Goal: Task Accomplishment & Management: Use online tool/utility

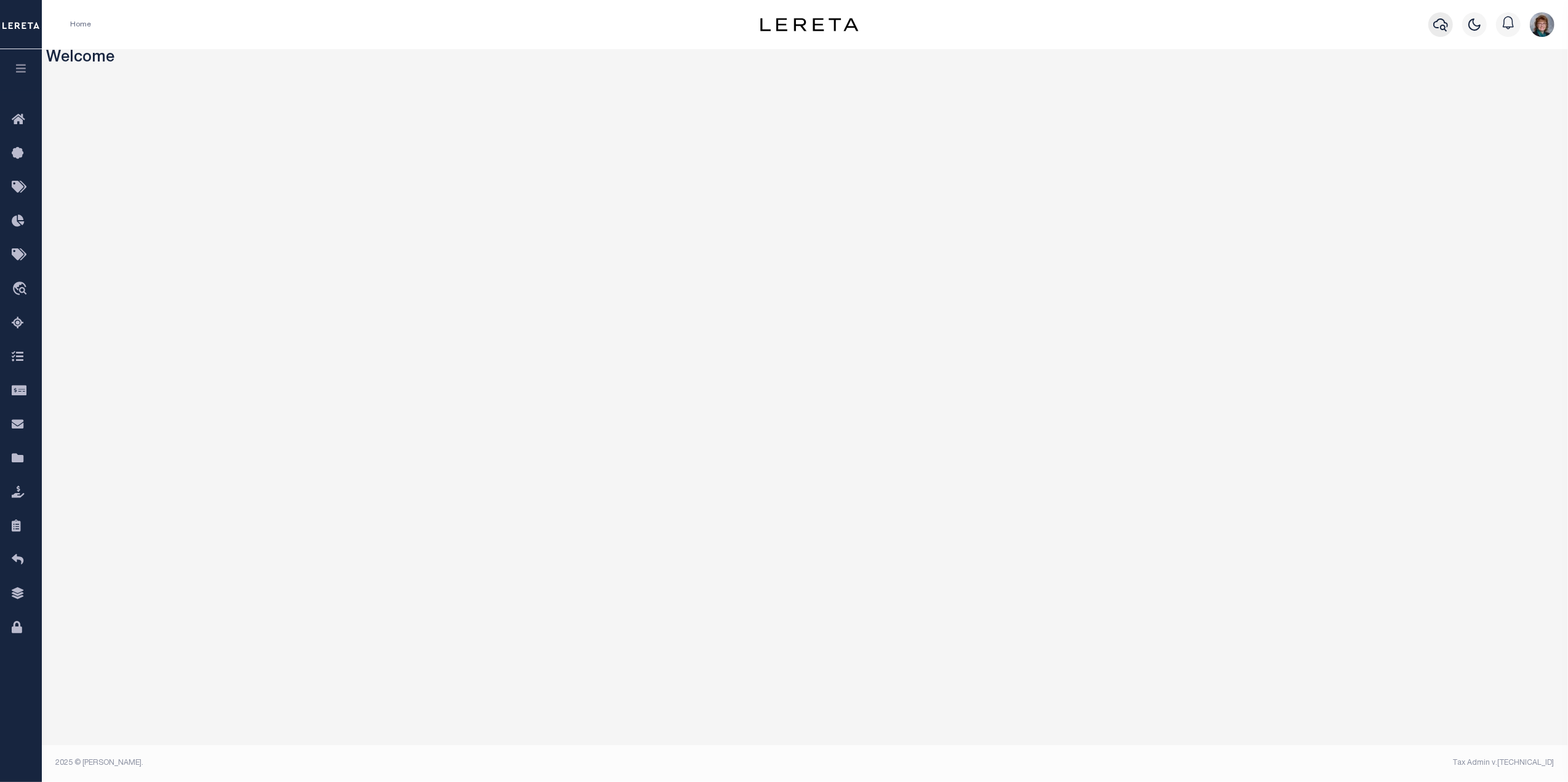
click at [1438, 22] on icon "button" at bounding box center [1440, 24] width 15 height 14
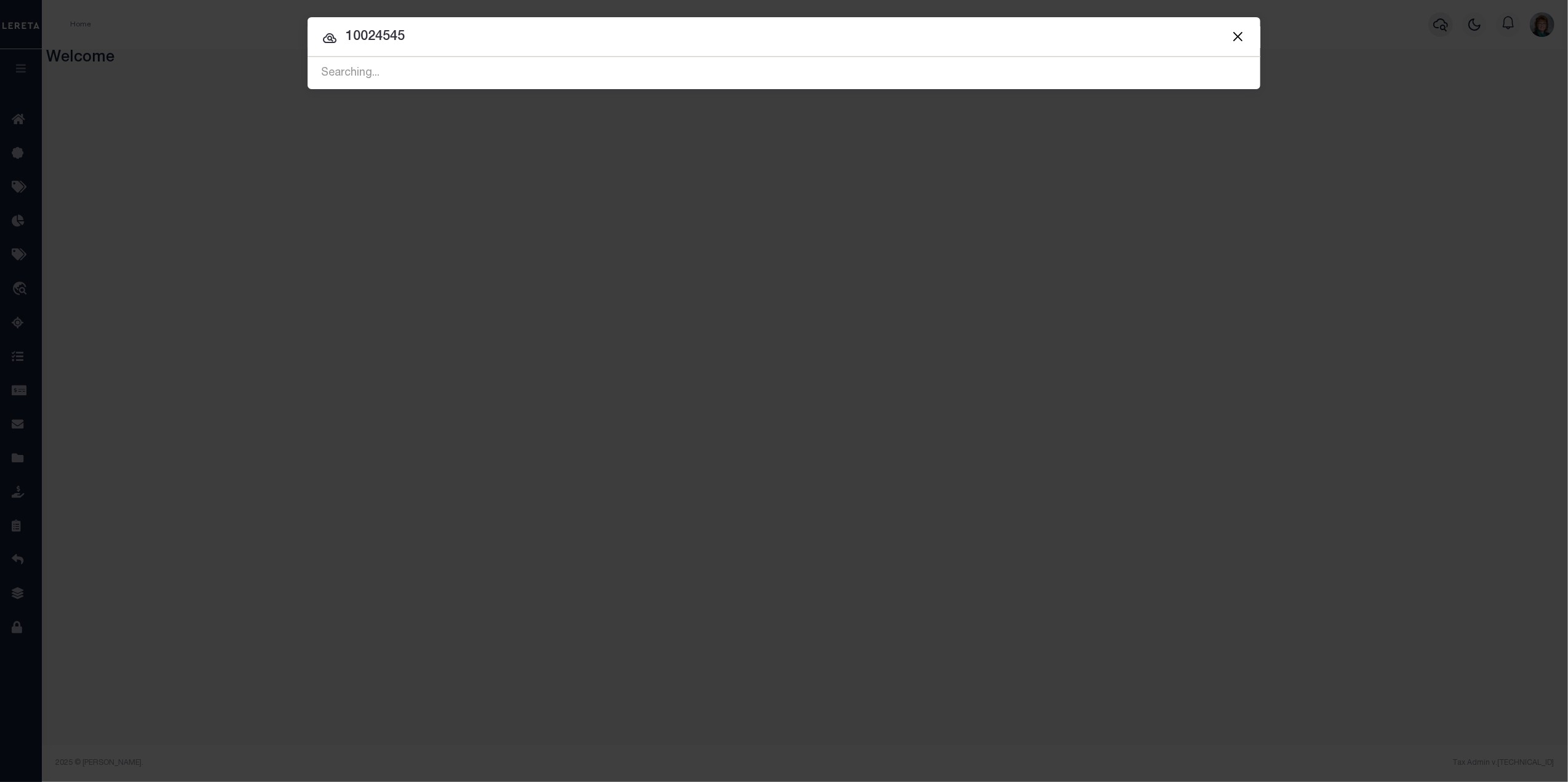
type input "10024545"
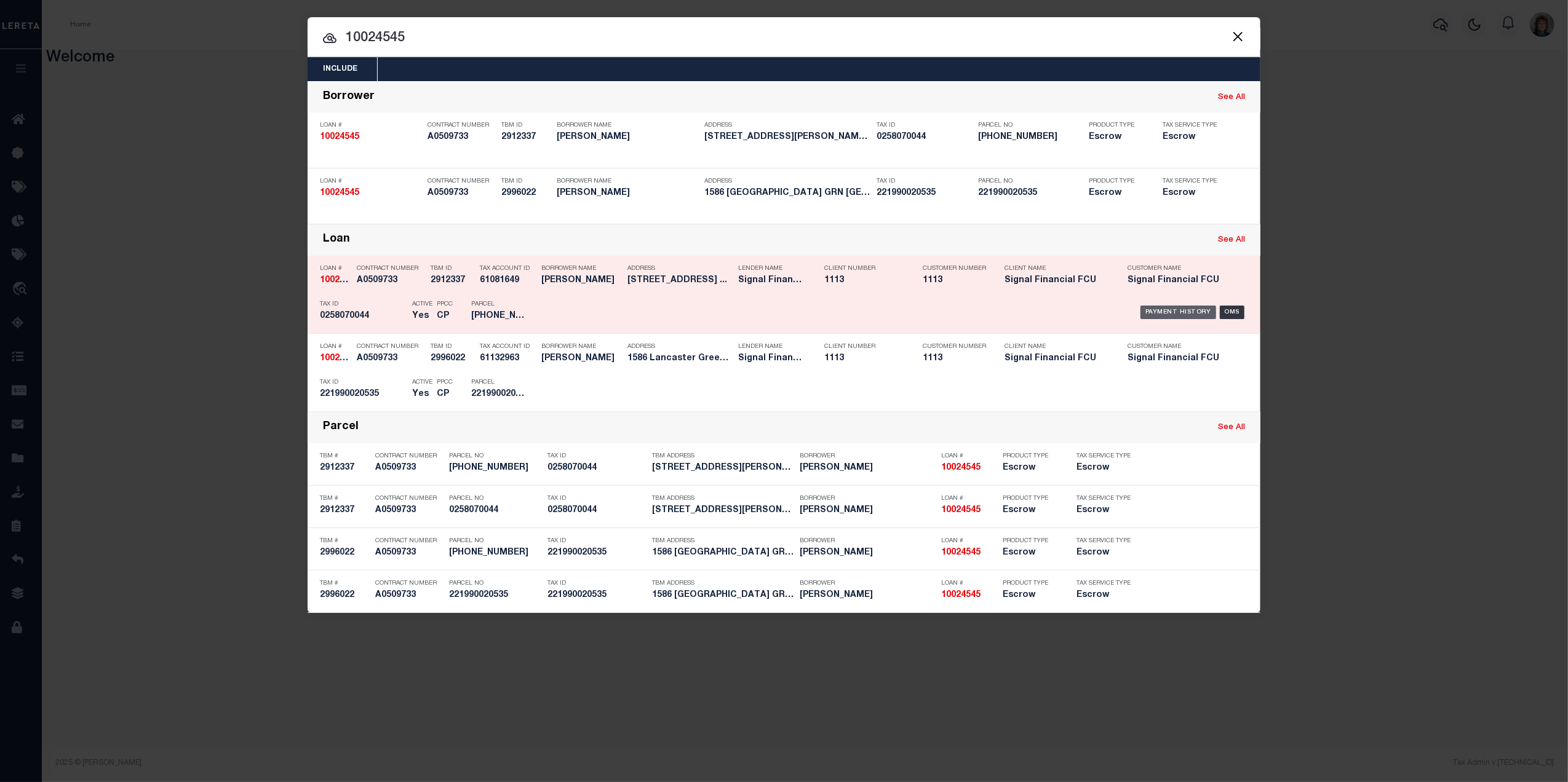
click at [1192, 309] on div "Payment History" at bounding box center [1177, 312] width 75 height 14
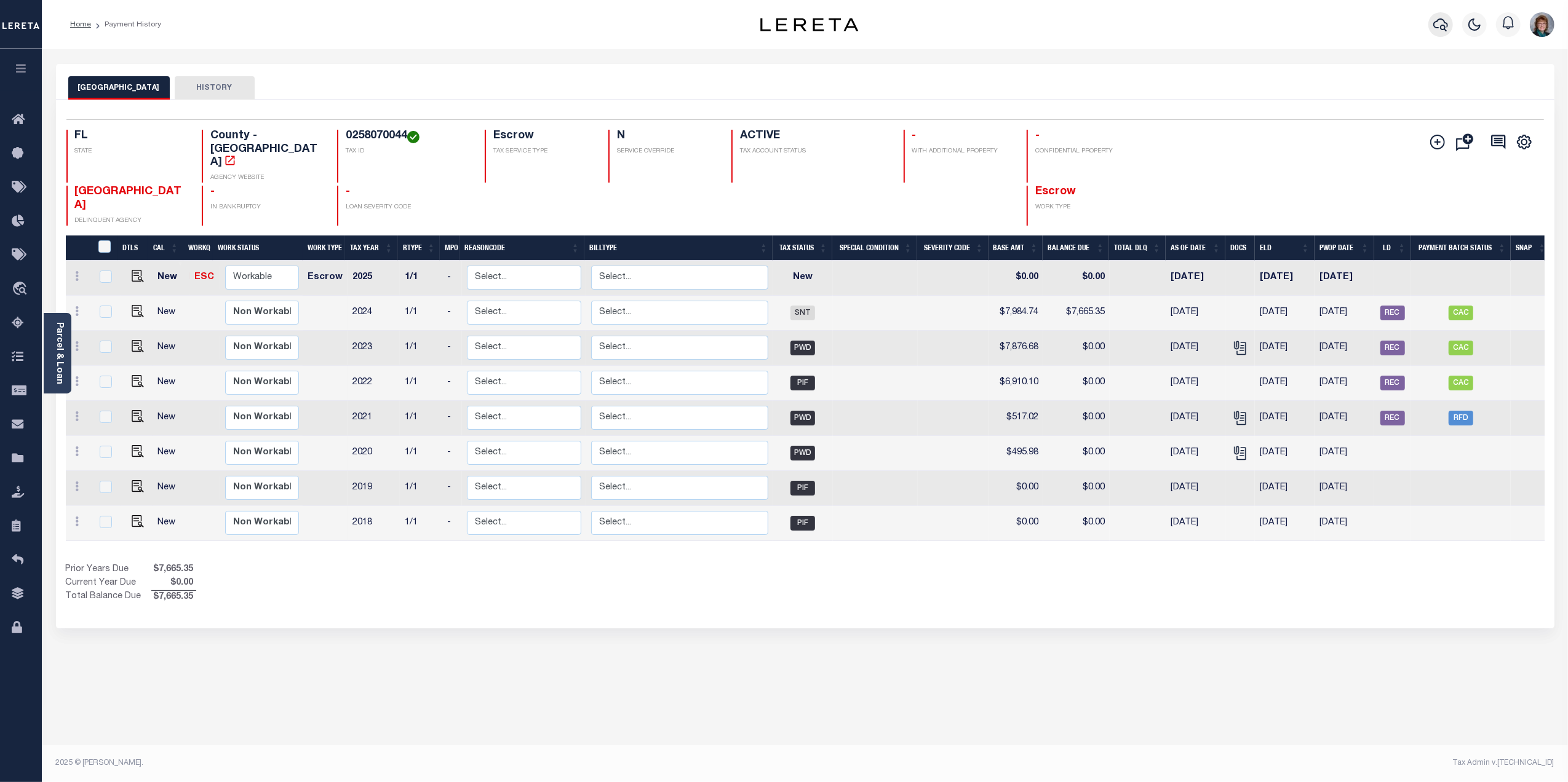
click at [1437, 23] on icon "button" at bounding box center [1440, 24] width 15 height 14
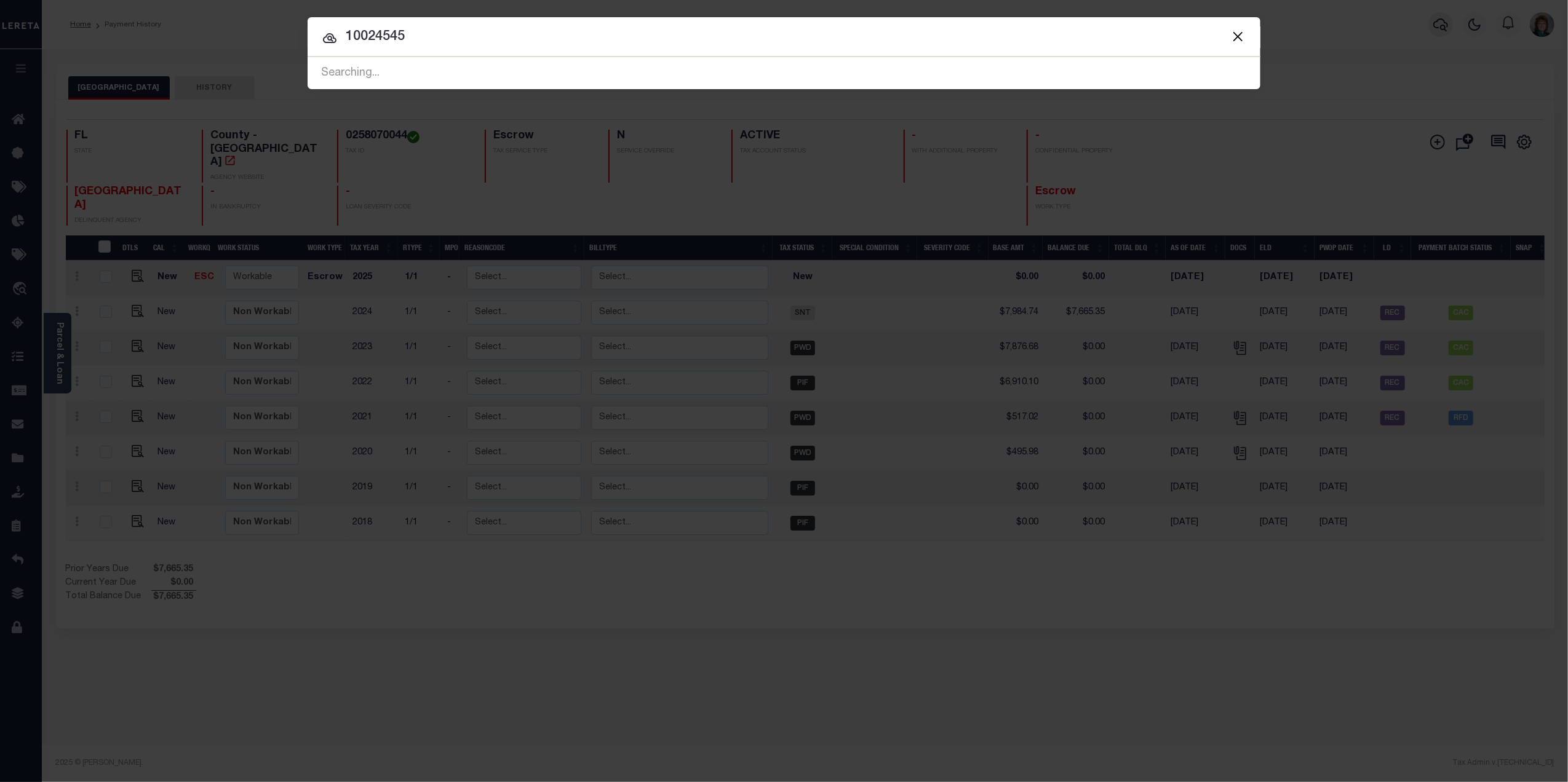
type input "10024545"
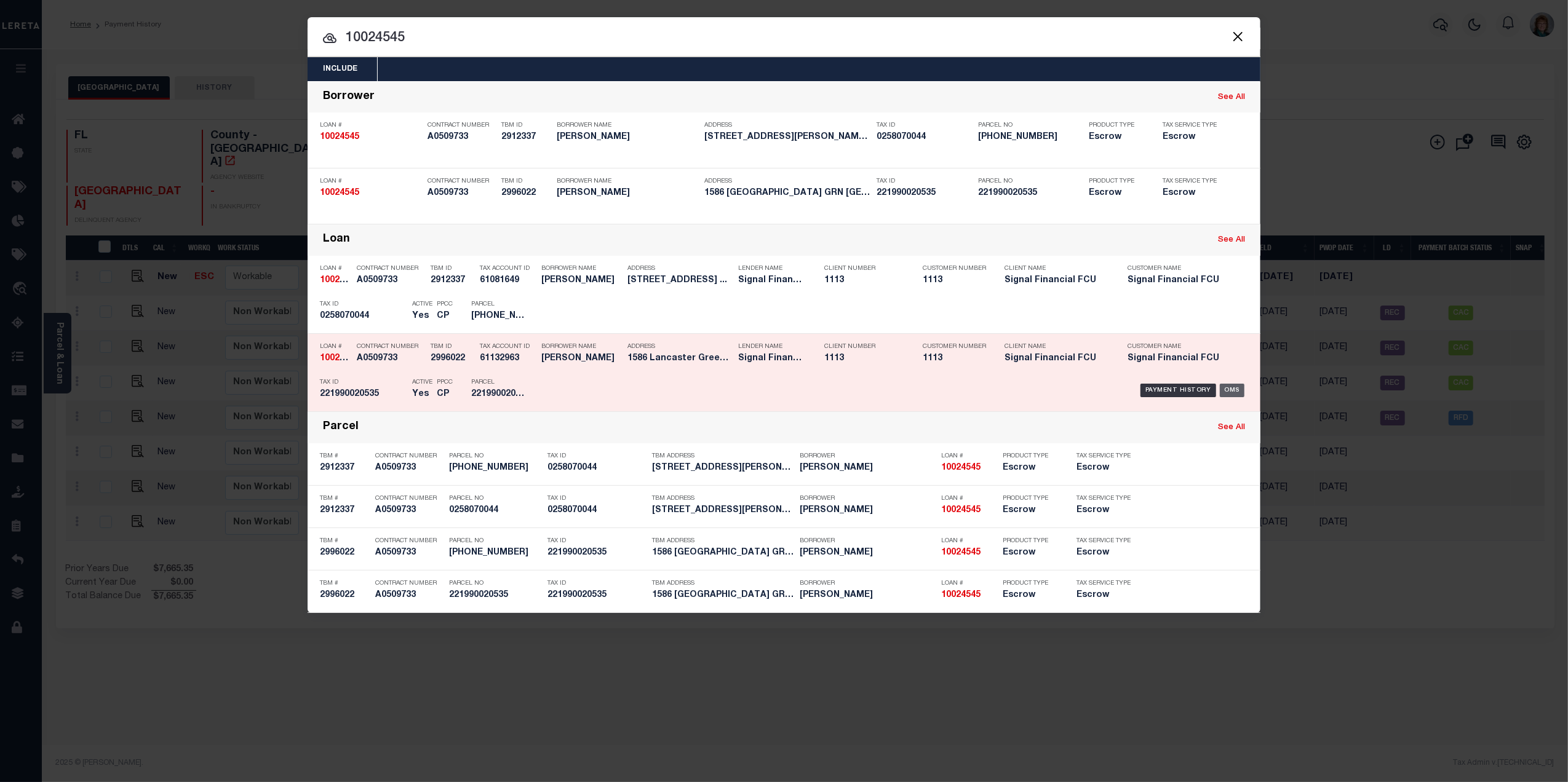
click at [1234, 390] on div "OMS" at bounding box center [1233, 391] width 25 height 14
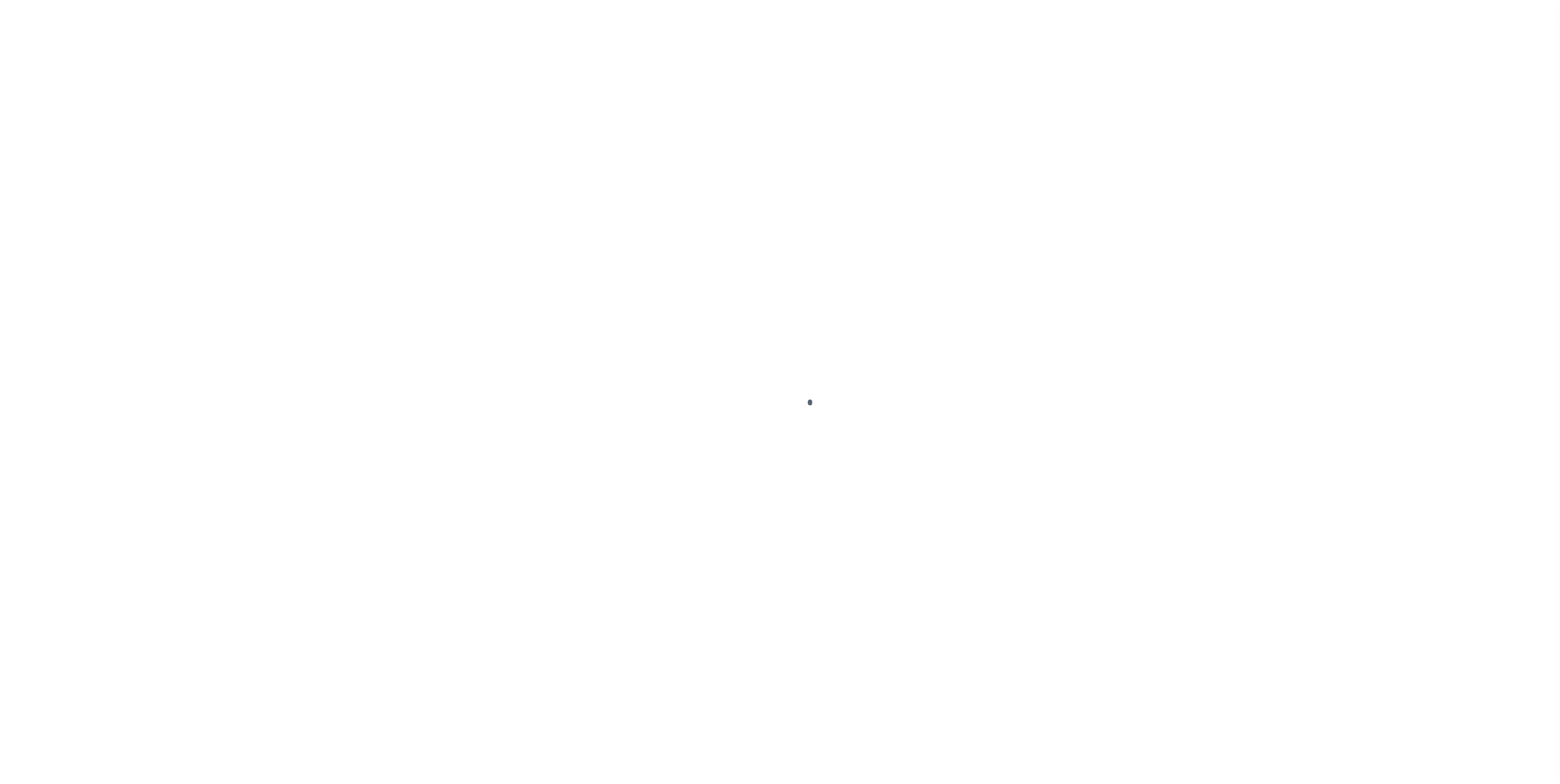
type input "10024545"
type input "[PERSON_NAME]"
select select
select select "10"
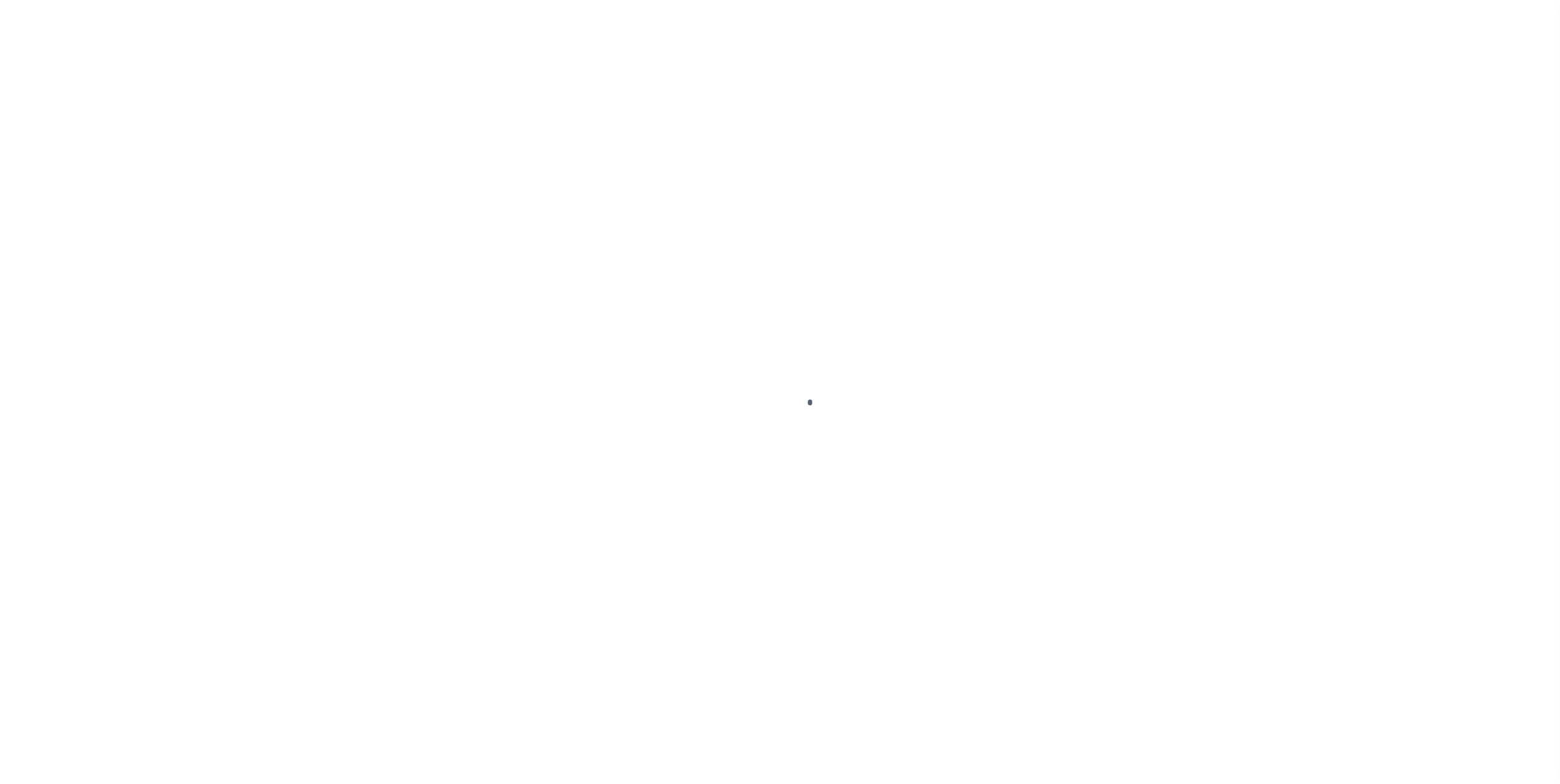
select select "Escrow"
select select "2139"
type input "1586 Lancaster Green"
type input "[PHONE_NUMBER]"
type input "Annapolis MD 21401"
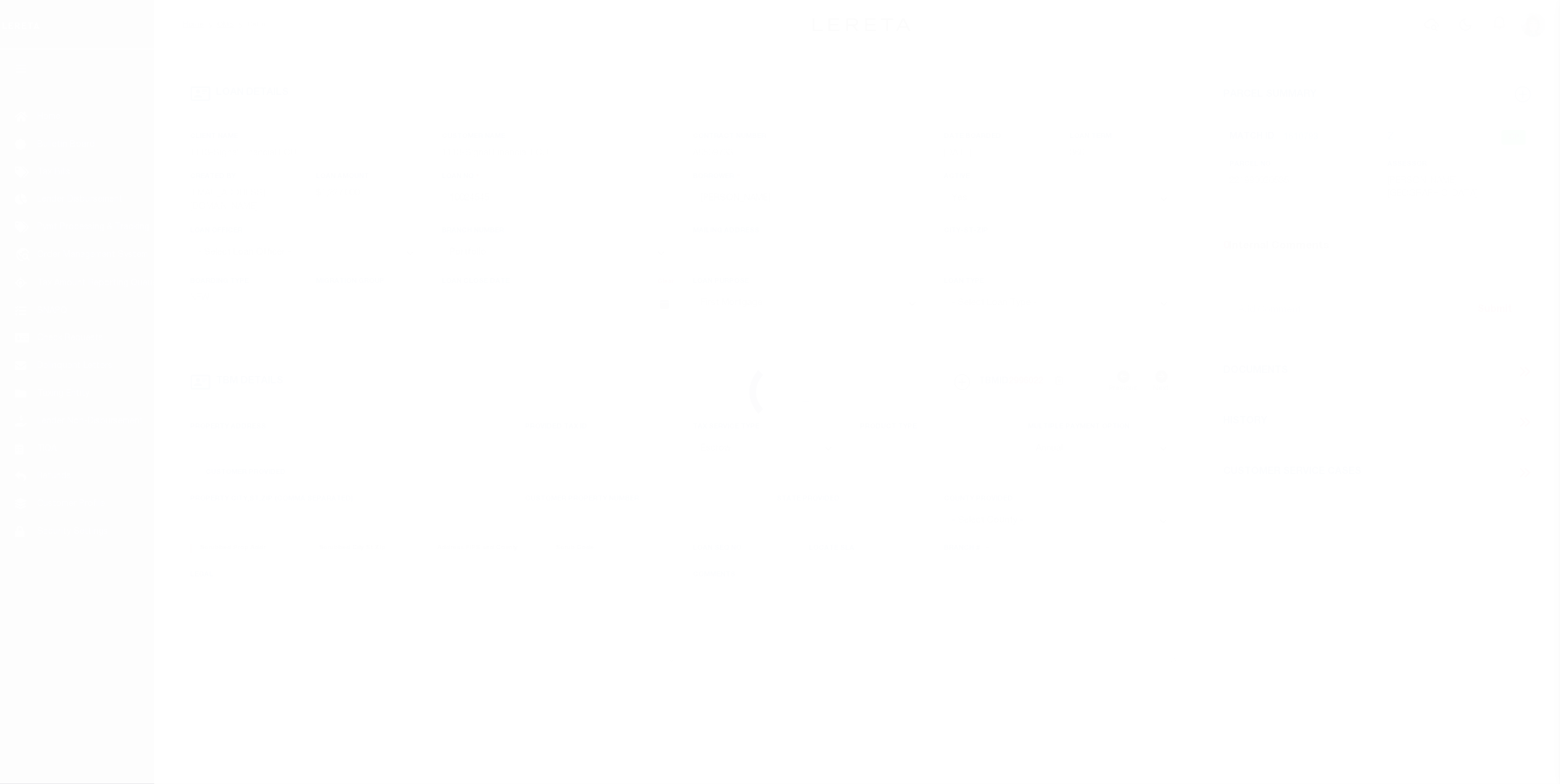
type input "0400"
type input "MD"
select select "[PERSON_NAME]"
type textarea "LOT 92, PLAT 2 OF 2, THE DOWNS, SECTION"
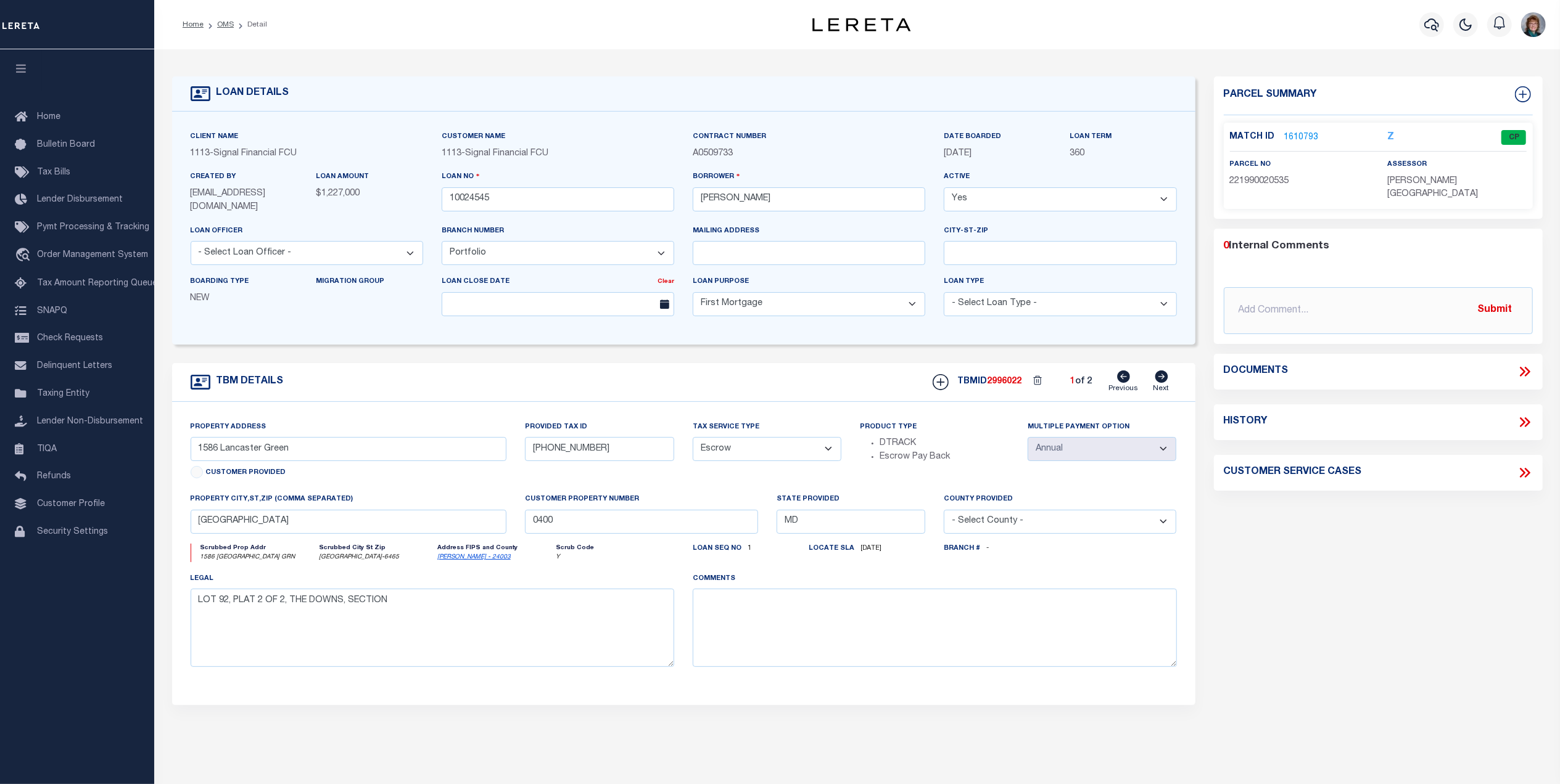
click at [1303, 139] on link "1610793" at bounding box center [1301, 138] width 35 height 13
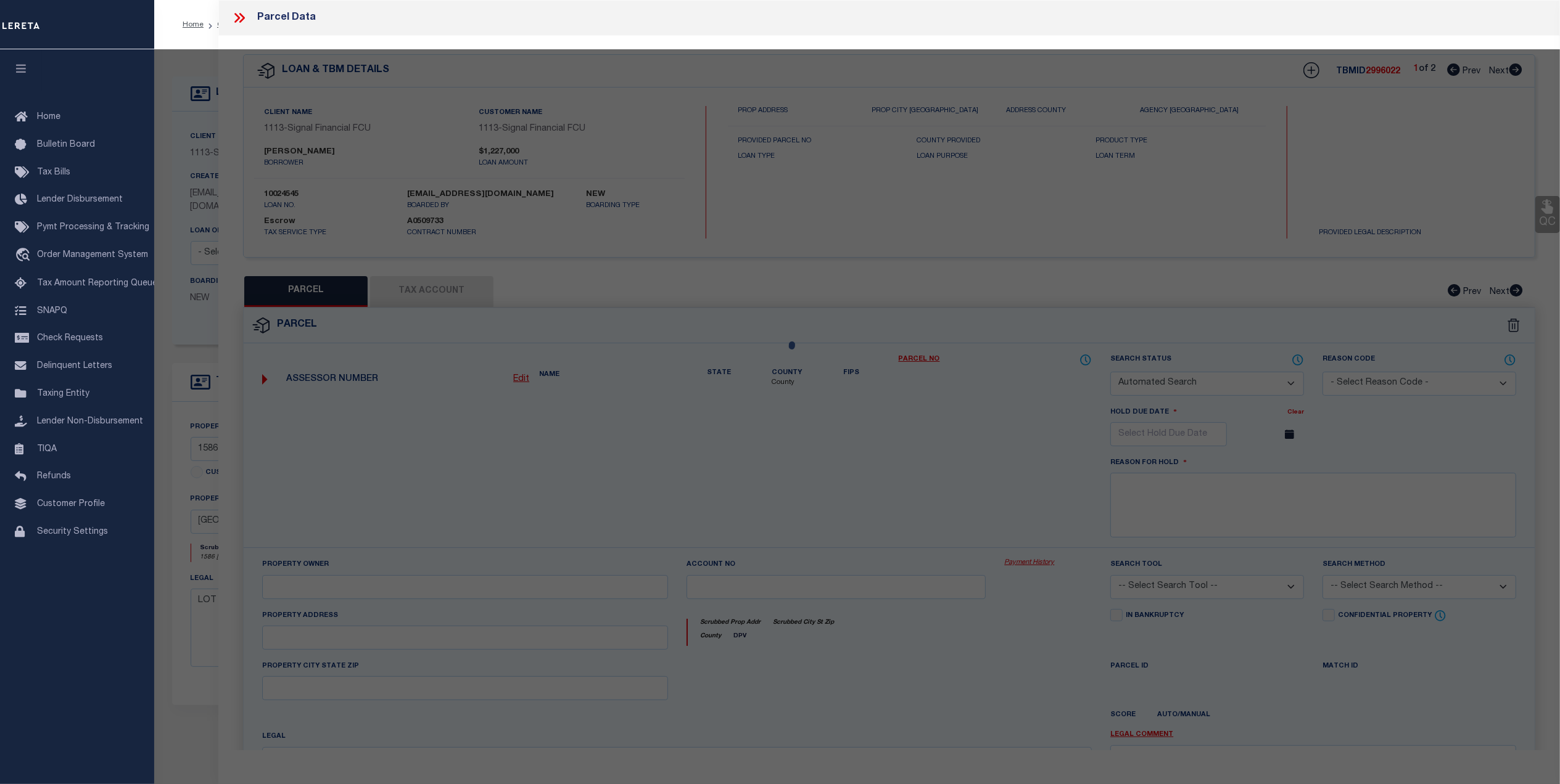
checkbox input "false"
select select "CP"
type input "WHITE CHRISTOPHER L/BRESCH WHITE MARY E"
select select
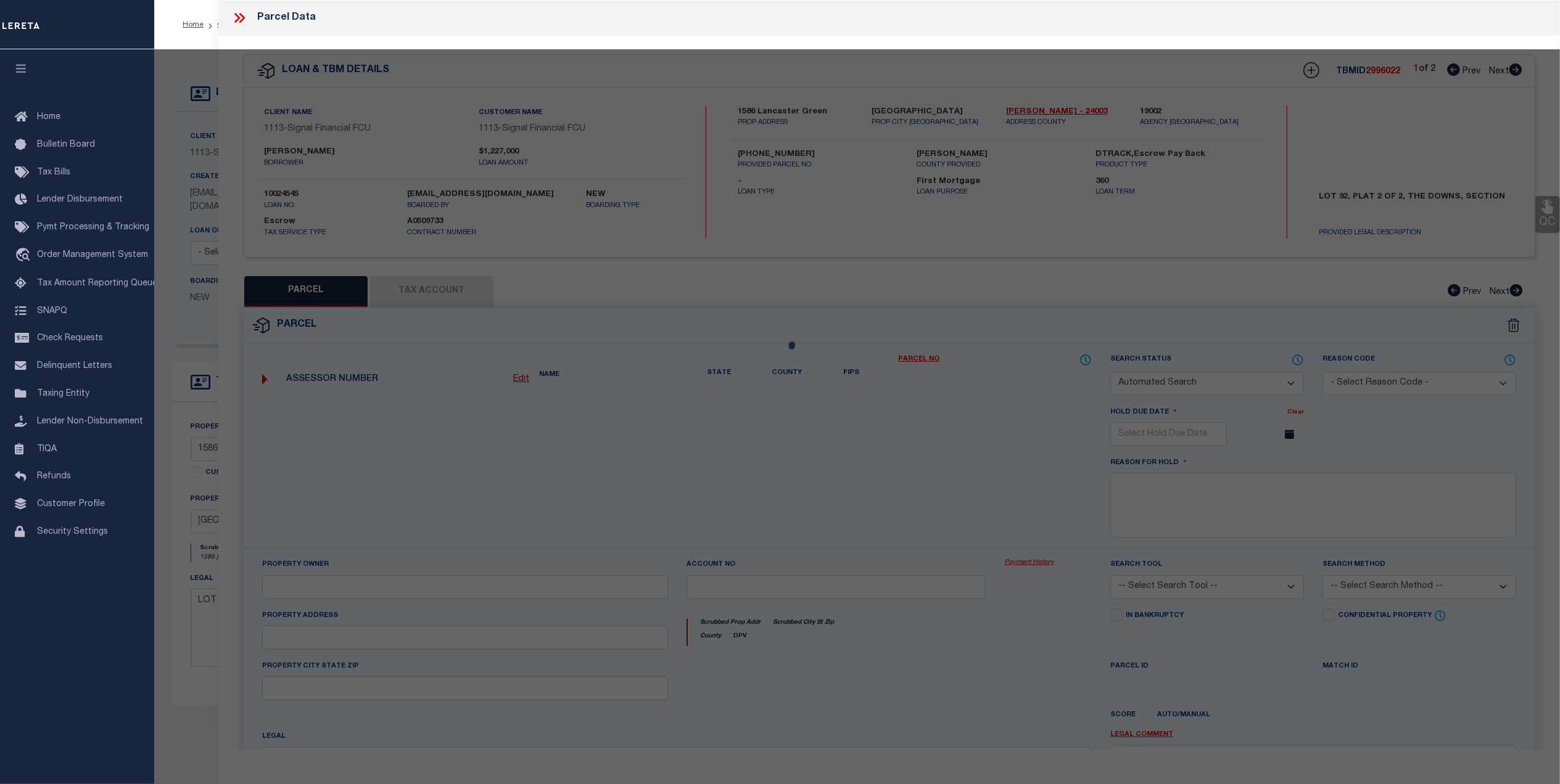
type input "1586 LANCASTER GREEN"
checkbox input "false"
type input "ANNAPOLIS MD 21401"
type textarea "LT 95 SC 12 1586 LANCASTER GREEN THE DOWNS"
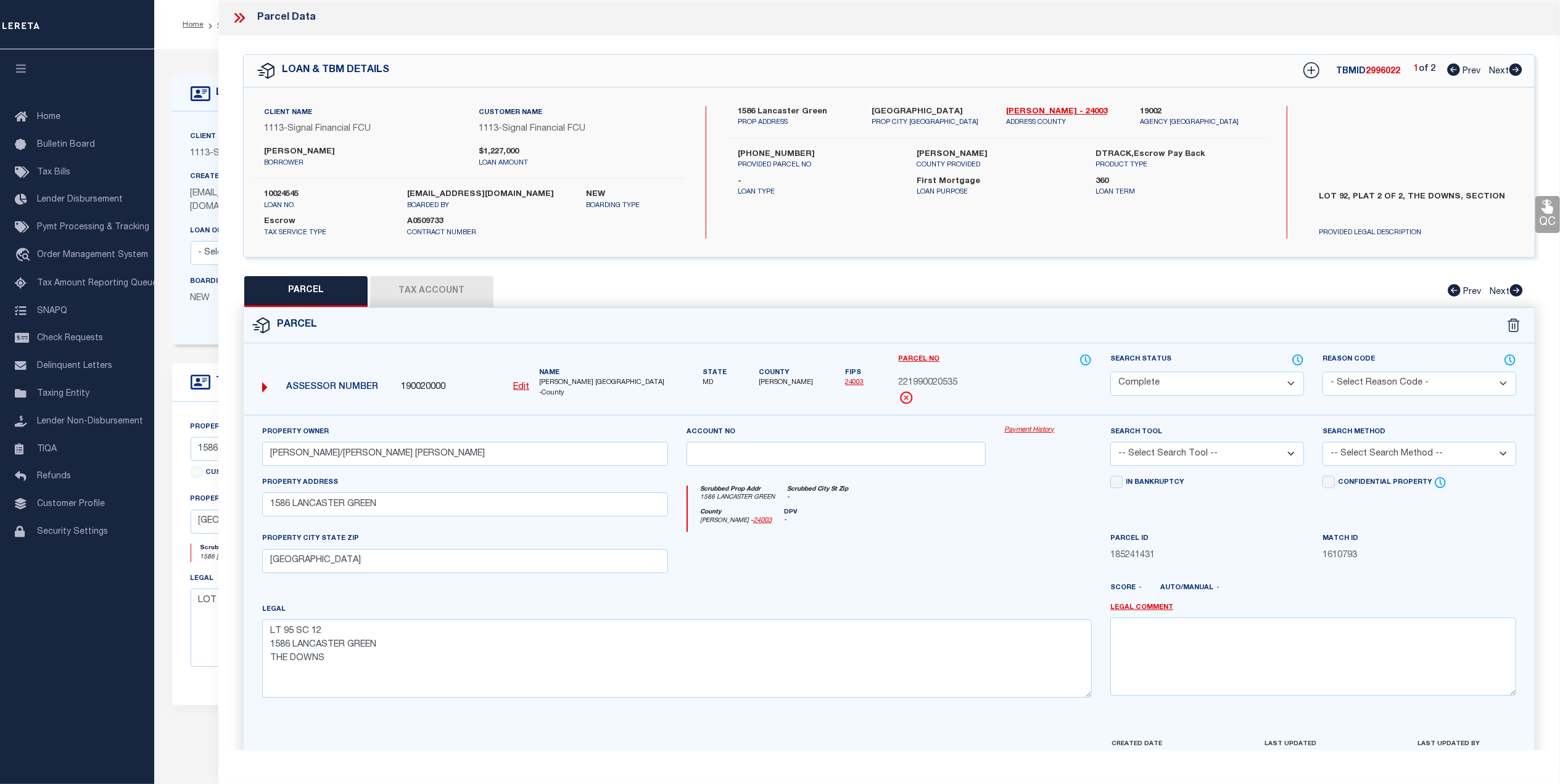
click at [1036, 431] on link "Payment History" at bounding box center [1048, 431] width 87 height 11
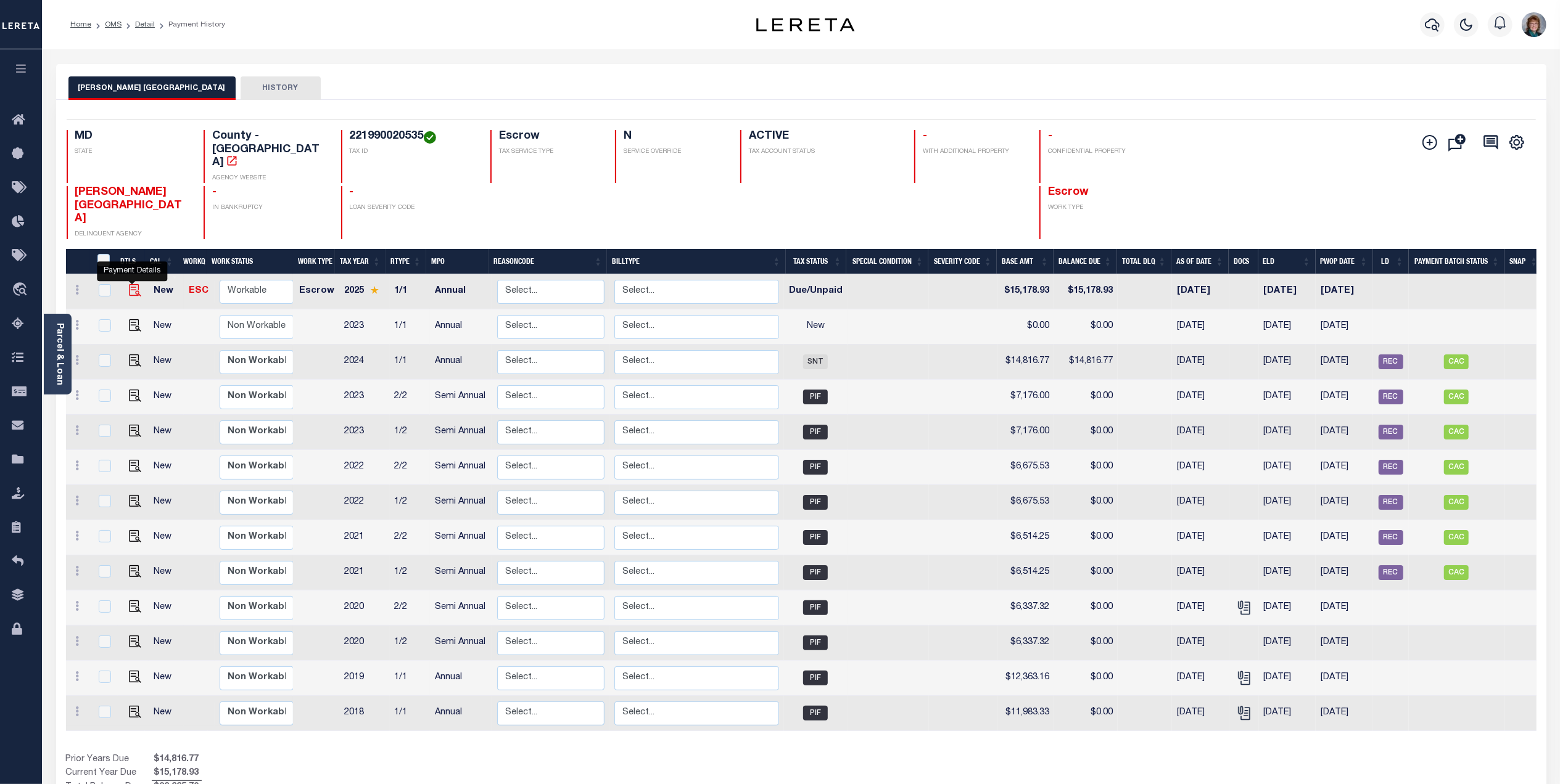
click at [134, 284] on img "" at bounding box center [135, 291] width 13 height 13
checkbox input "true"
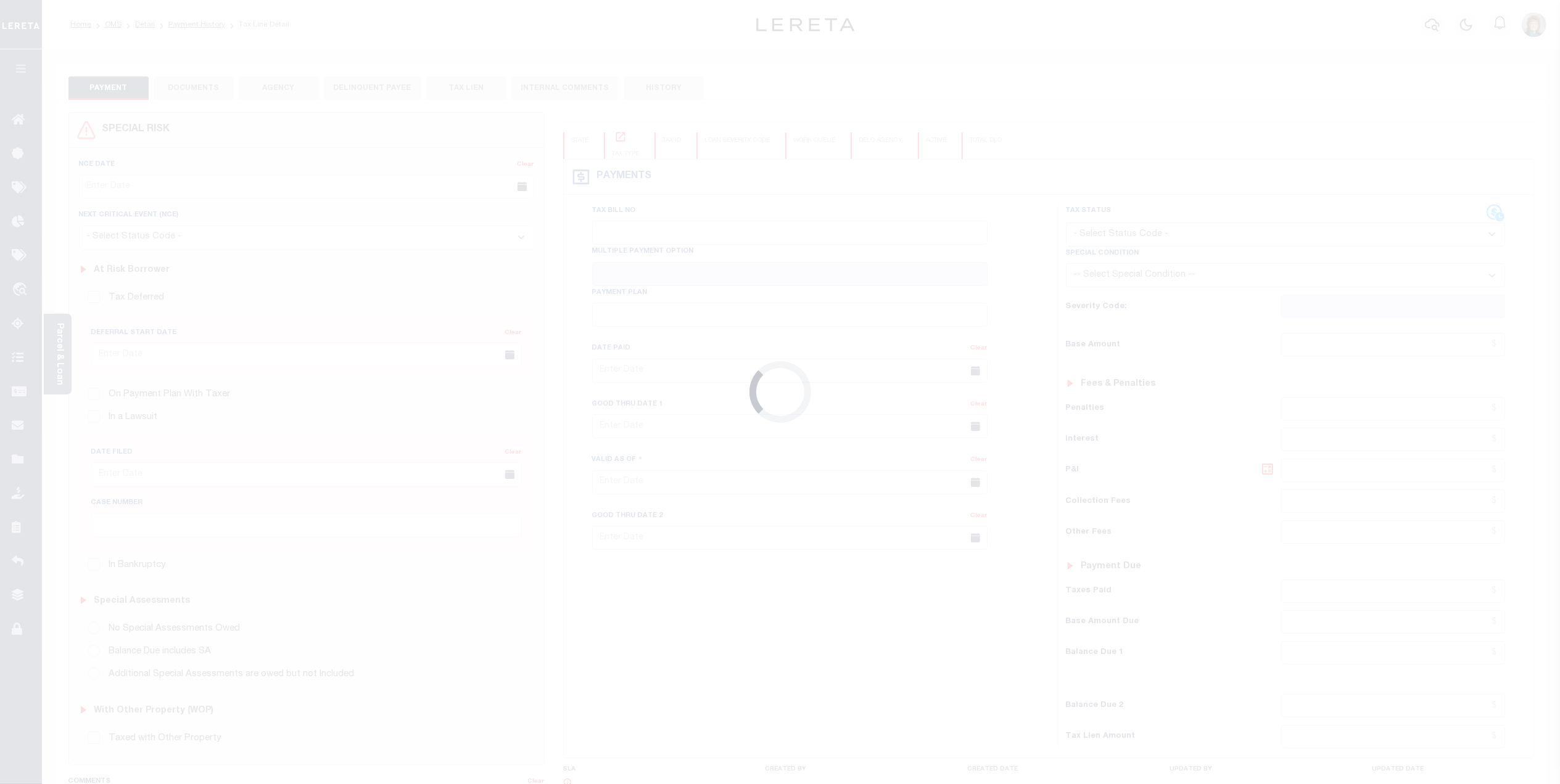
checkbox input "false"
type input "Annual"
type input "[DATE]"
select select "DUE"
type input "$15,178.93"
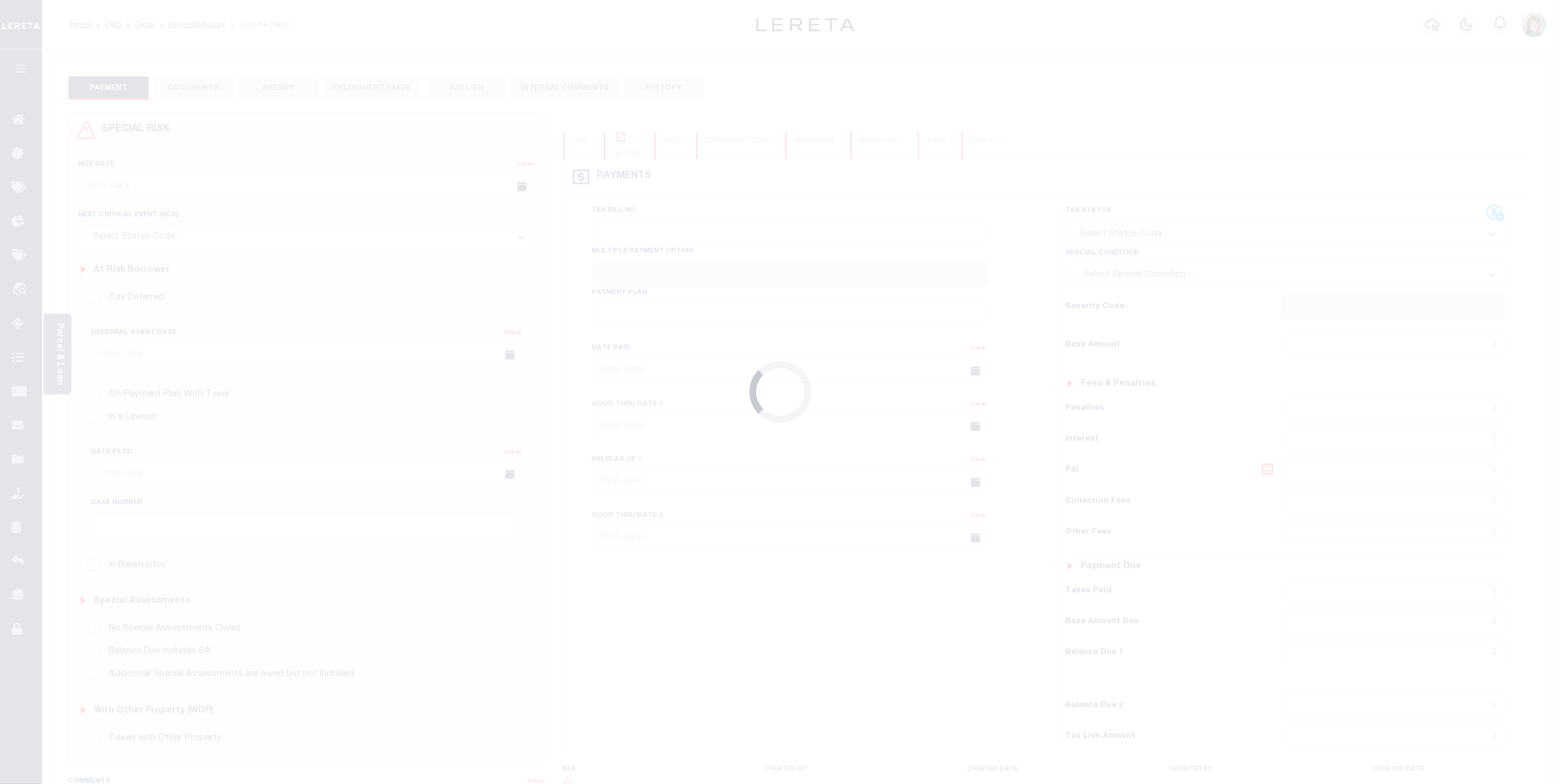
type input "$15,178.93"
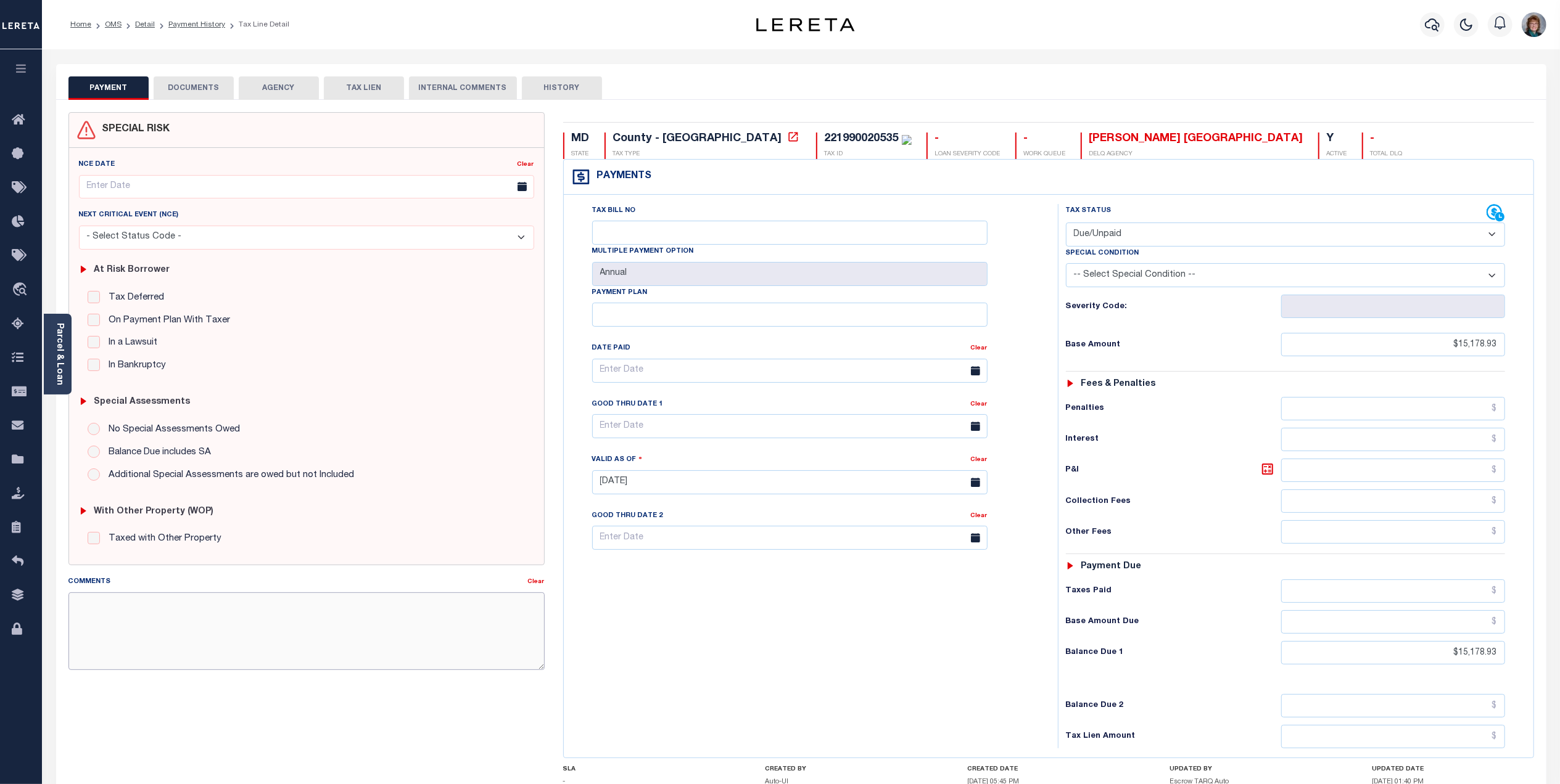
click at [346, 627] on textarea "Comments" at bounding box center [306, 631] width 476 height 78
paste textarea "Lereta responsible for P&I $14.50 - EDI Error Base $1,449.94 Total due $1,464.44"
drag, startPoint x: 208, startPoint y: 597, endPoint x: 231, endPoint y: 602, distance: 23.5
click at [208, 597] on textarea "Lereta responsible for P&I $14.50 - EDI Error Base $1,449.94 Total due $1,464.44" at bounding box center [306, 631] width 476 height 78
click at [172, 619] on textarea "Lereta responsible for P&I $103.71 - EDI Error Base $1,449.94 Total due $1,464.…" at bounding box center [306, 631] width 476 height 78
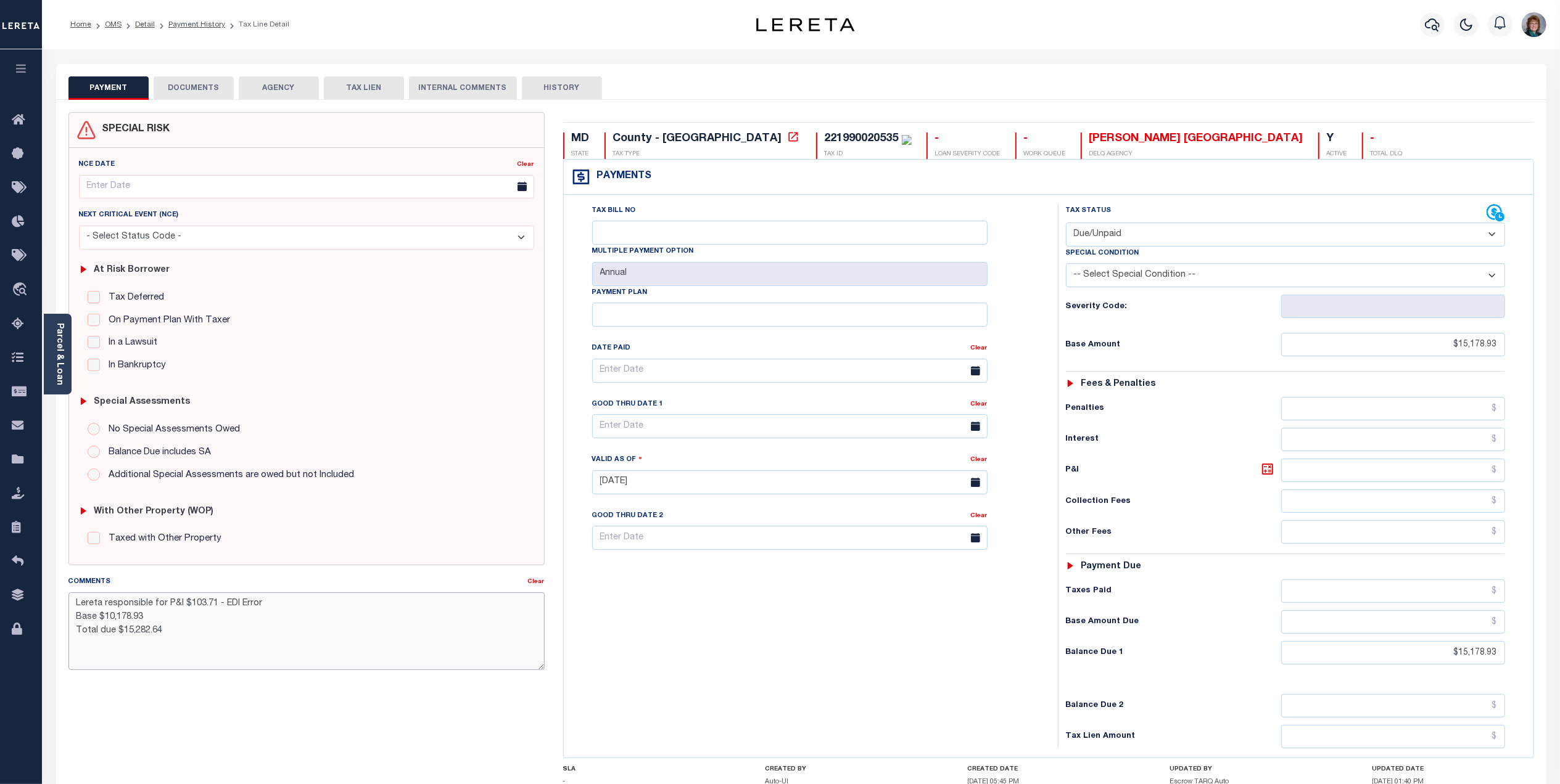
type textarea "Lereta responsible for P&I $103.71 - EDI Error Base $10,178.93 Total due $15,28…"
type input "09/29/2025"
click at [729, 425] on input "text" at bounding box center [790, 426] width 395 height 24
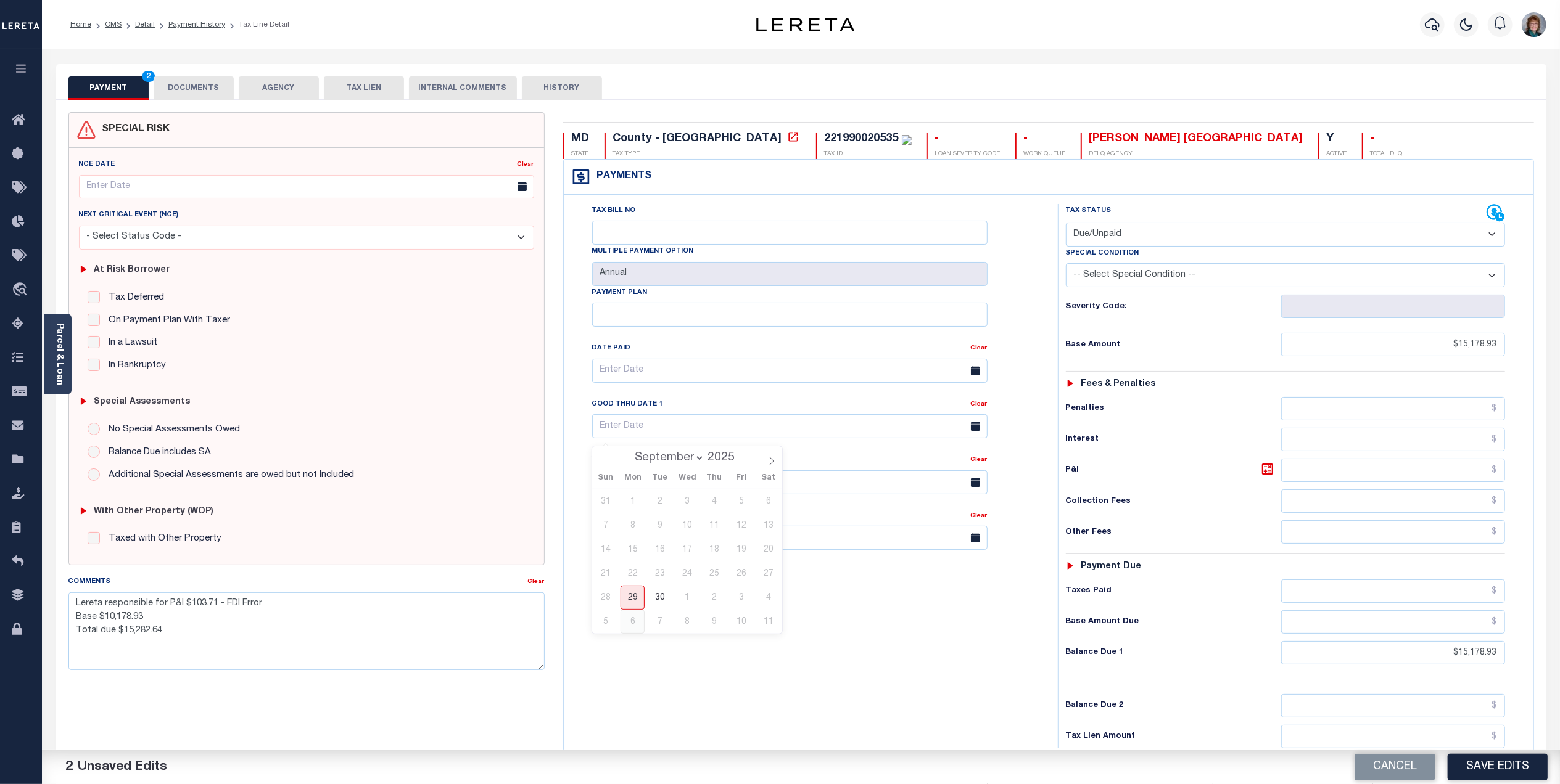
click at [634, 615] on span "6" at bounding box center [632, 621] width 24 height 24
type input "10/06/2025"
drag, startPoint x: 673, startPoint y: 229, endPoint x: 619, endPoint y: 232, distance: 54.1
click at [673, 229] on input "Tax Bill No" at bounding box center [790, 233] width 395 height 24
type input "5029537"
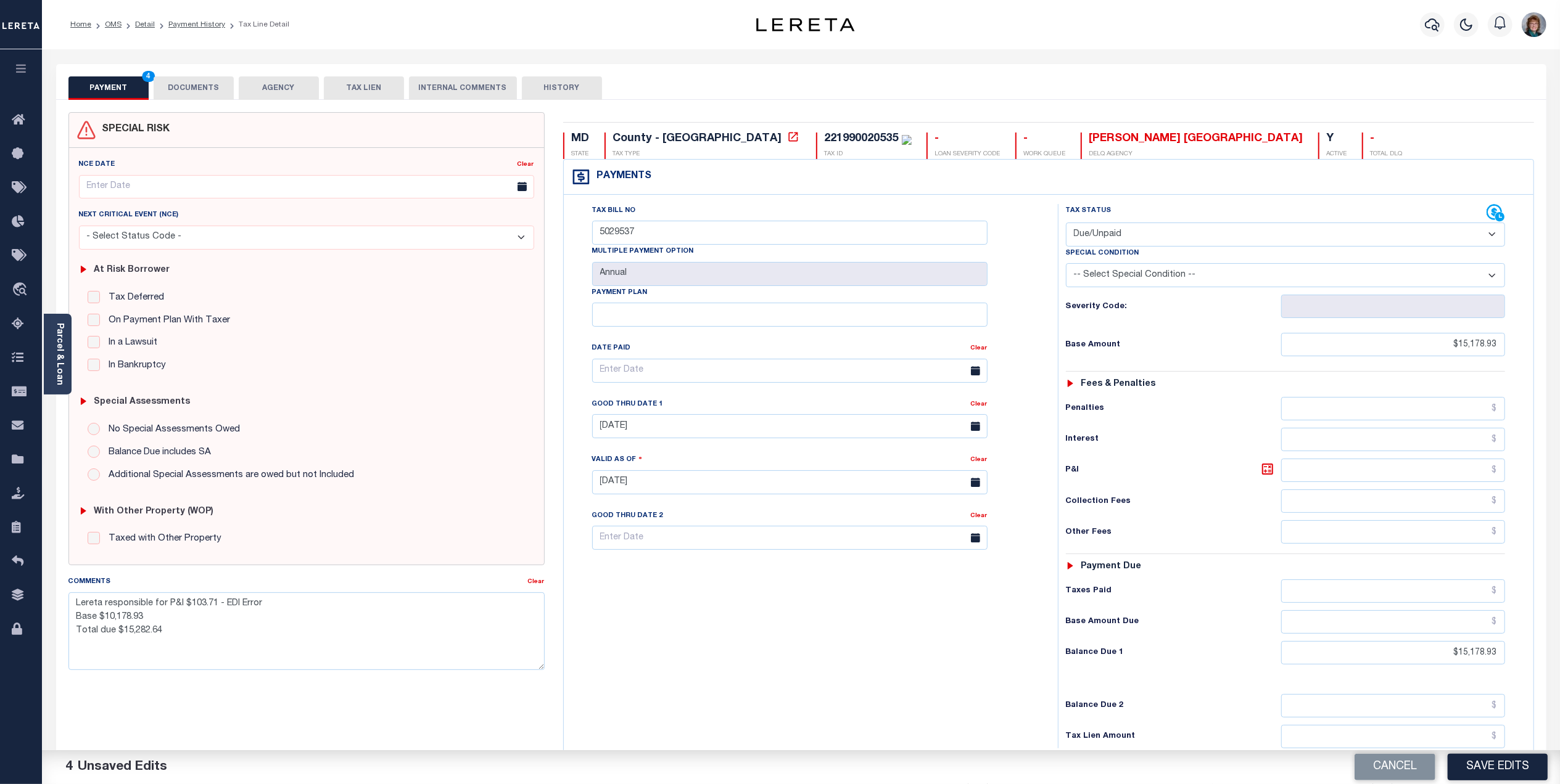
click at [206, 80] on button "DOCUMENTS" at bounding box center [194, 88] width 80 height 24
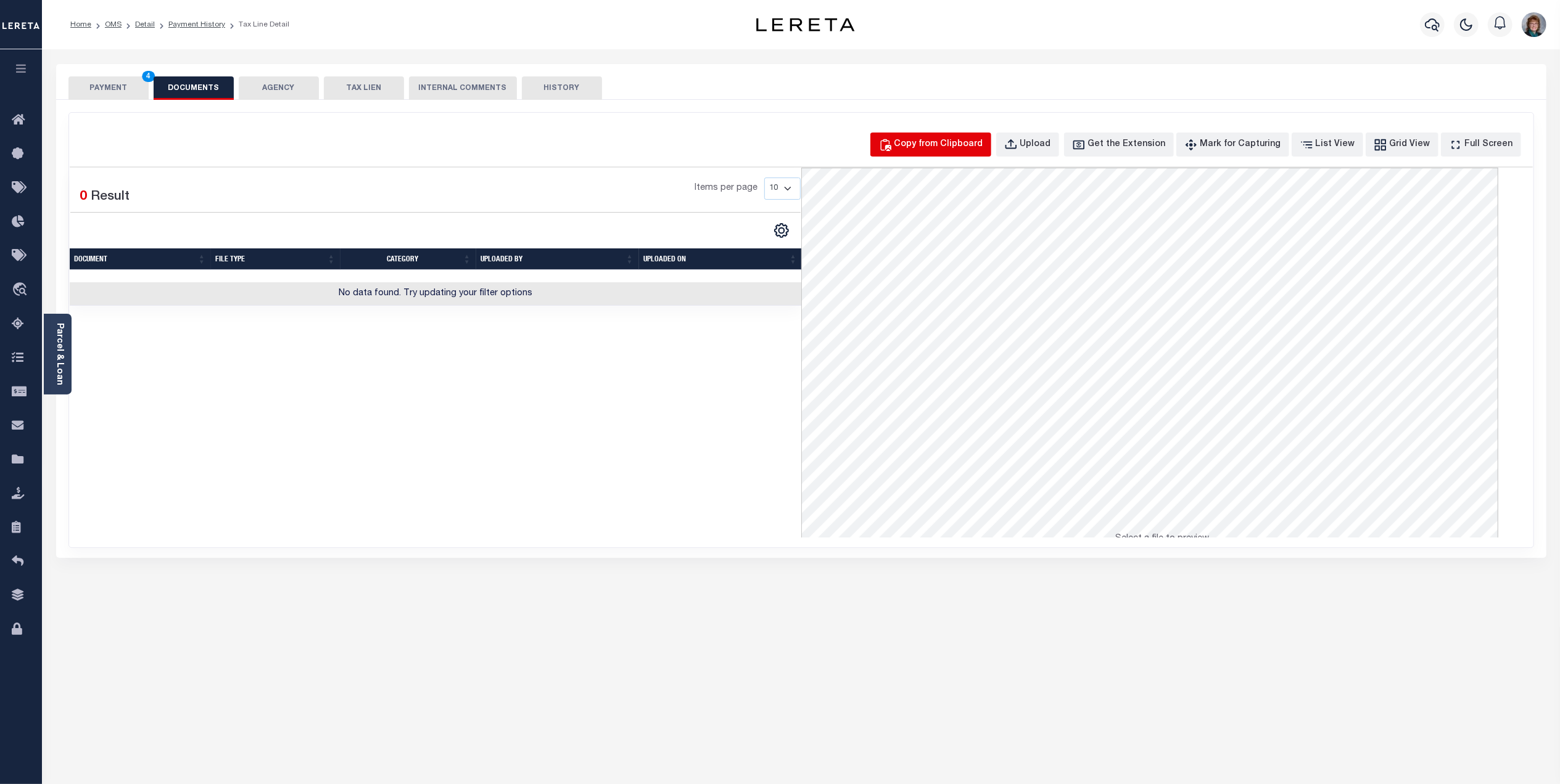
click at [977, 141] on div "Copy from Clipboard" at bounding box center [939, 144] width 89 height 14
select select "POP"
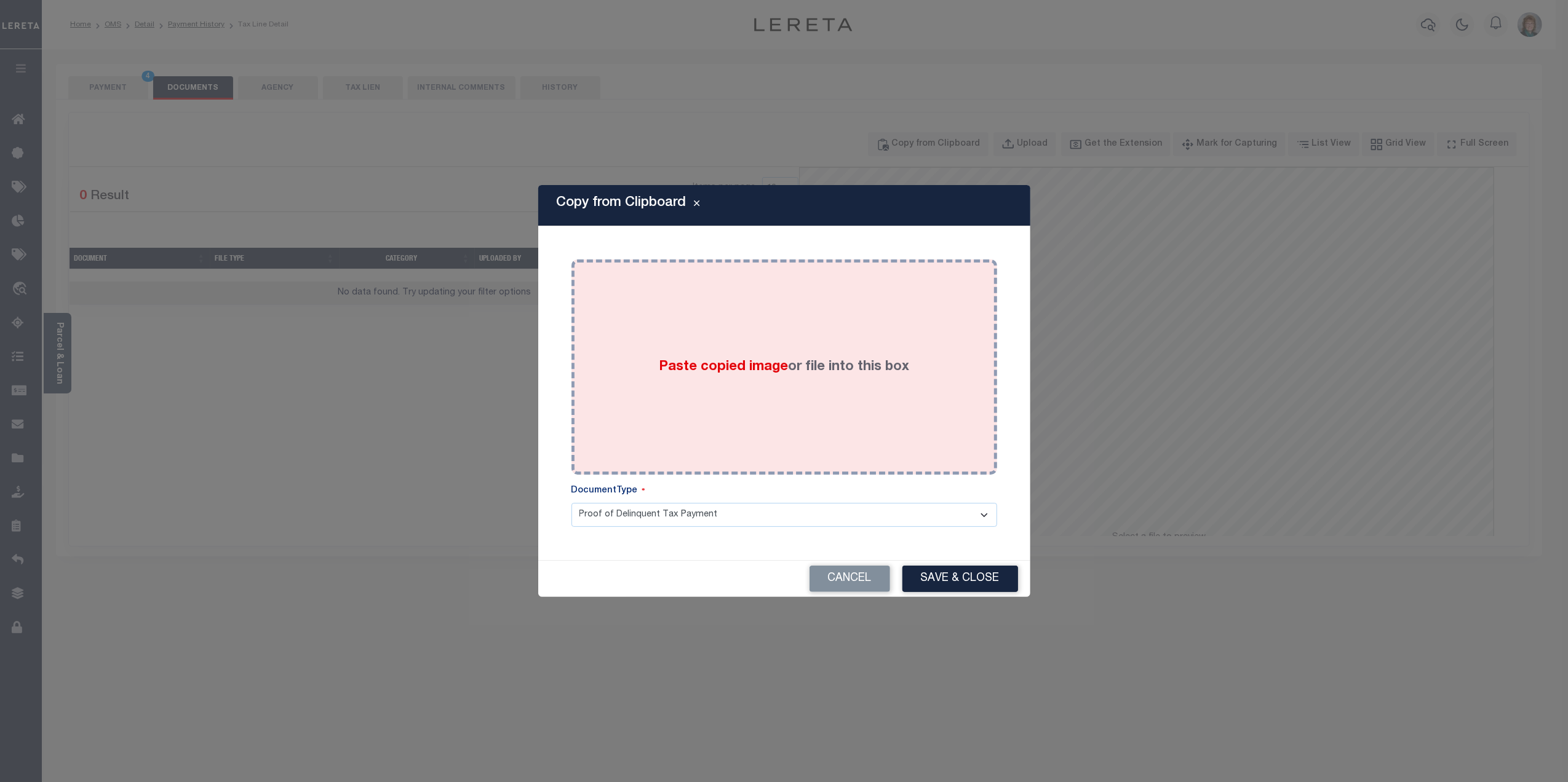
click at [692, 391] on div "Paste copied image or file into this box" at bounding box center [784, 367] width 407 height 197
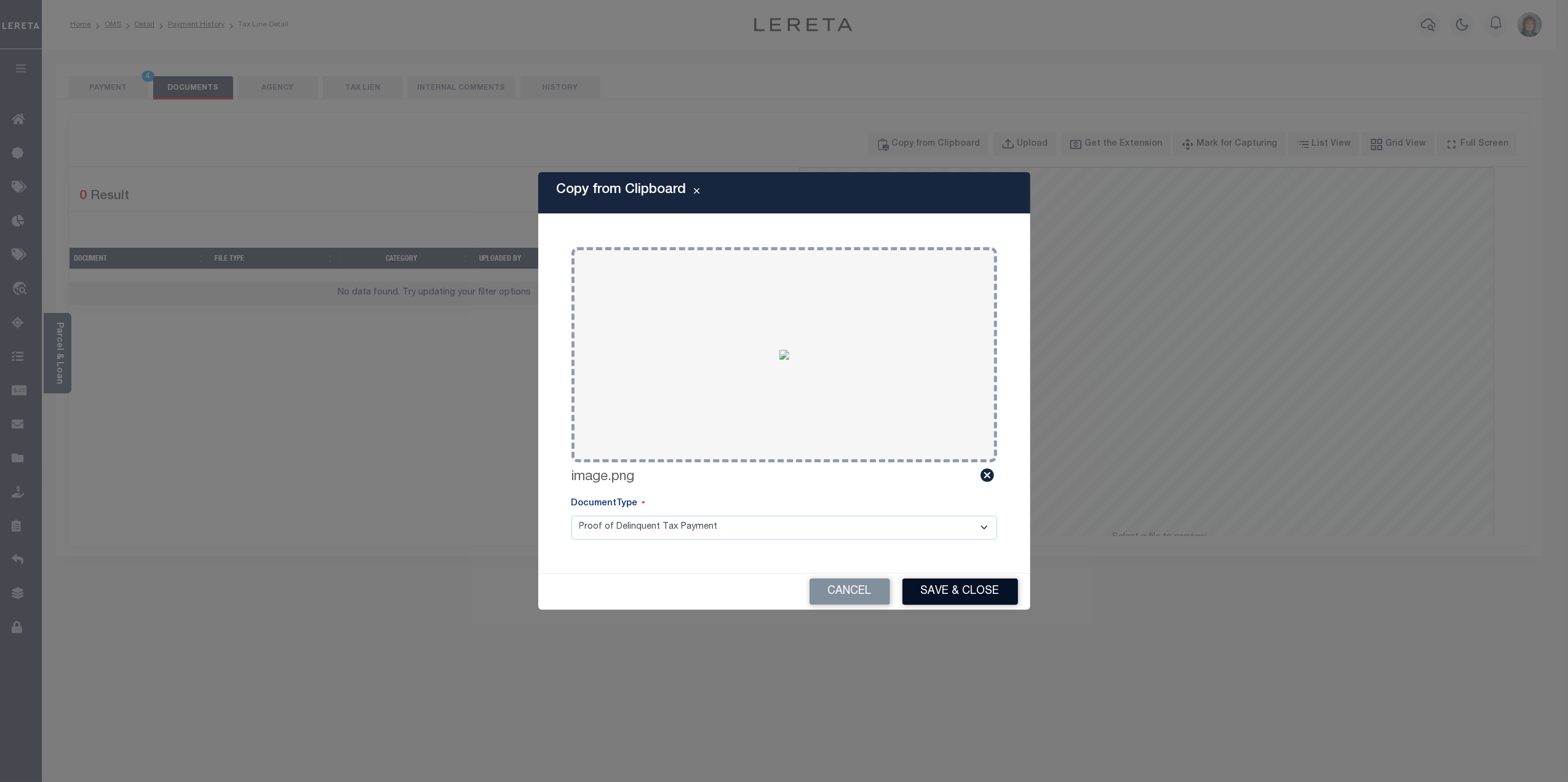
click at [955, 598] on button "Save & Close" at bounding box center [961, 592] width 116 height 26
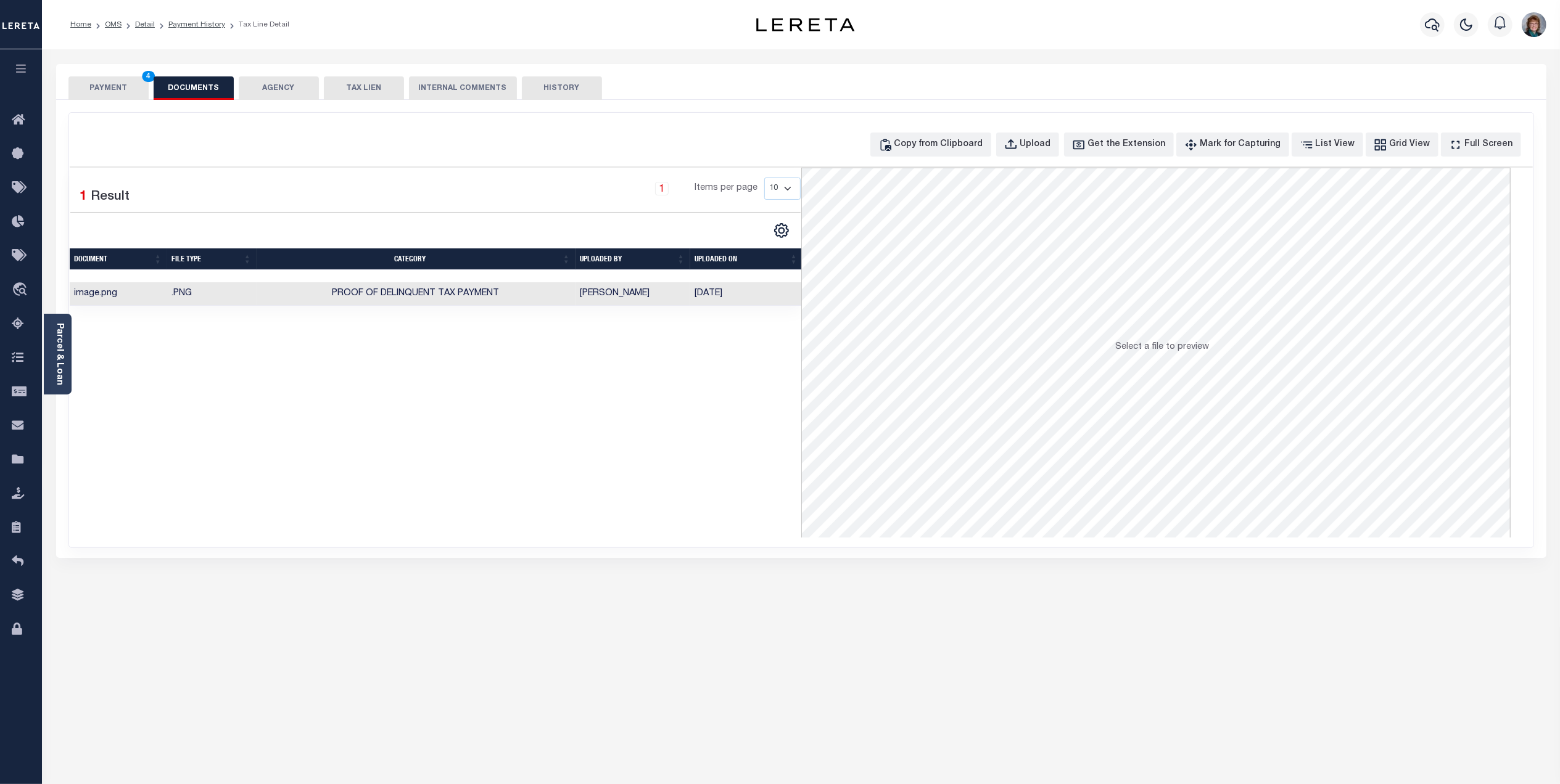
click at [112, 95] on button "PAYMENT 4" at bounding box center [108, 88] width 80 height 24
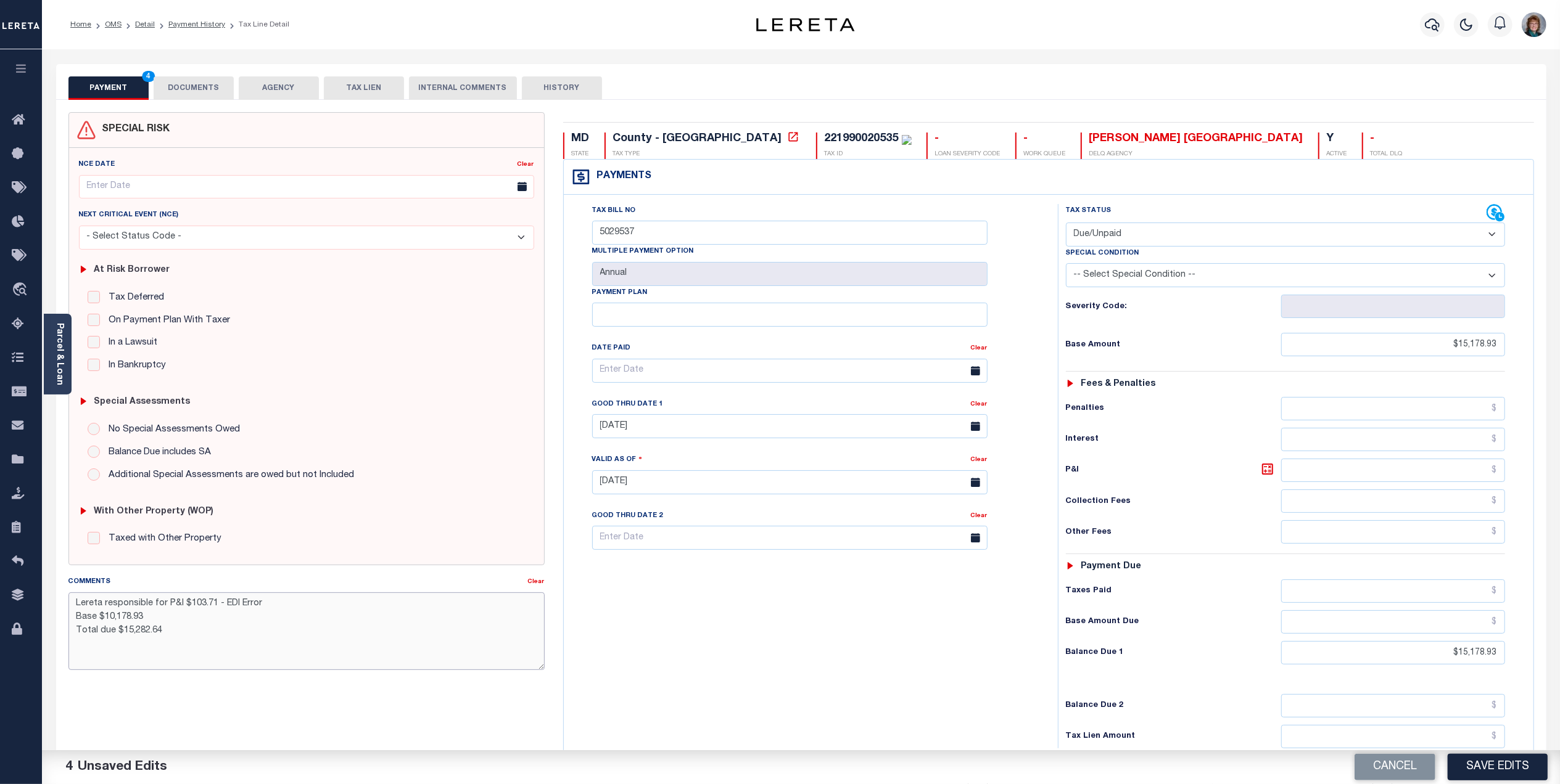
click at [113, 619] on textarea "Lereta responsible for P&I $103.71 - EDI Error Base $10,178.93 Total due $15,28…" at bounding box center [306, 631] width 476 height 78
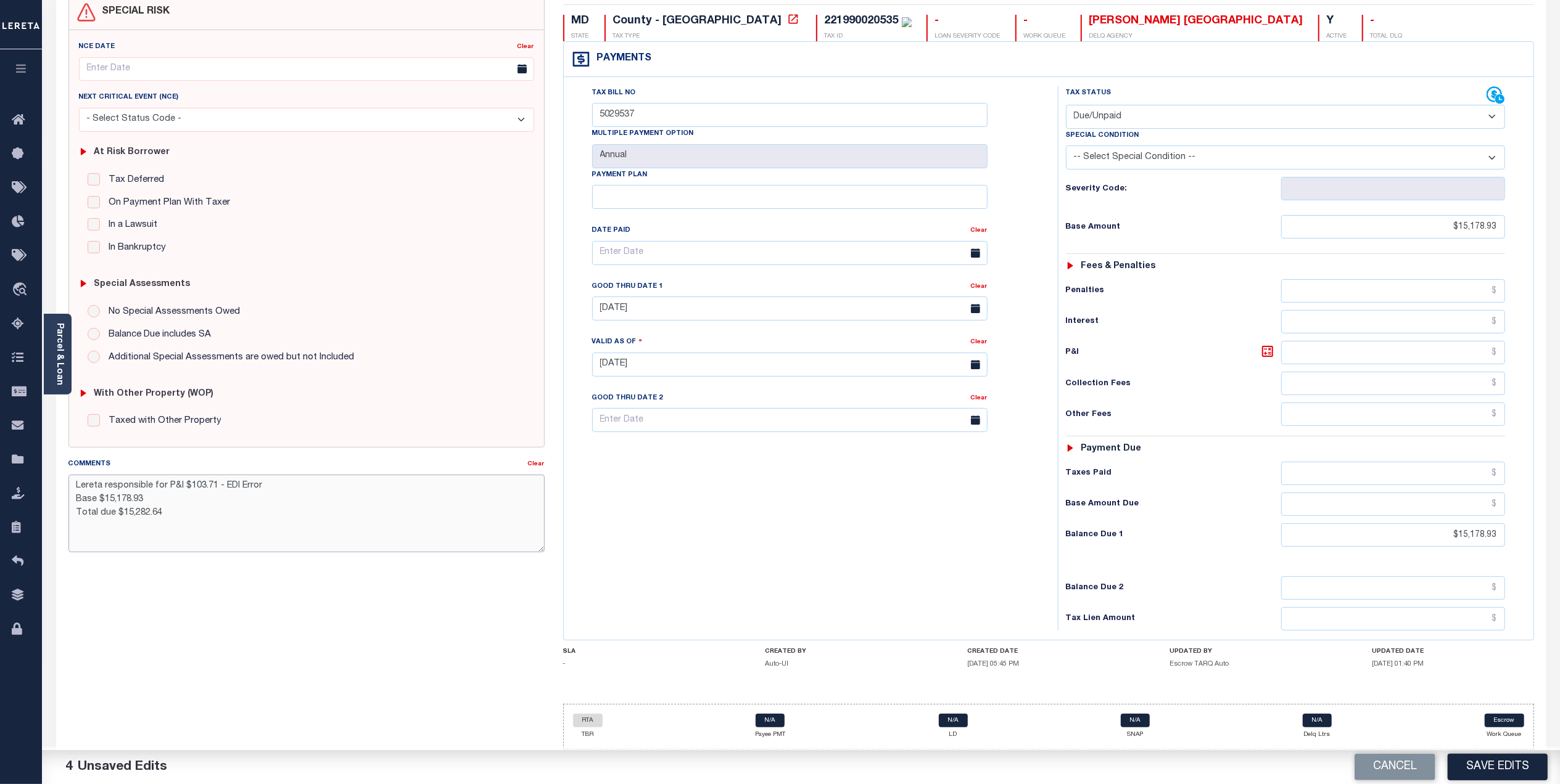
scroll to position [127, 0]
type textarea "Lereta responsible for P&I $103.71 - EDI Error Base $15,178.93 Total due $15,28…"
click at [1515, 757] on button "Save Edits" at bounding box center [1497, 767] width 100 height 26
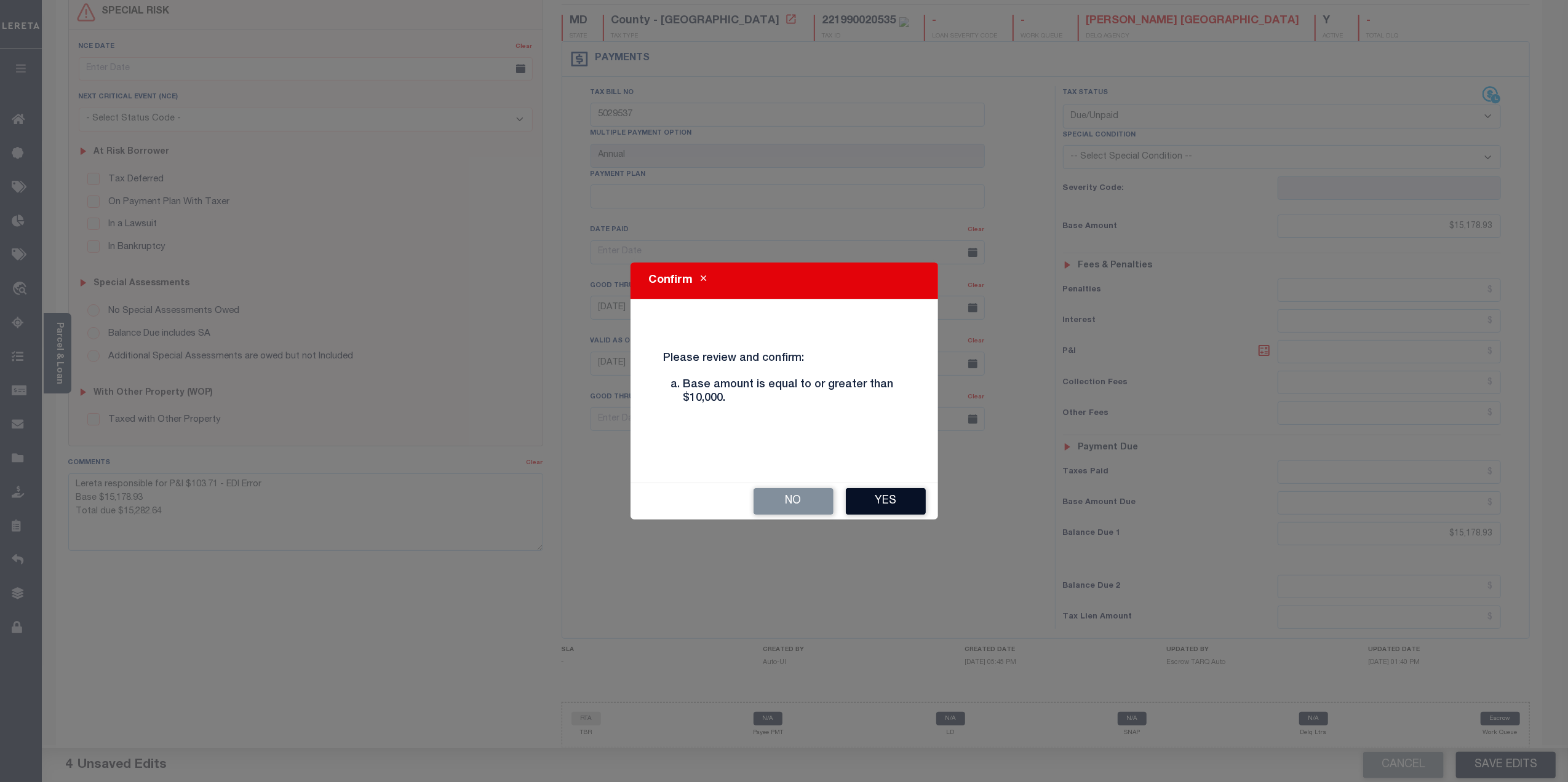
click at [903, 497] on button "Yes" at bounding box center [886, 501] width 80 height 26
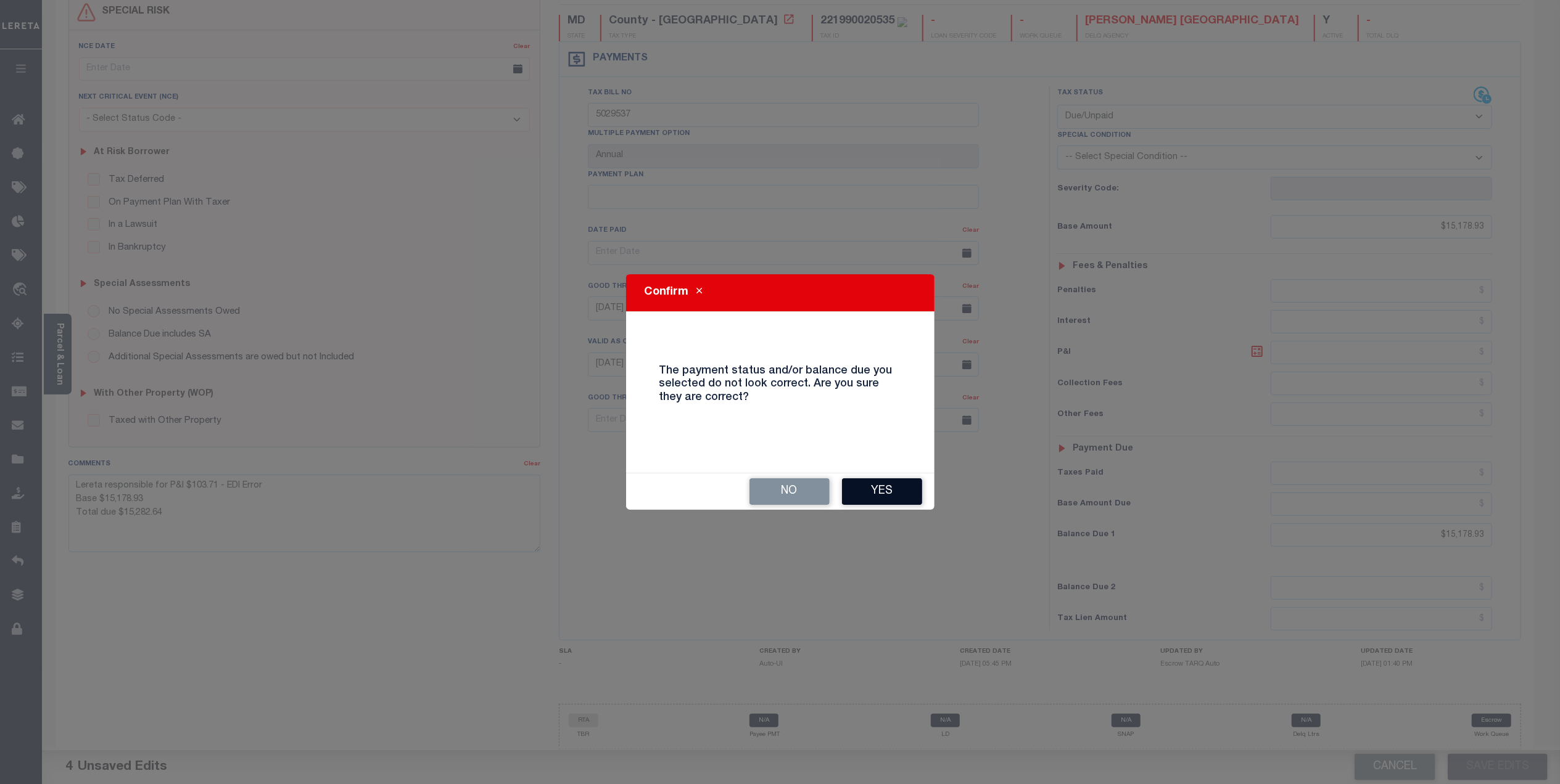
click at [920, 479] on button "Yes" at bounding box center [881, 491] width 80 height 26
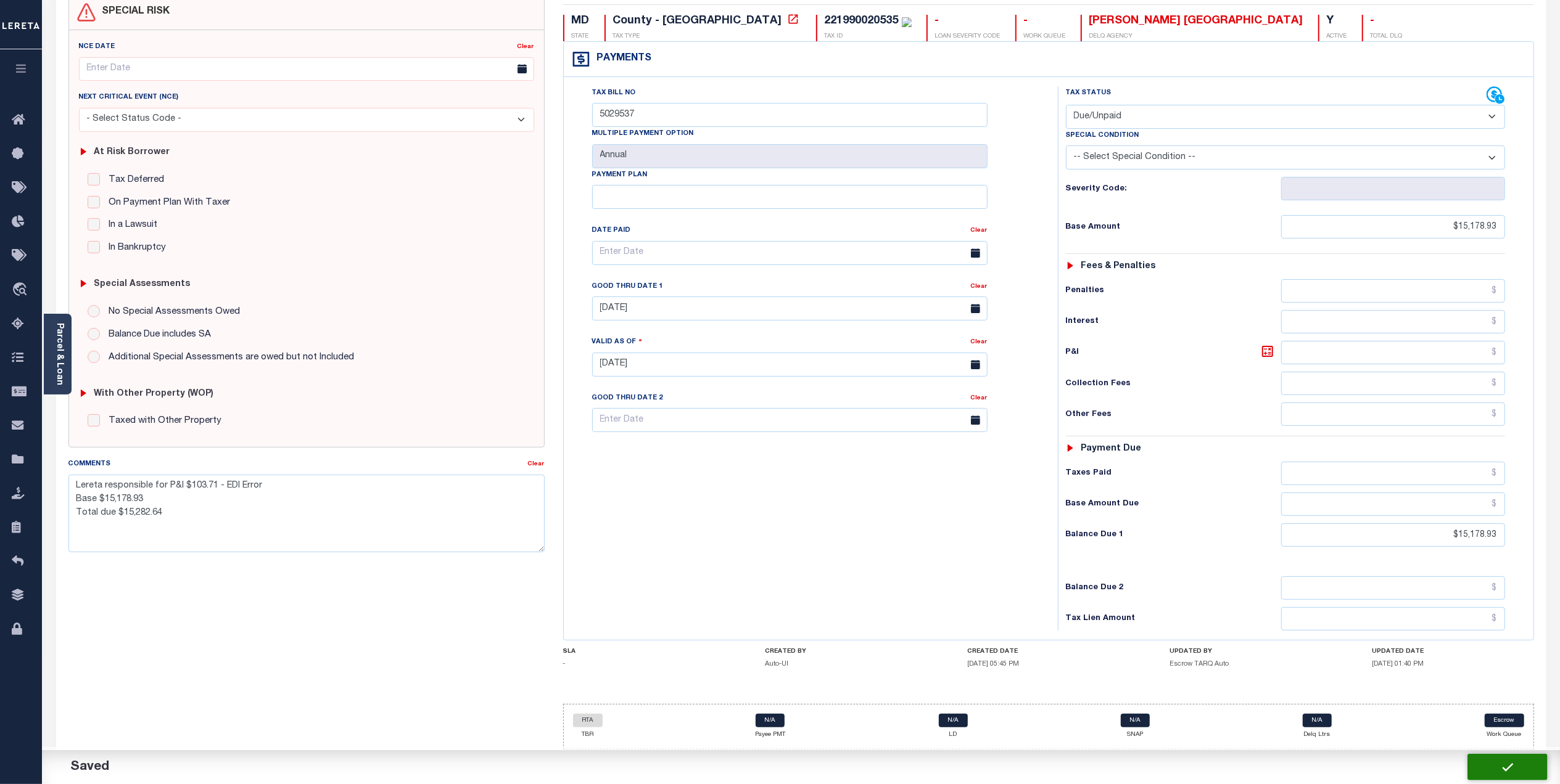
checkbox input "false"
type textarea "Lereta responsible for P&I $103.71 - EDI Error Base $15,178.93 Total due $15,28…"
type input "$15,178.93"
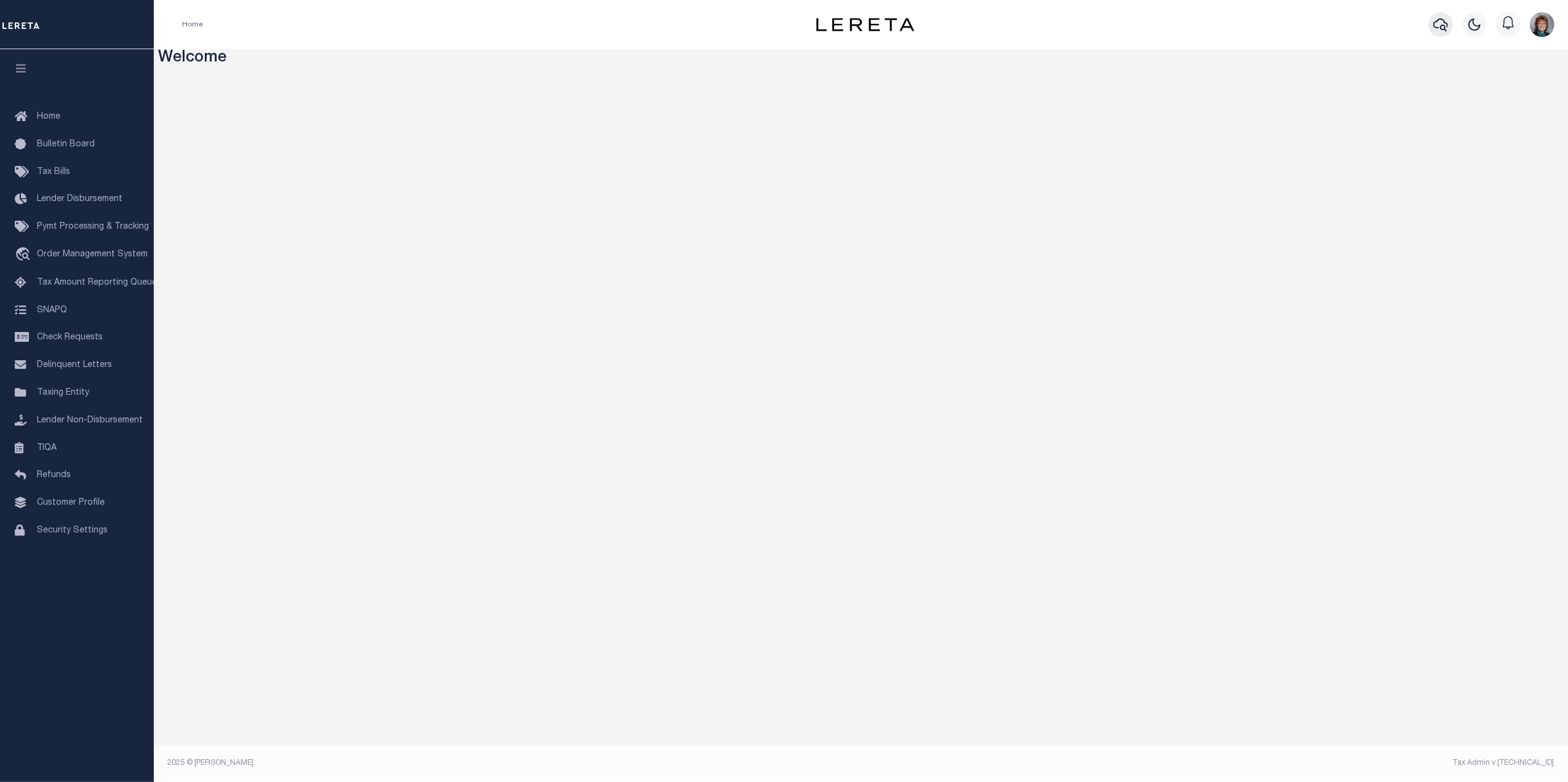
click at [1445, 20] on icon "button" at bounding box center [1440, 24] width 15 height 14
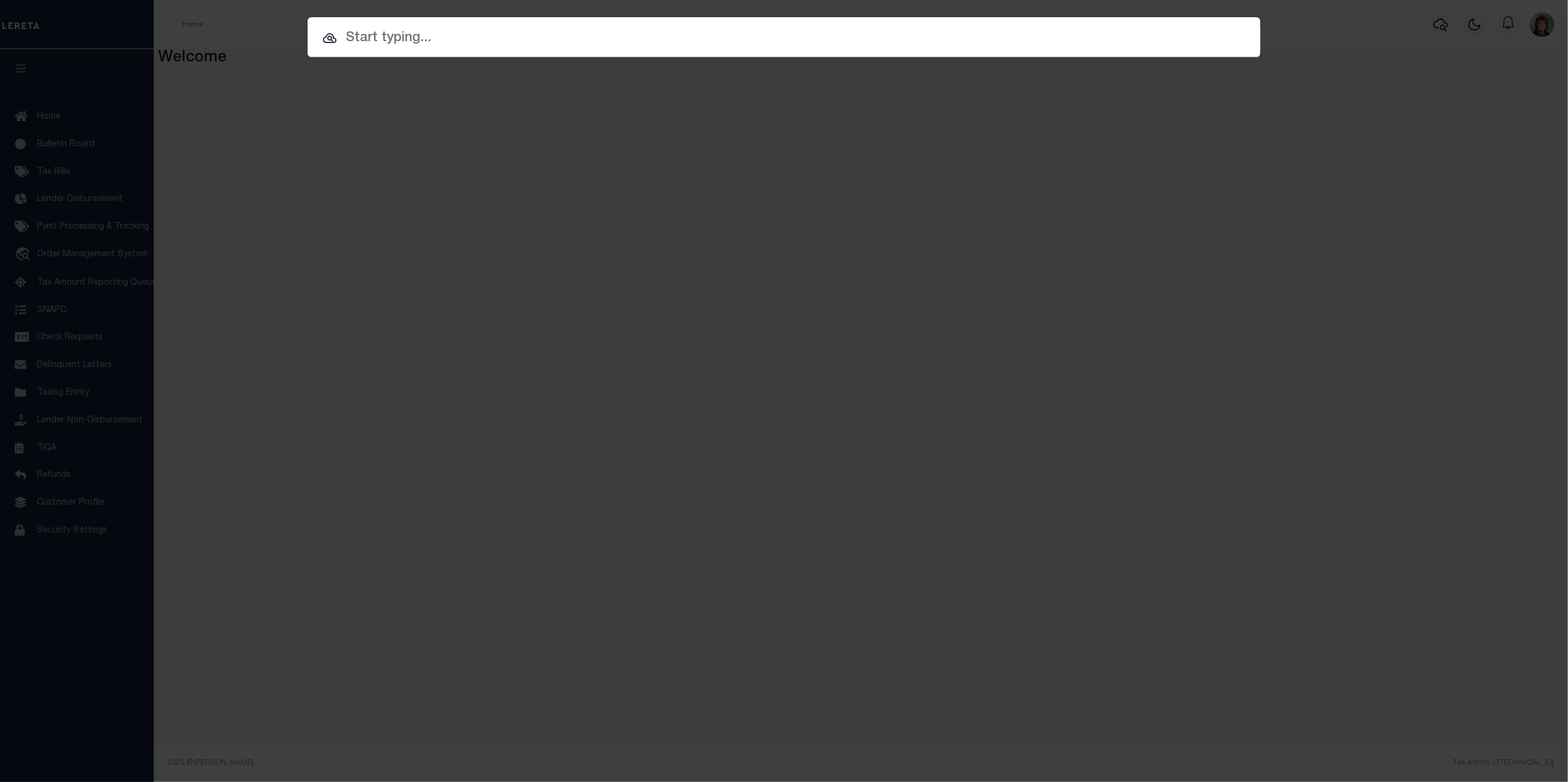
paste input "10024784"
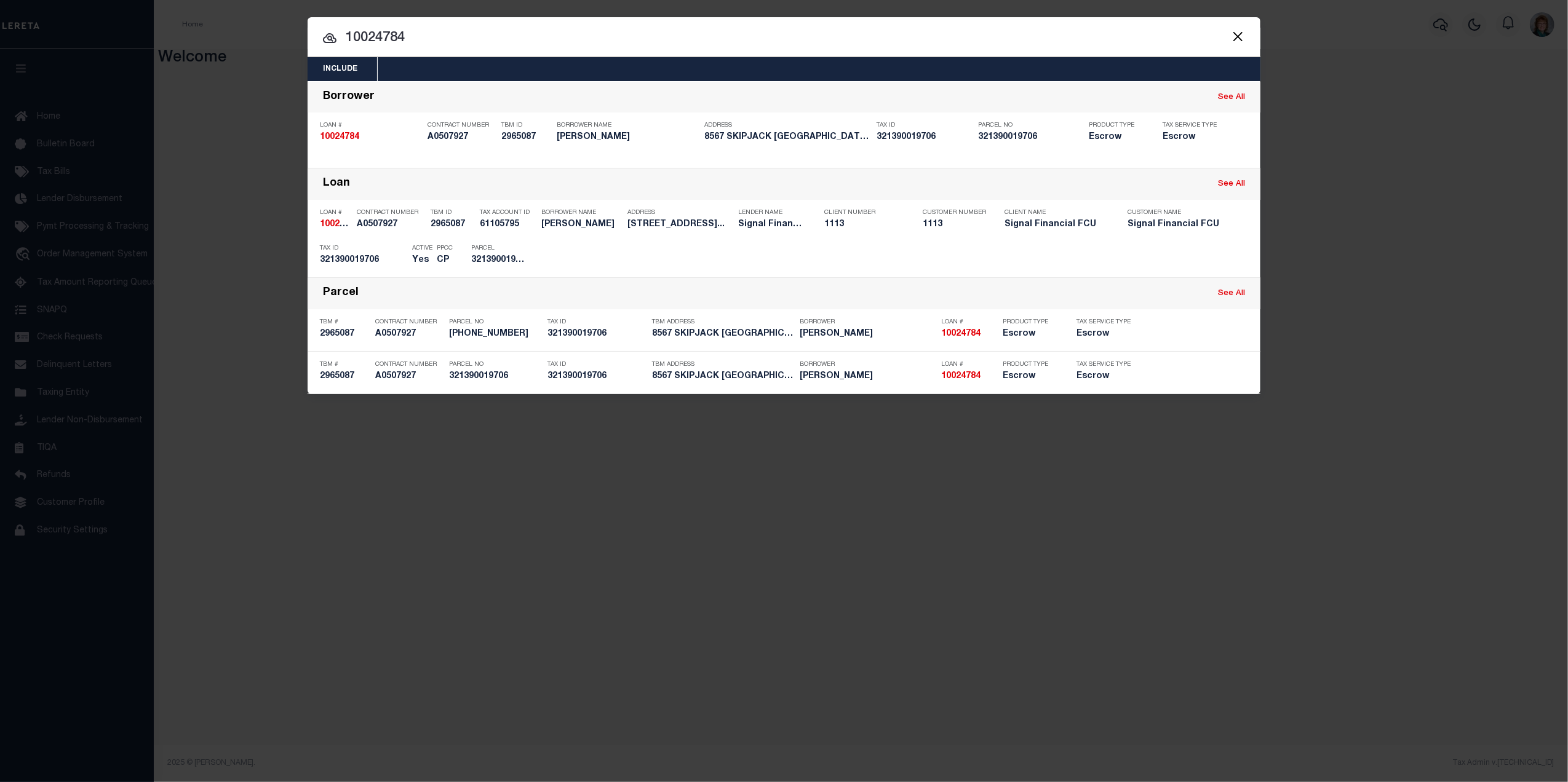
type input "10024784"
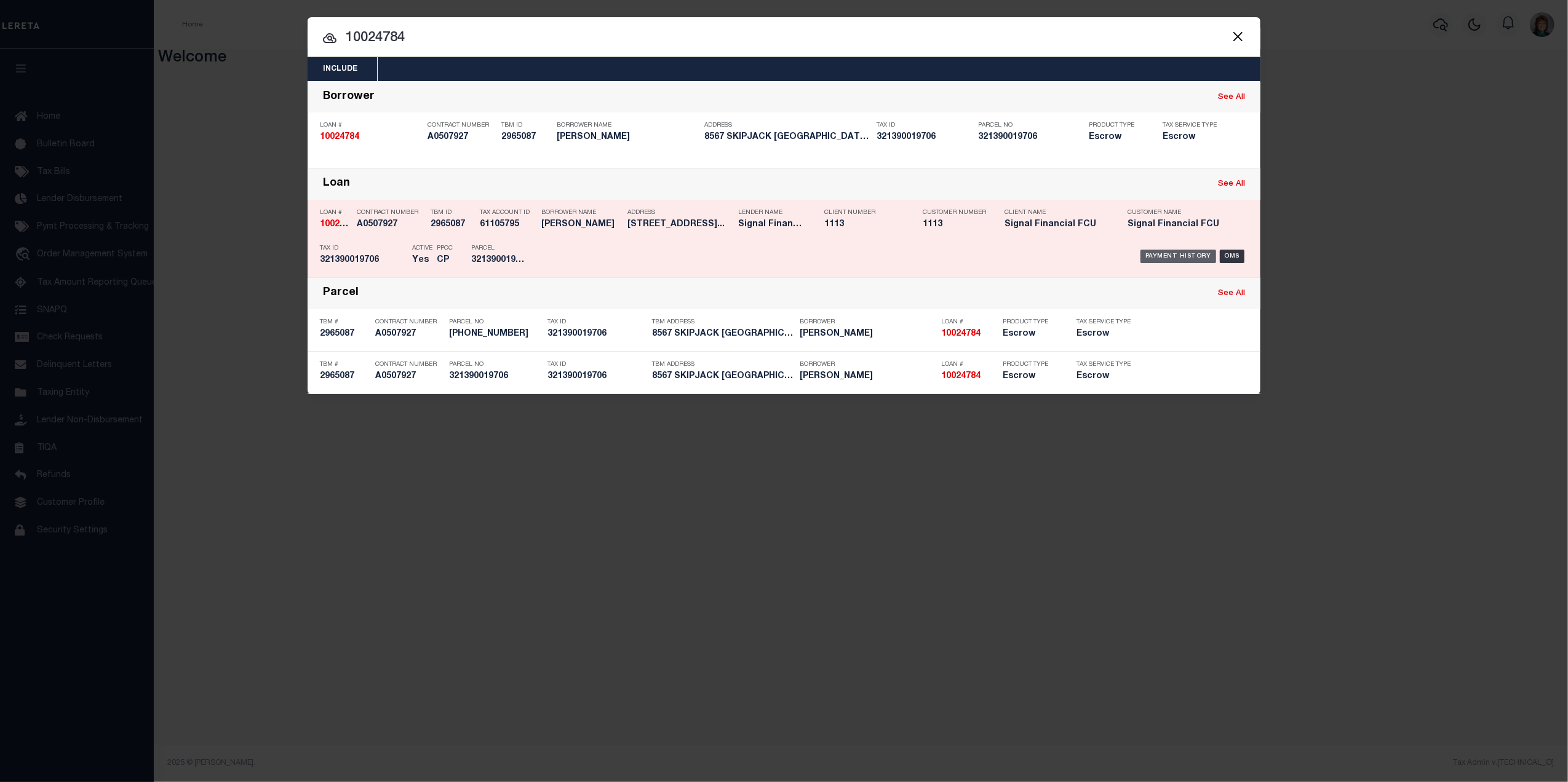
drag, startPoint x: 1200, startPoint y: 251, endPoint x: 1191, endPoint y: 250, distance: 9.1
click at [1200, 251] on div "Payment History" at bounding box center [1177, 256] width 75 height 14
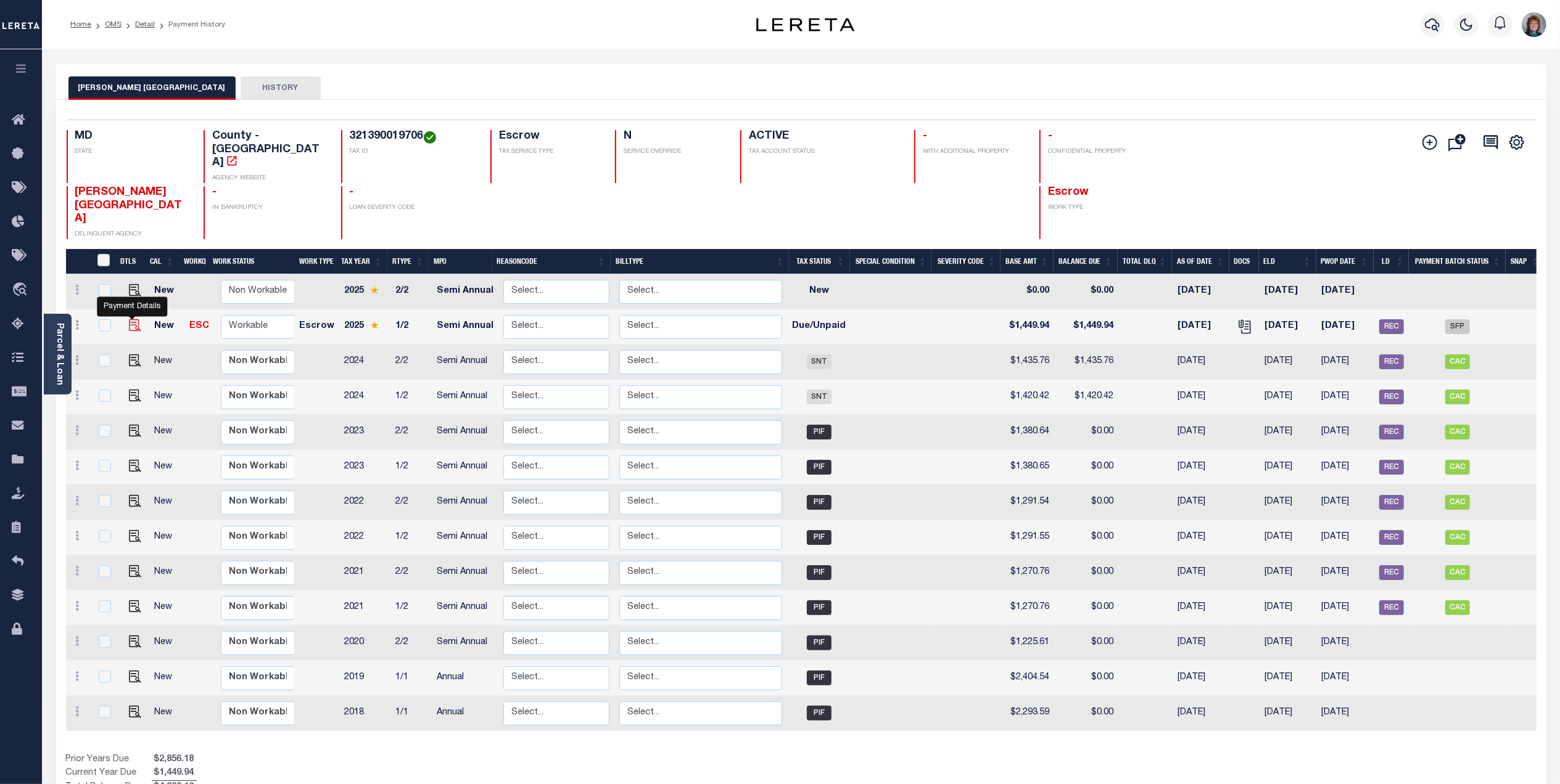
click at [134, 320] on img "" at bounding box center [135, 326] width 13 height 13
checkbox input "true"
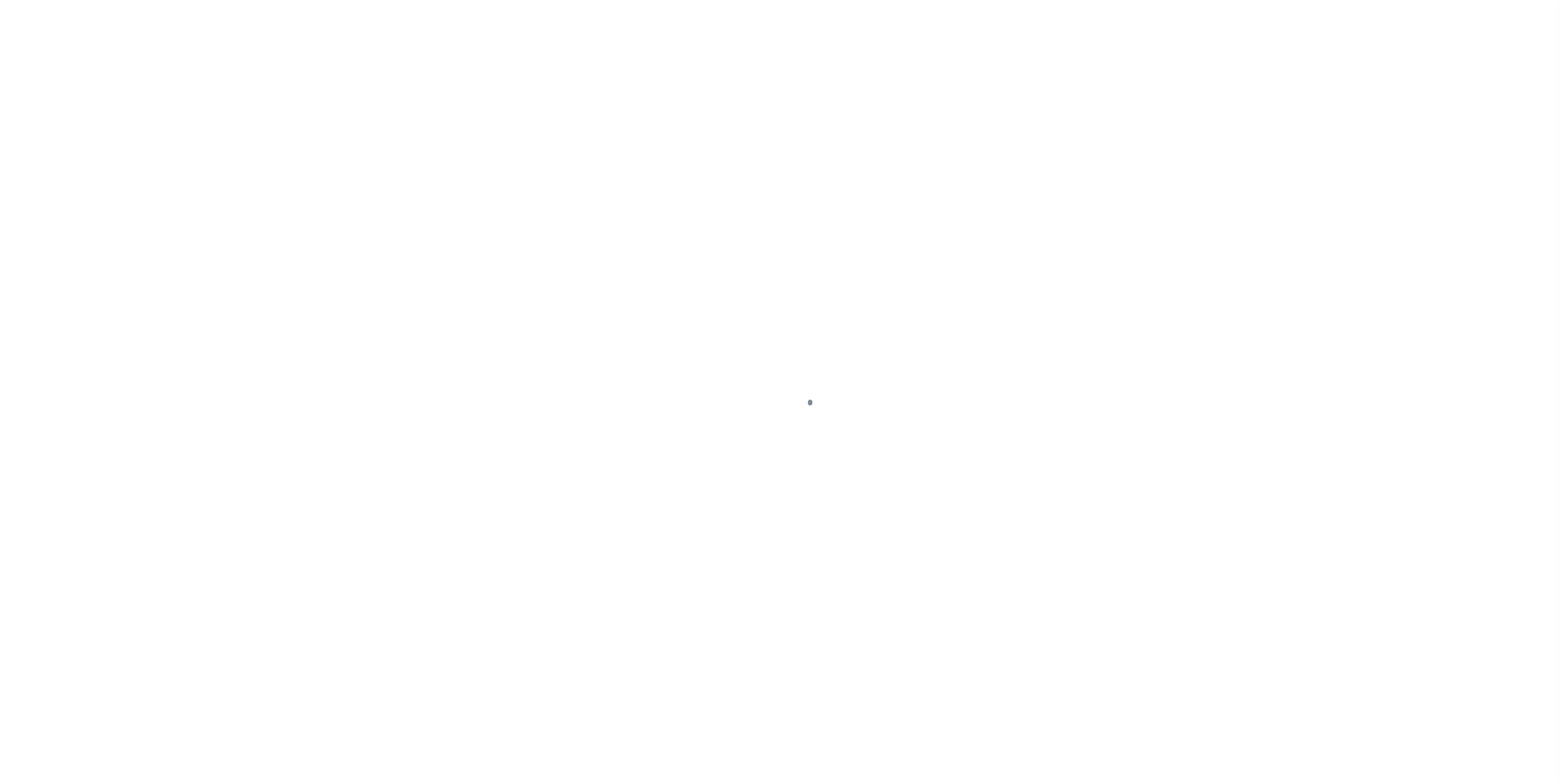
select select "DUE"
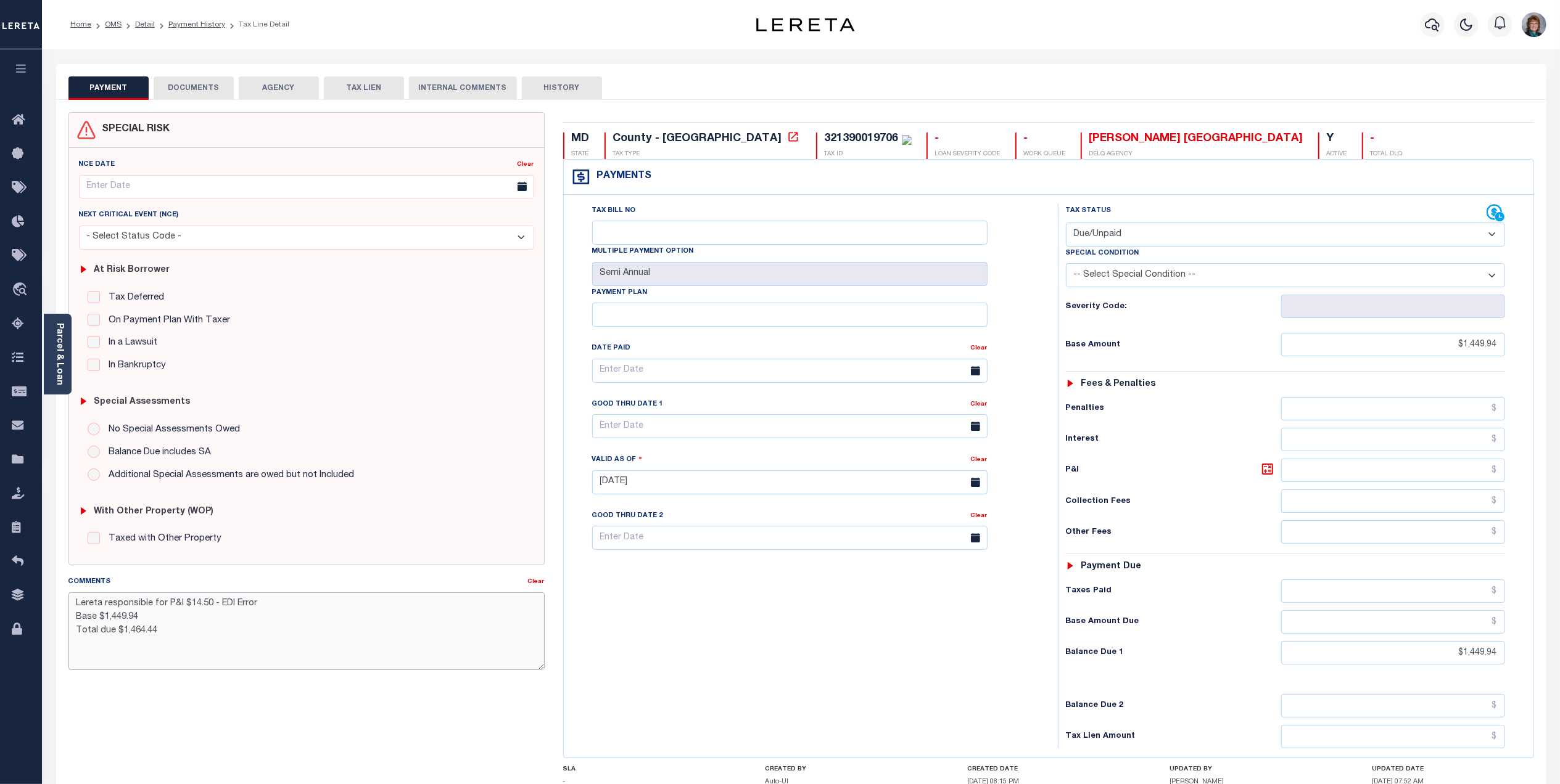
drag, startPoint x: 73, startPoint y: 610, endPoint x: 224, endPoint y: 642, distance: 154.4
click at [224, 642] on textarea "Lereta responsible for P&I $14.50 - EDI Error Base $1,449.94 Total due $1,464.44" at bounding box center [306, 631] width 476 height 78
click at [82, 21] on link "Home" at bounding box center [80, 25] width 21 height 7
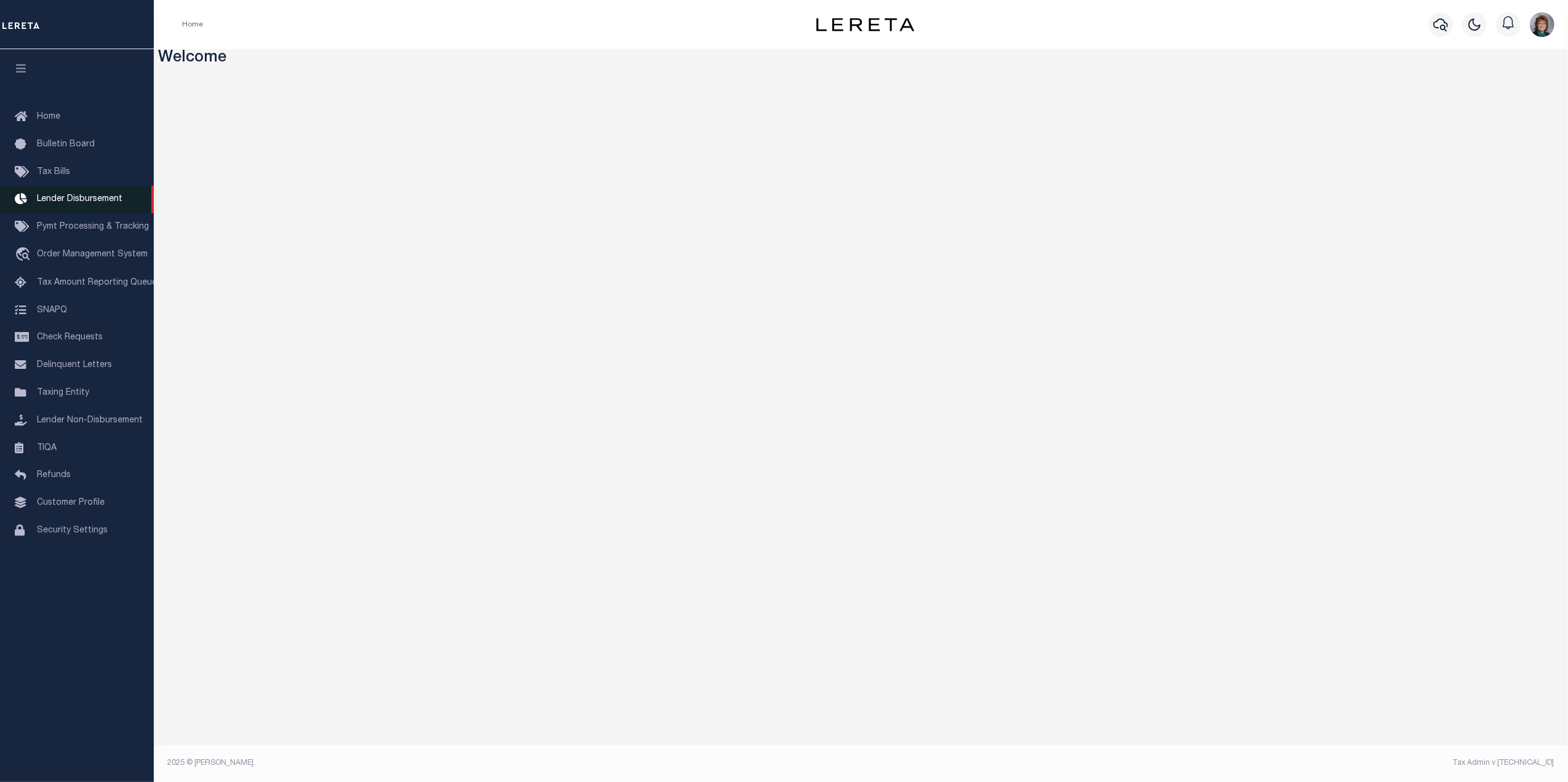
click at [52, 199] on span "Lender Disbursement" at bounding box center [80, 199] width 85 height 9
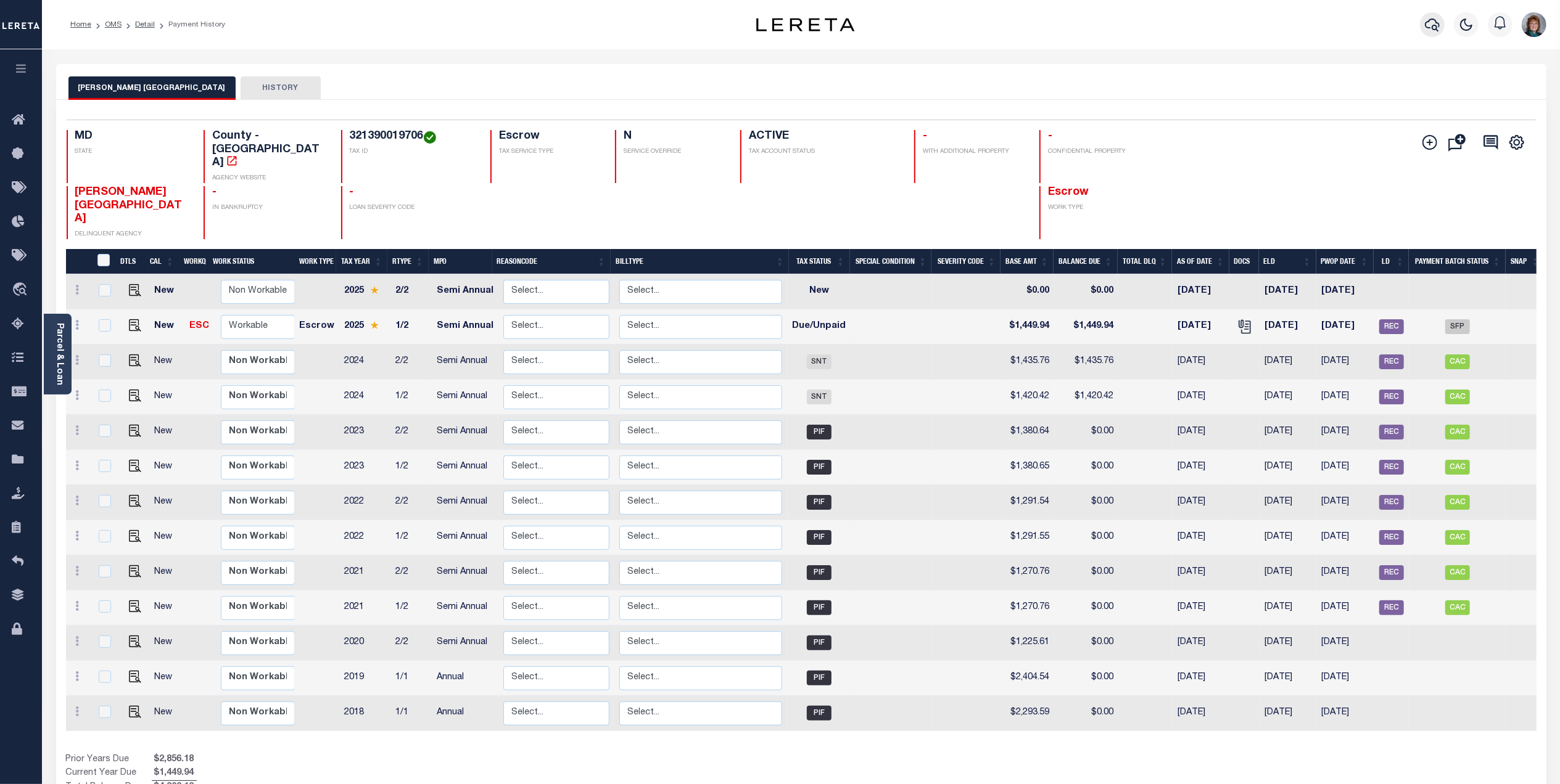
click at [1431, 20] on icon "button" at bounding box center [1432, 25] width 15 height 13
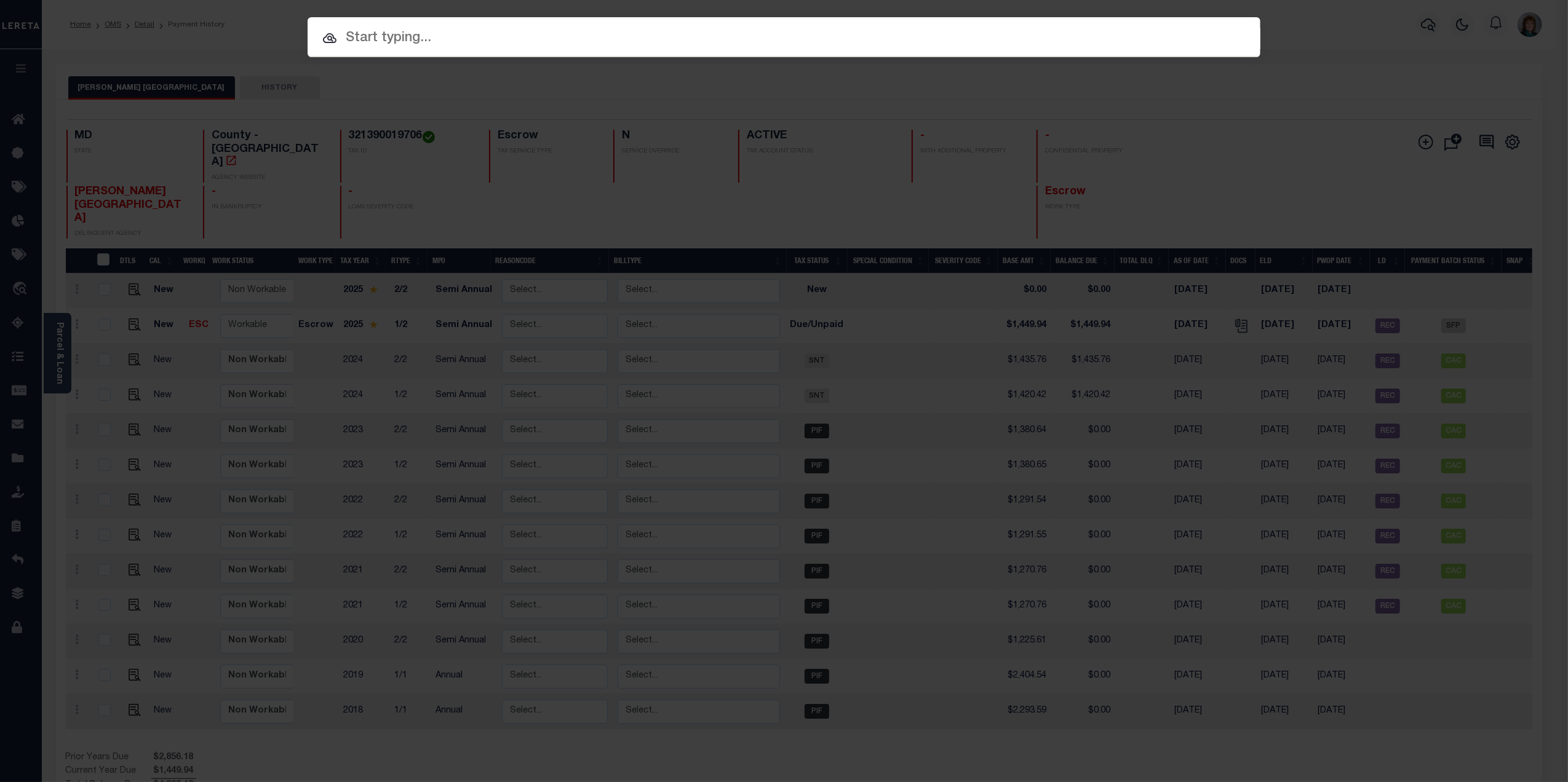
paste input "10024545"
type input "10024545"
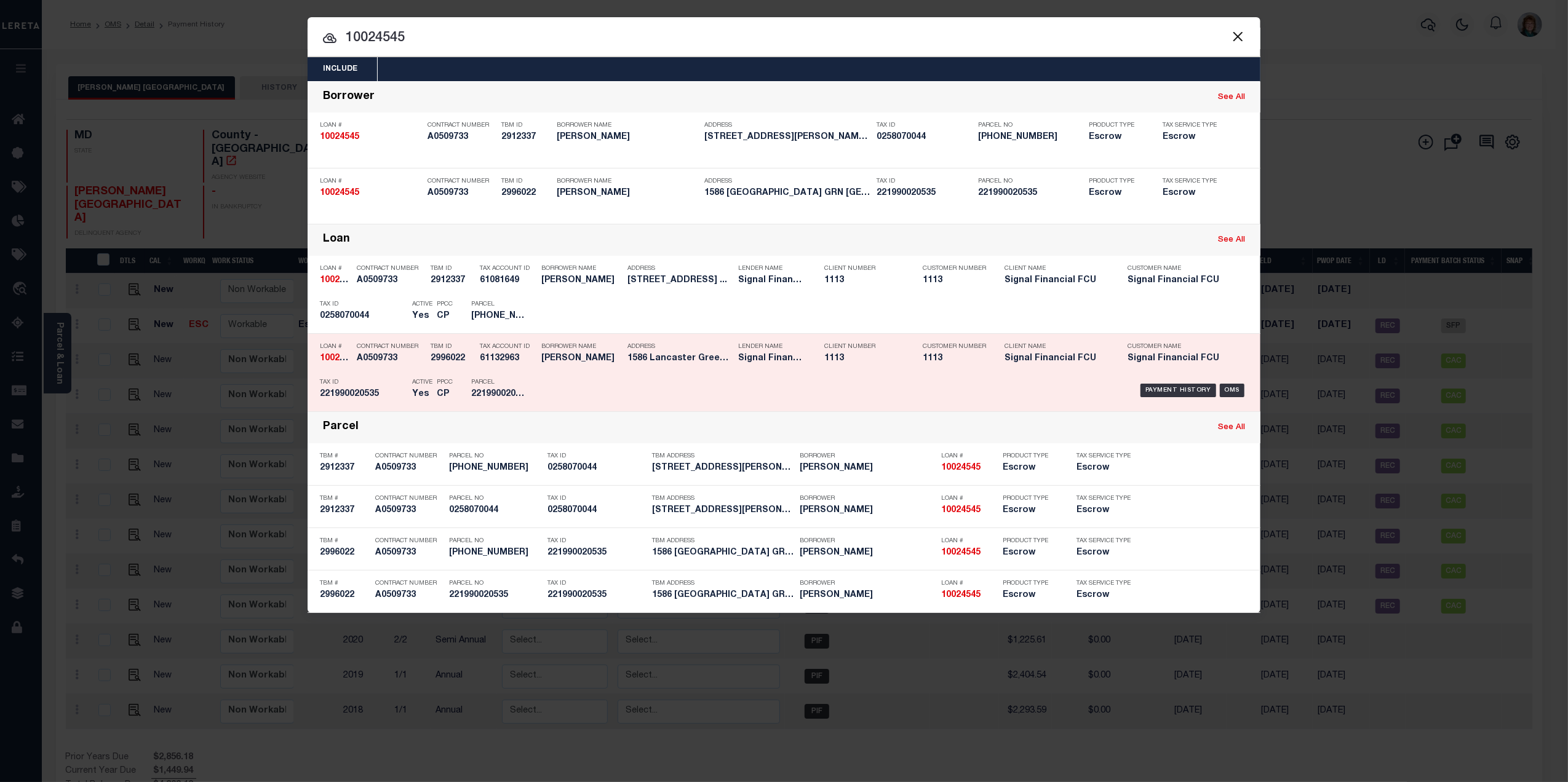
click at [1167, 378] on div "Payment History OMS" at bounding box center [896, 390] width 703 height 35
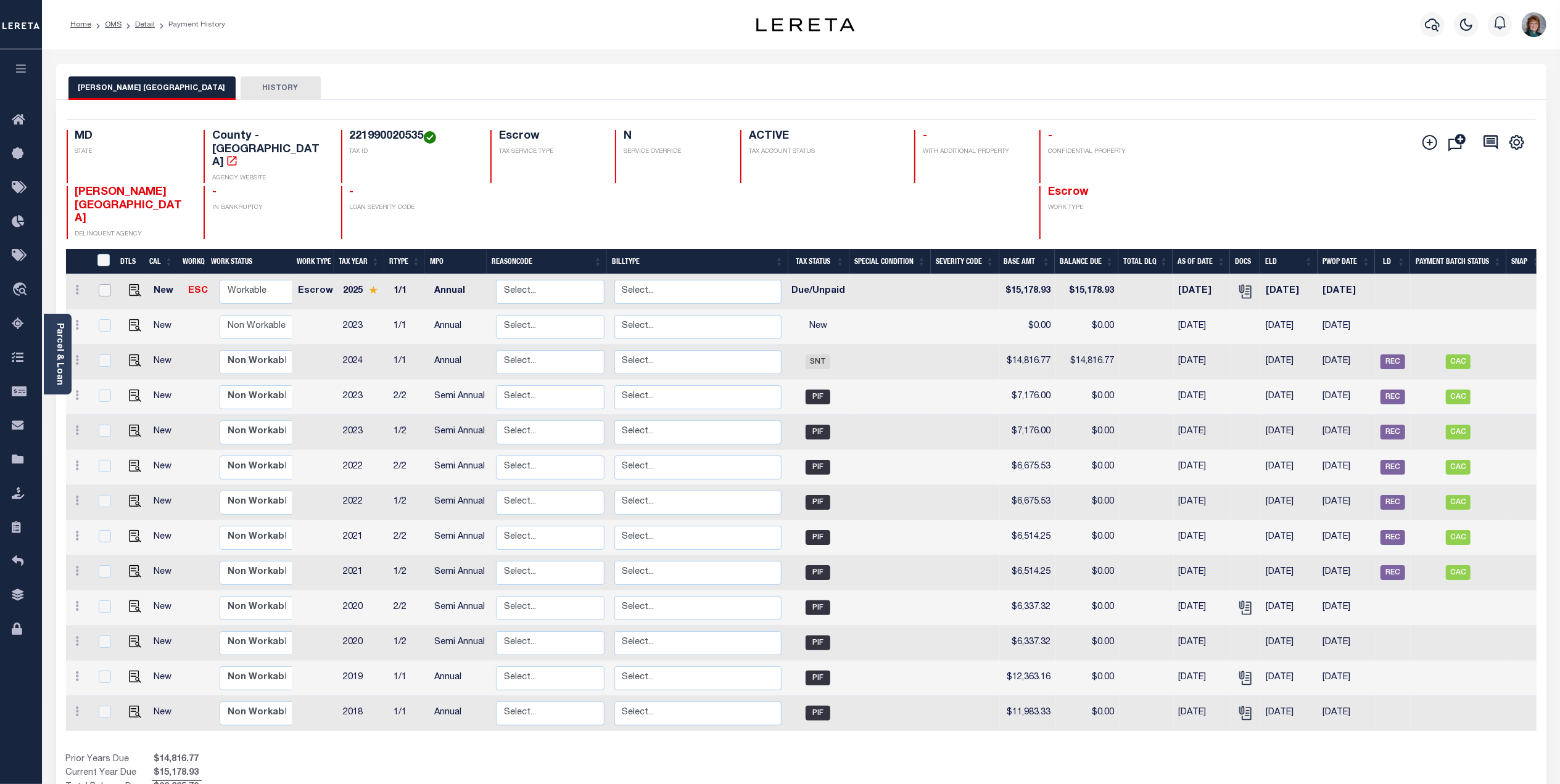
click at [104, 284] on input "checkbox" at bounding box center [105, 291] width 13 height 13
checkbox input "true"
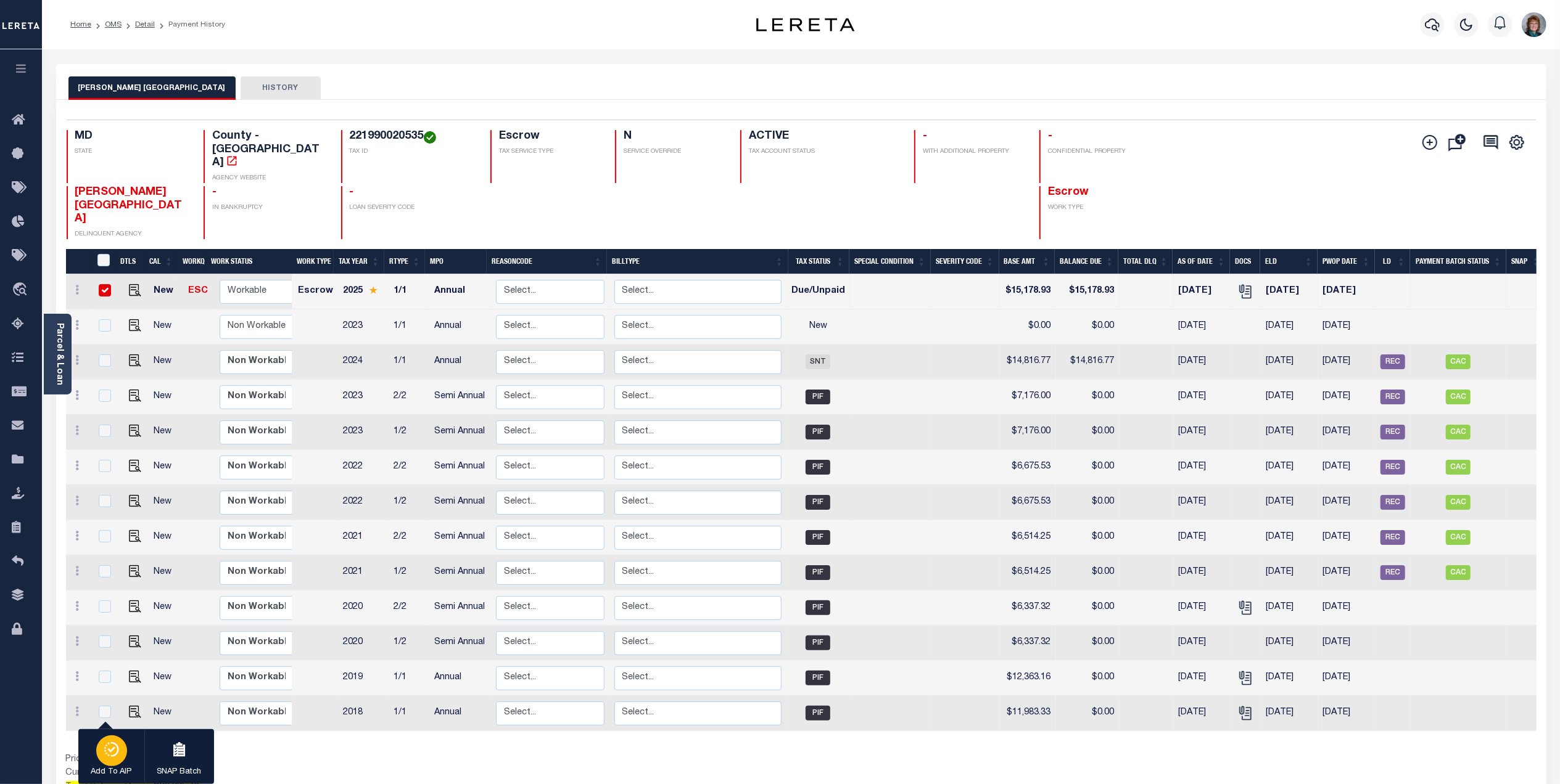
click at [104, 749] on icon "button" at bounding box center [105, 749] width 2 height 2
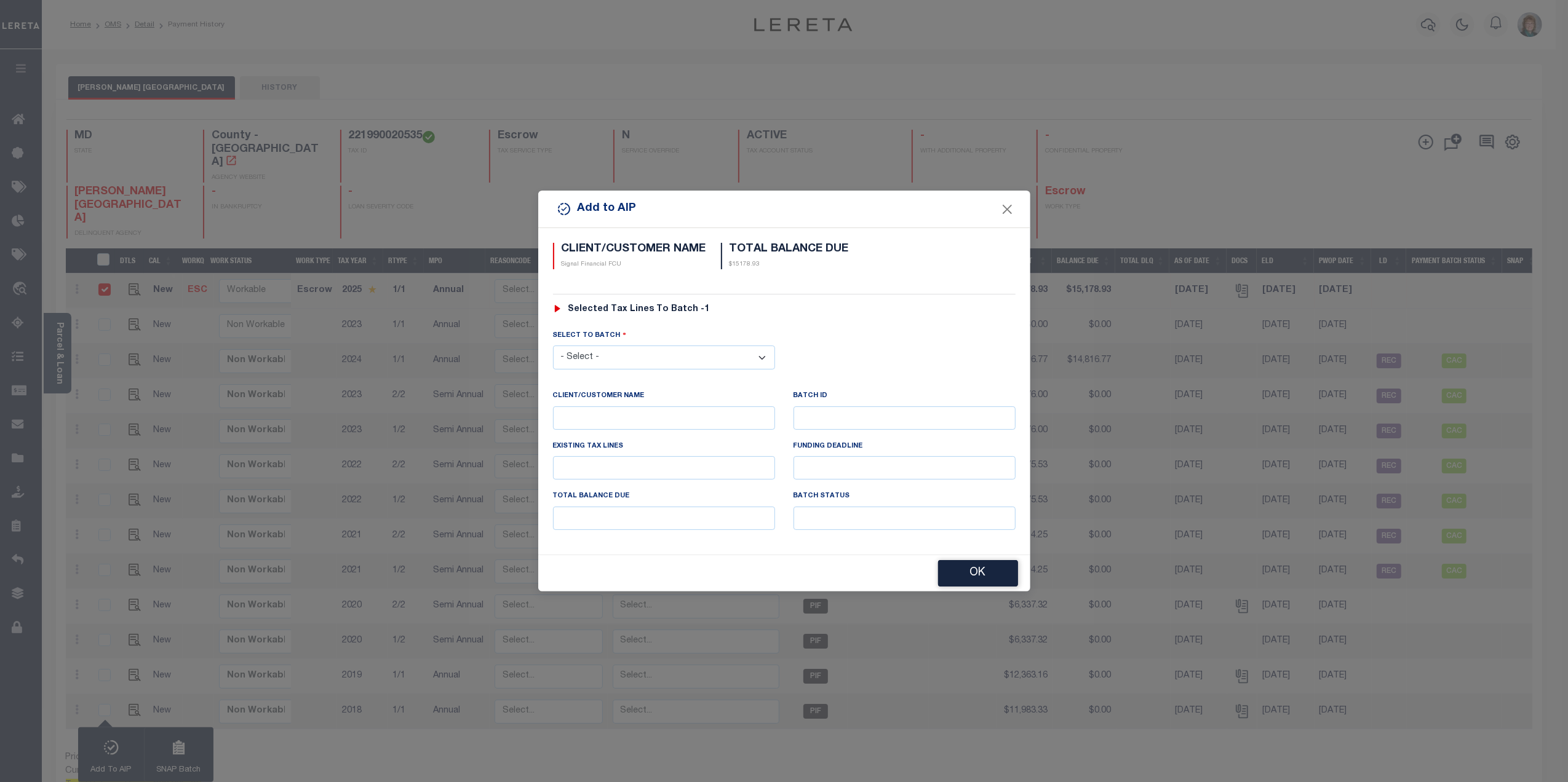
click at [697, 354] on select "- Select - 39668 42924 43653 43655 43771 44916 46391" at bounding box center [663, 357] width 222 height 24
select select "46391"
click at [553, 345] on select "- Select - 39668 42924 43653 43655 43771 44916 46391" at bounding box center [663, 357] width 222 height 24
click at [975, 569] on button "OK" at bounding box center [978, 574] width 80 height 26
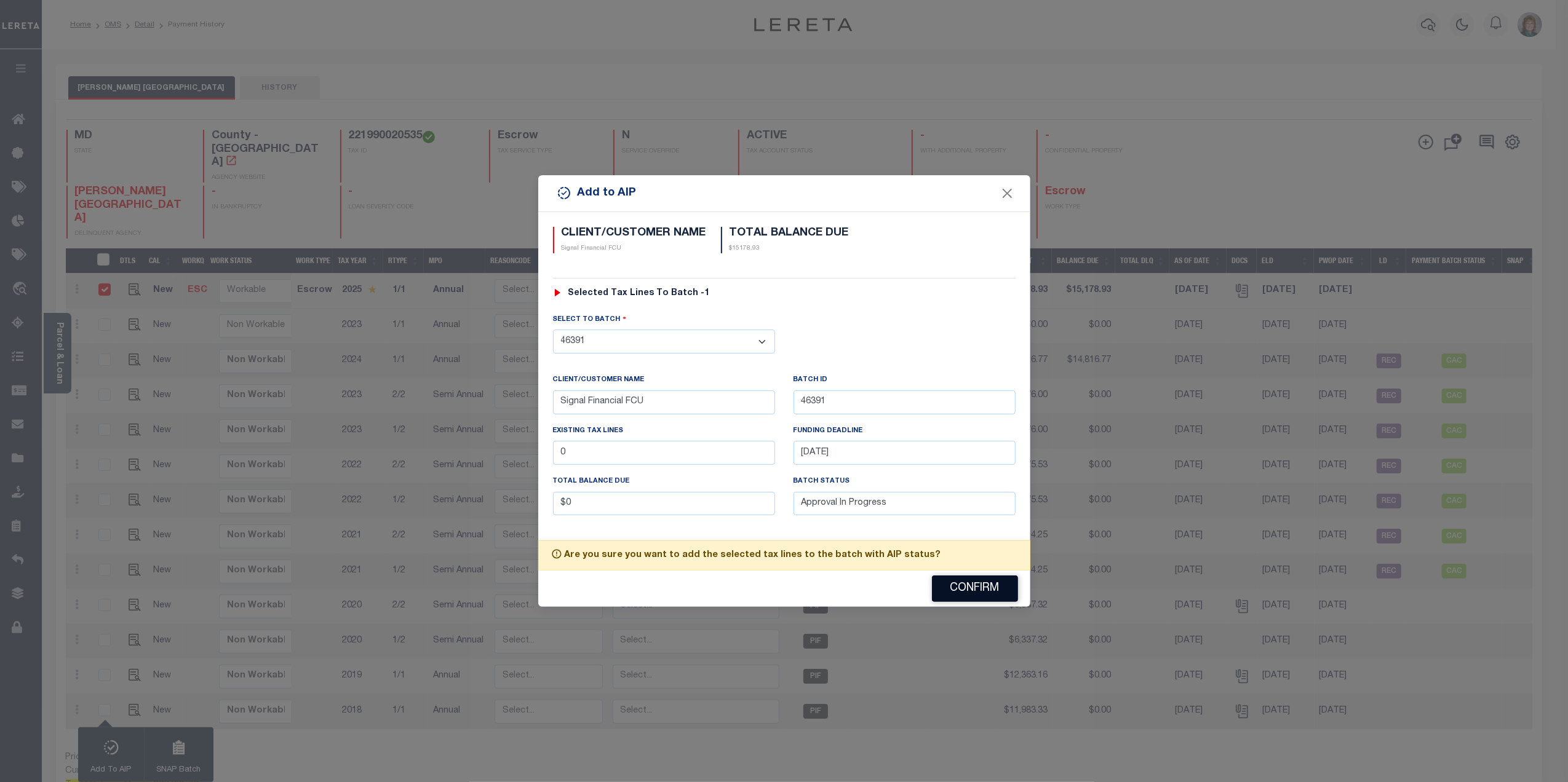
click at [975, 569] on div "Are you sure you want to add the selected tax lines to the batch with AIP statu…" at bounding box center [784, 555] width 492 height 30
click at [970, 591] on button "Confirm" at bounding box center [974, 588] width 86 height 26
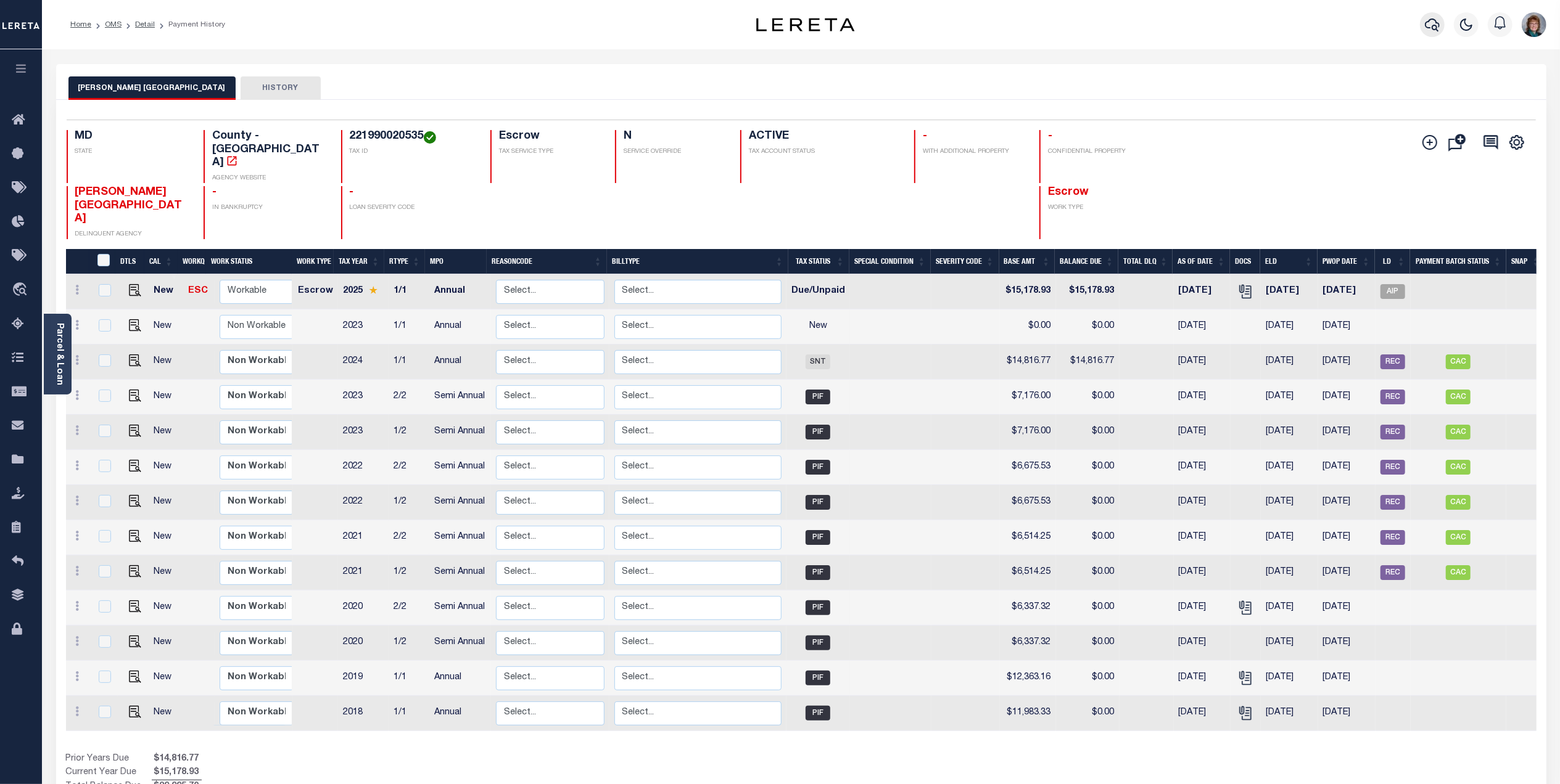
click at [1427, 25] on icon "button" at bounding box center [1432, 25] width 15 height 15
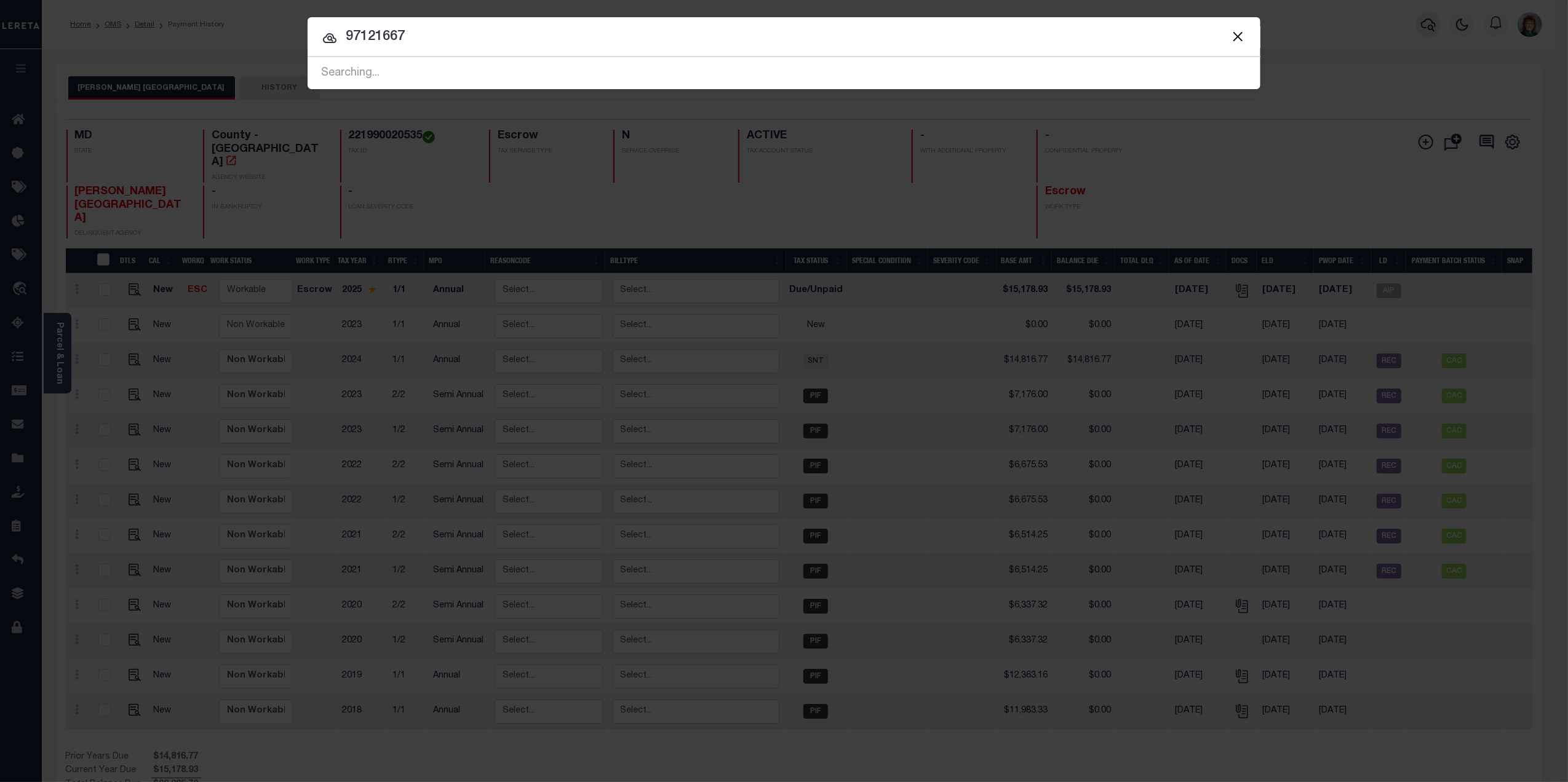
type input "97121667"
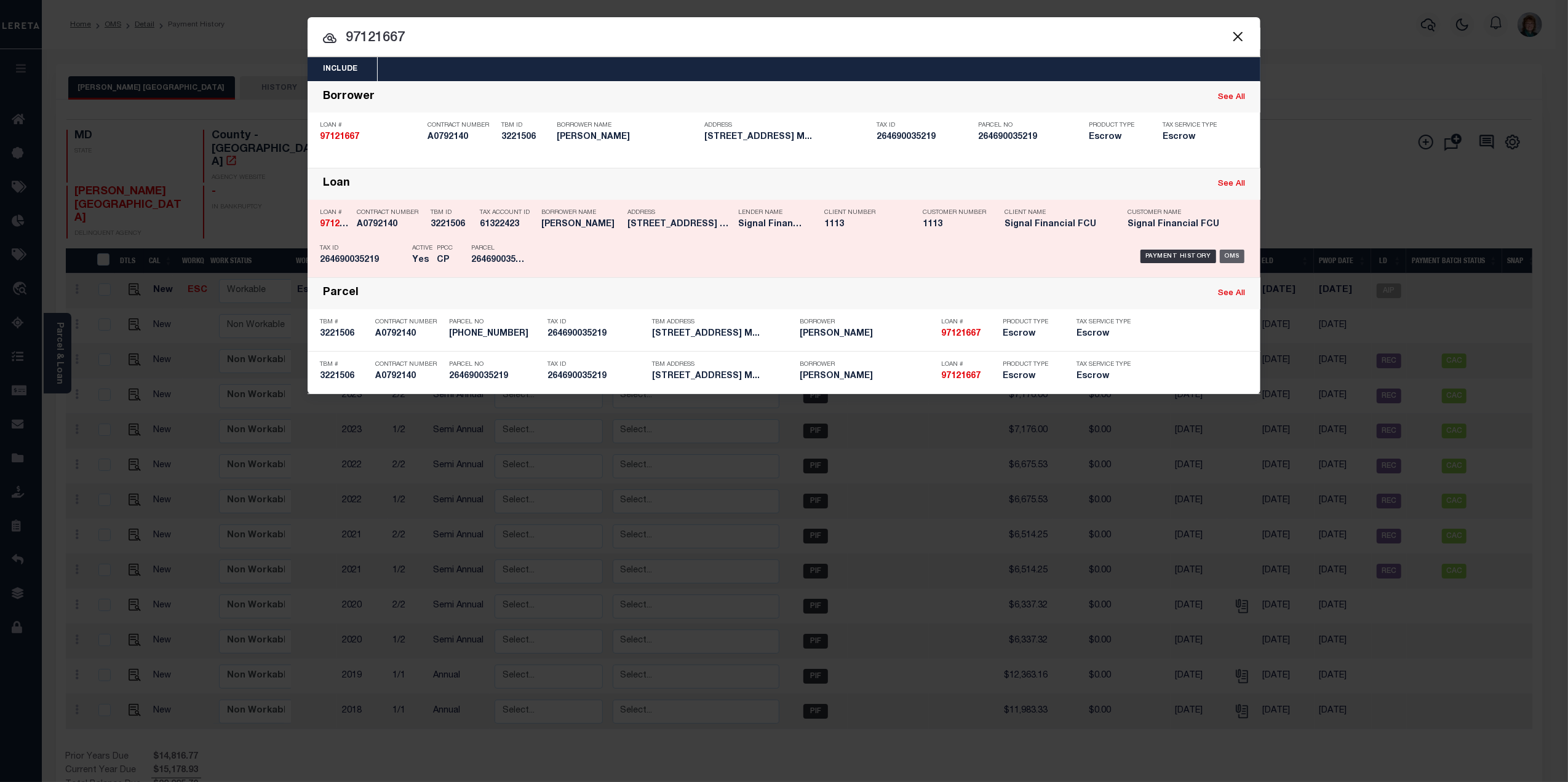
click at [1238, 258] on div "OMS" at bounding box center [1233, 256] width 25 height 14
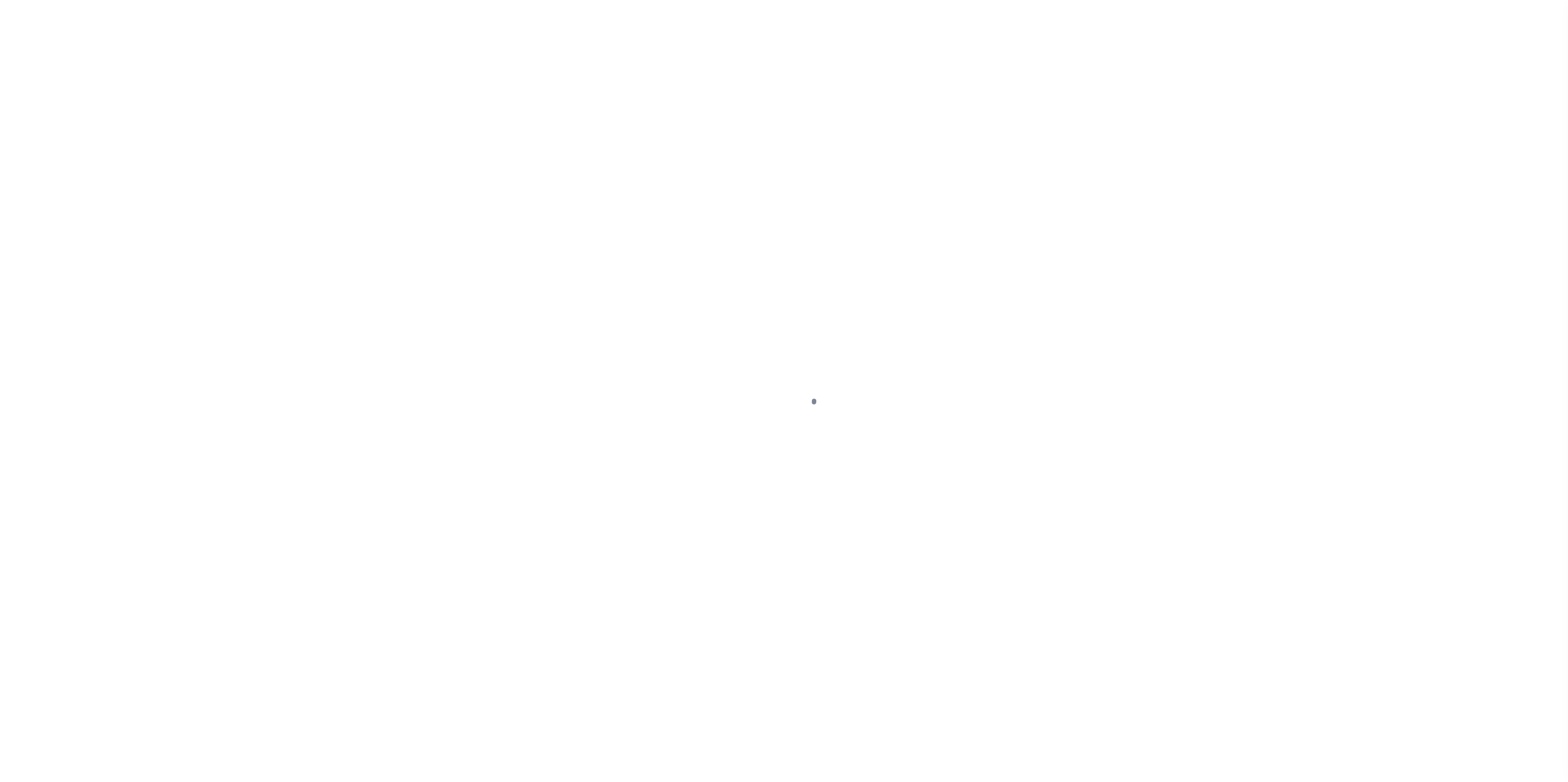
type input "97121667"
type input "[PERSON_NAME]"
select select
select select "10"
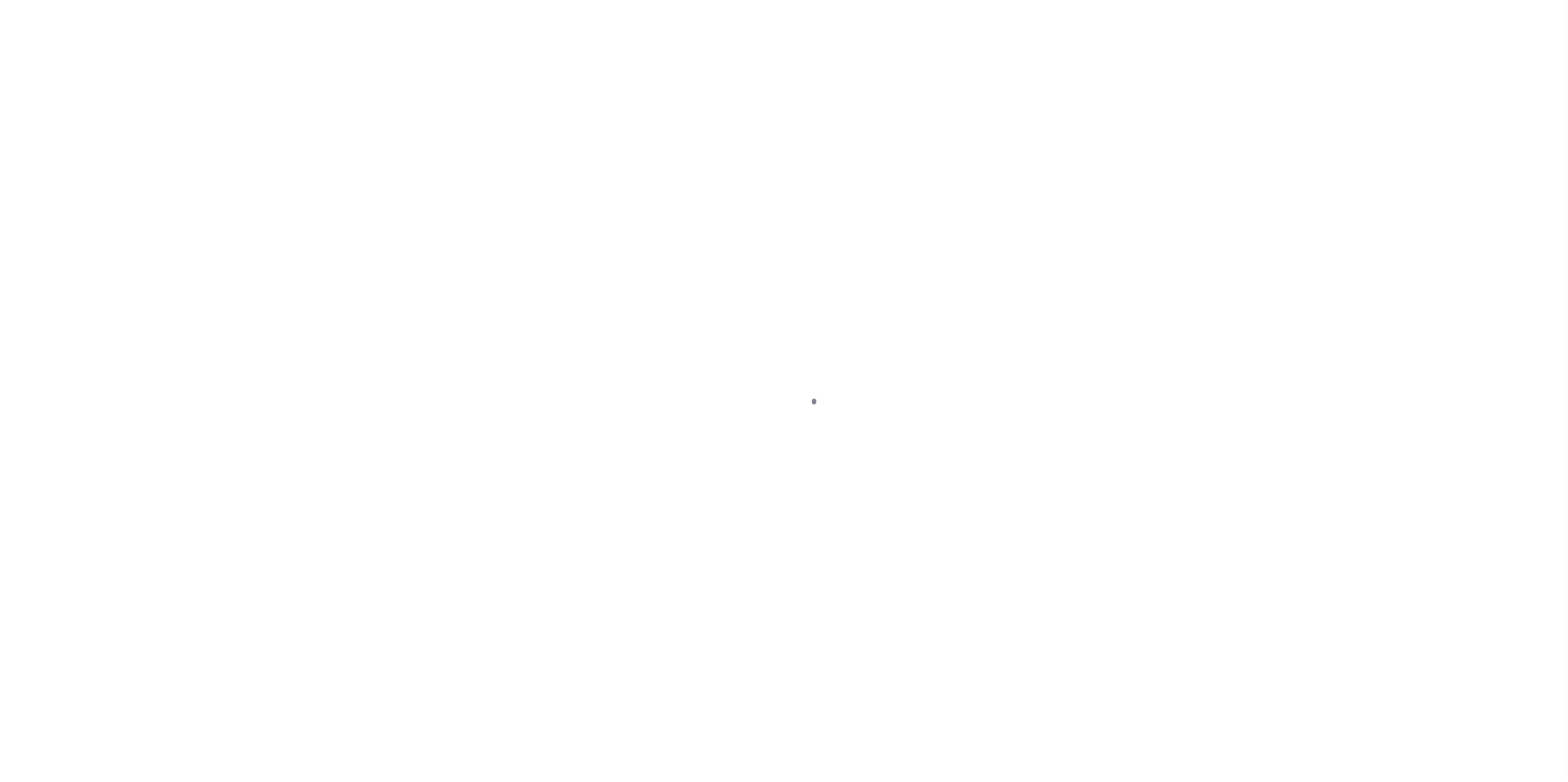
select select "Escrow"
select select "2139"
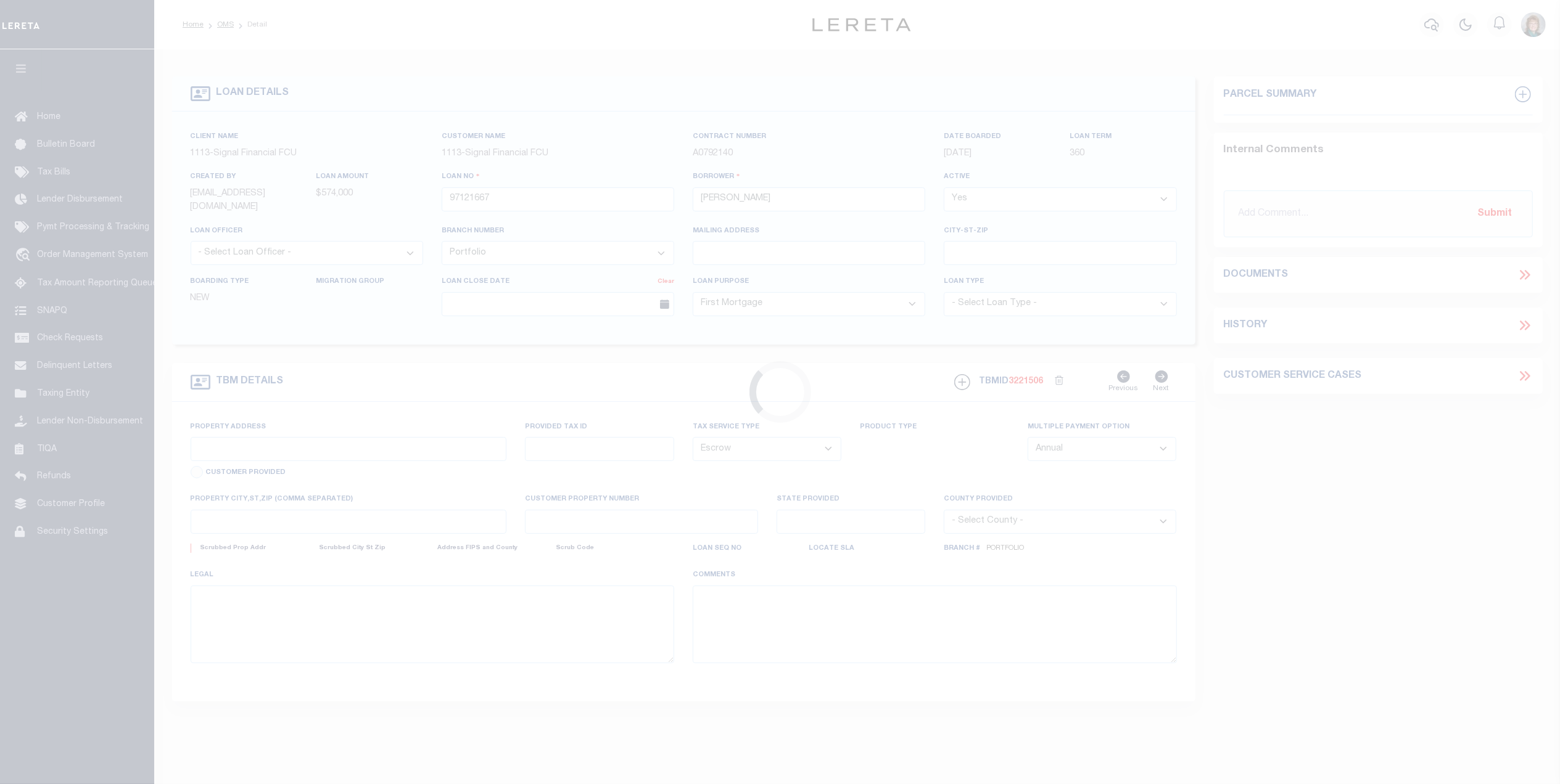
type input "[STREET_ADDRESS]"
type input "[PHONE_NUMBER]"
type input "Annapolis MD 21401"
type input "0401"
type input "MD"
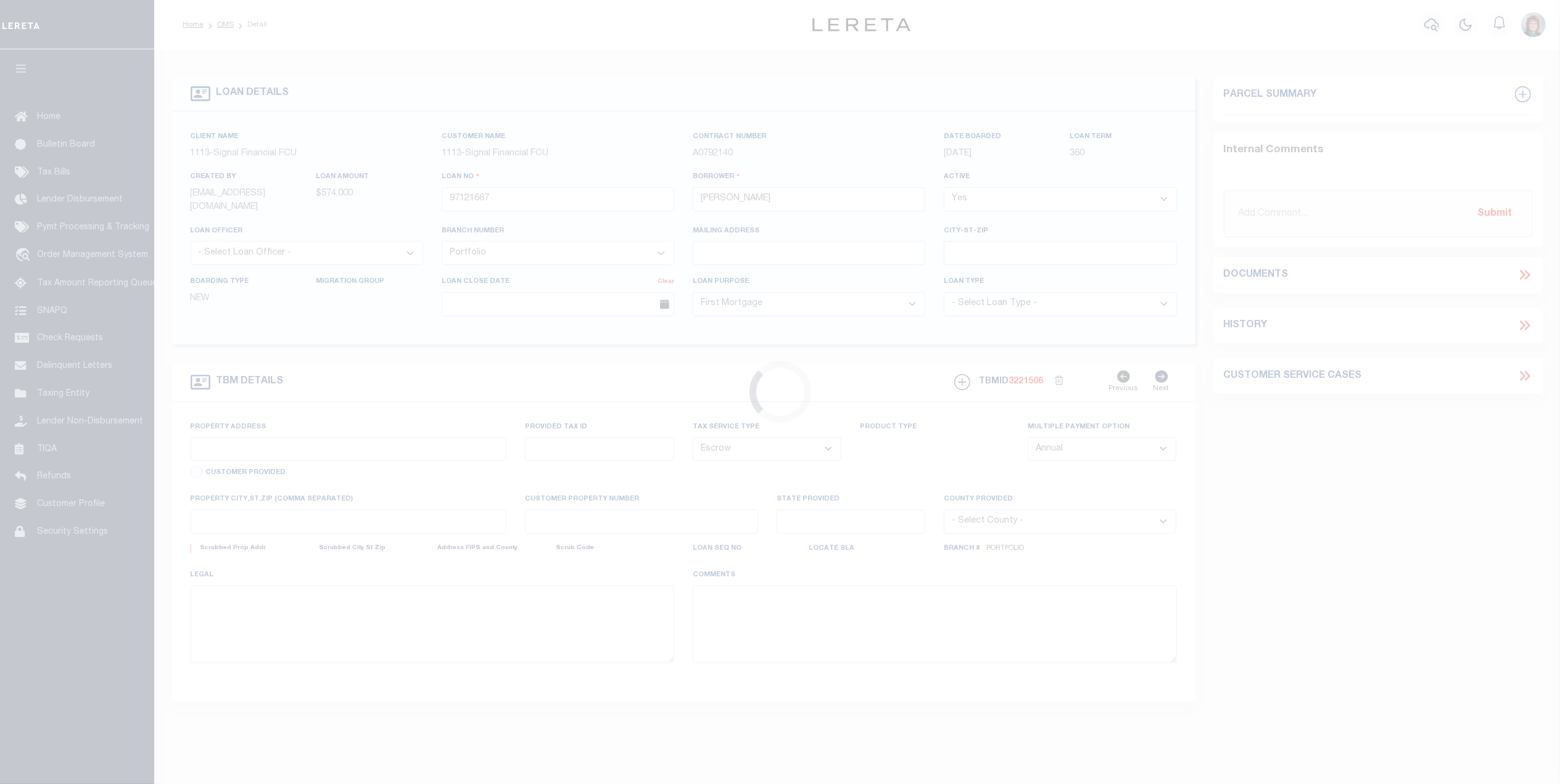
select select
type textarea "LOT 24, SECTION 6, PLAT 8 OF 8, THE RIDGES OF [GEOGRAPHIC_DATA]"
select select "2"
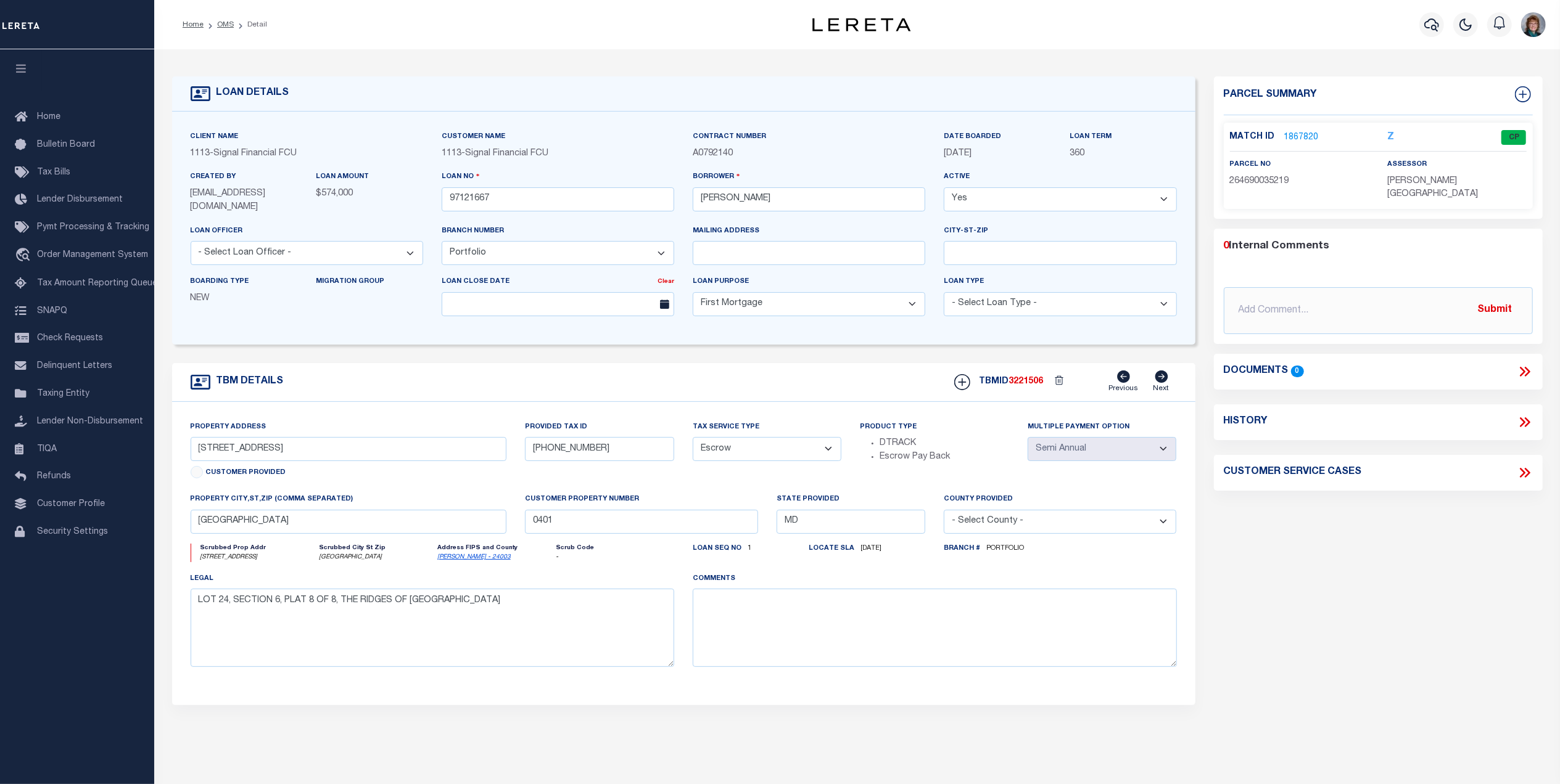
click at [1303, 135] on link "1867820" at bounding box center [1301, 138] width 35 height 13
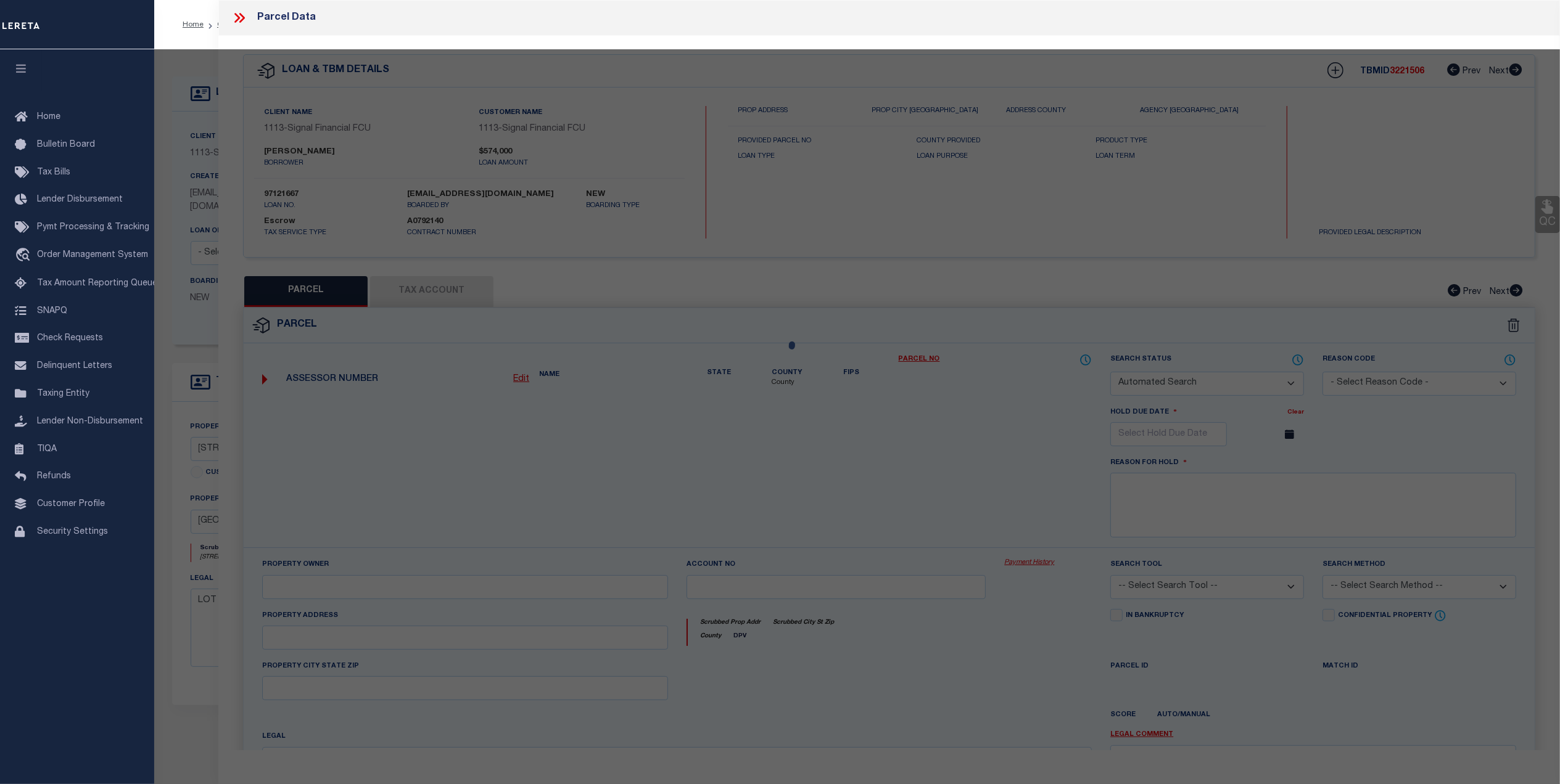
checkbox input "false"
select select "CP"
type input "BUTLER GREGORY B TRUSTEE & ALVARADO DE BUTLER BELKYS J TRUSTEE"
select select
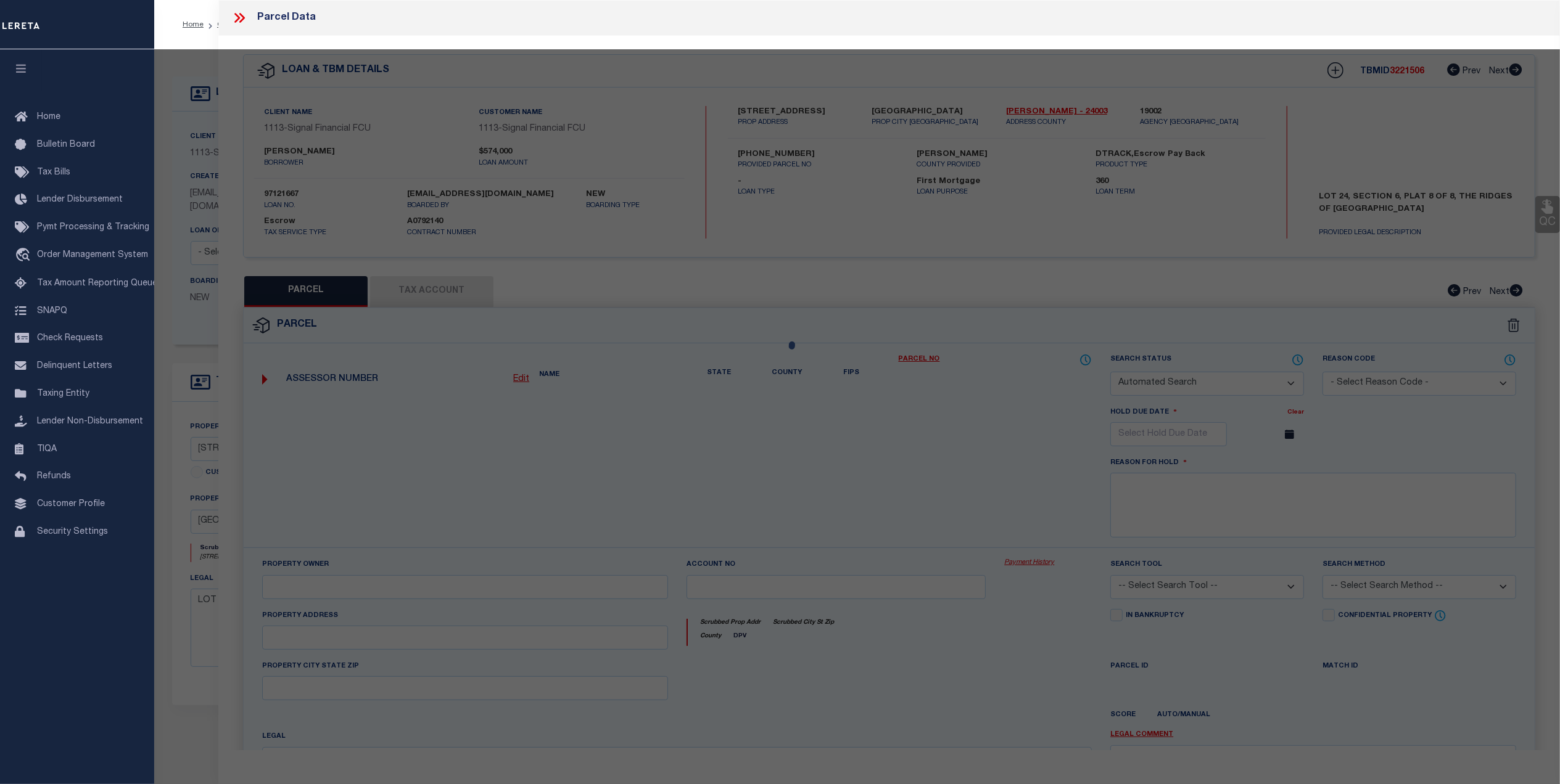
type input "621 WOOD LOT TRAIL RD"
checkbox input "false"
type input "[GEOGRAPHIC_DATA]"
type textarea "LT 24 SC 6 [STREET_ADDRESS] RIDGES"
type textarea "Completed based on given text legal."
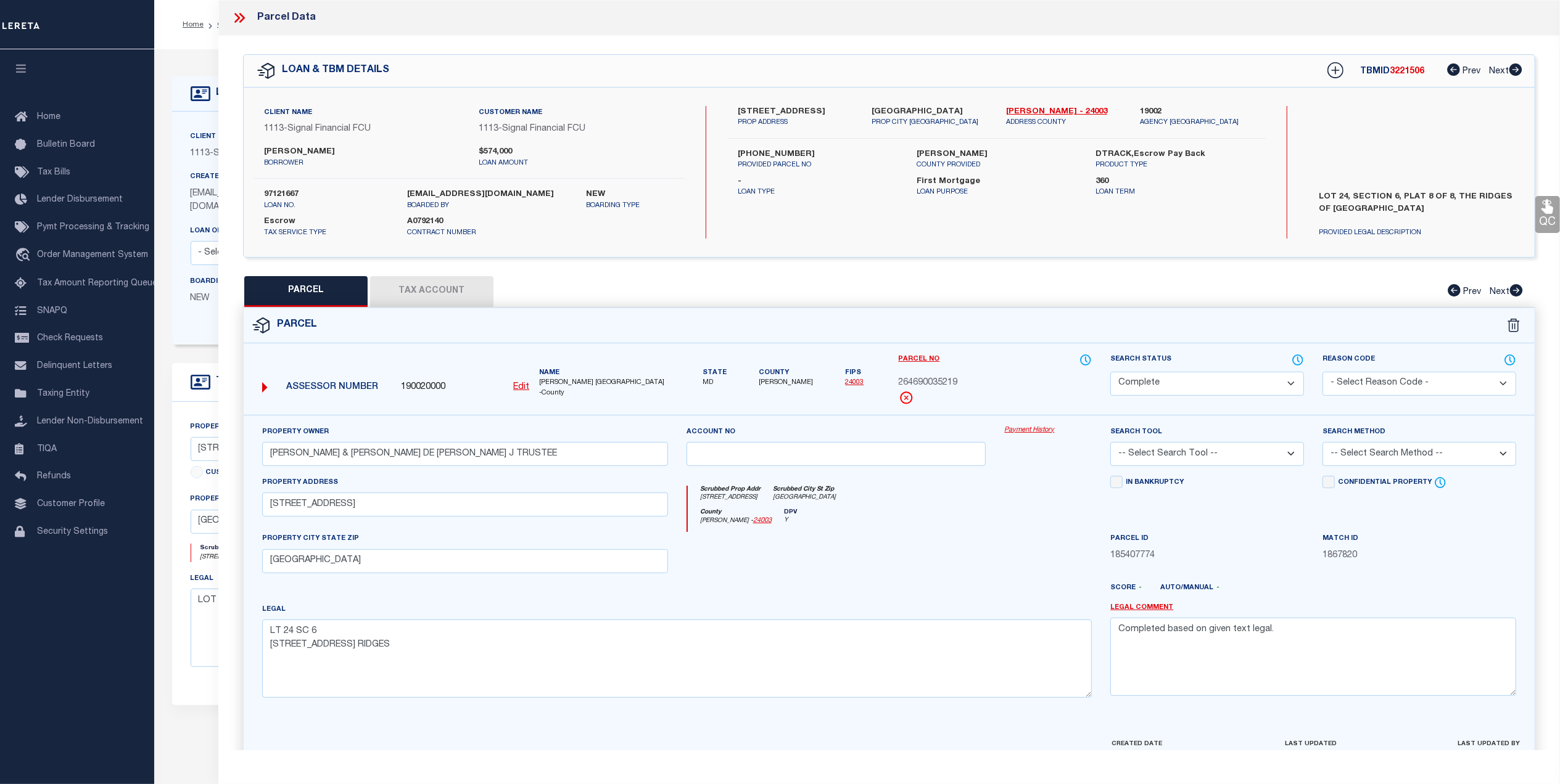
click at [1026, 431] on link "Payment History" at bounding box center [1048, 431] width 87 height 11
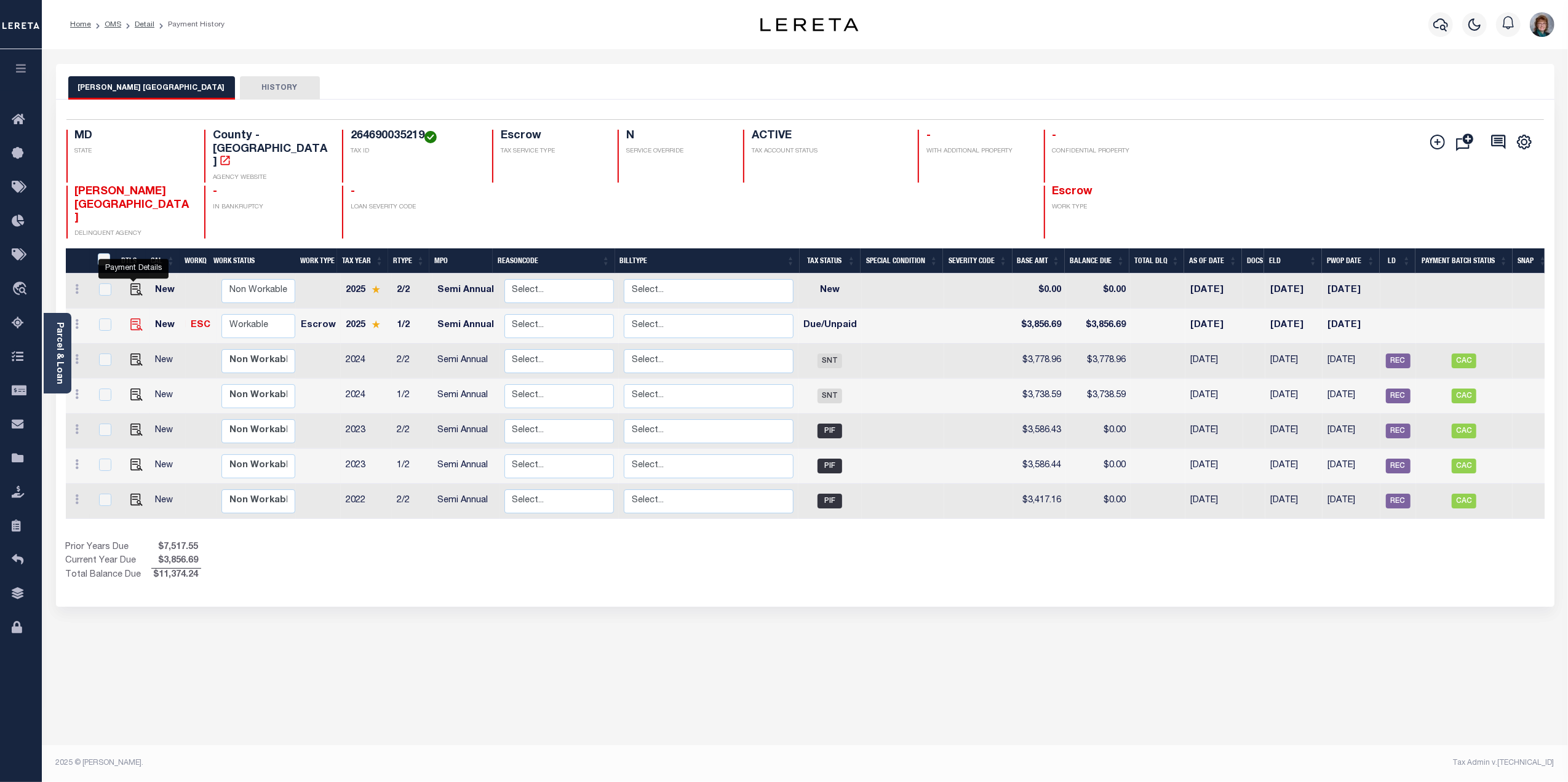
click at [131, 319] on img "" at bounding box center [137, 325] width 13 height 13
checkbox input "true"
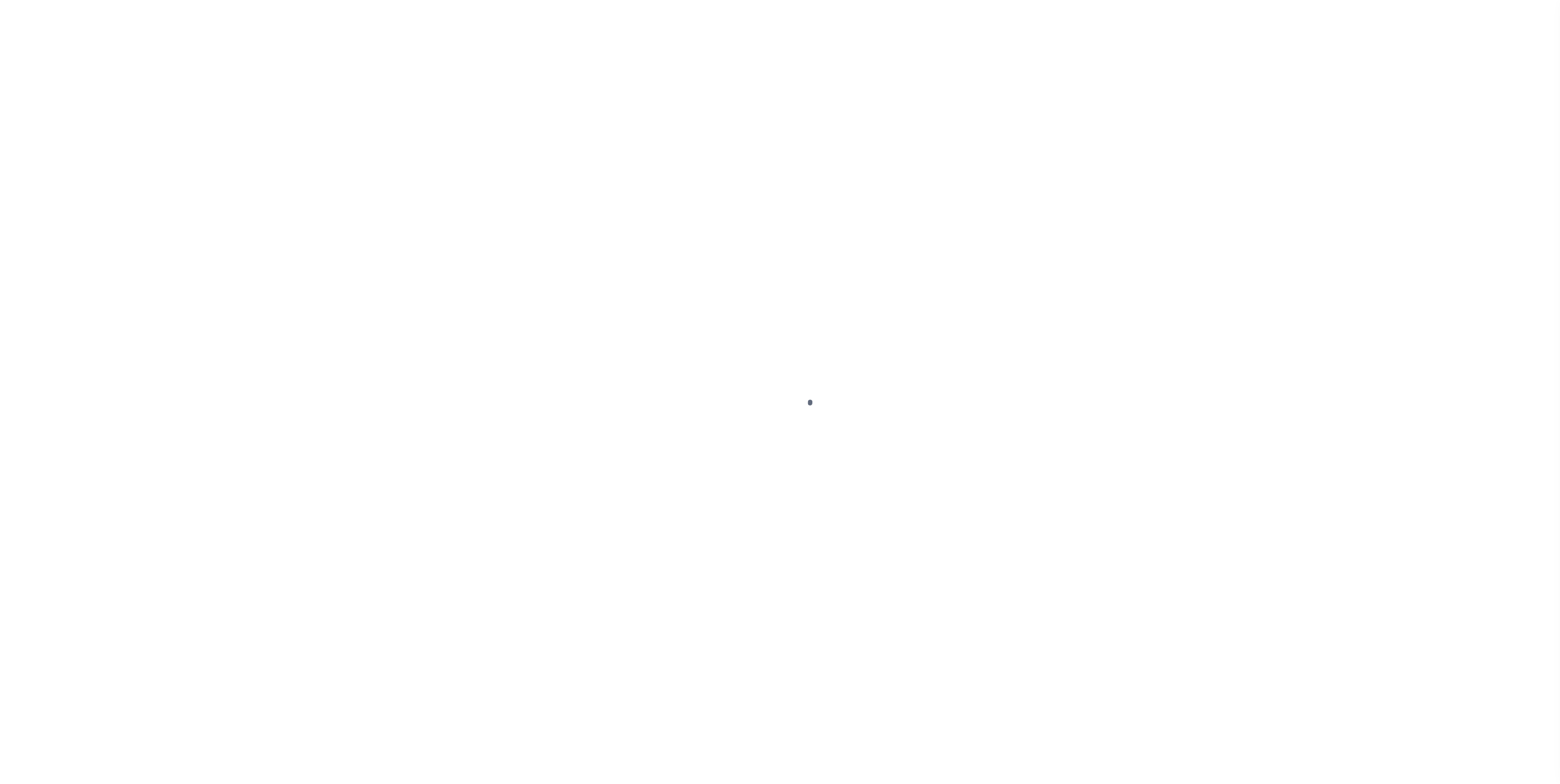
checkbox input "false"
type input "Semi Annual"
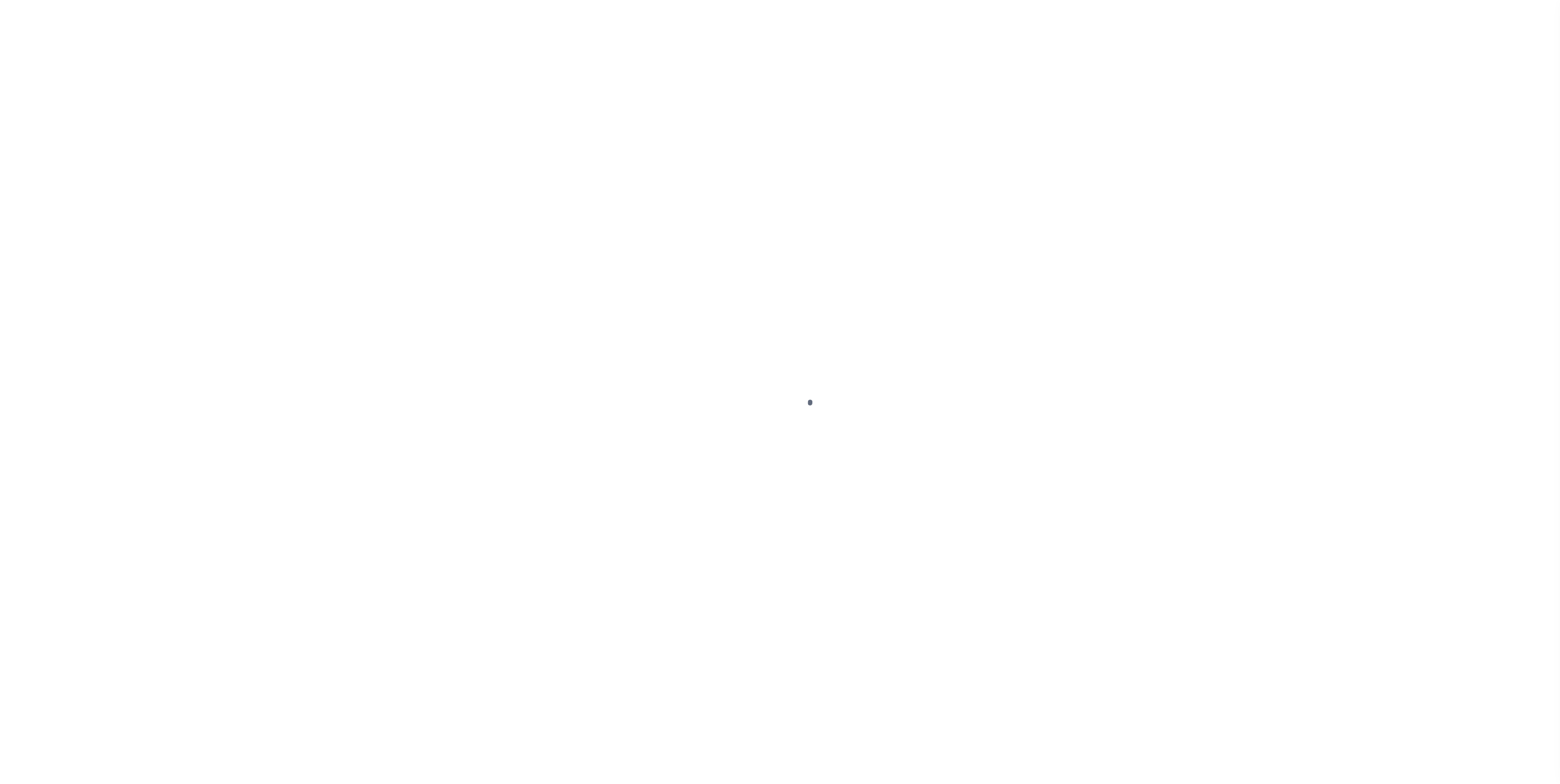
type input "[DATE]"
select select "DUE"
type input "$3,856.69"
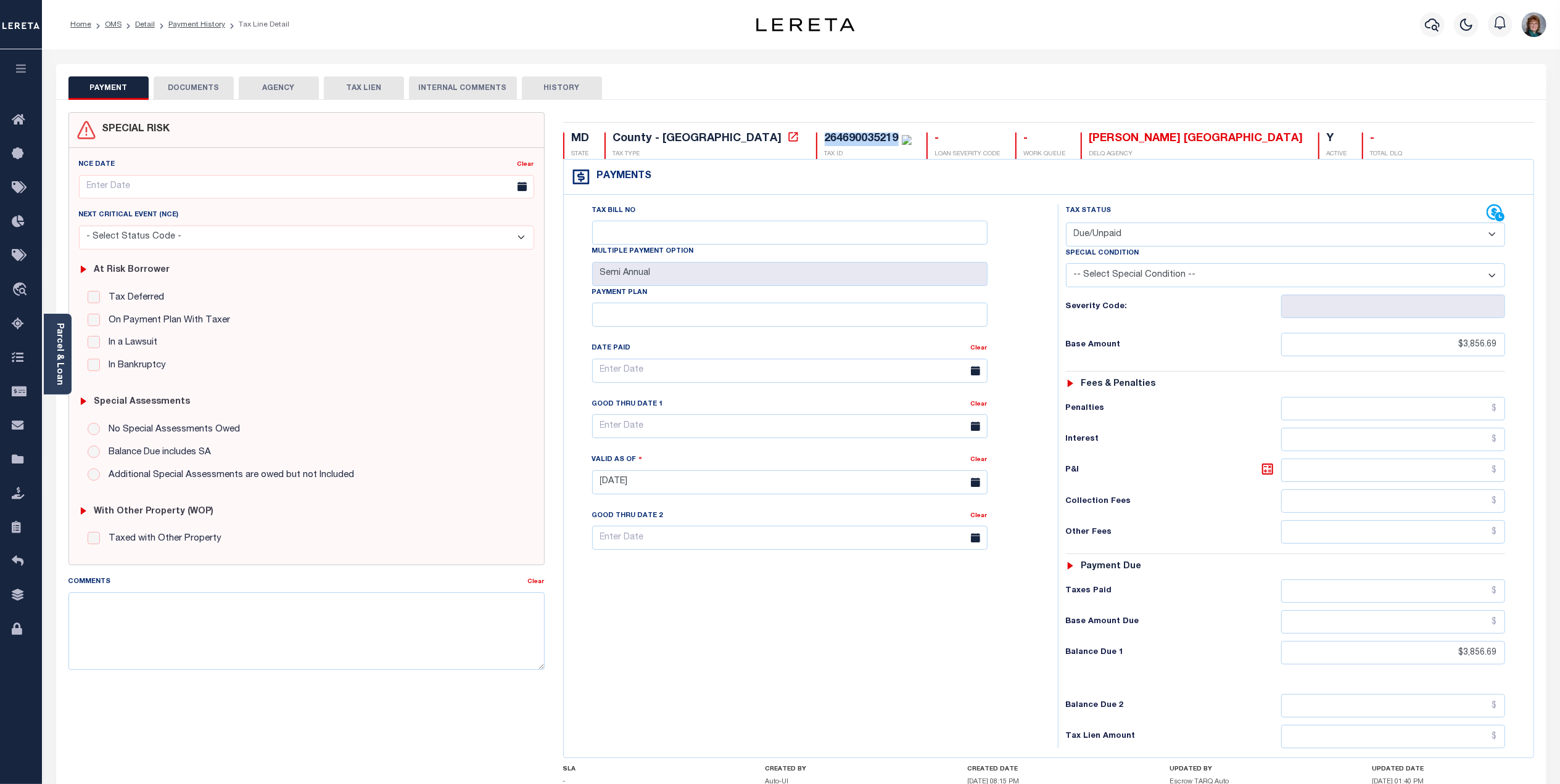
drag, startPoint x: 796, startPoint y: 139, endPoint x: 719, endPoint y: 137, distance: 77.0
click at [816, 137] on div "264690035219 TAX ID" at bounding box center [863, 145] width 95 height 26
copy div "264690035219"
click at [721, 235] on input "Tax Bill No" at bounding box center [790, 233] width 395 height 24
type input "5038742"
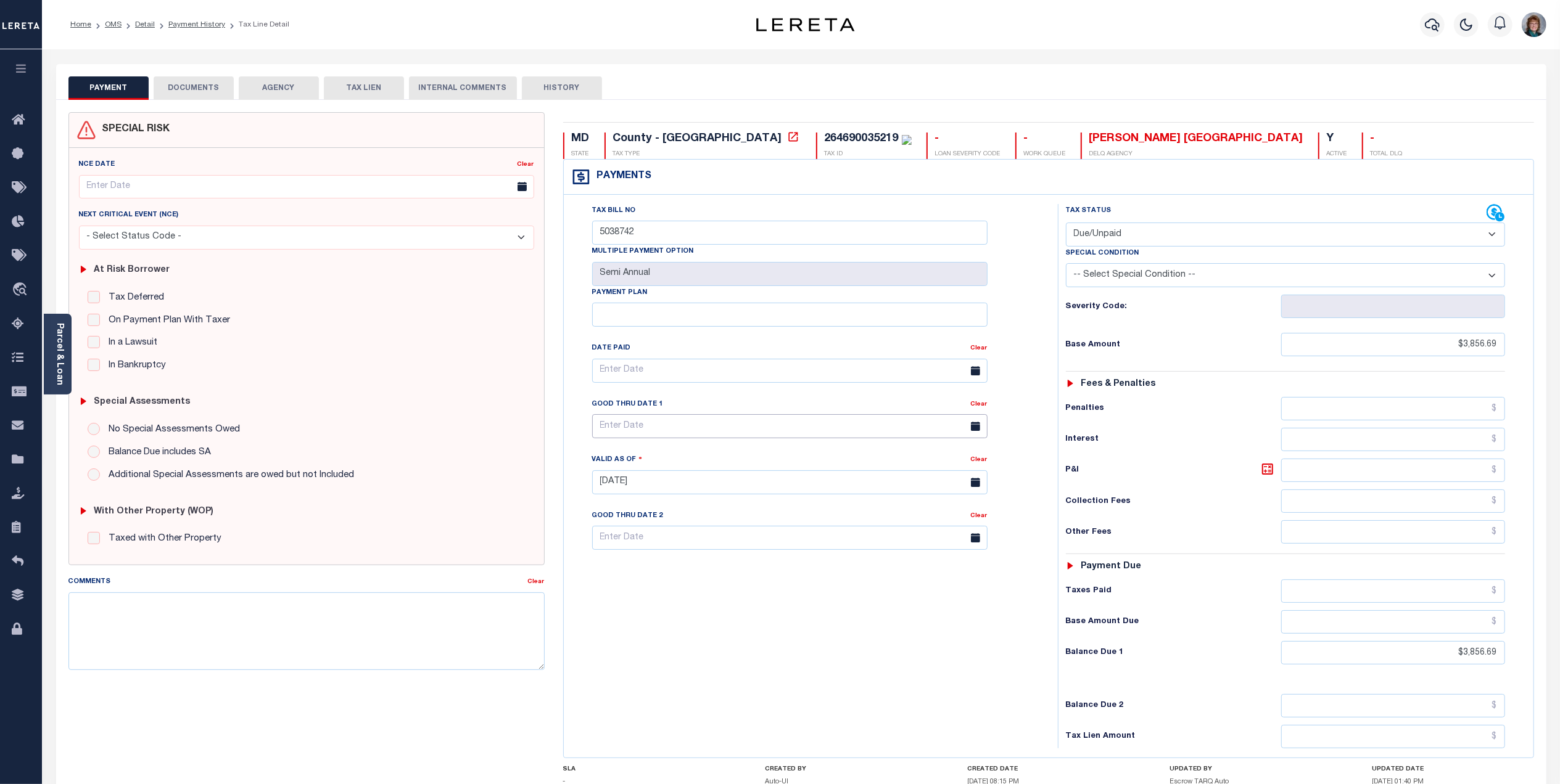
type input "[DATE]"
click at [709, 428] on input "text" at bounding box center [790, 426] width 395 height 24
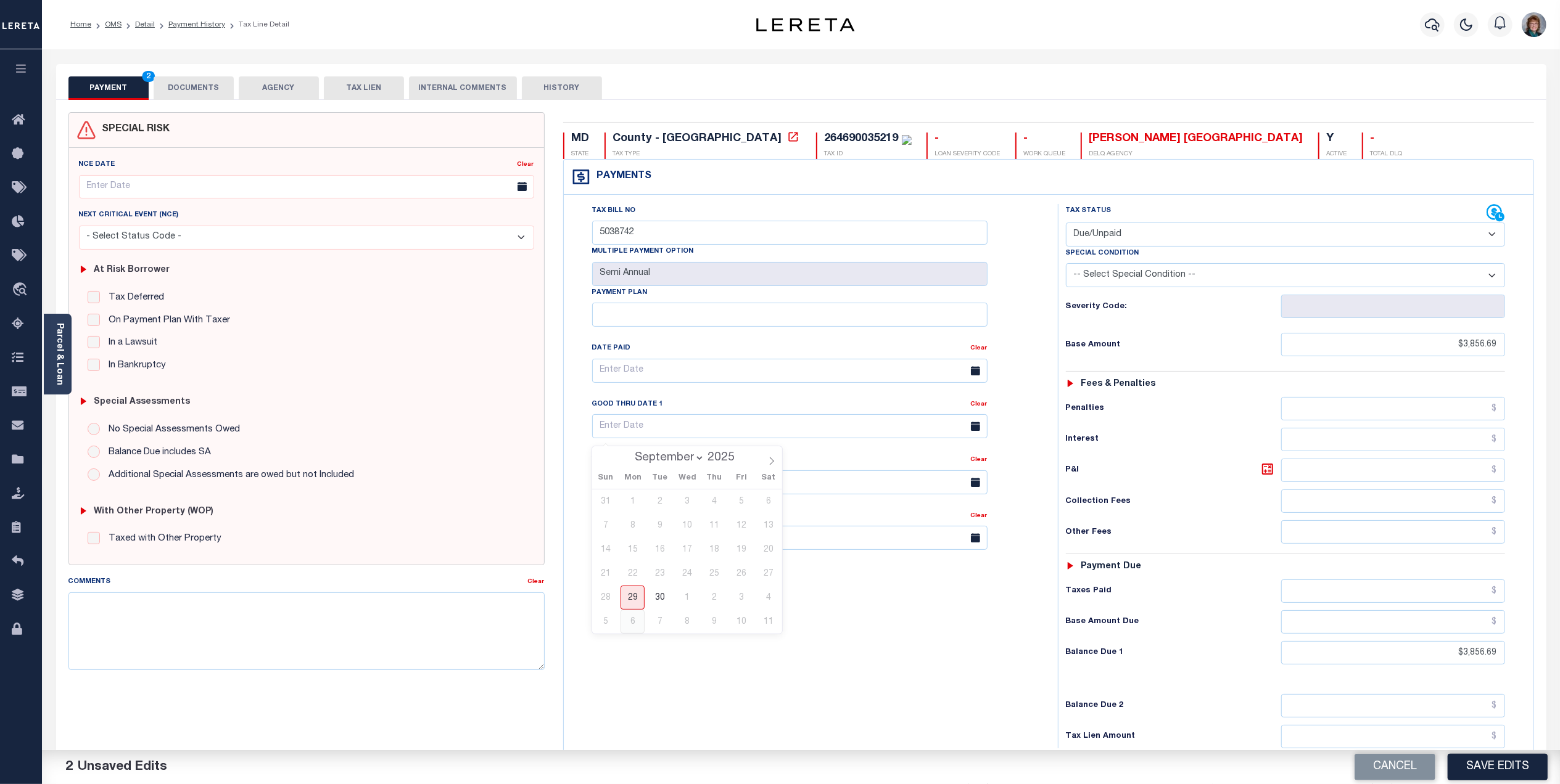
click at [631, 625] on span "6" at bounding box center [632, 621] width 24 height 24
type input "10/06/2025"
click at [184, 610] on textarea "Comments" at bounding box center [306, 631] width 476 height 78
paste textarea "Lereta responsible for P&I $- EDI Error Base $ Total due $ Good Thru 10/6/2025"
click at [185, 607] on textarea "Lereta responsible for P&I $- EDI Error Base $ Total due $ Good Thru 10/6/2025" at bounding box center [306, 631] width 476 height 78
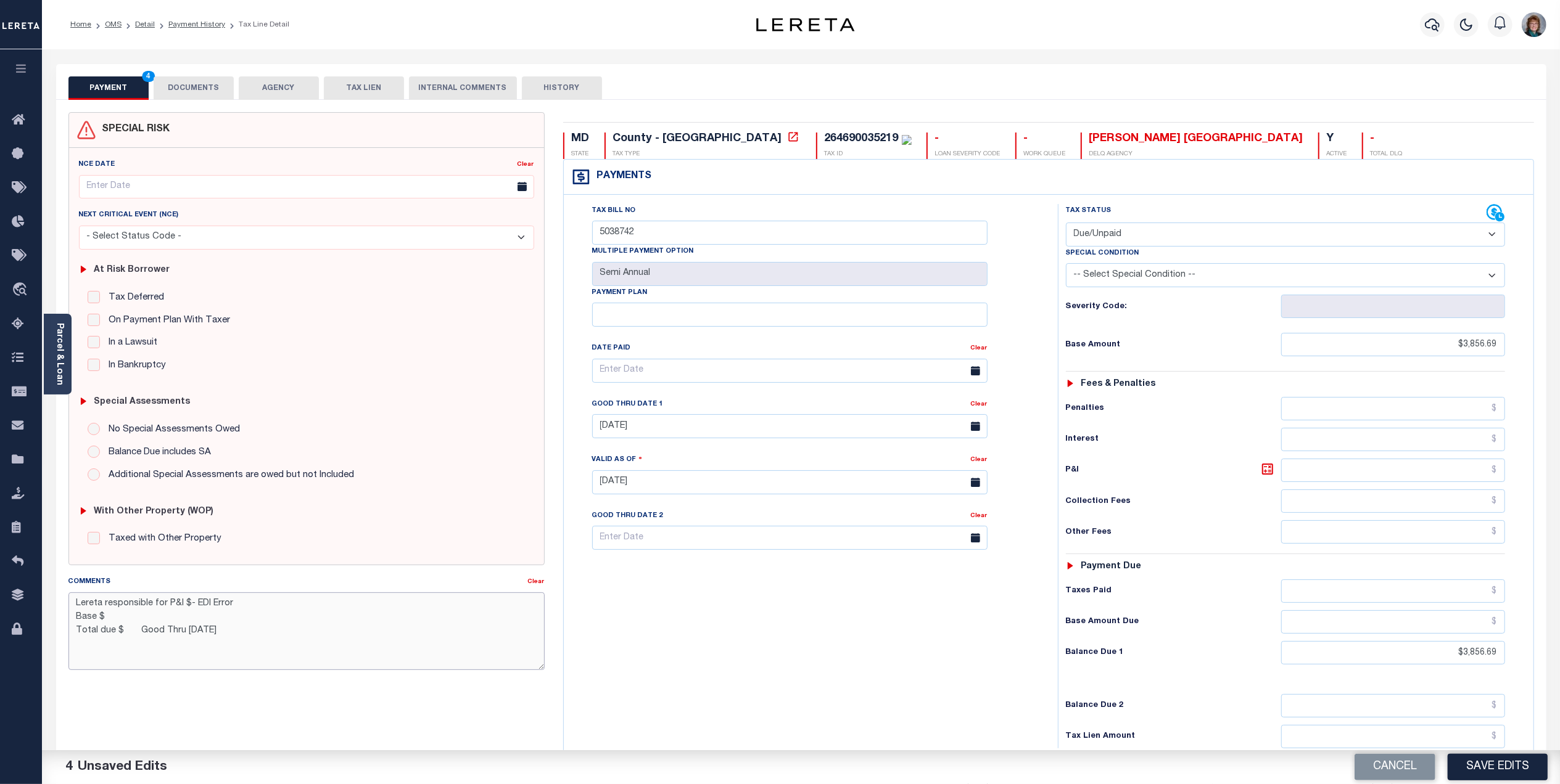
click at [186, 612] on textarea "Lereta responsible for P&I $- EDI Error Base $ Total due $ Good Thru 10/6/2025" at bounding box center [306, 631] width 476 height 78
click at [204, 610] on textarea "Lereta responsible for P&I $- EDI Error Base $ Total due $ Good Thru 10/6/2025" at bounding box center [306, 631] width 476 height 78
click at [186, 610] on textarea "Lereta responsible for P&I $- EDI Error Base $ Total due $ Good Thru 10/6/2025" at bounding box center [306, 631] width 476 height 78
click at [117, 610] on textarea "Lereta responsible for P&I $38.57- EDI Error Base $ Total due $ Good Thru 10/6/…" at bounding box center [306, 631] width 476 height 78
drag, startPoint x: 118, startPoint y: 606, endPoint x: 135, endPoint y: 604, distance: 17.1
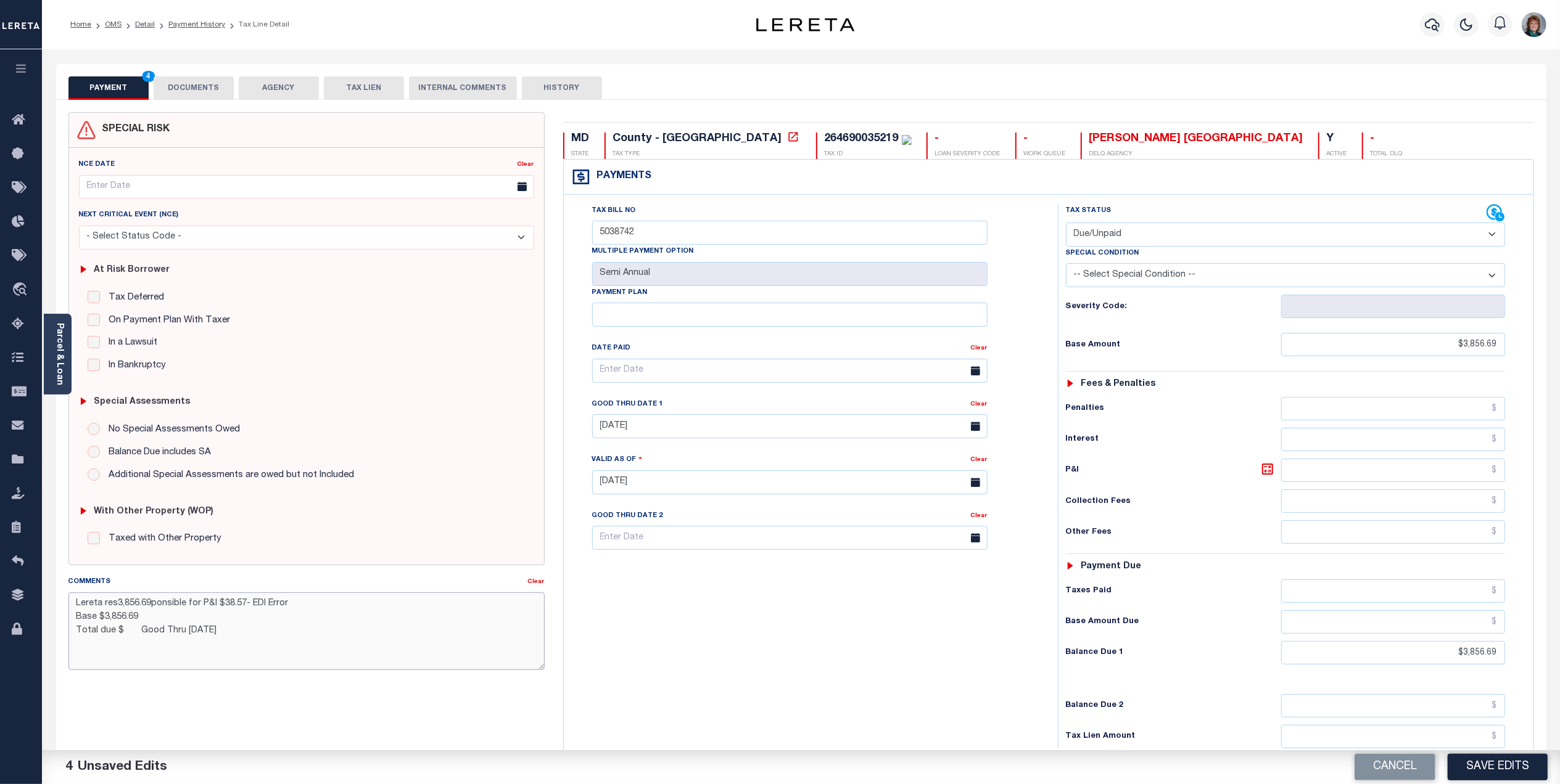
click at [121, 606] on textarea "Lereta res3,856.69ponsible for P&I $38.57- EDI Error Base $3,856.69 Total due $…" at bounding box center [306, 631] width 476 height 78
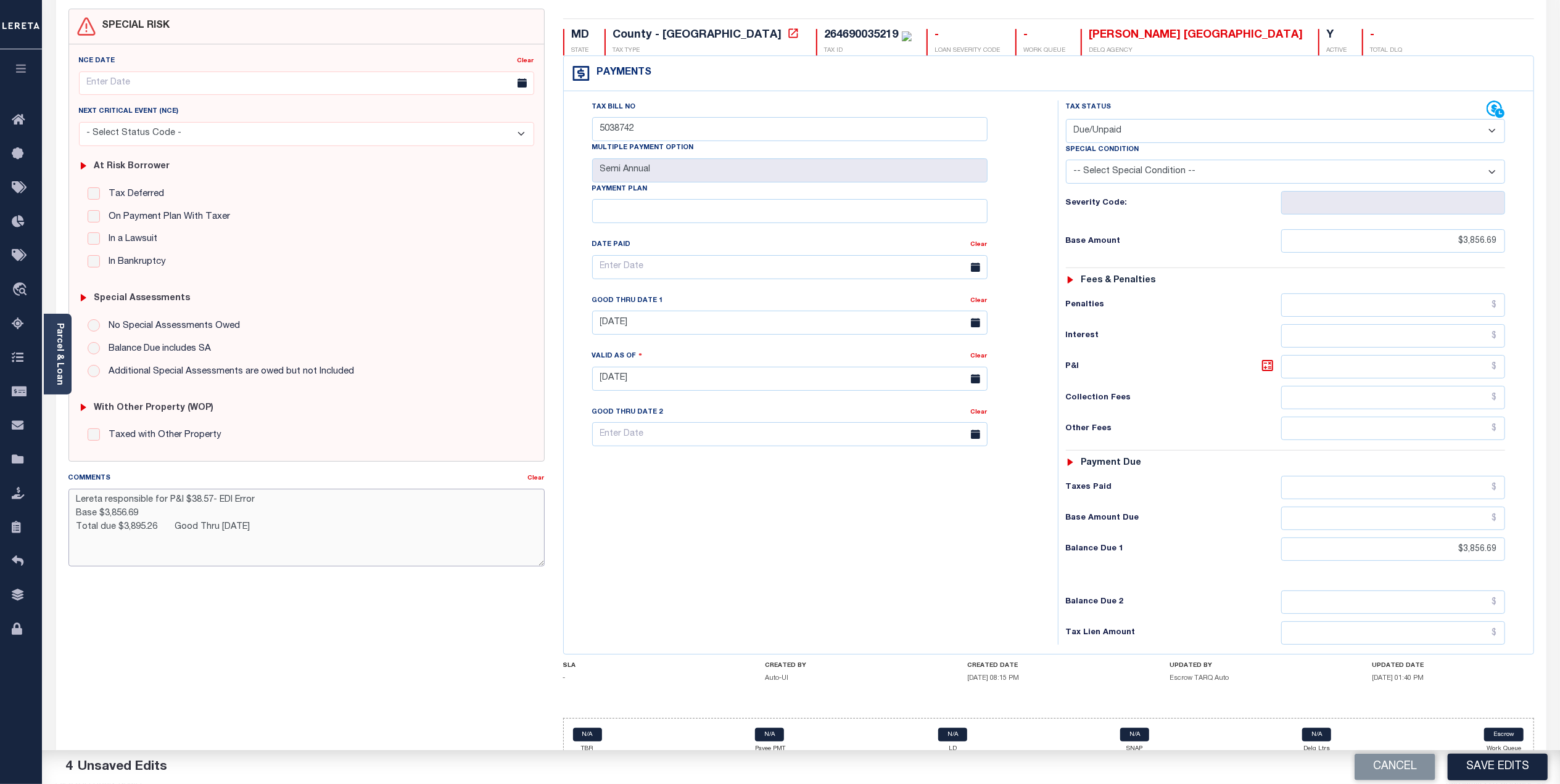
scroll to position [131, 0]
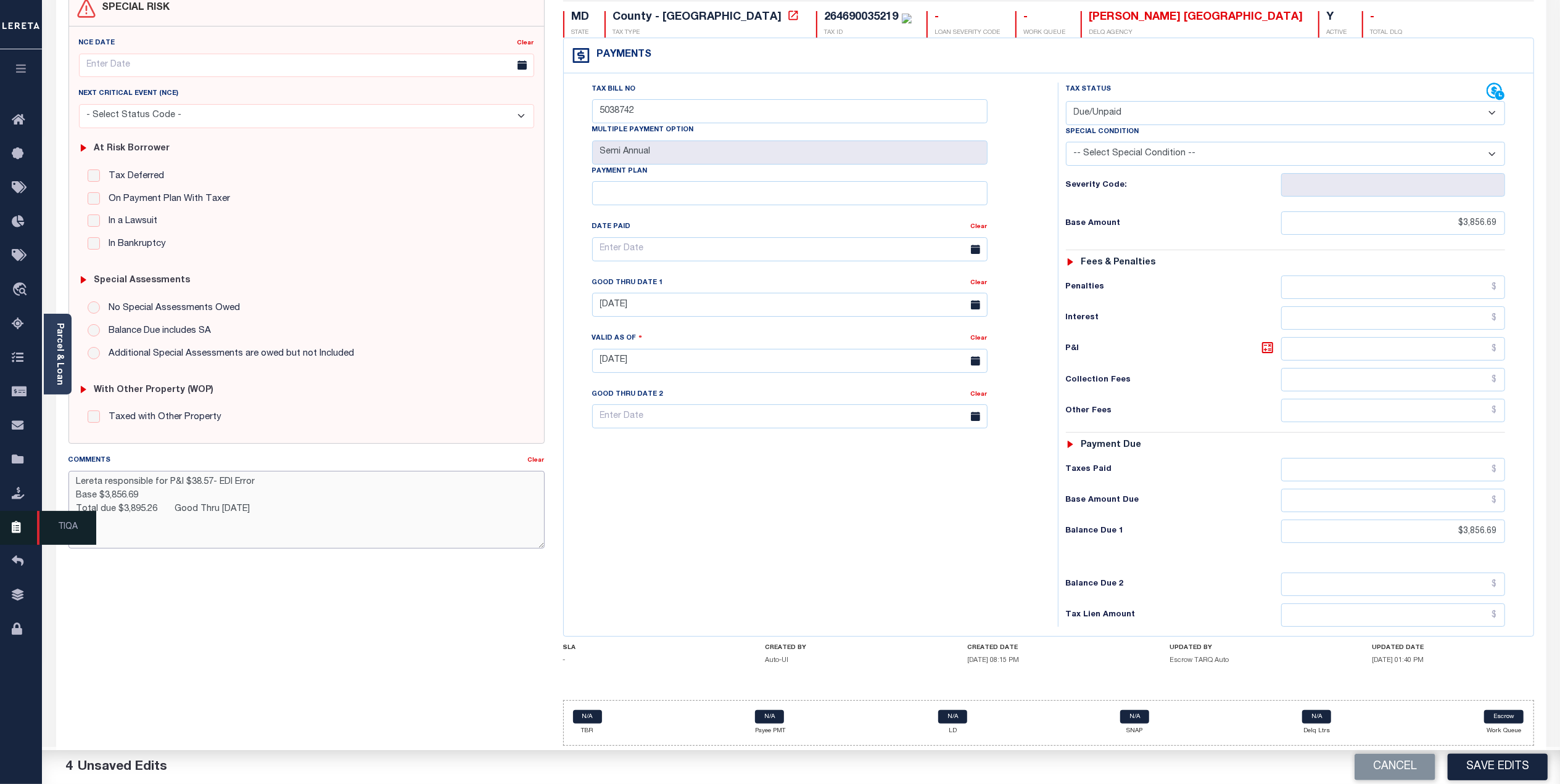
type textarea "Lereta responsible for P&I $38.57- EDI Error Base $3,856.69 Total due $3,895.26…"
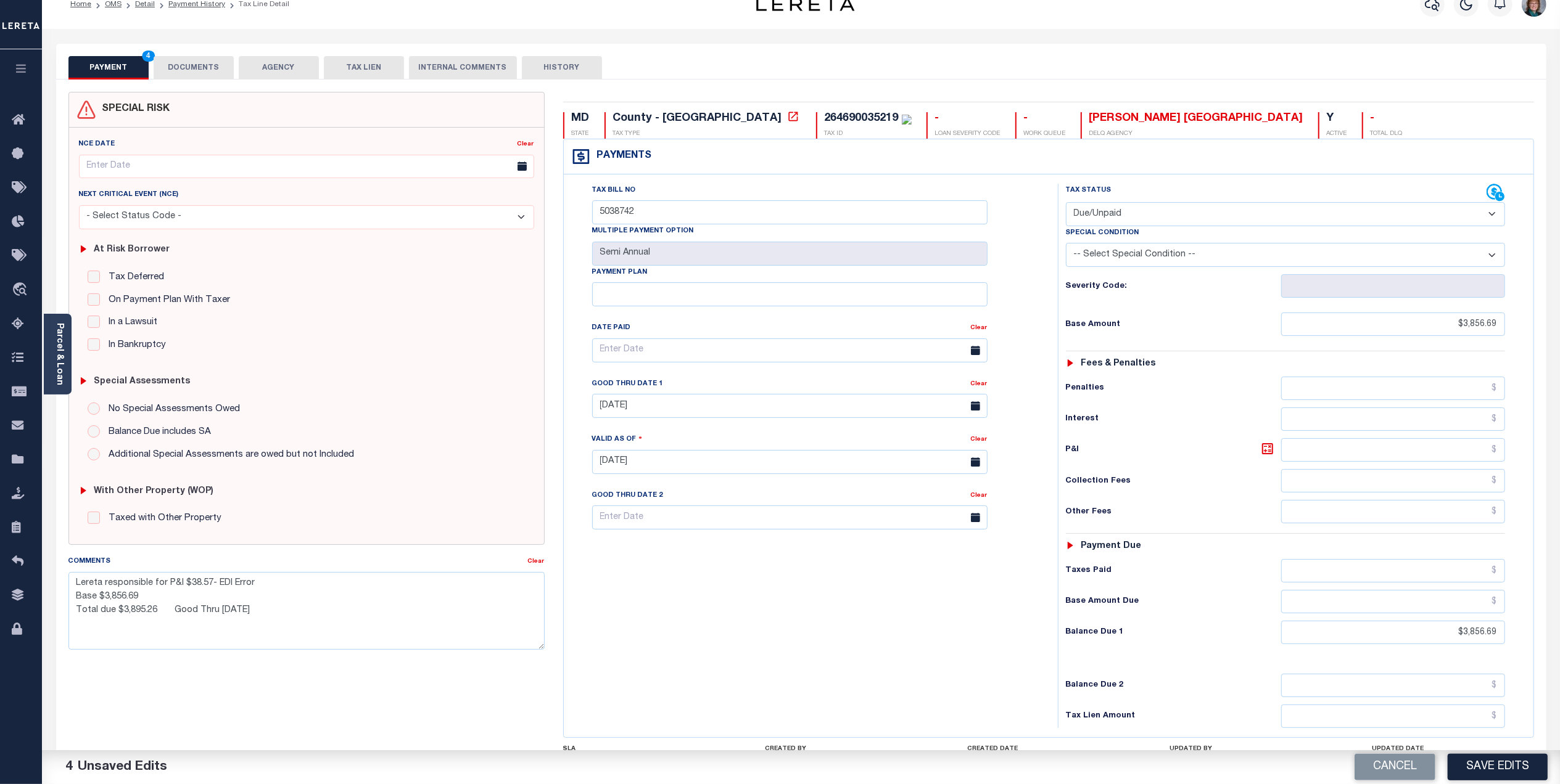
scroll to position [0, 0]
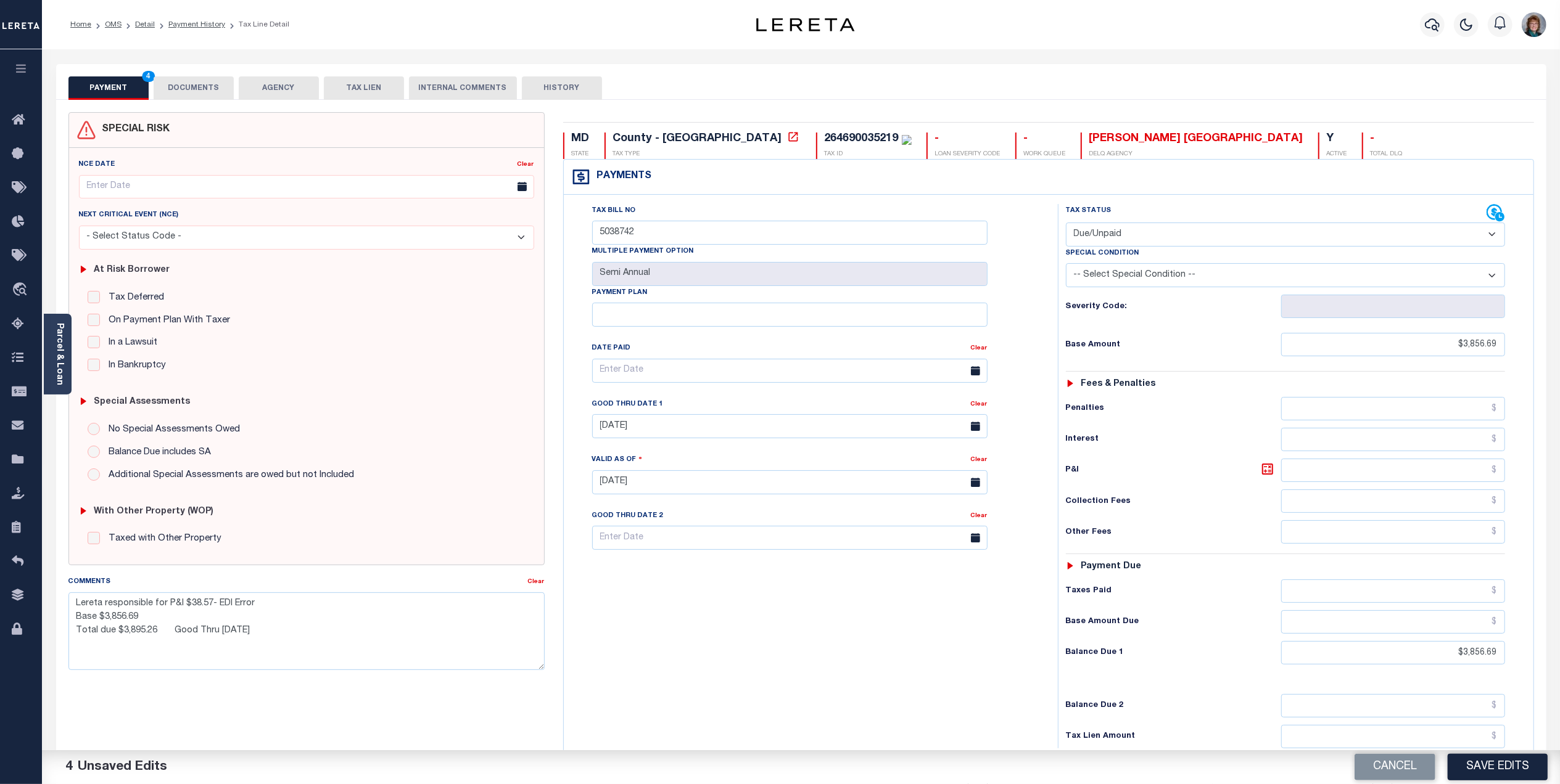
click at [191, 80] on button "DOCUMENTS" at bounding box center [194, 88] width 80 height 24
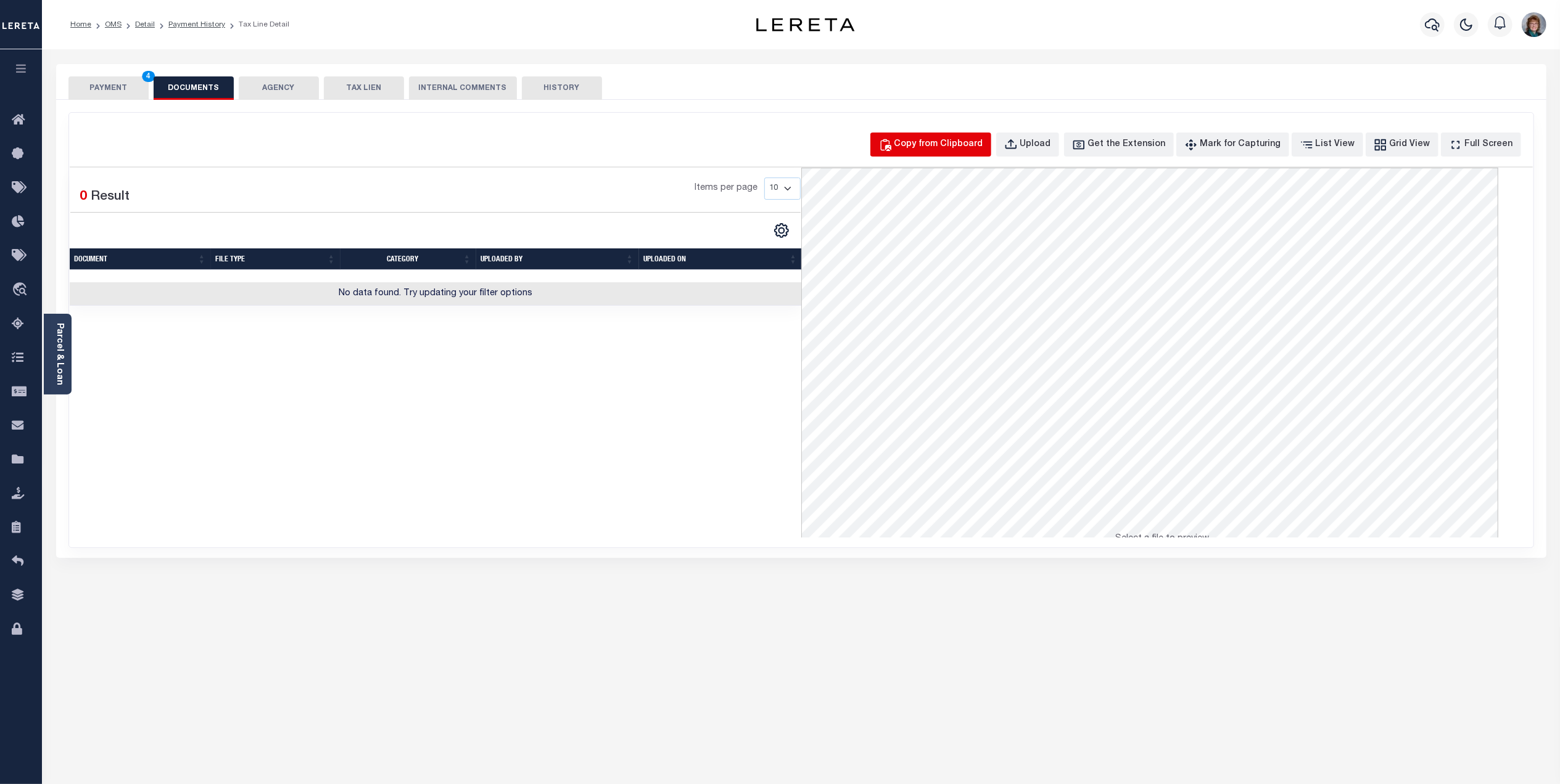
click at [962, 149] on div "Copy from Clipboard" at bounding box center [939, 144] width 89 height 14
select select "POP"
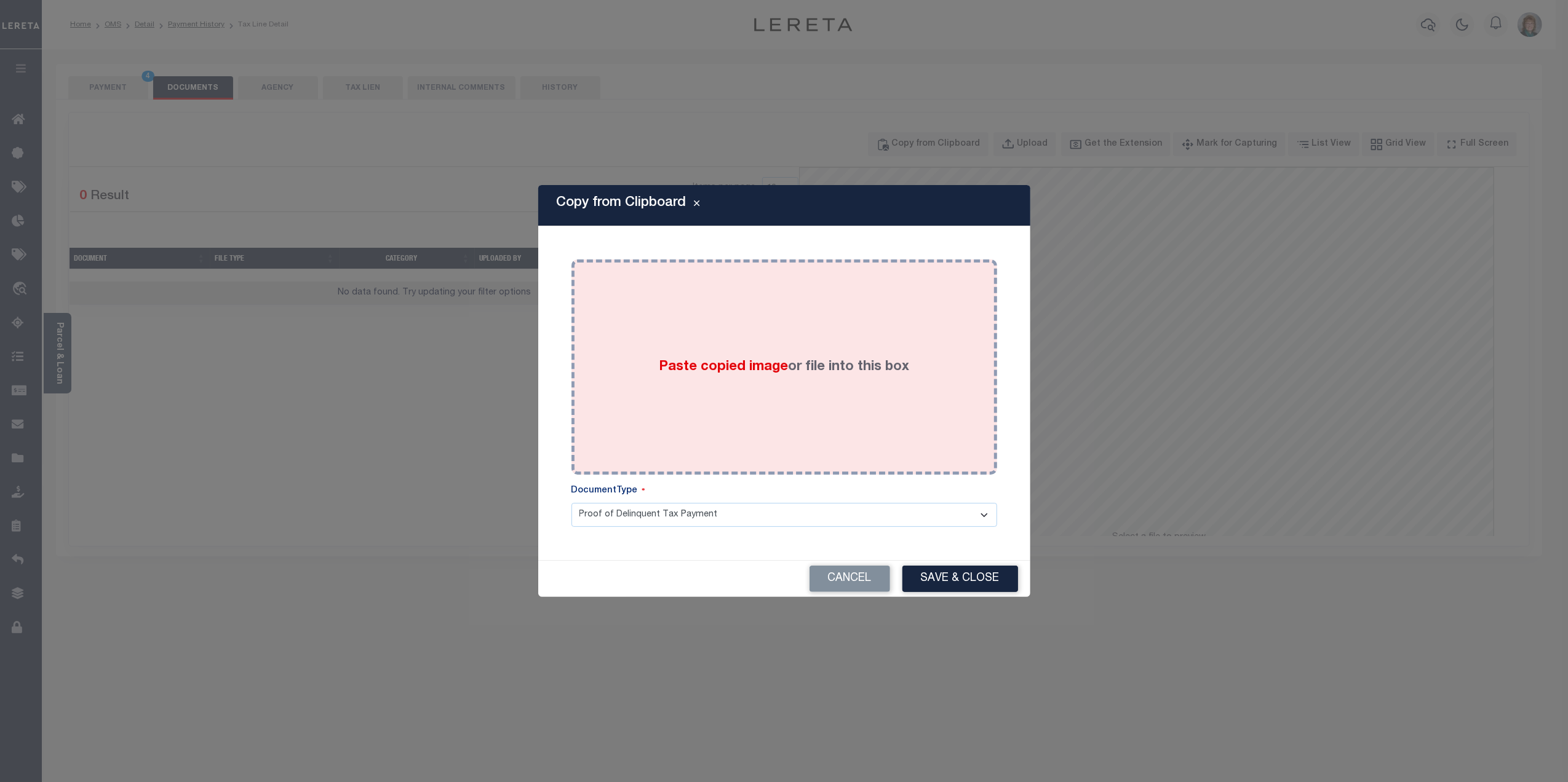
click at [798, 384] on div "Paste copied image or file into this box" at bounding box center [784, 367] width 407 height 197
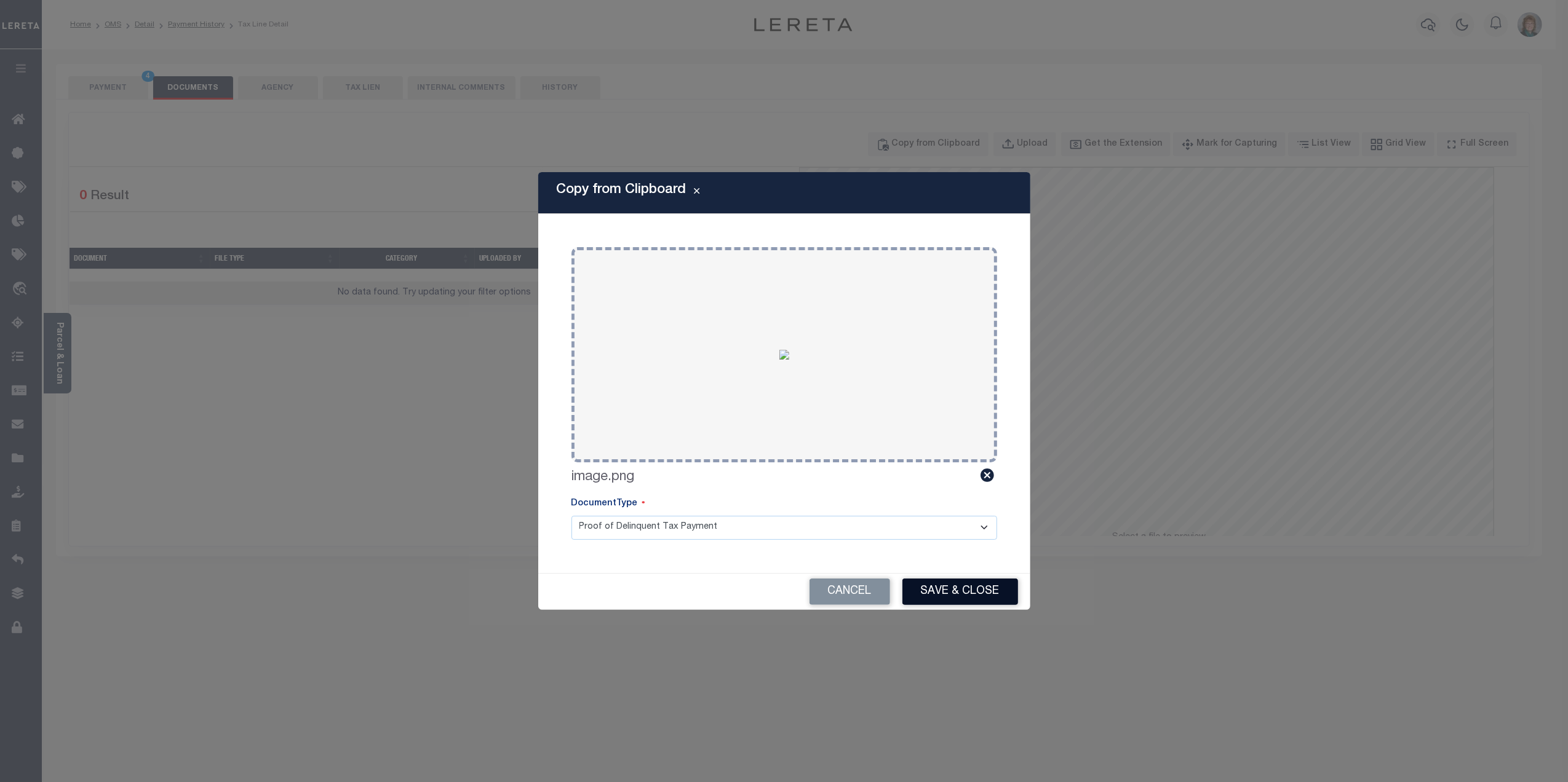
click at [999, 591] on button "Save & Close" at bounding box center [961, 592] width 116 height 26
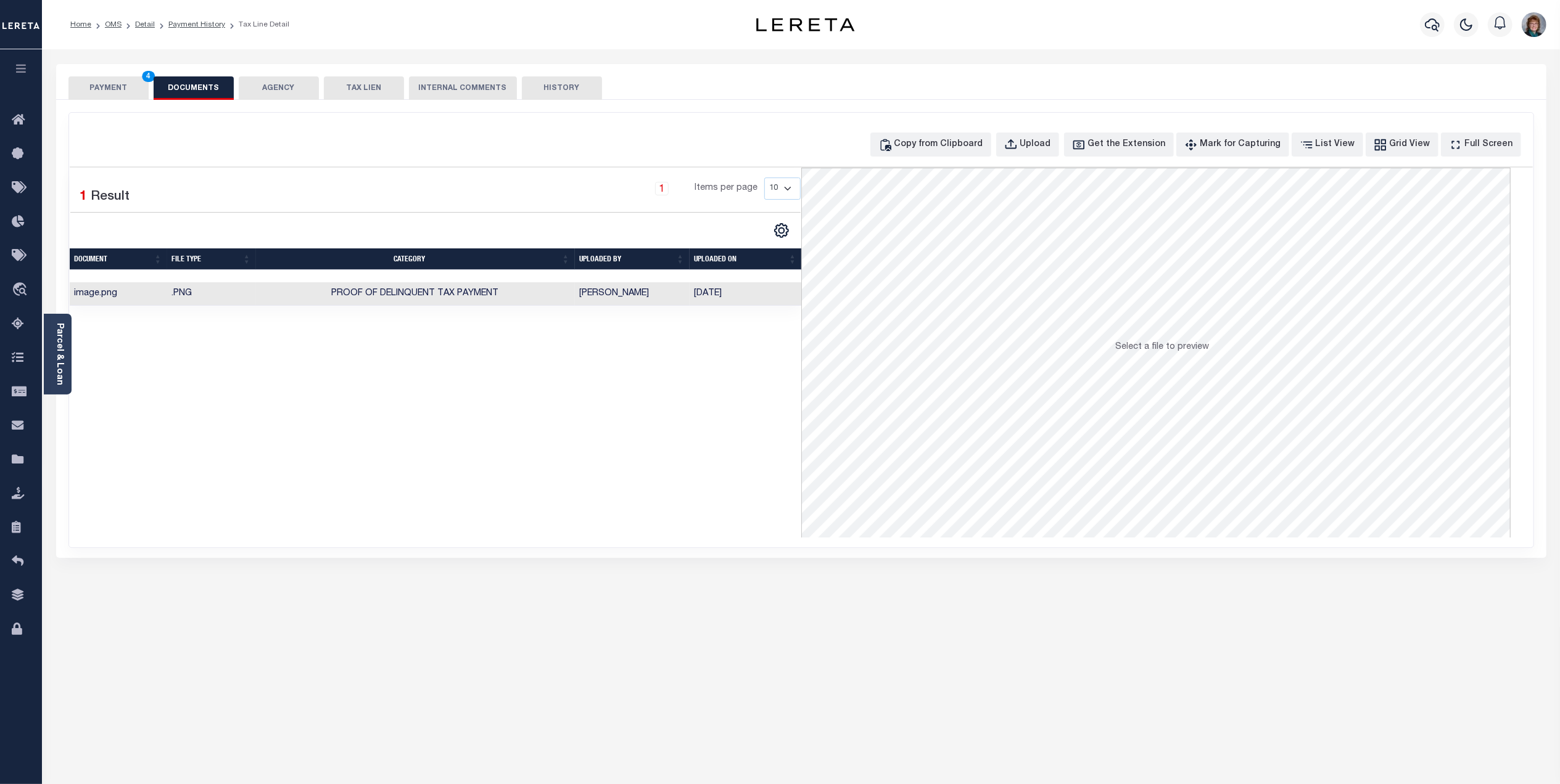
click at [114, 89] on button "PAYMENT 4" at bounding box center [108, 88] width 80 height 24
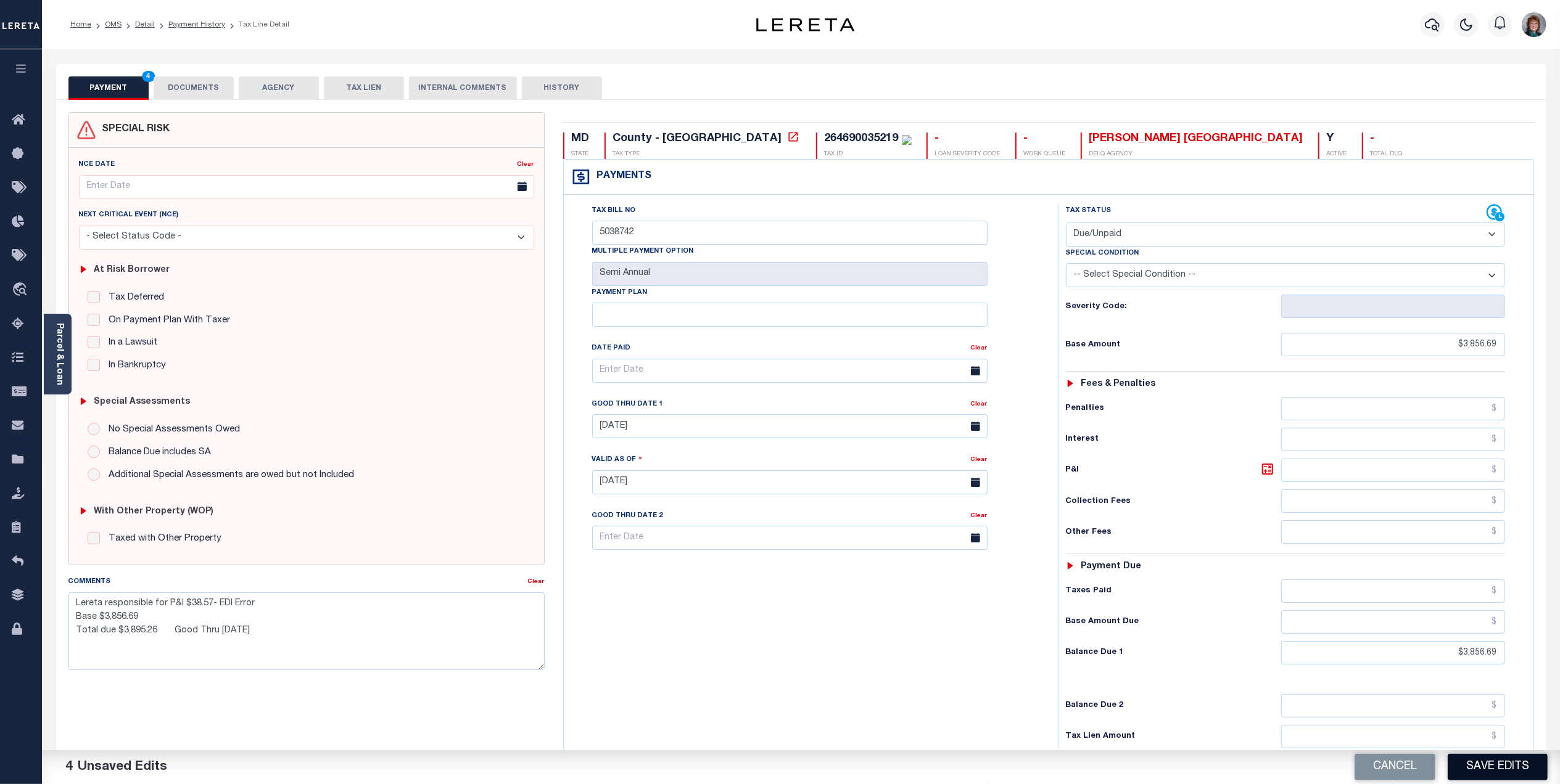
click at [1525, 762] on button "Save Edits" at bounding box center [1497, 767] width 100 height 26
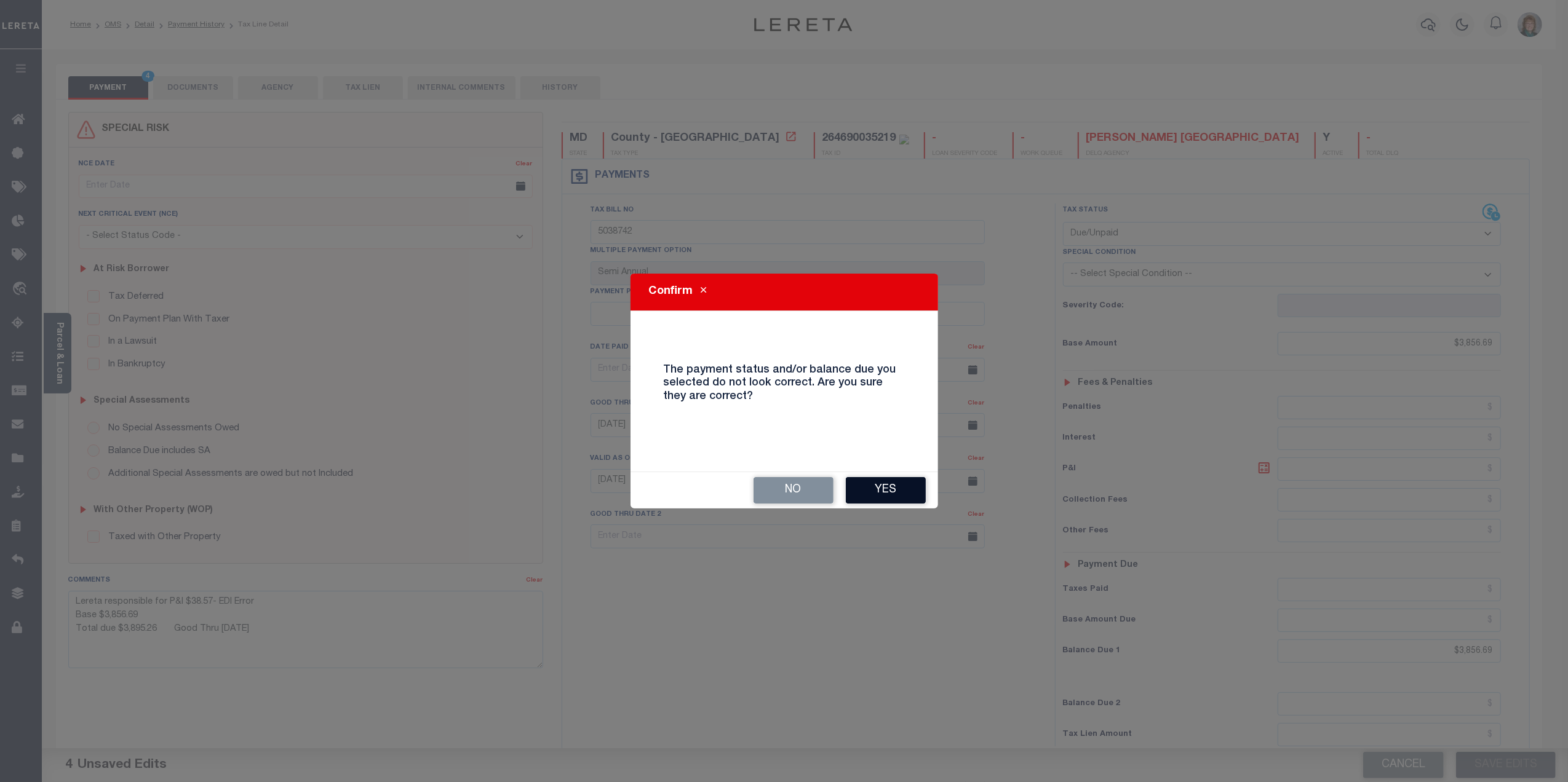
click at [891, 493] on button "Yes" at bounding box center [886, 490] width 80 height 26
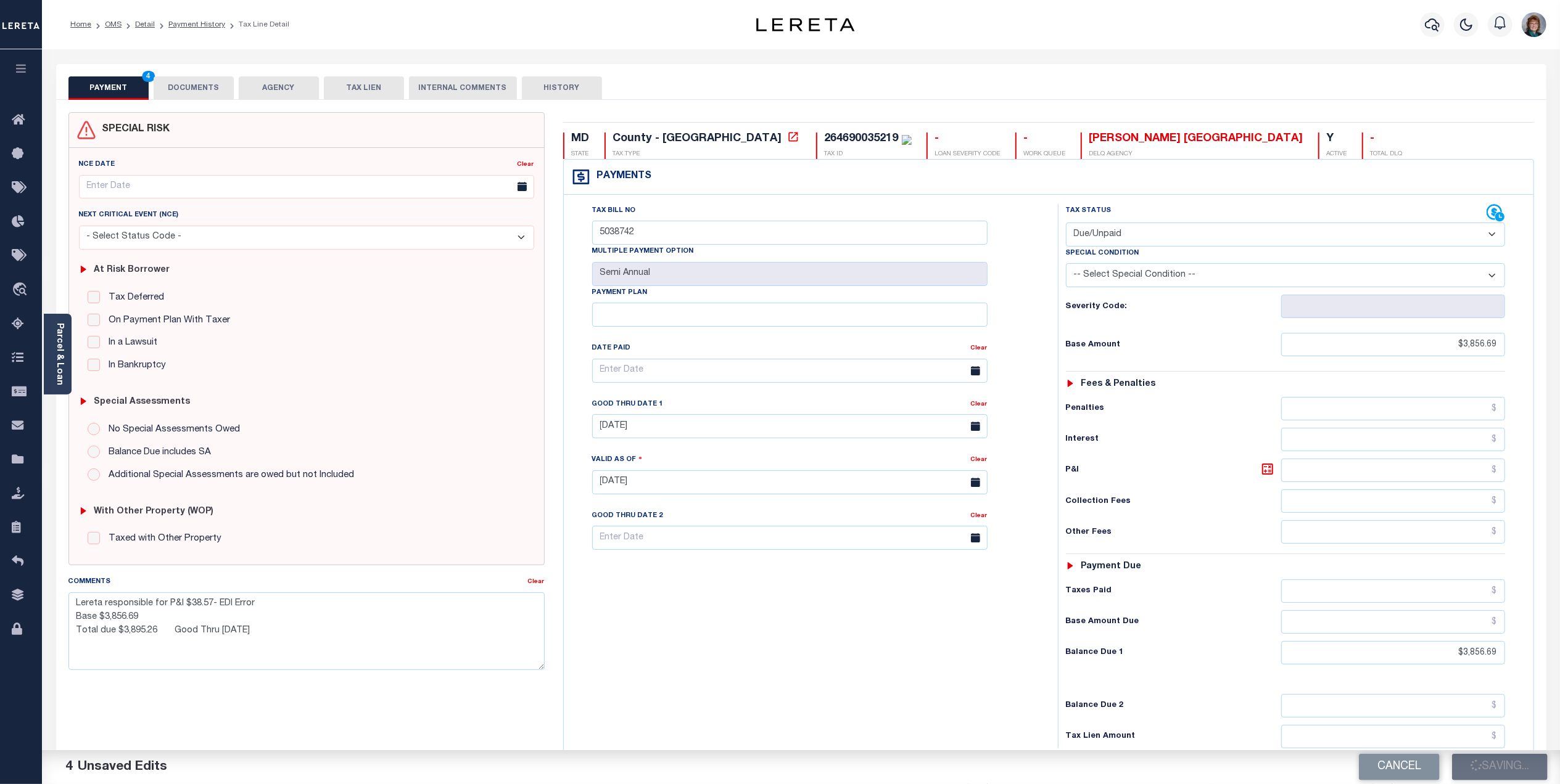
checkbox input "false"
type textarea "Lereta responsible for P&I $38.57- EDI Error Base $3,856.69 Total due $3,895.26…"
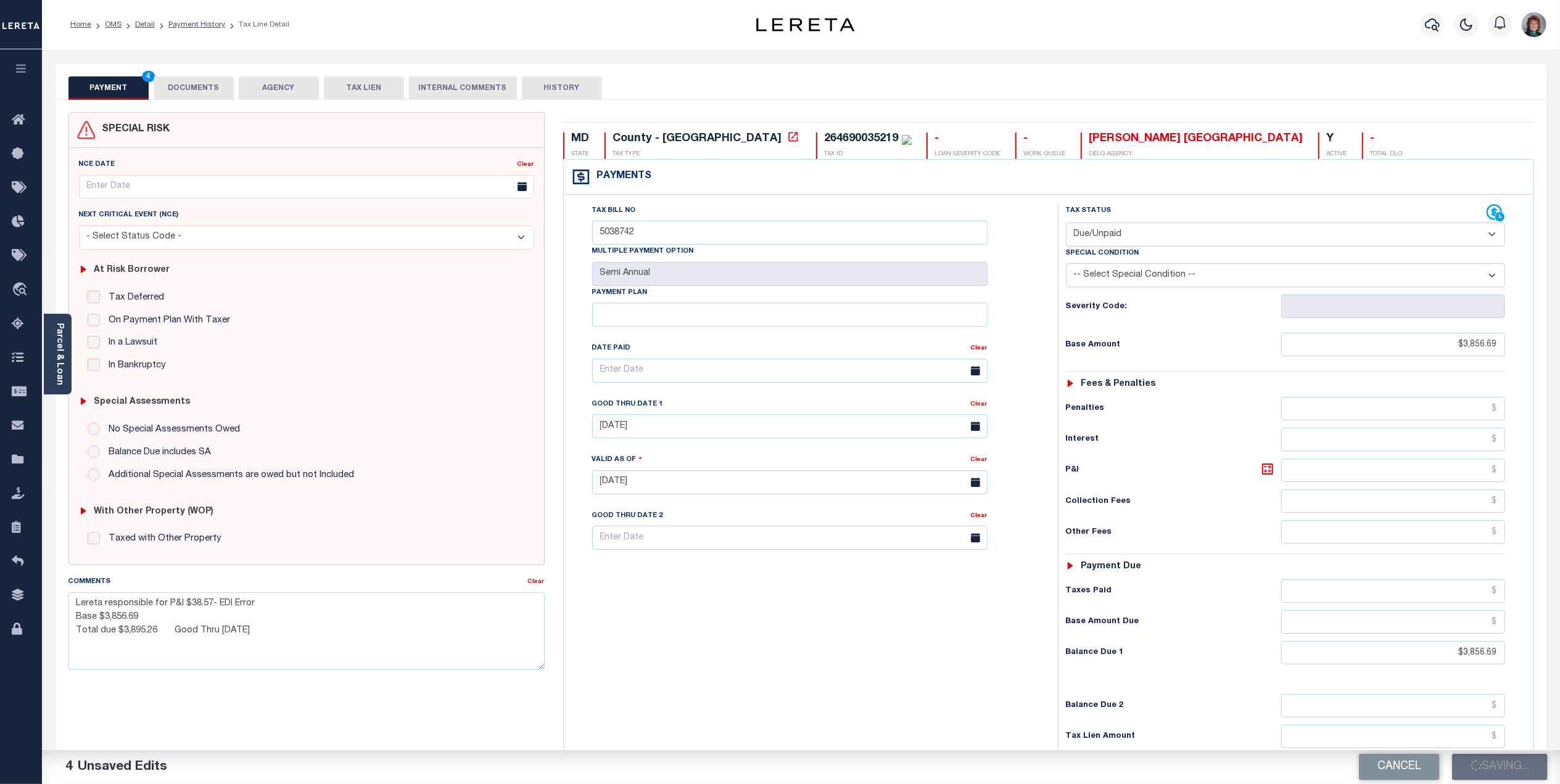
type input "$3,856.69"
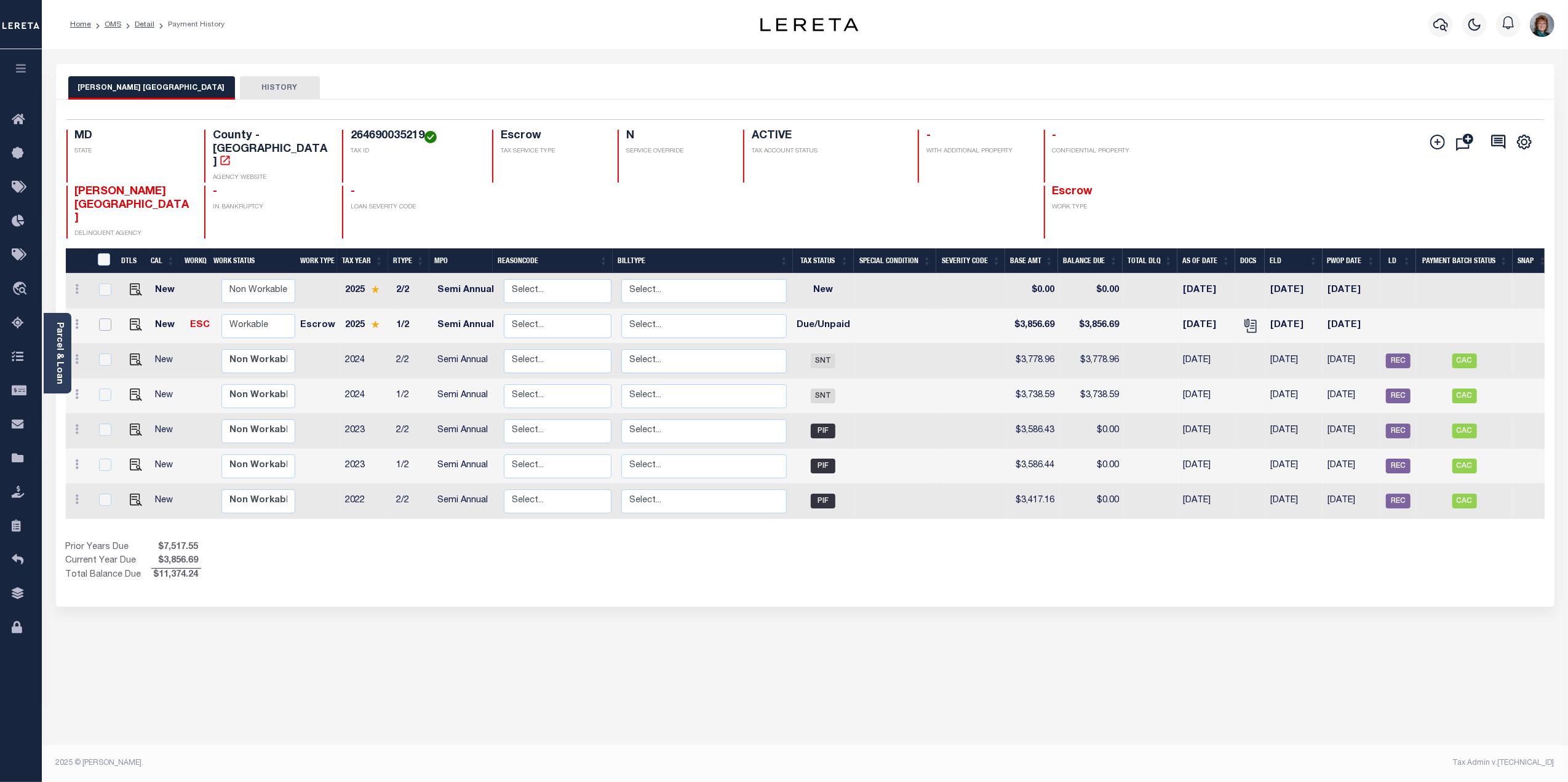
click at [99, 319] on input "checkbox" at bounding box center [105, 325] width 13 height 13
checkbox input "true"
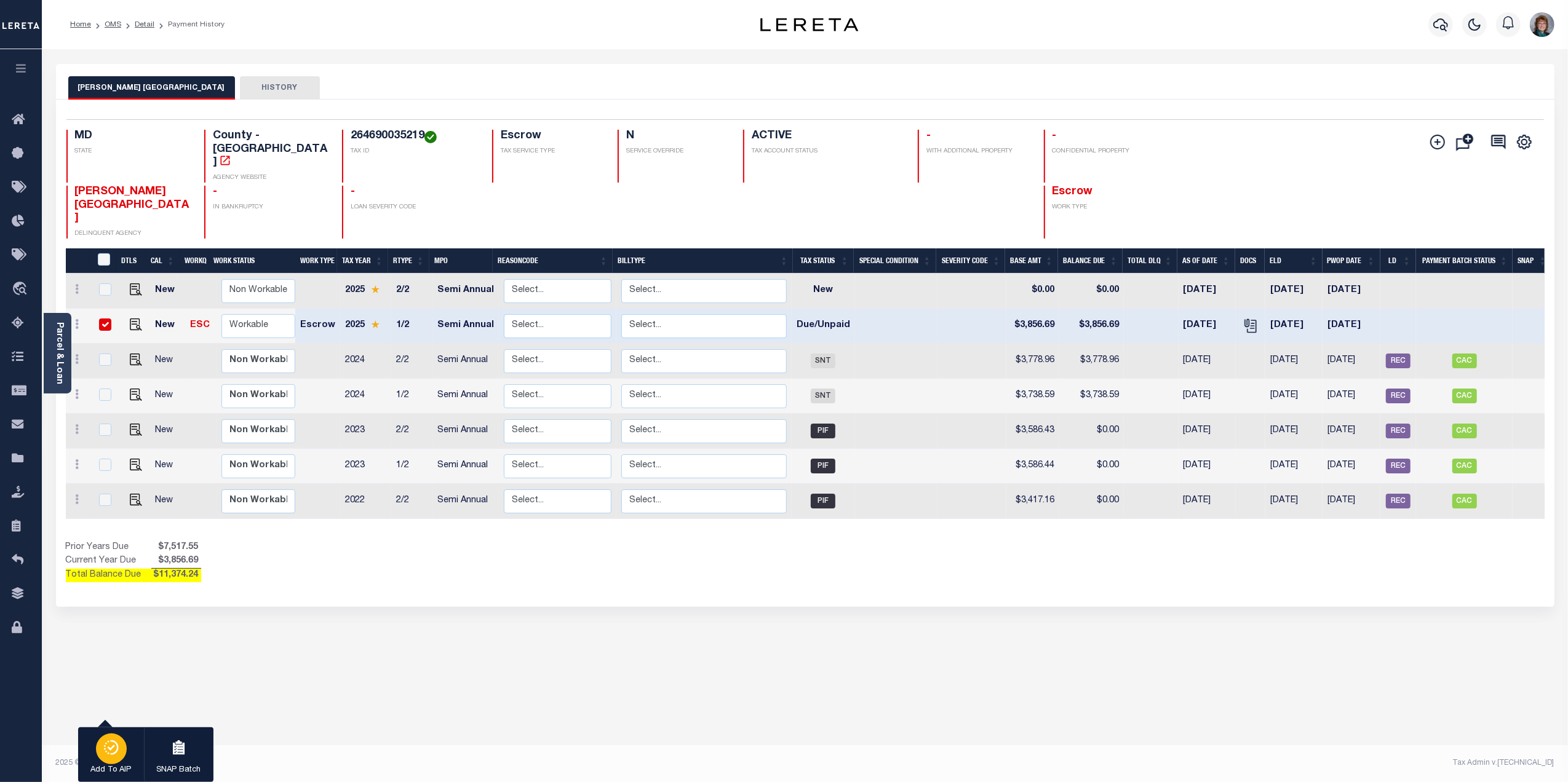
click at [114, 728] on button "Add To AIP" at bounding box center [111, 755] width 66 height 55
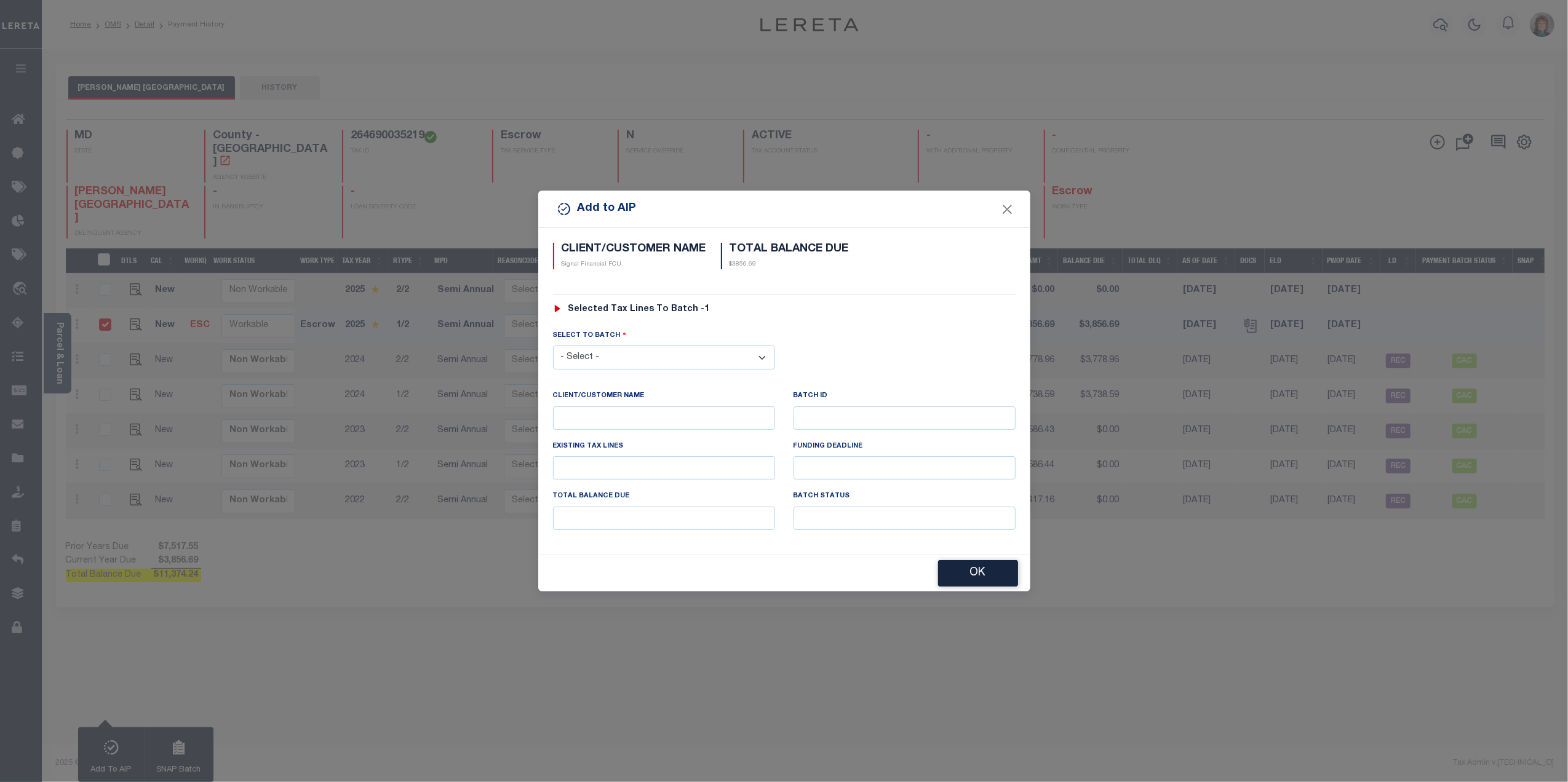
click at [661, 359] on select "- Select - 39668 42924 43653 43655 43771 44916 46391" at bounding box center [663, 357] width 222 height 24
select select "46391"
click at [553, 345] on select "- Select - 39668 42924 43653 43655 43771 44916 46391" at bounding box center [663, 357] width 222 height 24
click at [970, 584] on button "OK" at bounding box center [978, 574] width 80 height 26
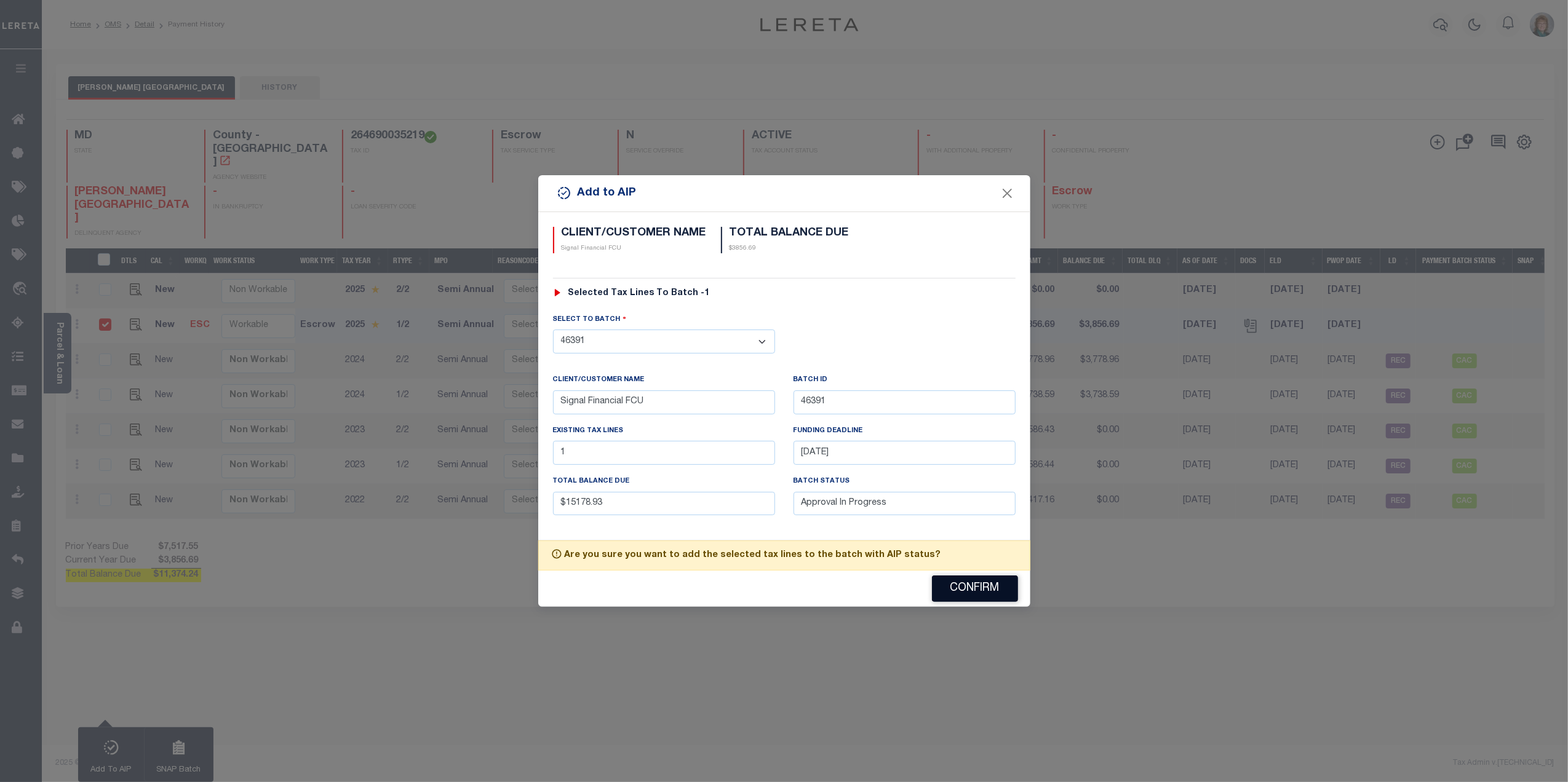
click at [970, 585] on button "Confirm" at bounding box center [974, 588] width 86 height 26
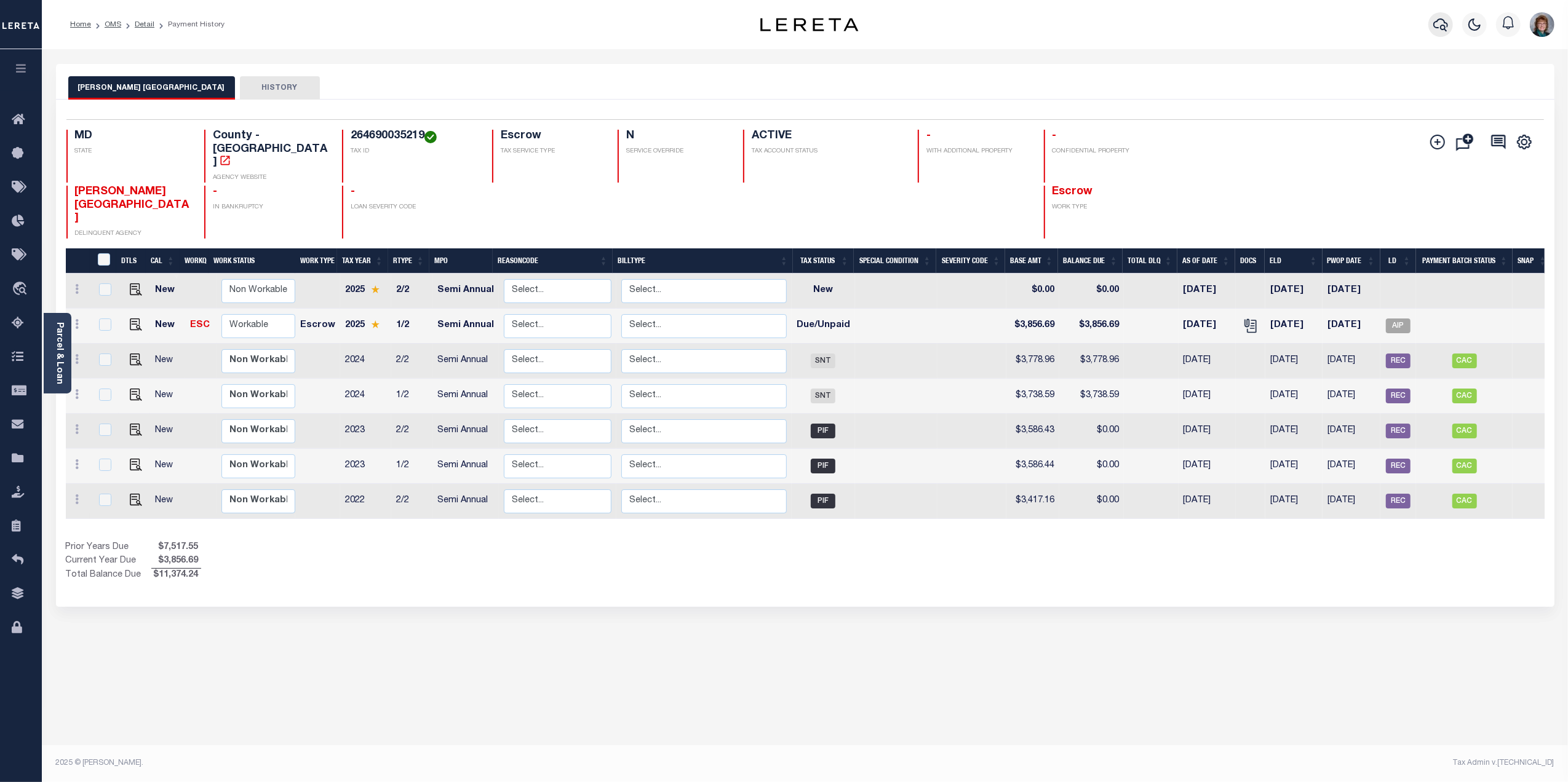
click at [1431, 28] on button "button" at bounding box center [1440, 24] width 24 height 24
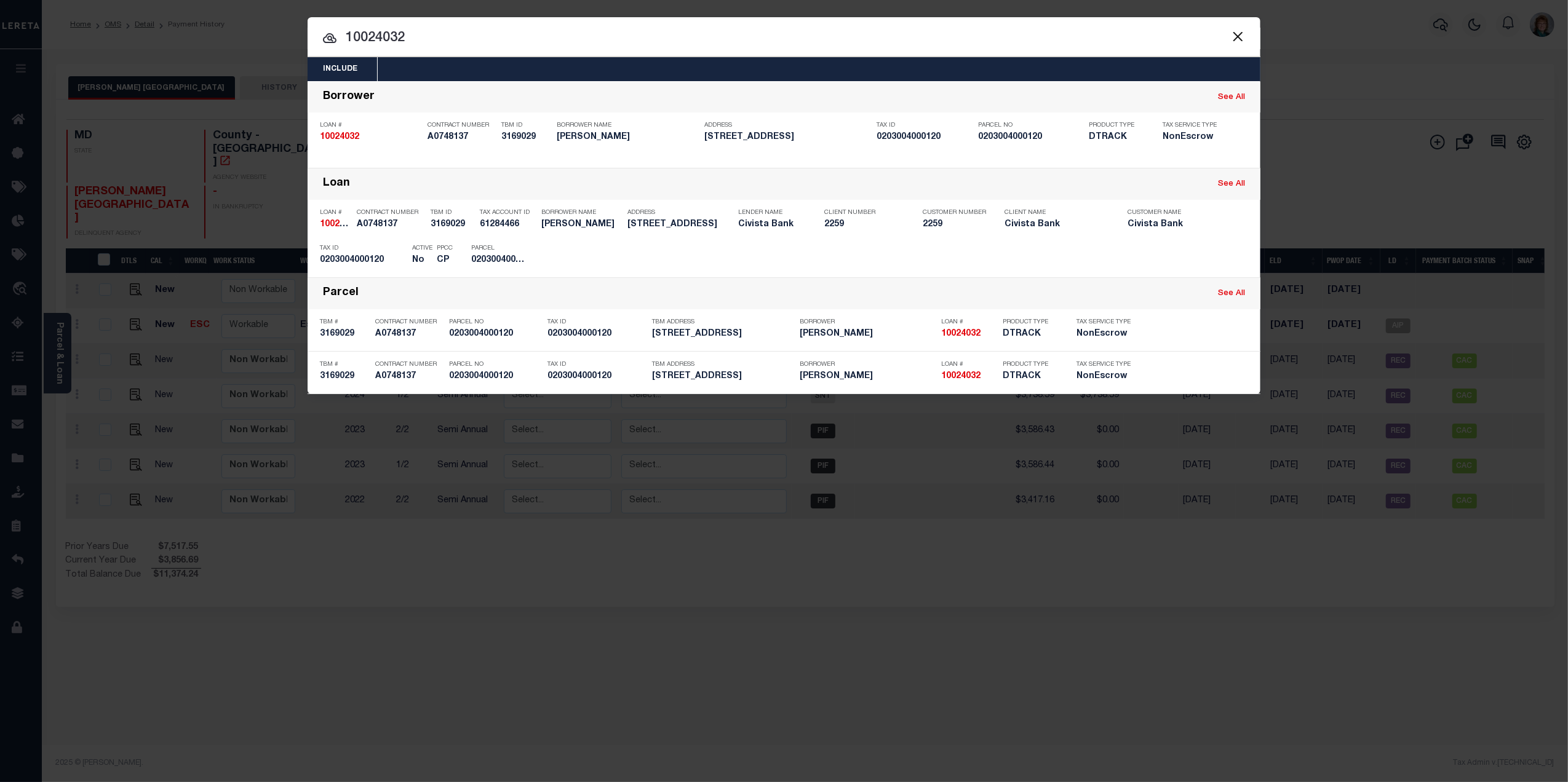
click at [470, 35] on input "10024032" at bounding box center [783, 39] width 953 height 22
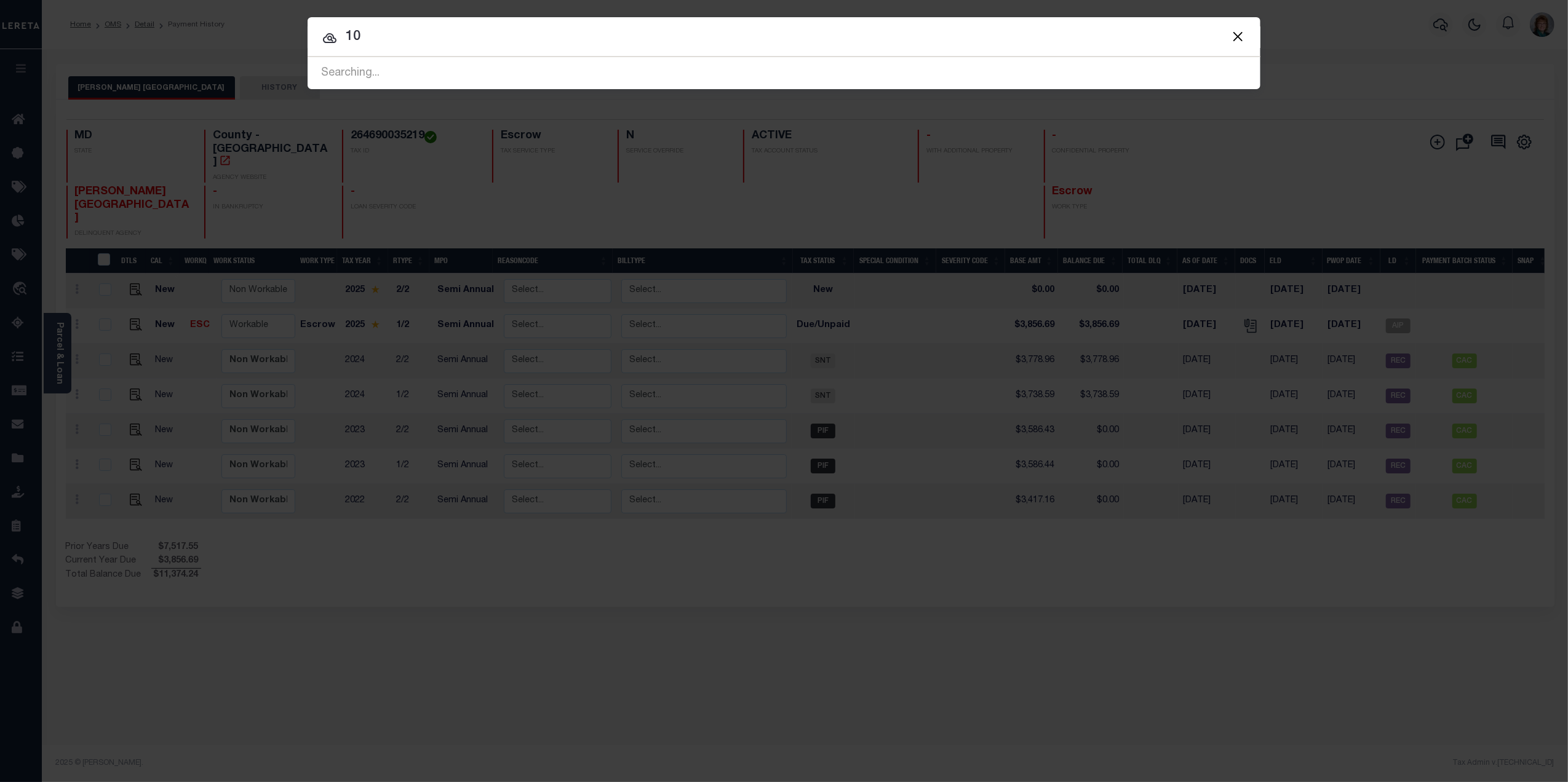
type input "1"
type input "06088678"
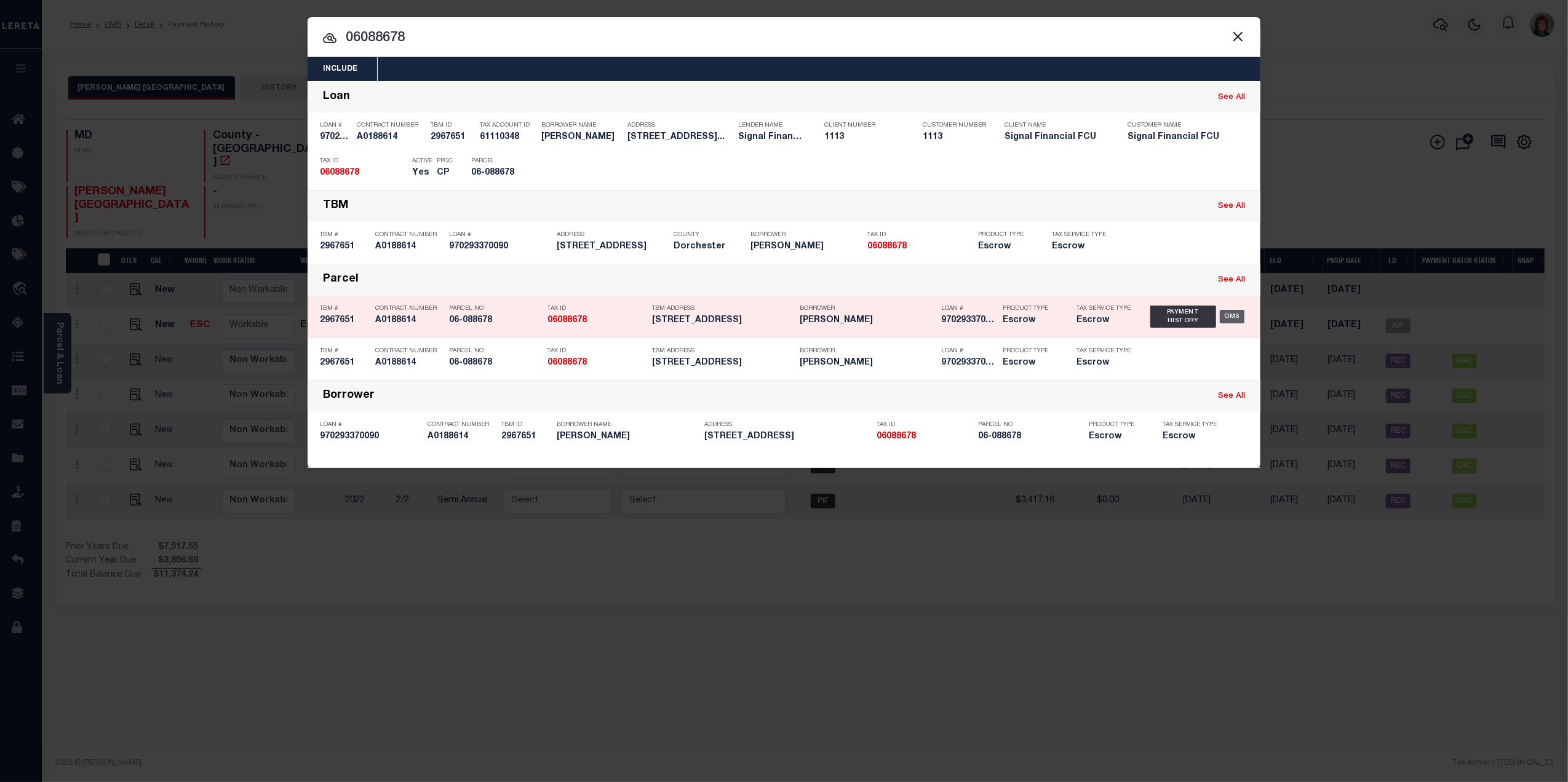
click at [1233, 311] on div "OMS" at bounding box center [1233, 316] width 25 height 14
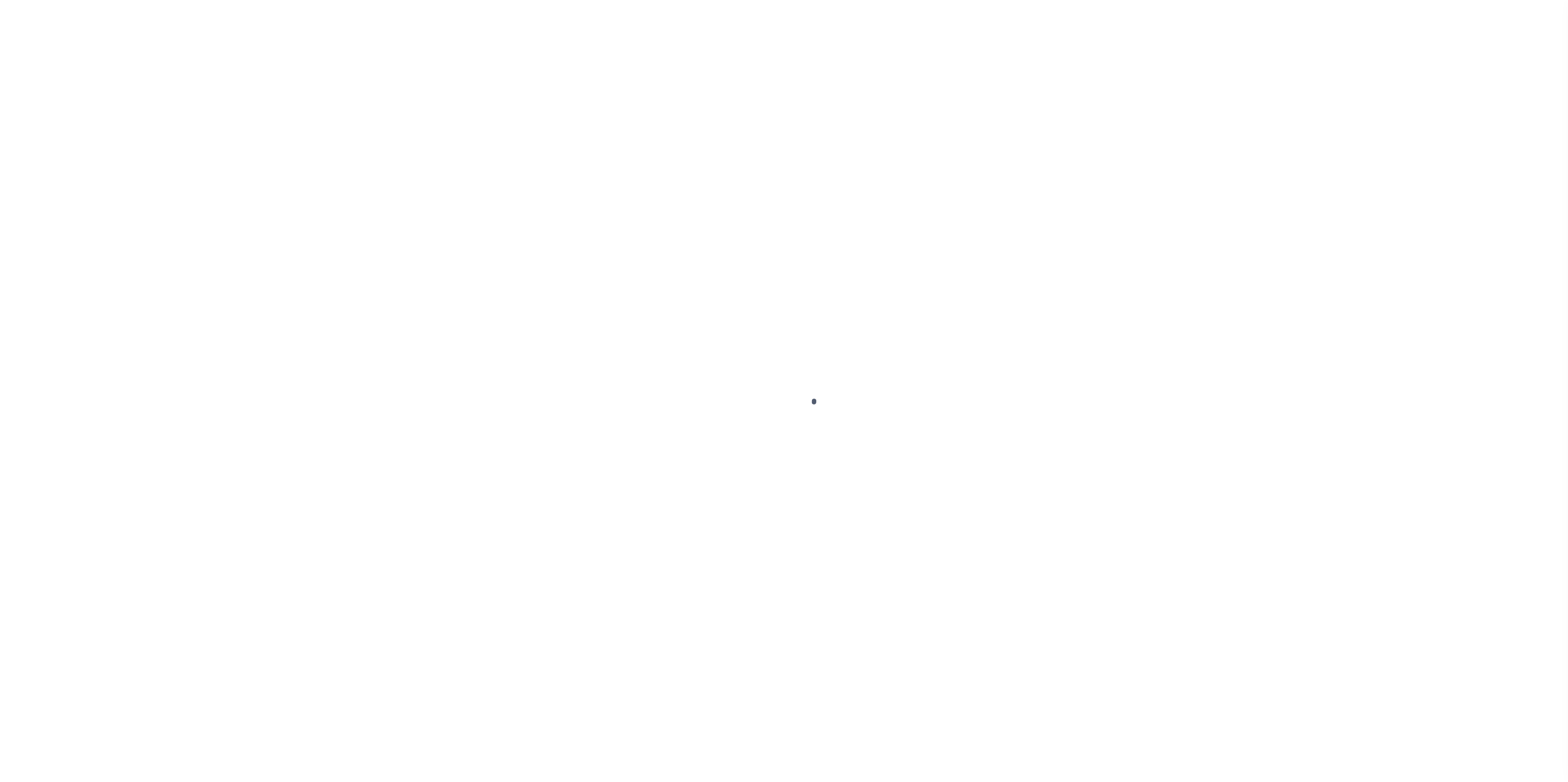
type input "970293370090"
type input "[PERSON_NAME]"
select select
type input "[STREET_ADDRESS]"
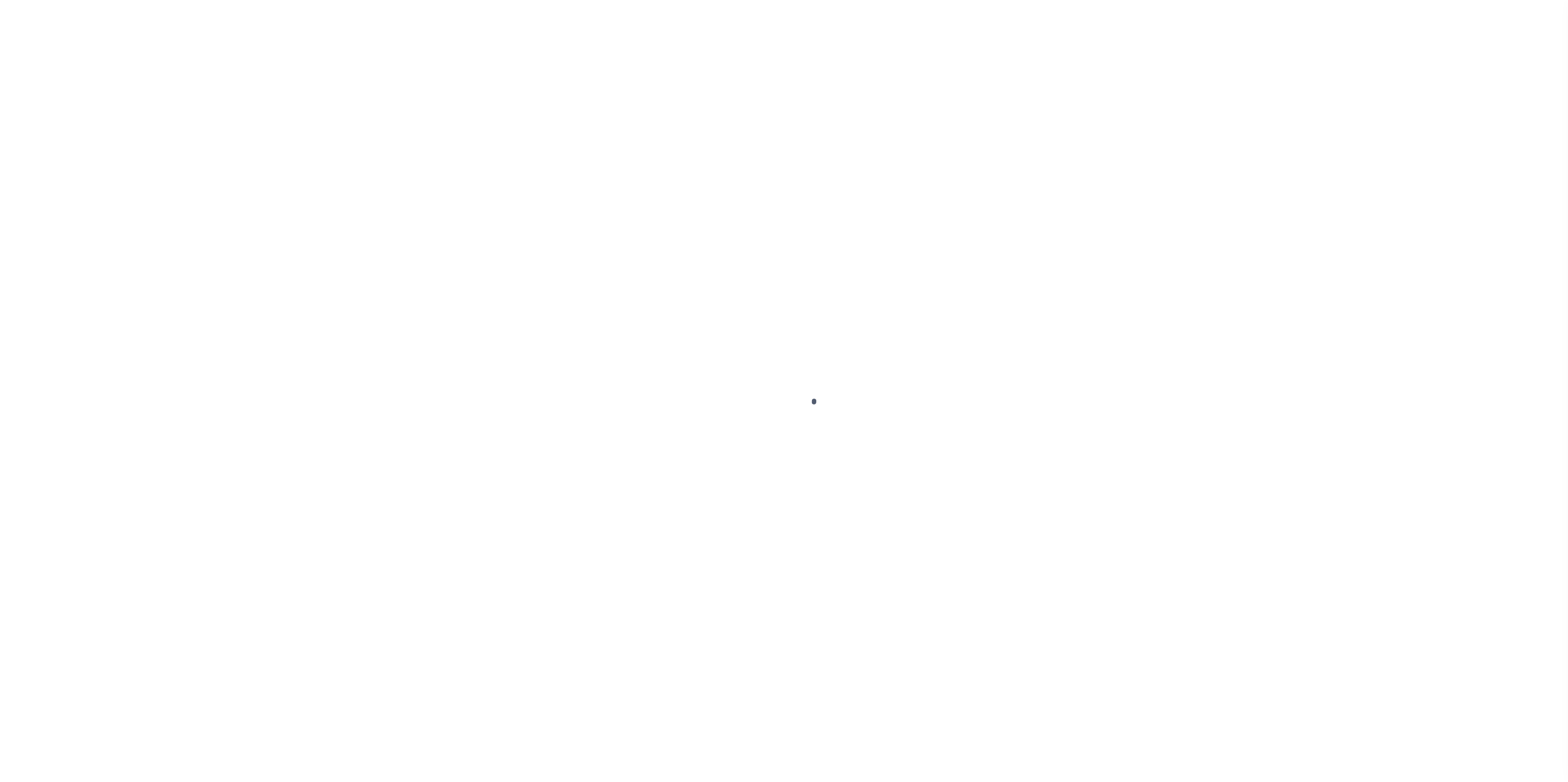
type input "THURMONT, MD 21788"
select select "10"
select select "Escrow"
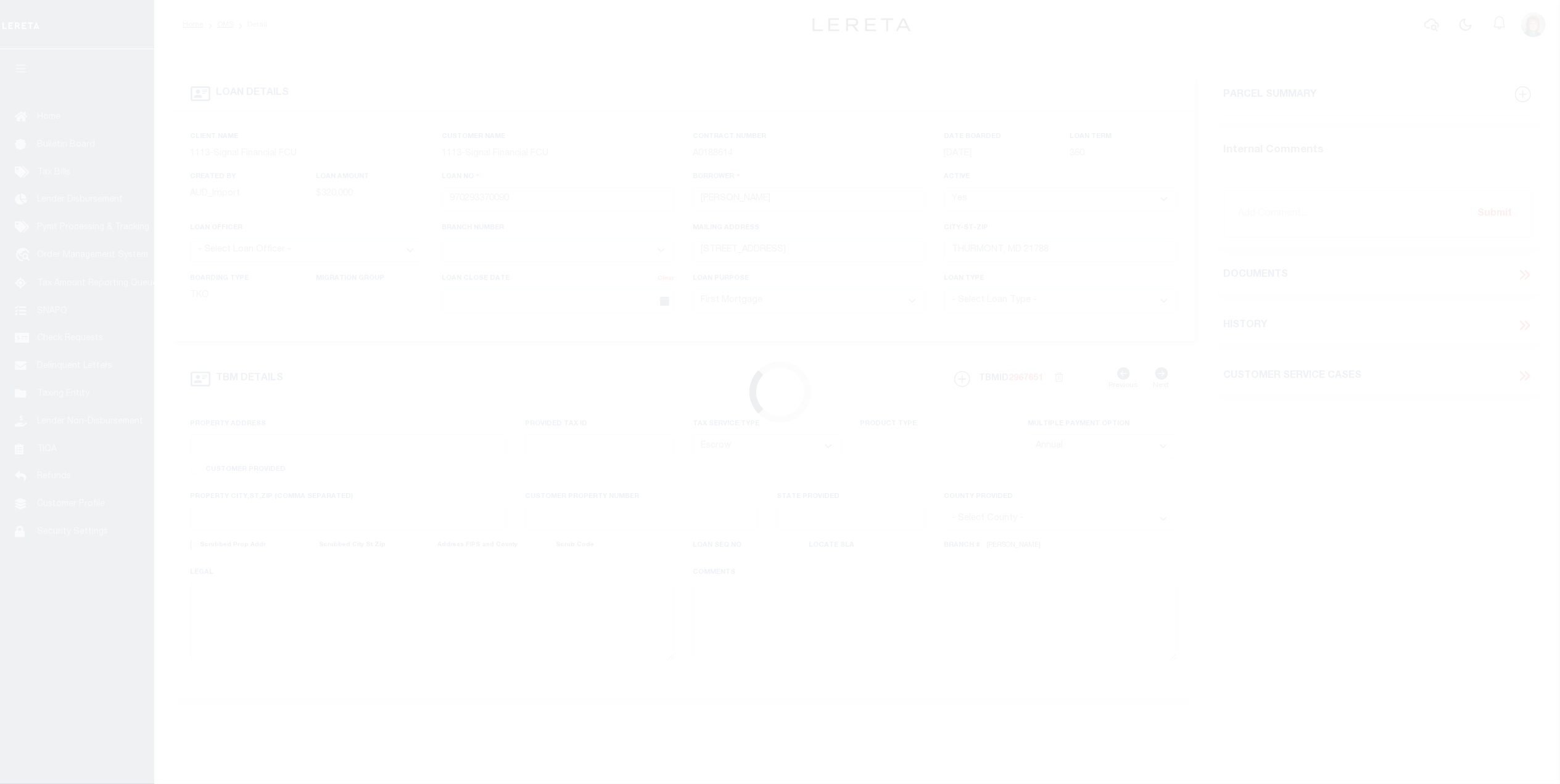
select select "2140"
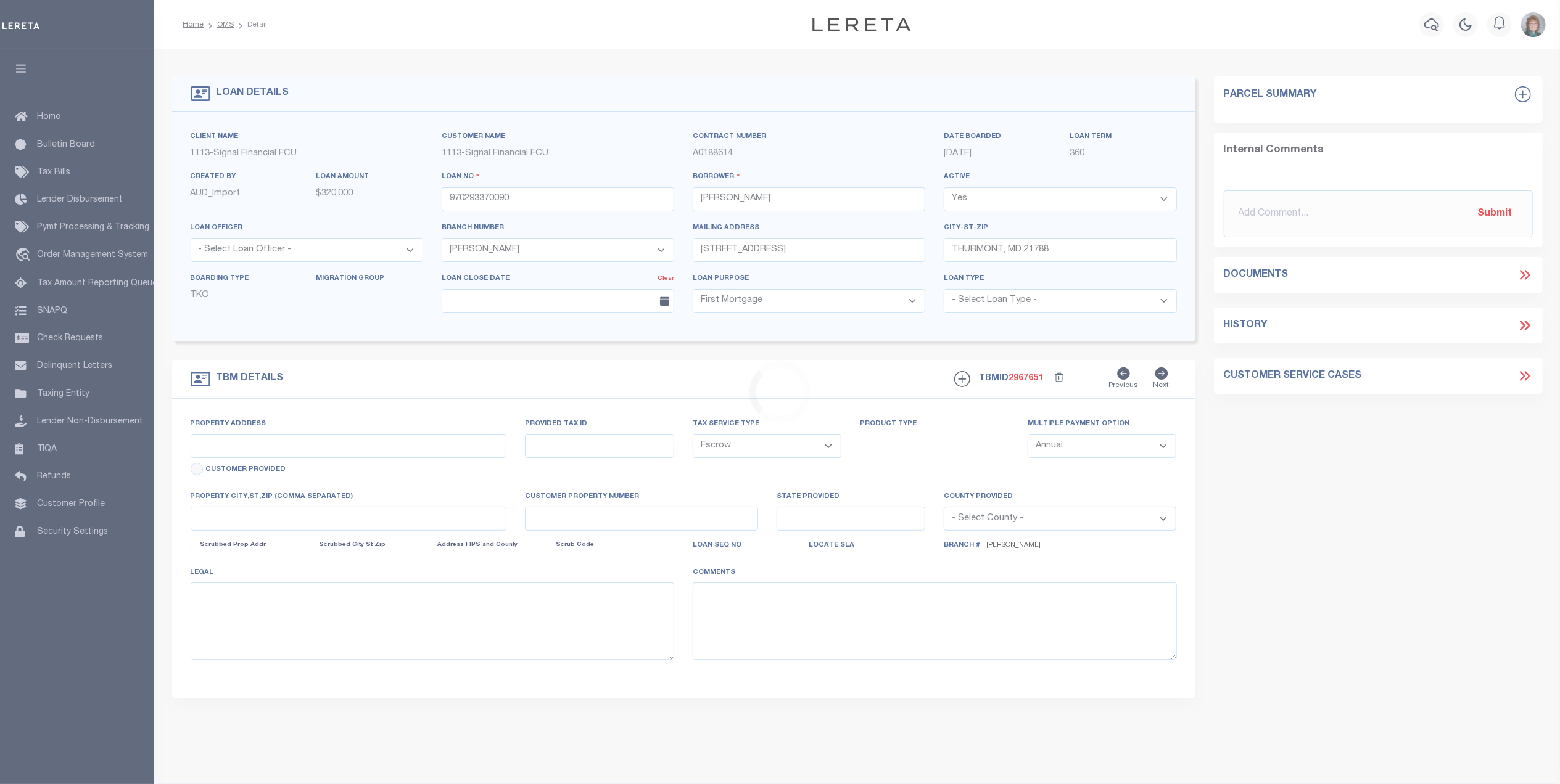
type input "[STREET_ADDRESS]"
type input "06-088678"
type input "[GEOGRAPHIC_DATA]"
type input "0010024032"
type input "MD"
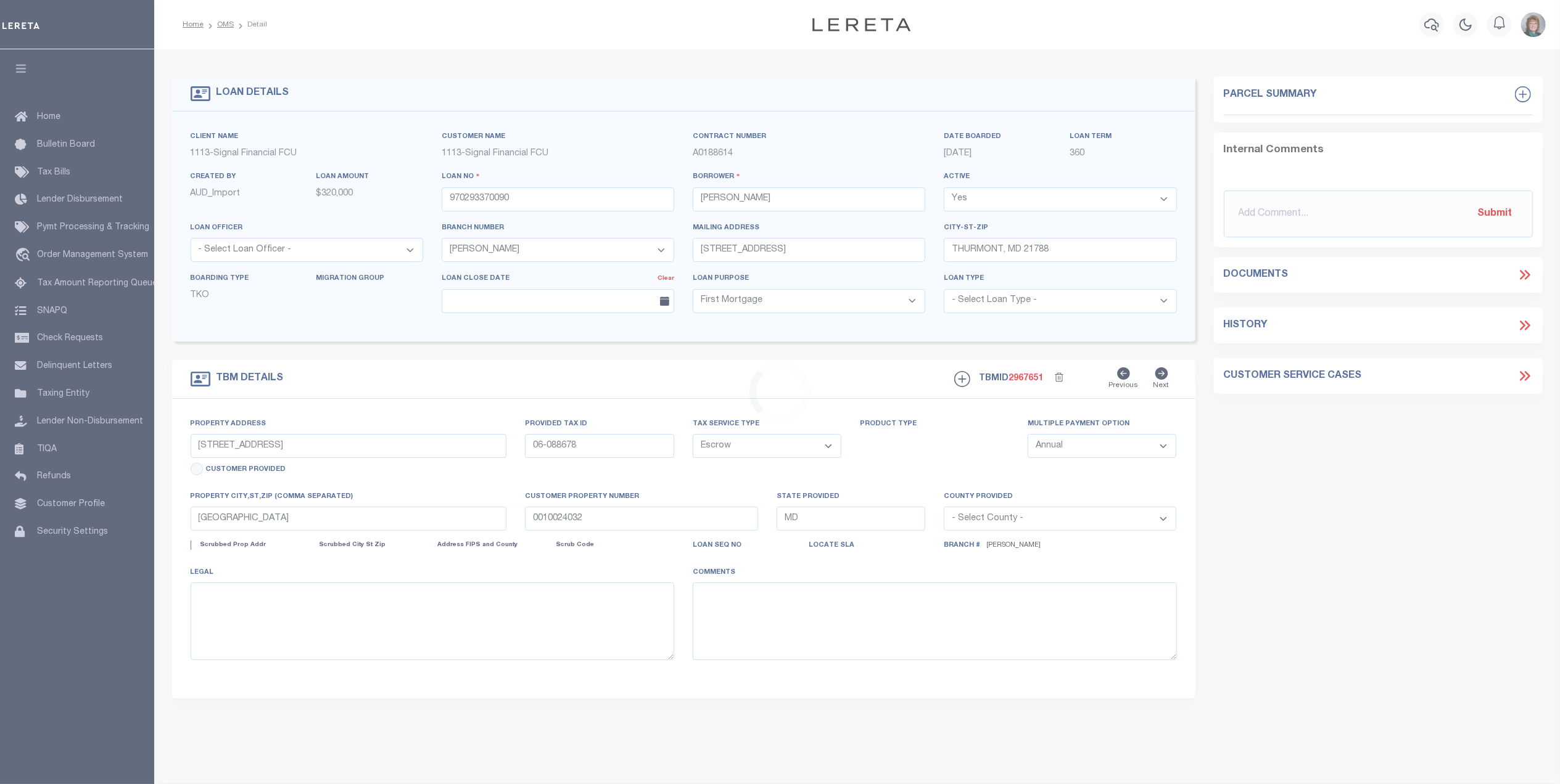
select select
type textarea "38,332 SQ FT, [GEOGRAPHIC_DATA]-W/[GEOGRAPHIC_DATA], [GEOGRAPHIC_DATA]"
select select "2"
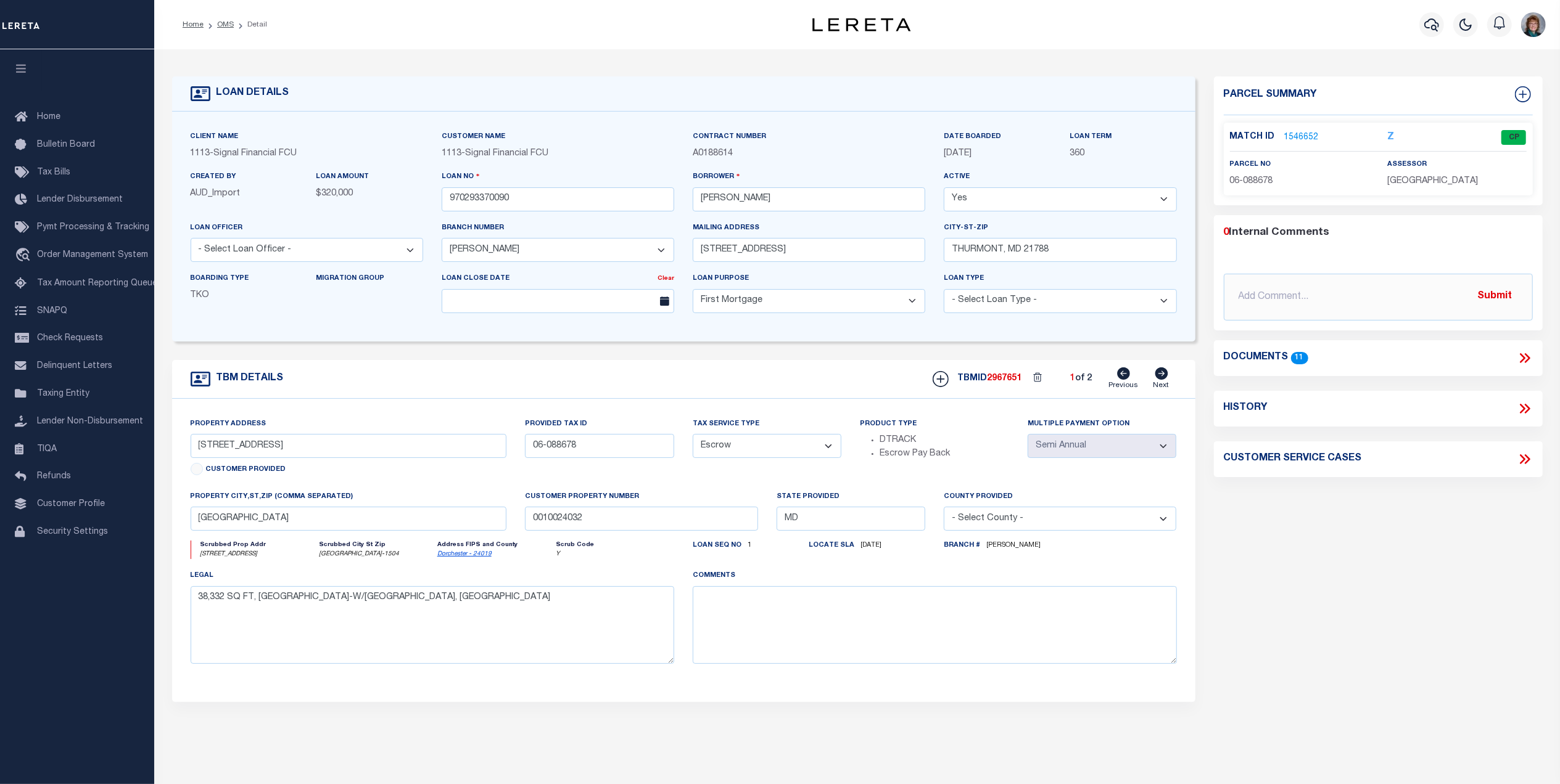
click at [1162, 380] on icon at bounding box center [1161, 374] width 13 height 13
type input "[STREET_ADDRESS]"
type input "15-319070"
type input "MD, MD 21788"
type input "97029337"
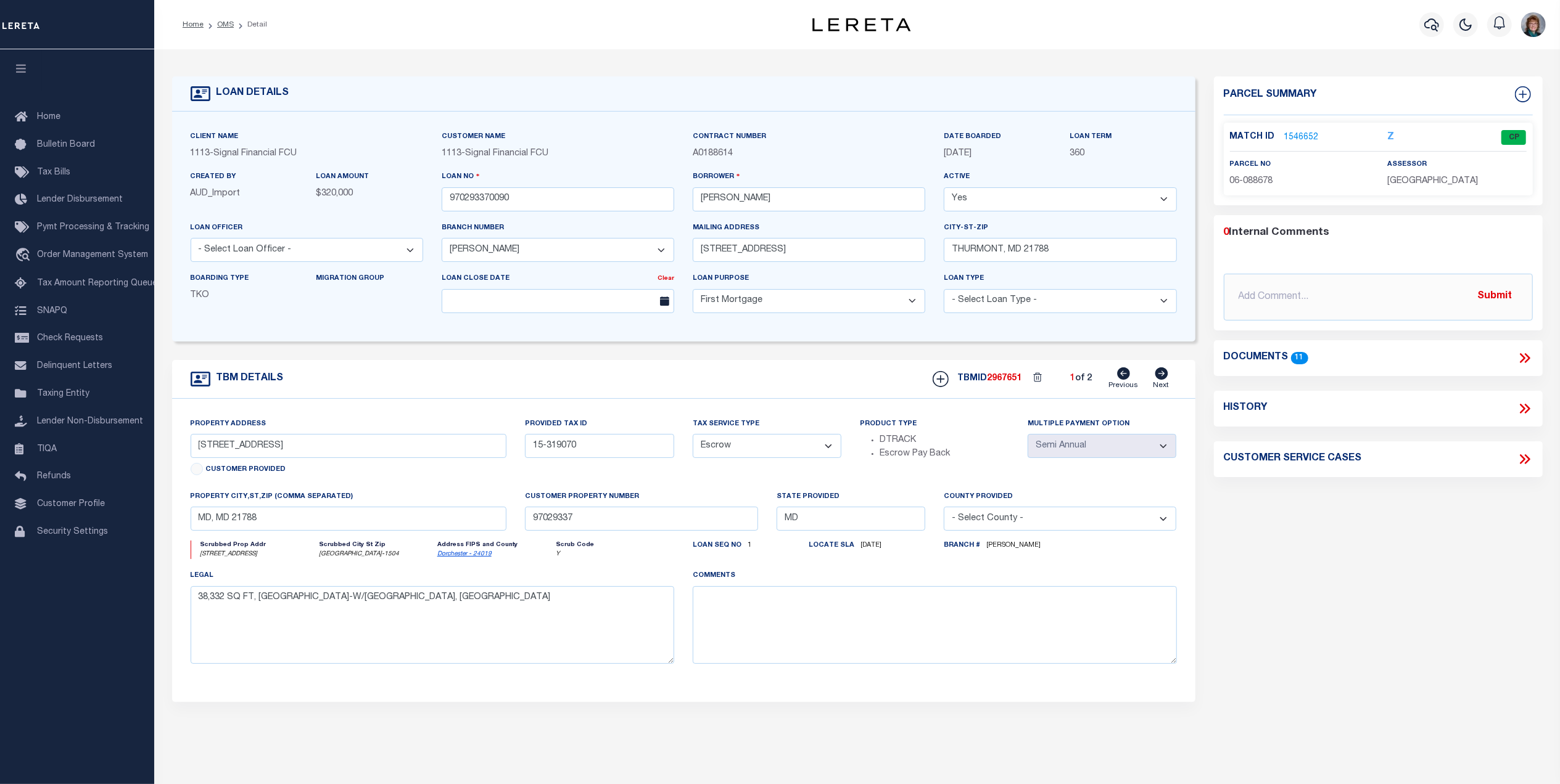
select select "[PERSON_NAME]"
type textarea "LT 1 AC 10 EMMITS. RD. [GEOGRAPHIC_DATA]"
click at [1128, 380] on icon at bounding box center [1123, 374] width 13 height 13
type input "[STREET_ADDRESS]"
type input "06-088678"
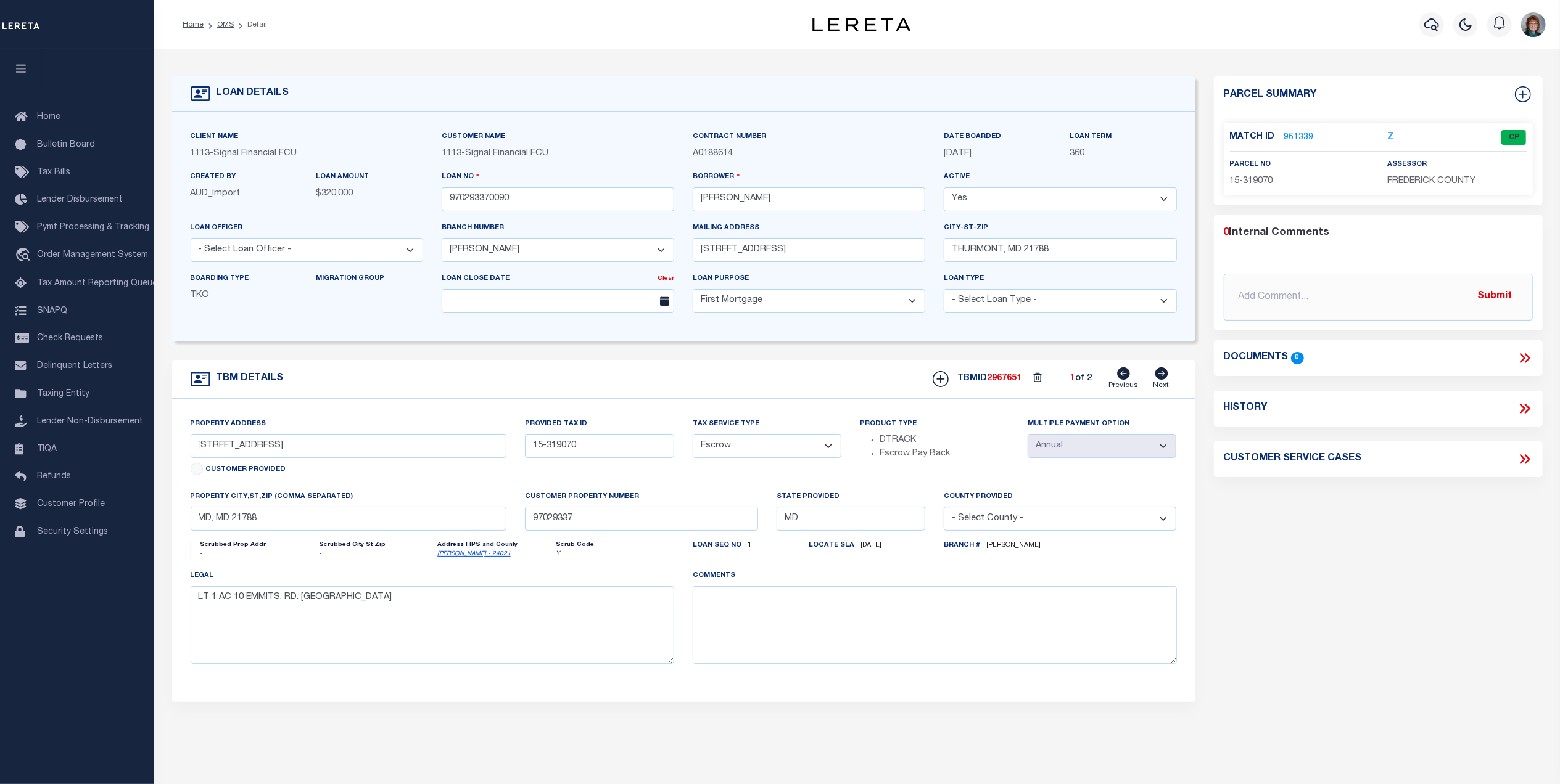
type input "[GEOGRAPHIC_DATA]"
type input "0010024032"
select select
type textarea "38,332 SQ FT, [GEOGRAPHIC_DATA]-W/[GEOGRAPHIC_DATA], [GEOGRAPHIC_DATA]"
click at [1308, 135] on link "1546652" at bounding box center [1301, 138] width 35 height 13
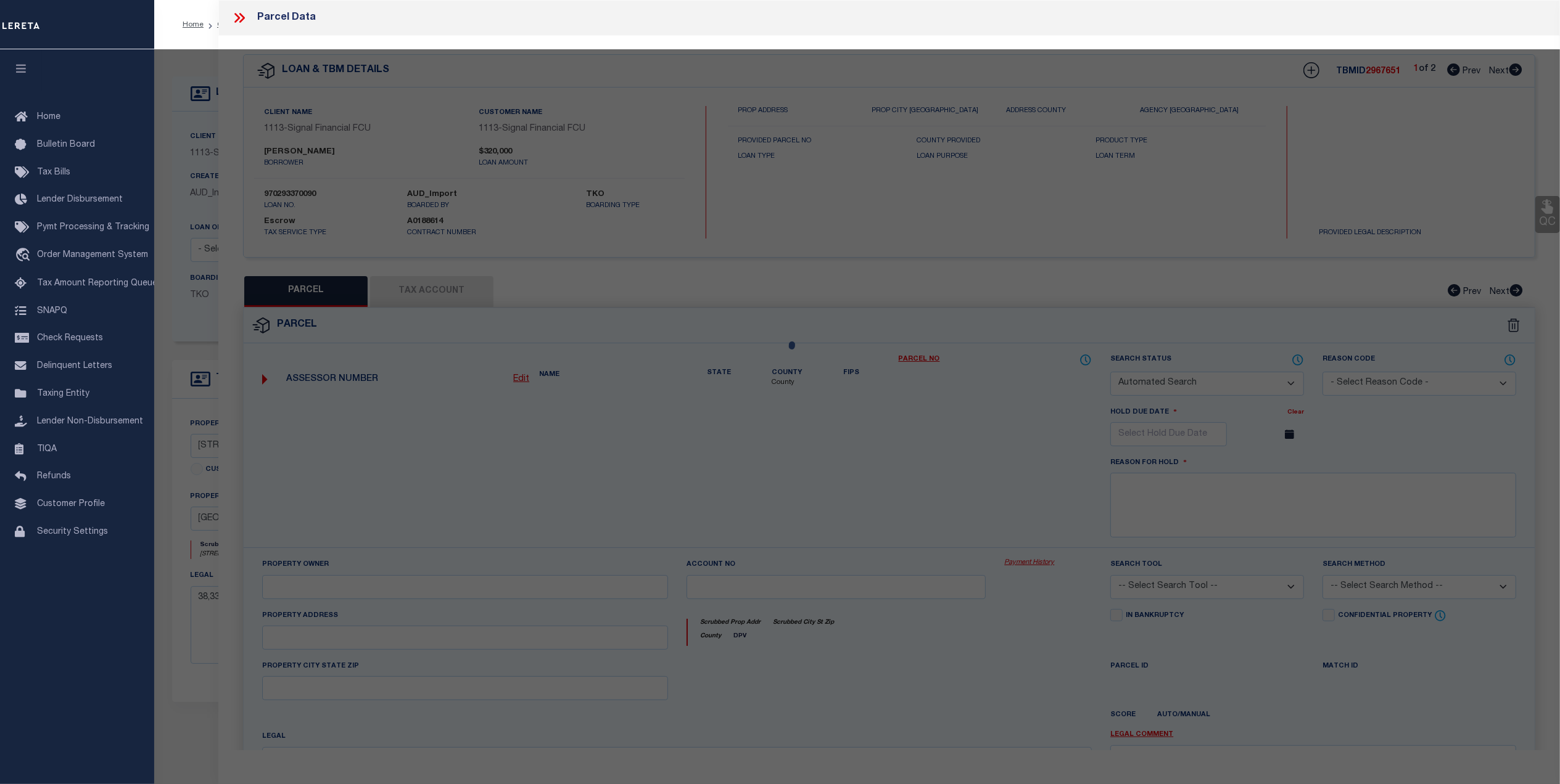
checkbox input "false"
select select "CP"
type input "BEAN JOHN B JR AND BEAN TERESA R TRUSTEES OF THE"
select select "AGF"
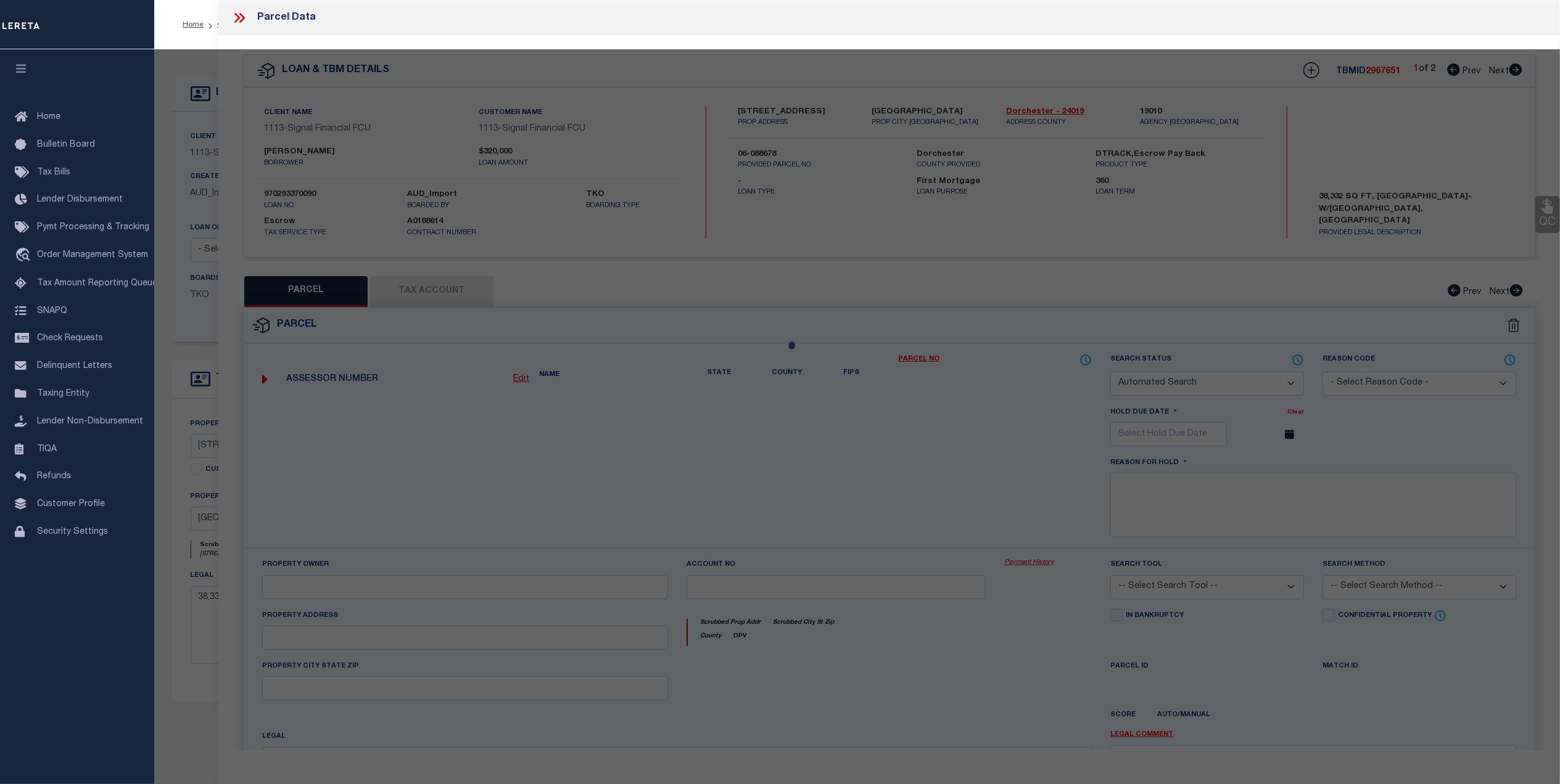
select select
type input "2564 HOOPERS ISLAND RD"
type input "Fishing Creek MD 21634"
type textarea "38,332 SQ. FT. [GEOGRAPHIC_DATA]/[GEOGRAPHIC_DATA]"
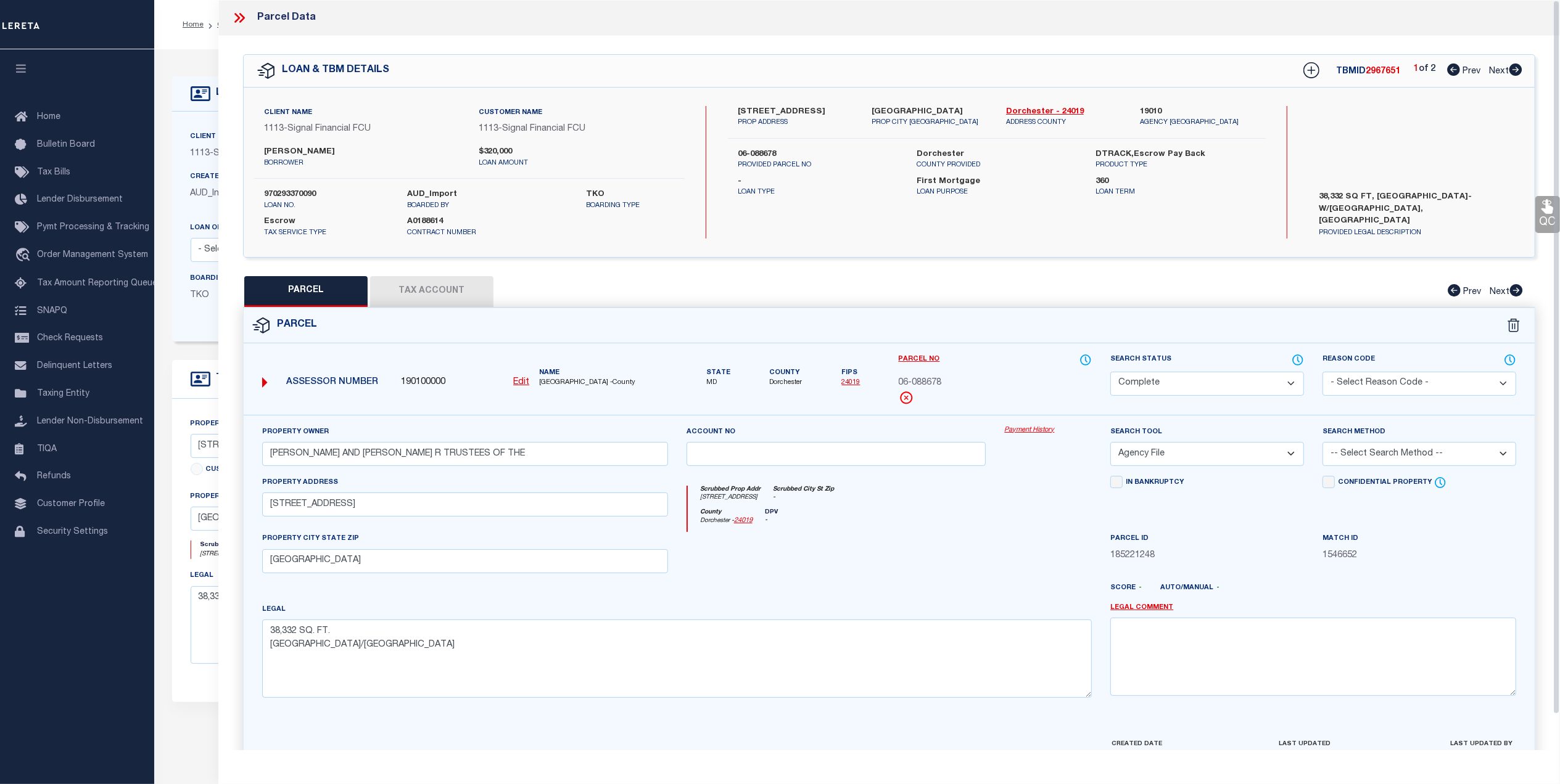
click at [1028, 428] on link "Payment History" at bounding box center [1048, 431] width 87 height 11
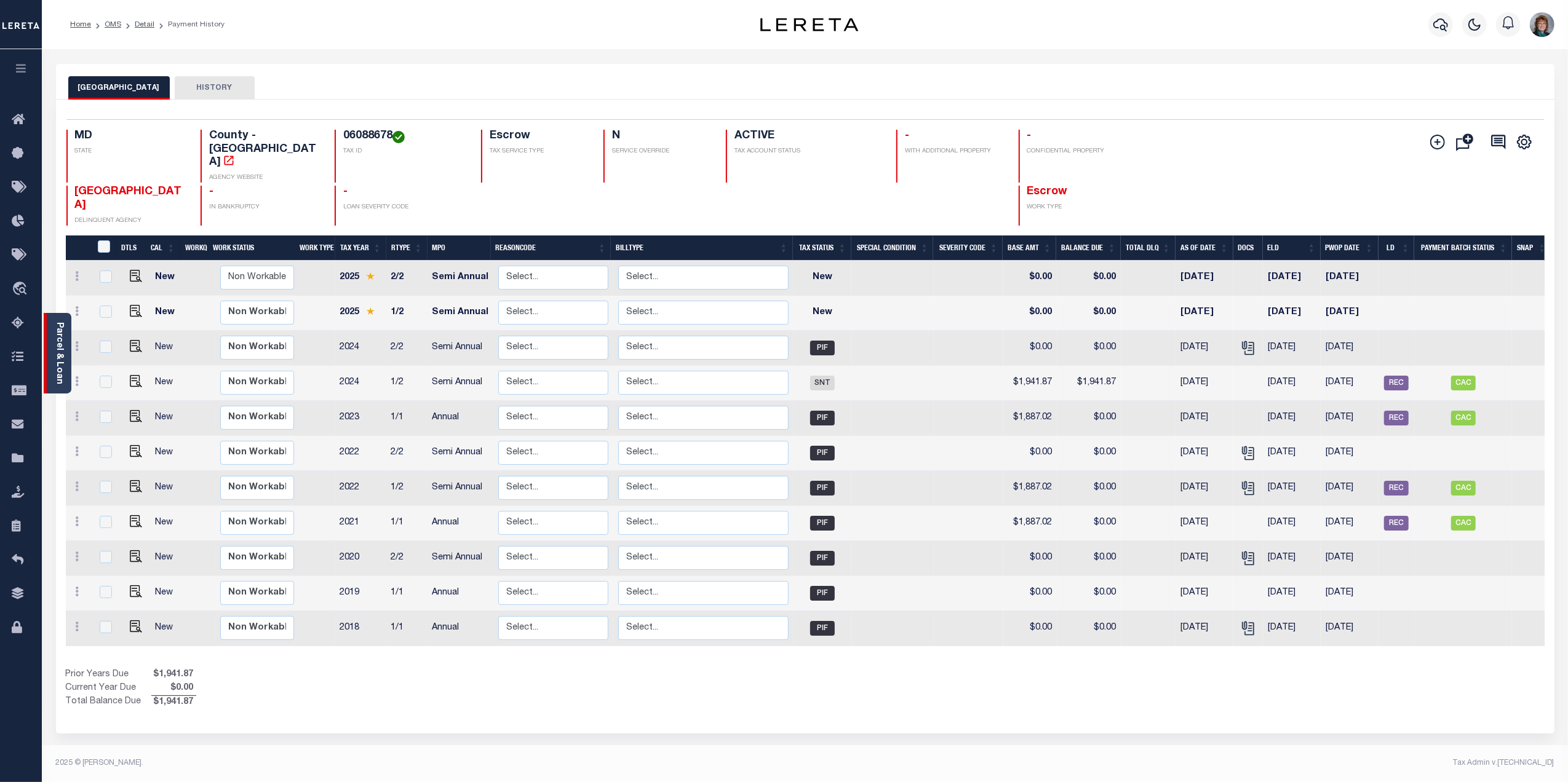
click at [58, 330] on link "Parcel & Loan" at bounding box center [59, 353] width 9 height 63
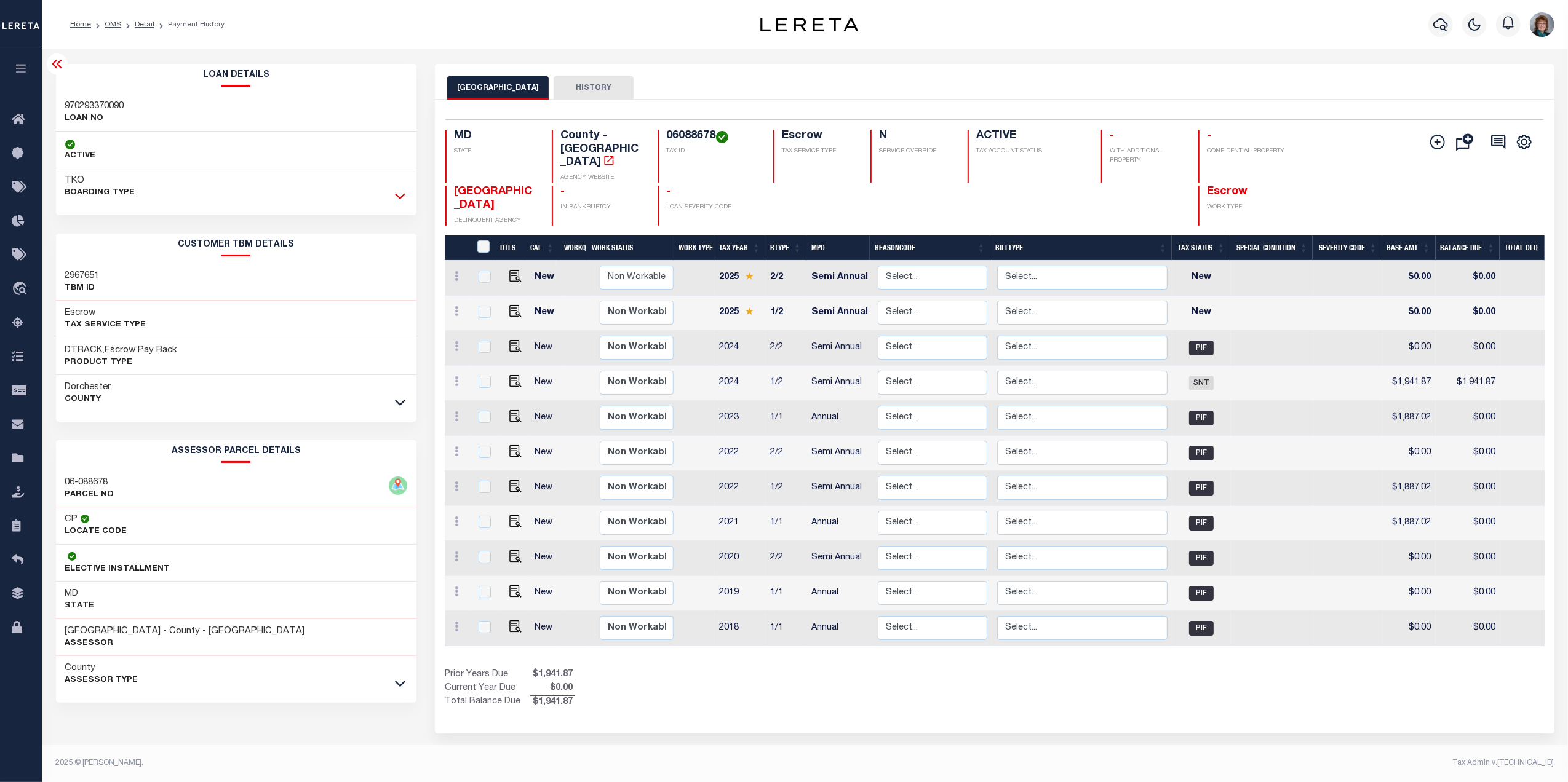
click at [395, 192] on icon at bounding box center [401, 196] width 11 height 13
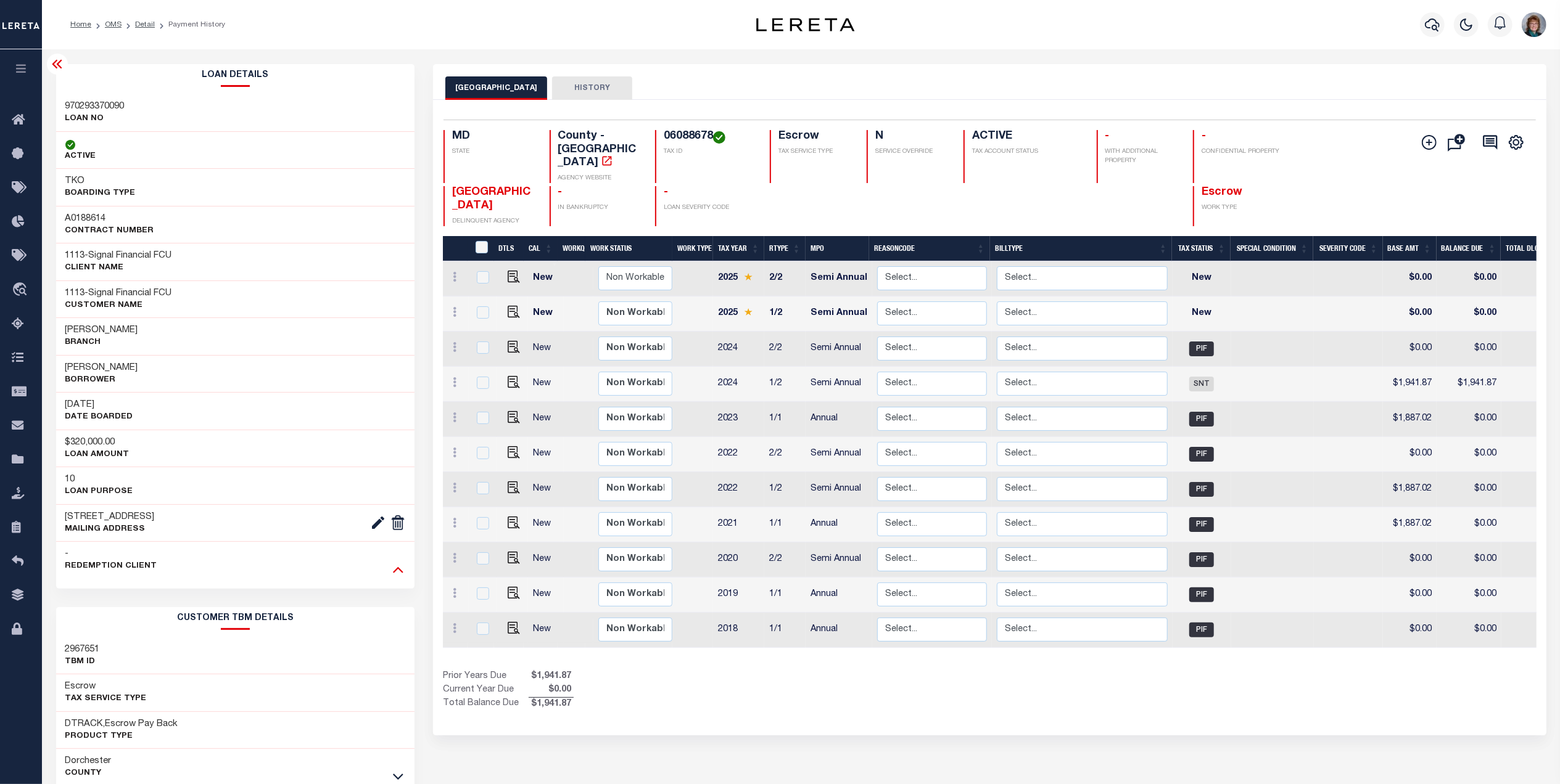
click at [392, 576] on icon at bounding box center [398, 570] width 11 height 13
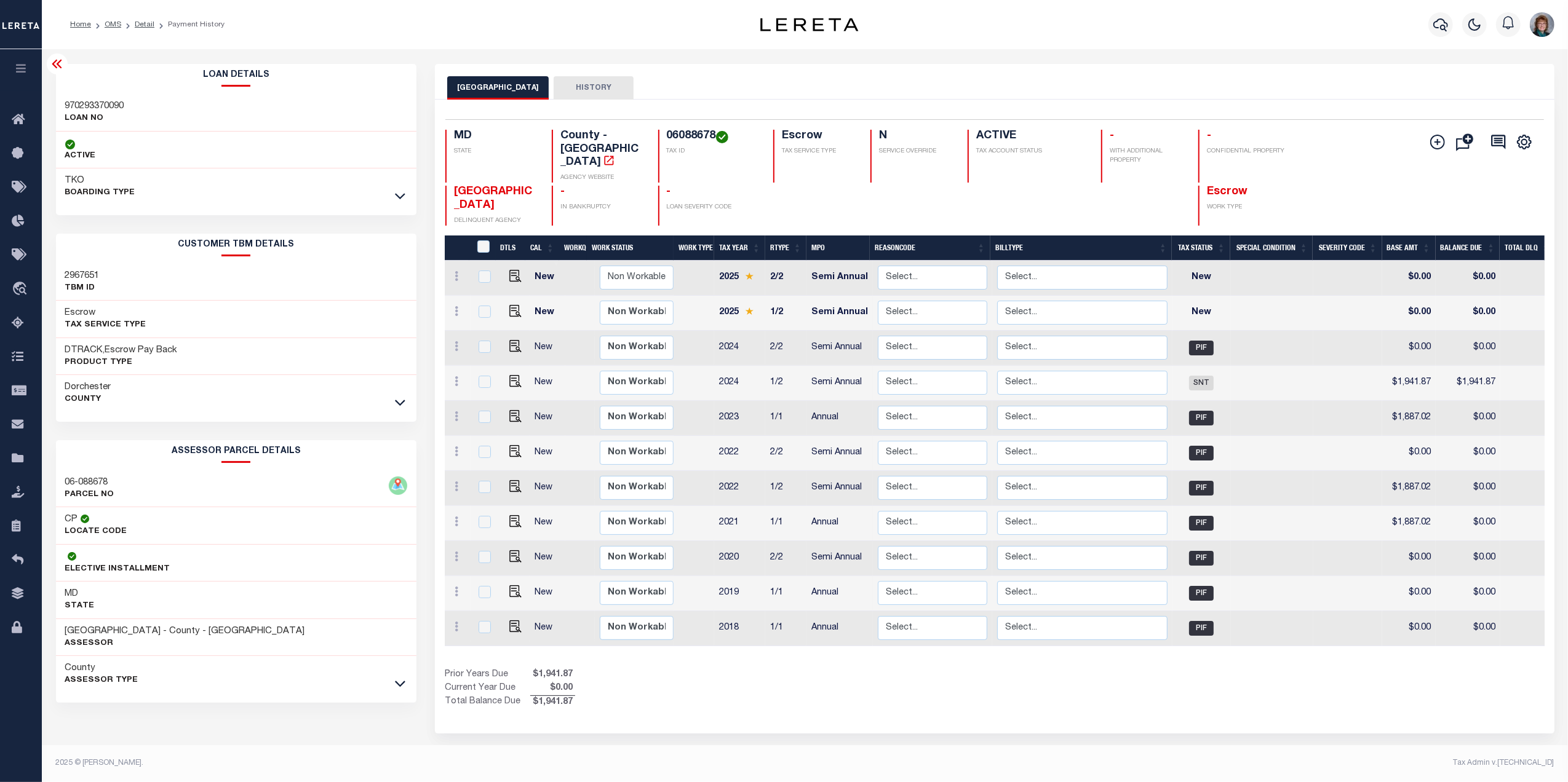
click at [393, 406] on link at bounding box center [401, 402] width 15 height 9
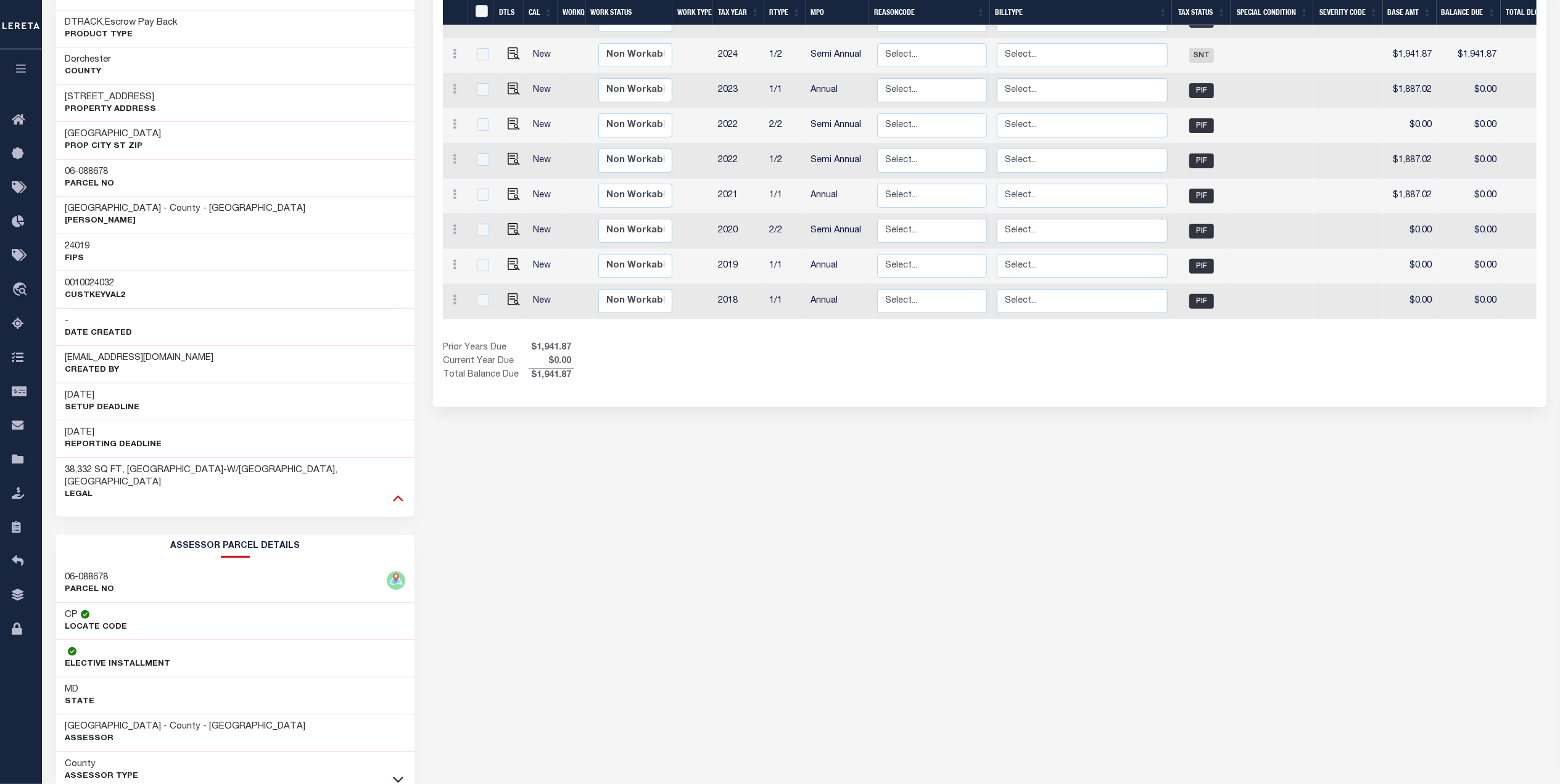
click at [395, 491] on icon at bounding box center [398, 498] width 11 height 13
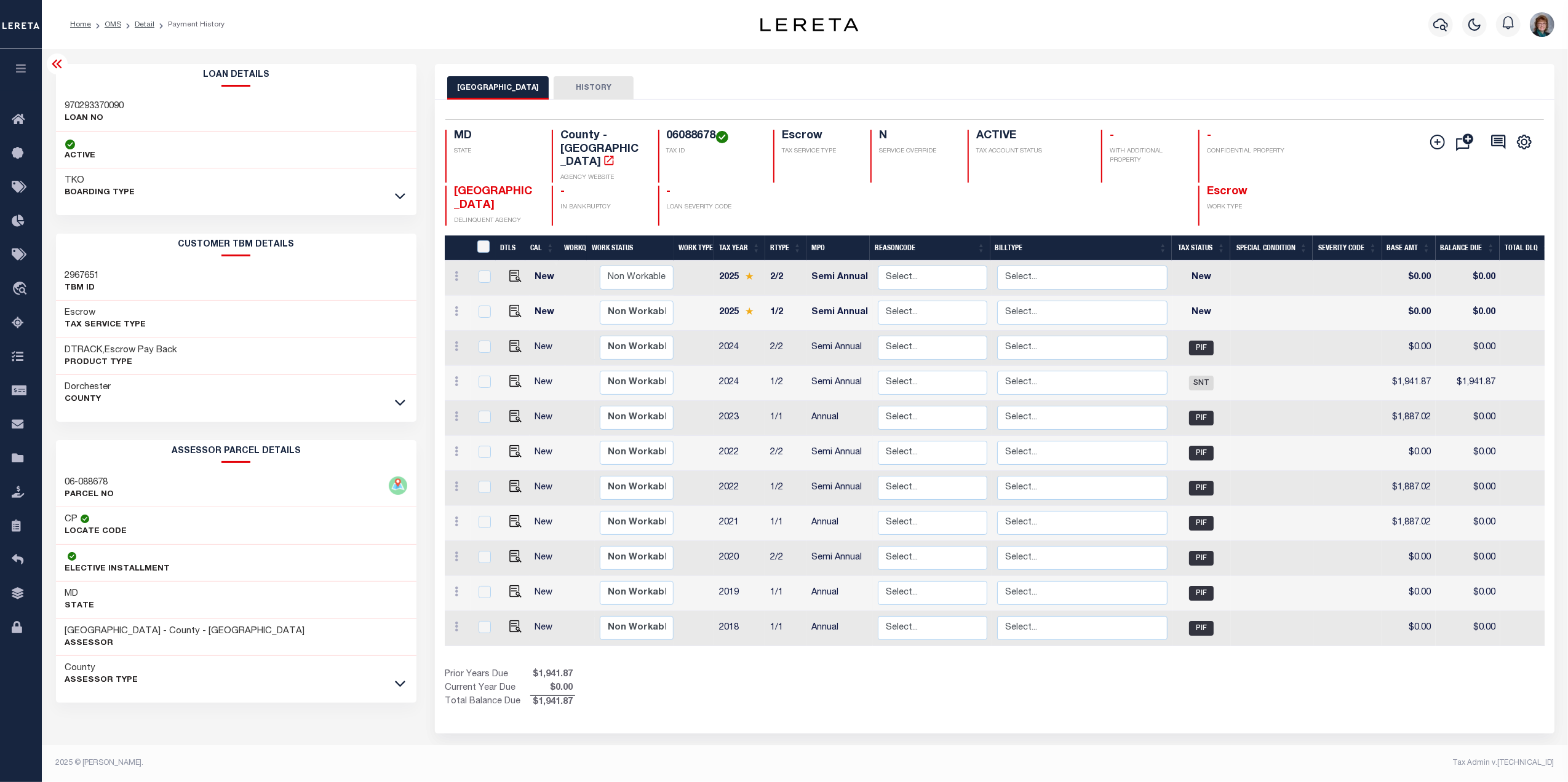
click at [60, 63] on icon at bounding box center [56, 64] width 10 height 9
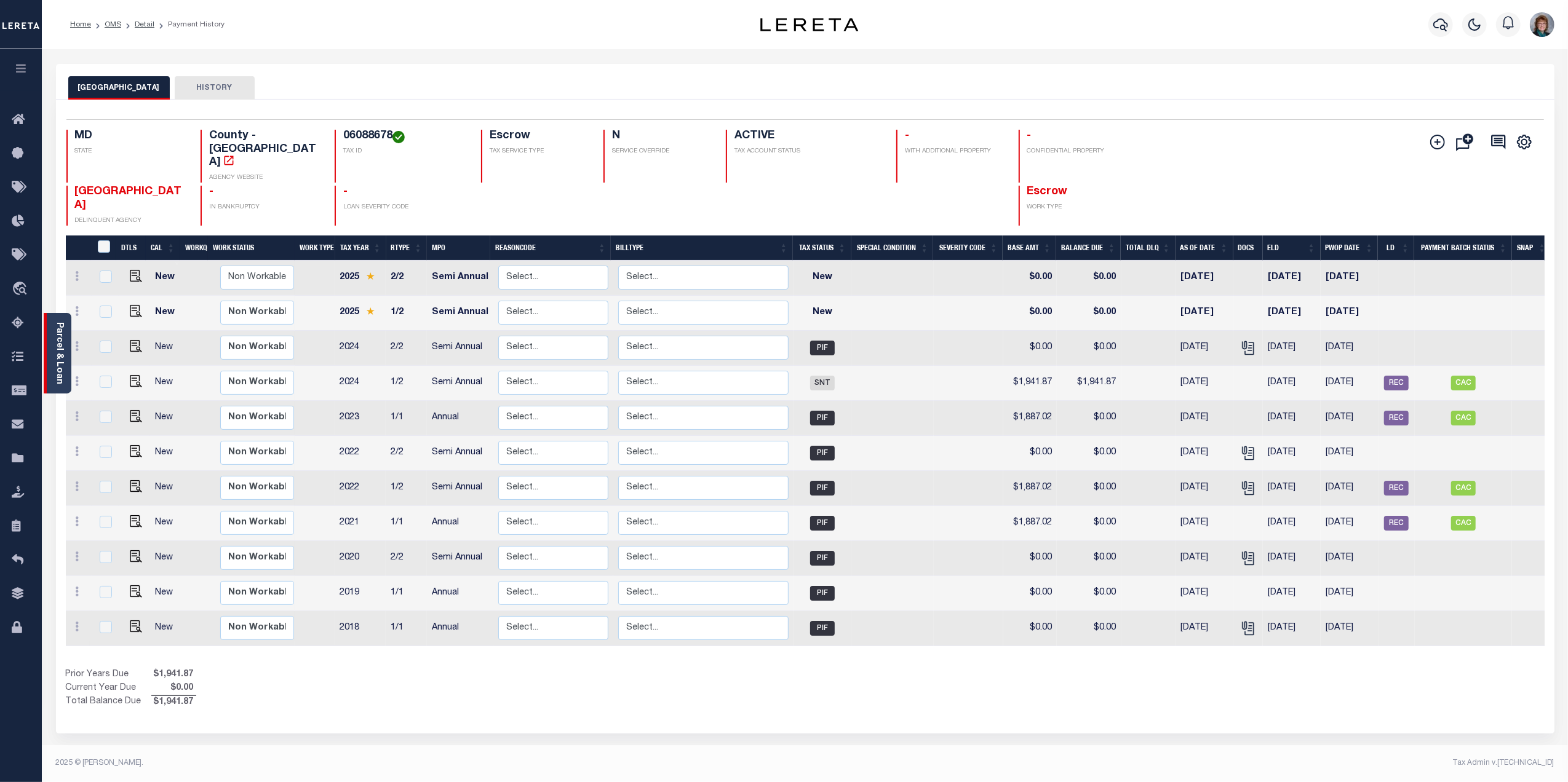
click at [45, 341] on div "Parcel & Loan" at bounding box center [57, 352] width 28 height 81
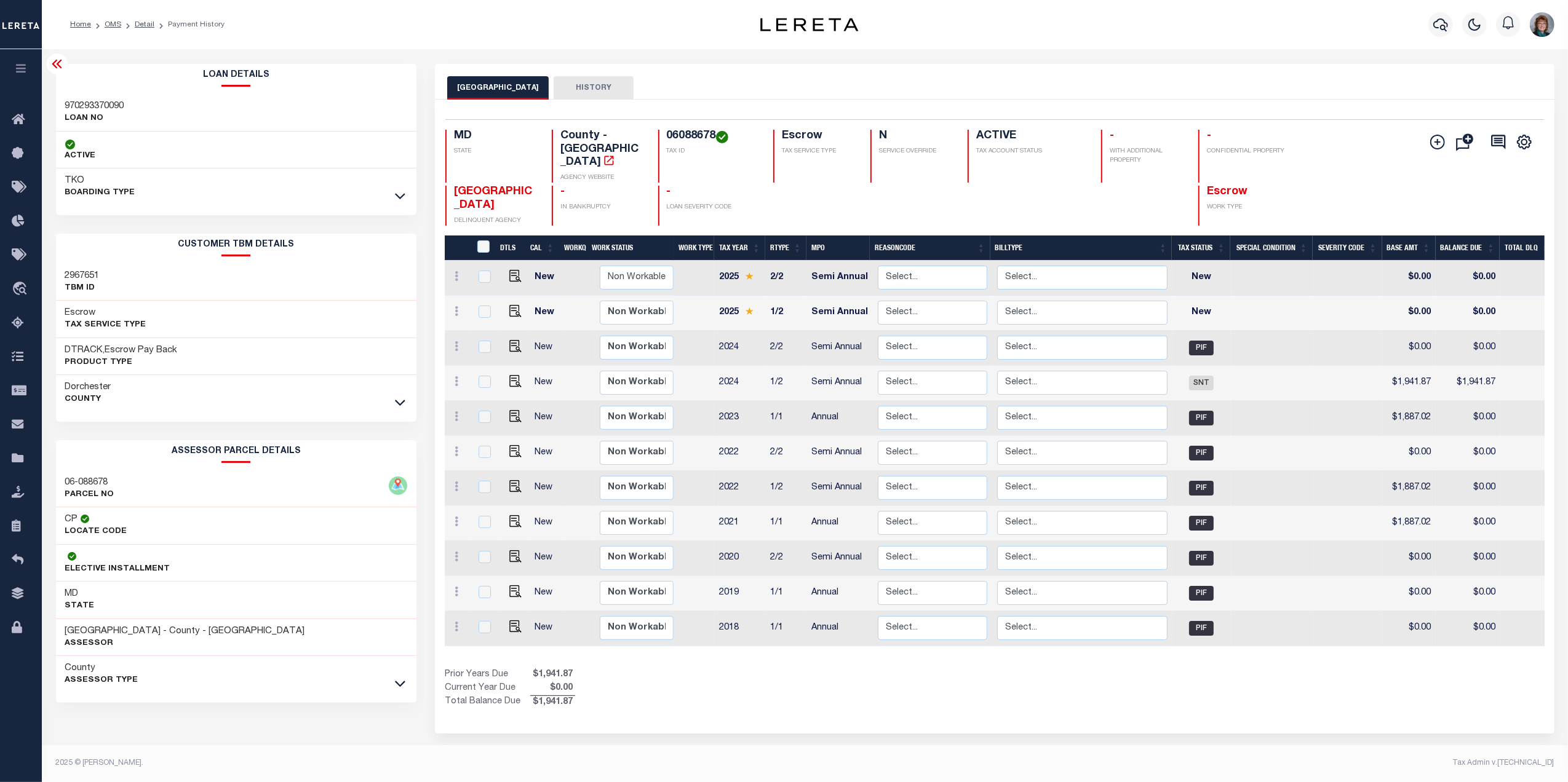
click at [392, 192] on div "TKO BOARDING TYPE" at bounding box center [237, 187] width 361 height 37
click at [400, 199] on icon at bounding box center [401, 197] width 11 height 6
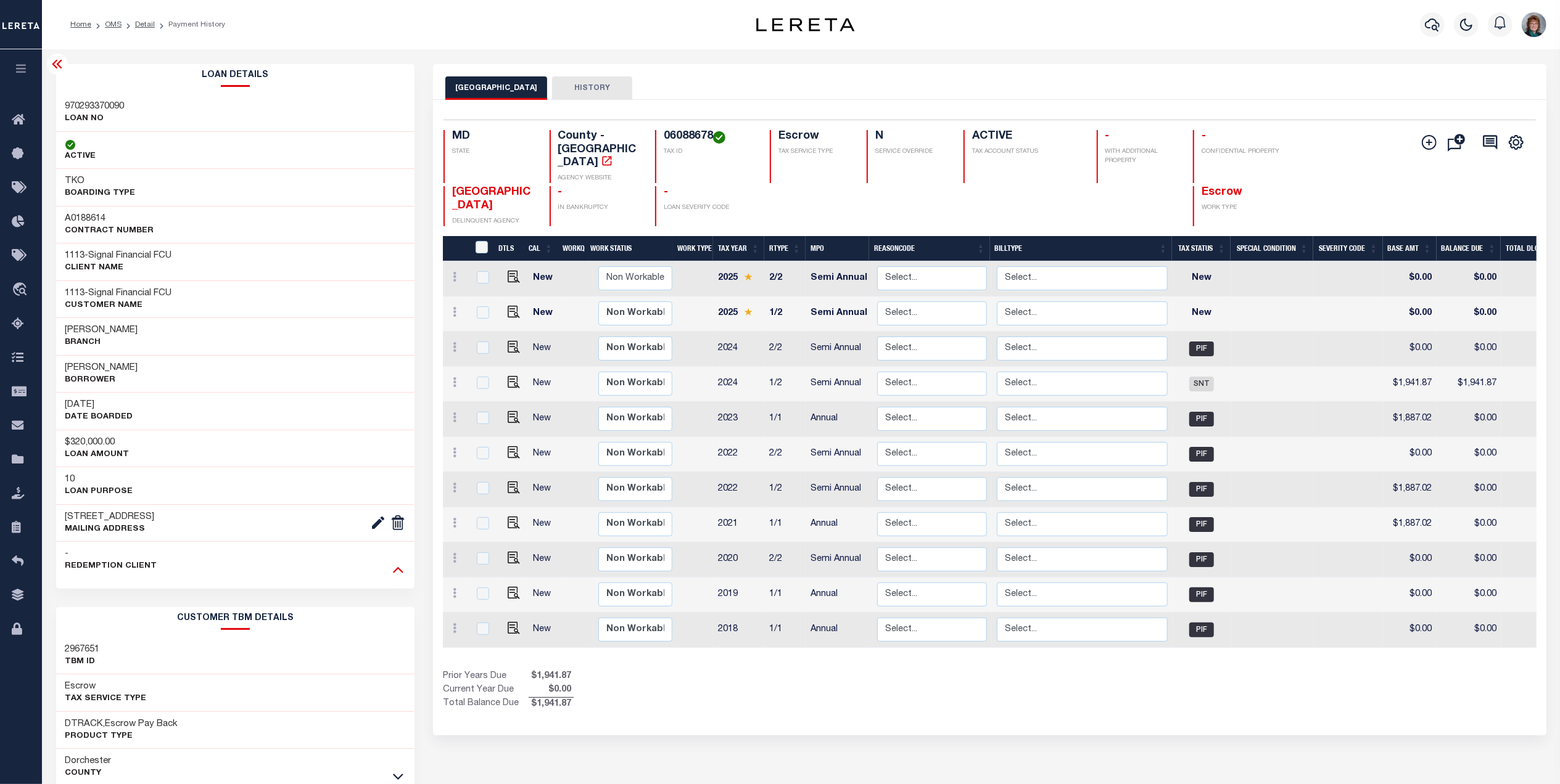
click at [401, 571] on icon at bounding box center [398, 570] width 11 height 13
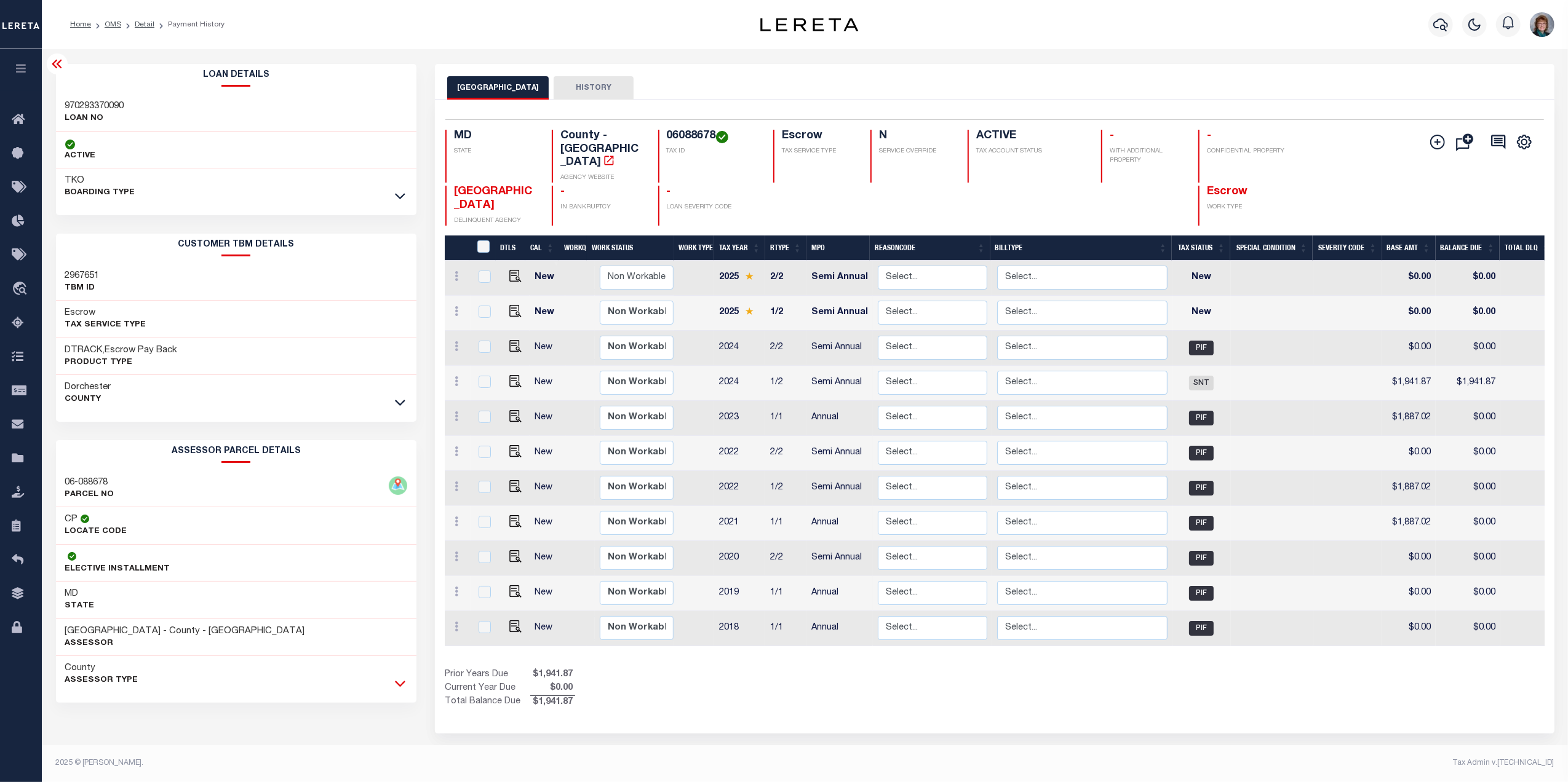
click at [397, 690] on icon at bounding box center [401, 683] width 11 height 13
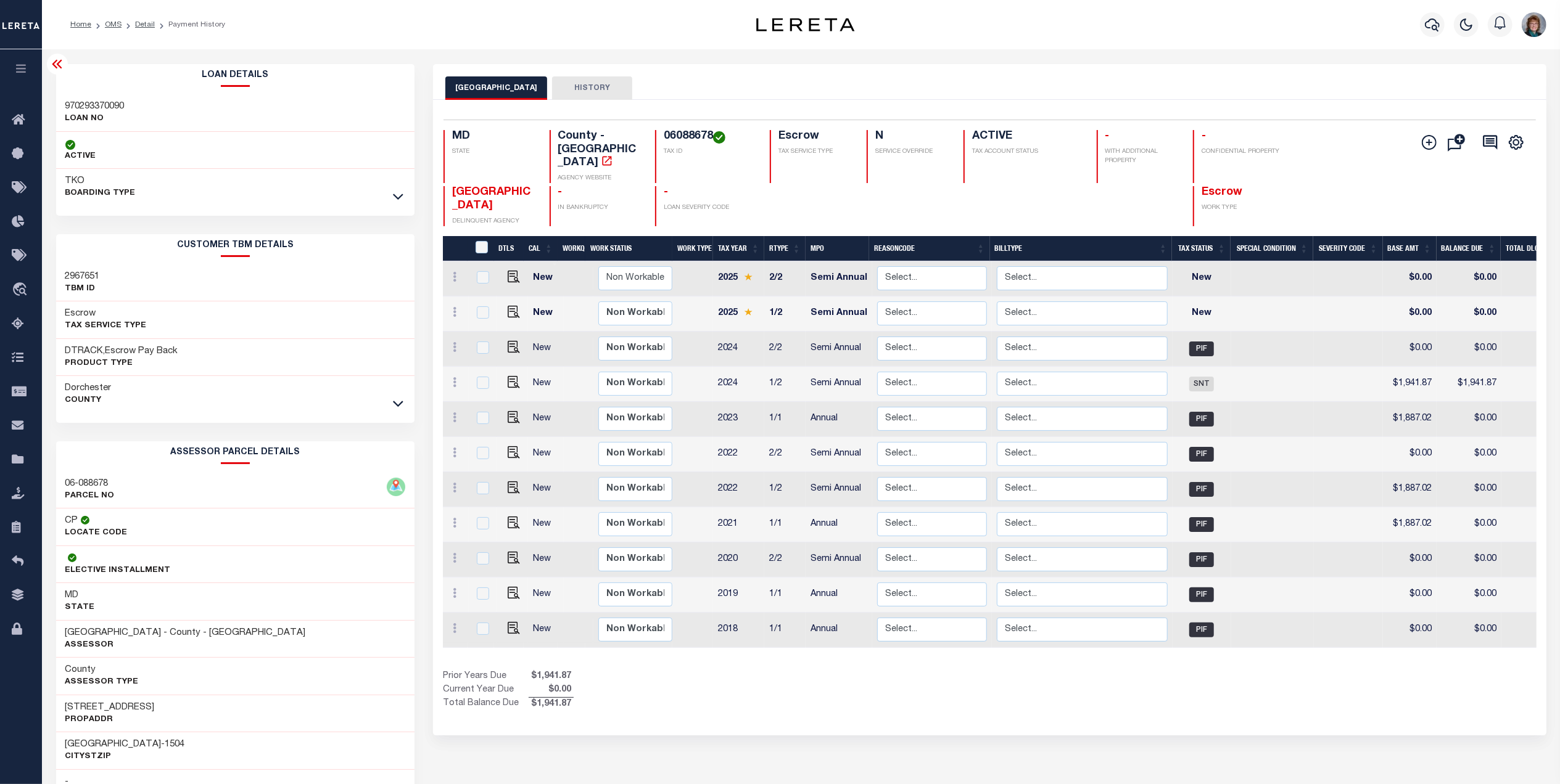
click at [53, 62] on icon at bounding box center [57, 64] width 15 height 15
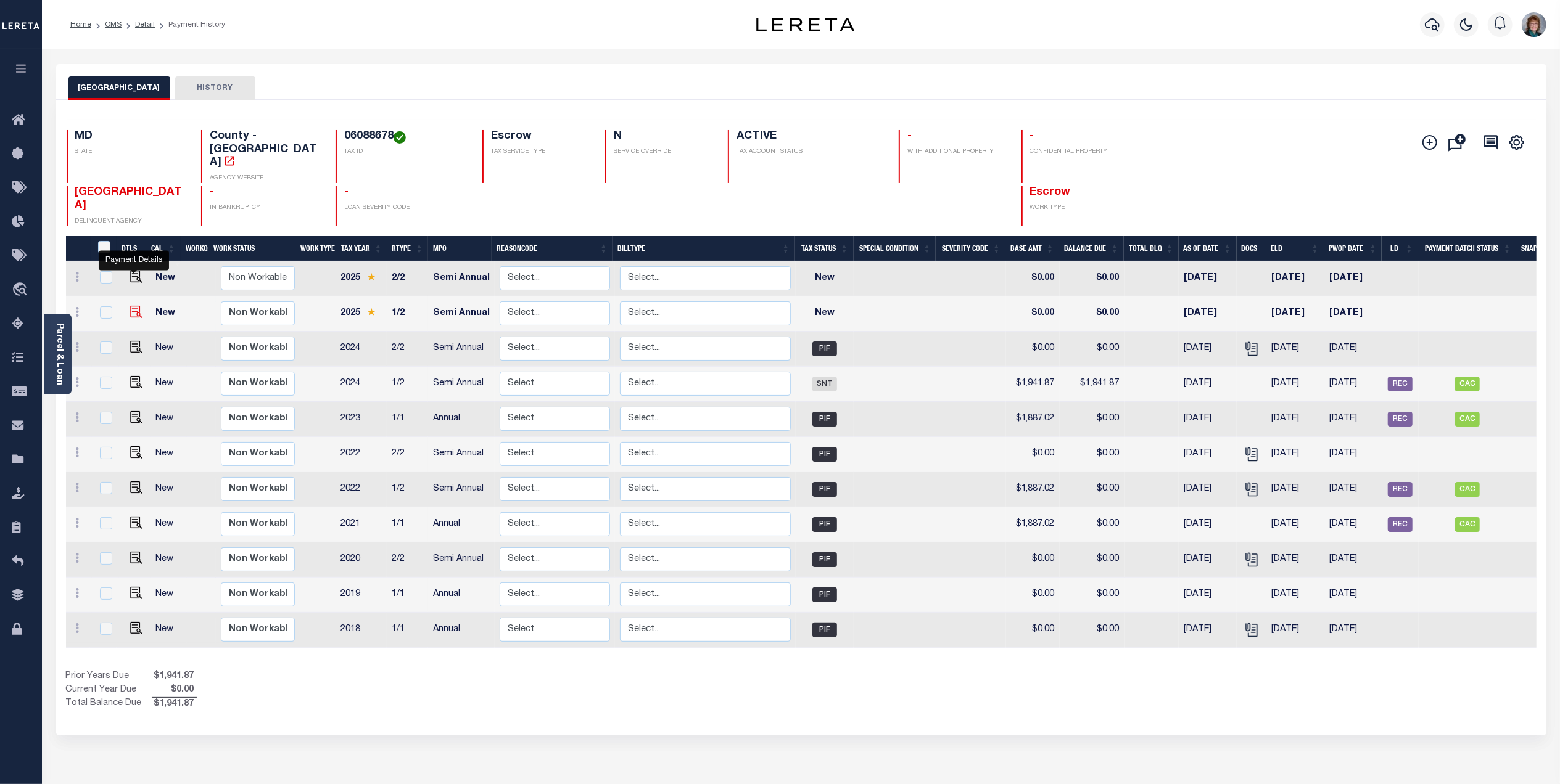
click at [134, 306] on img "" at bounding box center [136, 313] width 13 height 13
checkbox input "true"
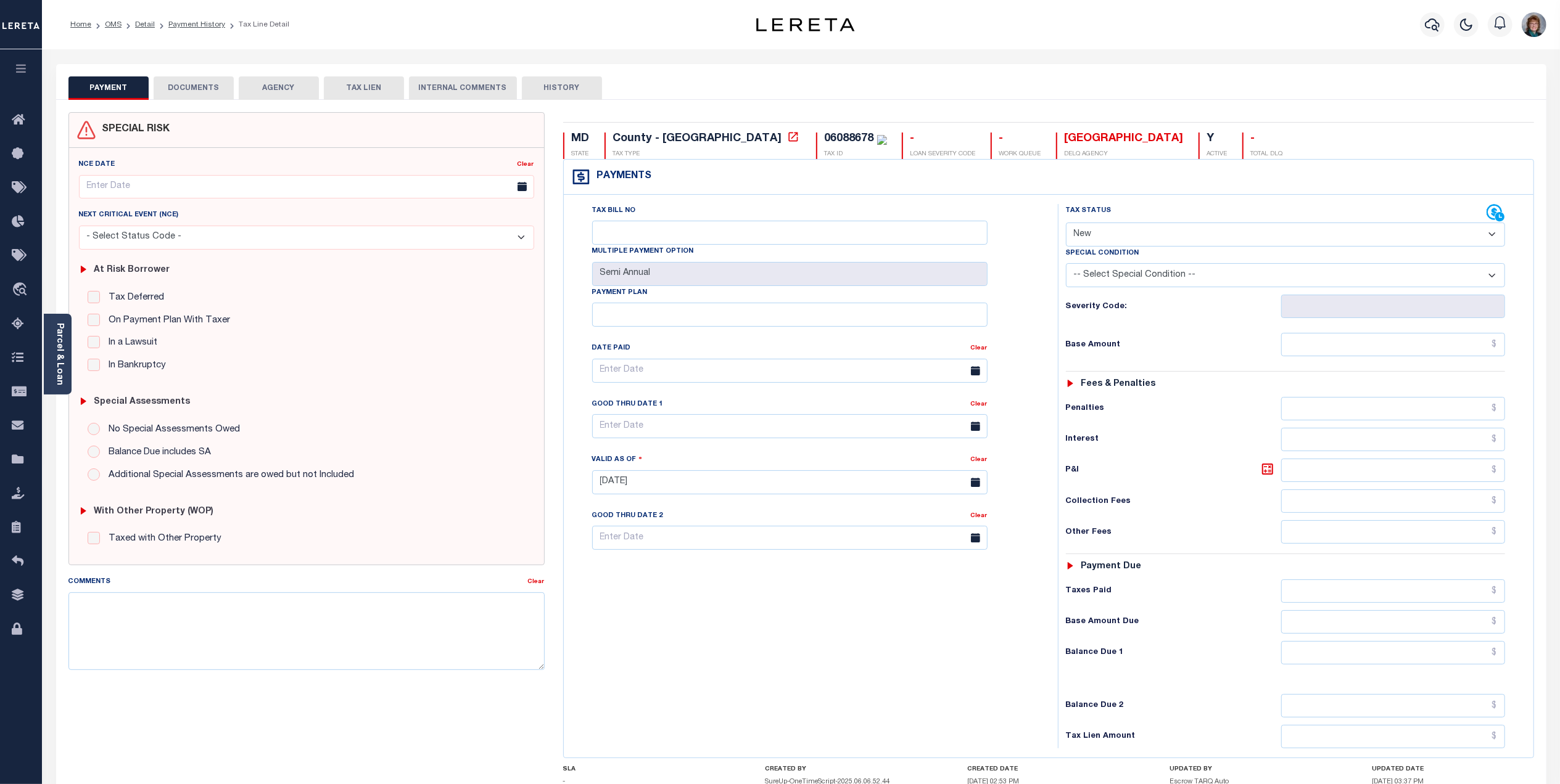
click at [1236, 243] on select "- Select Status Code - Open Due/Unpaid Paid Incomplete No Tax Due Internal Refu…" at bounding box center [1285, 234] width 439 height 24
select select "DUE"
click at [1066, 223] on select "- Select Status Code - Open Due/Unpaid Paid Incomplete No Tax Due Internal Refu…" at bounding box center [1285, 234] width 439 height 24
type input "[DATE]"
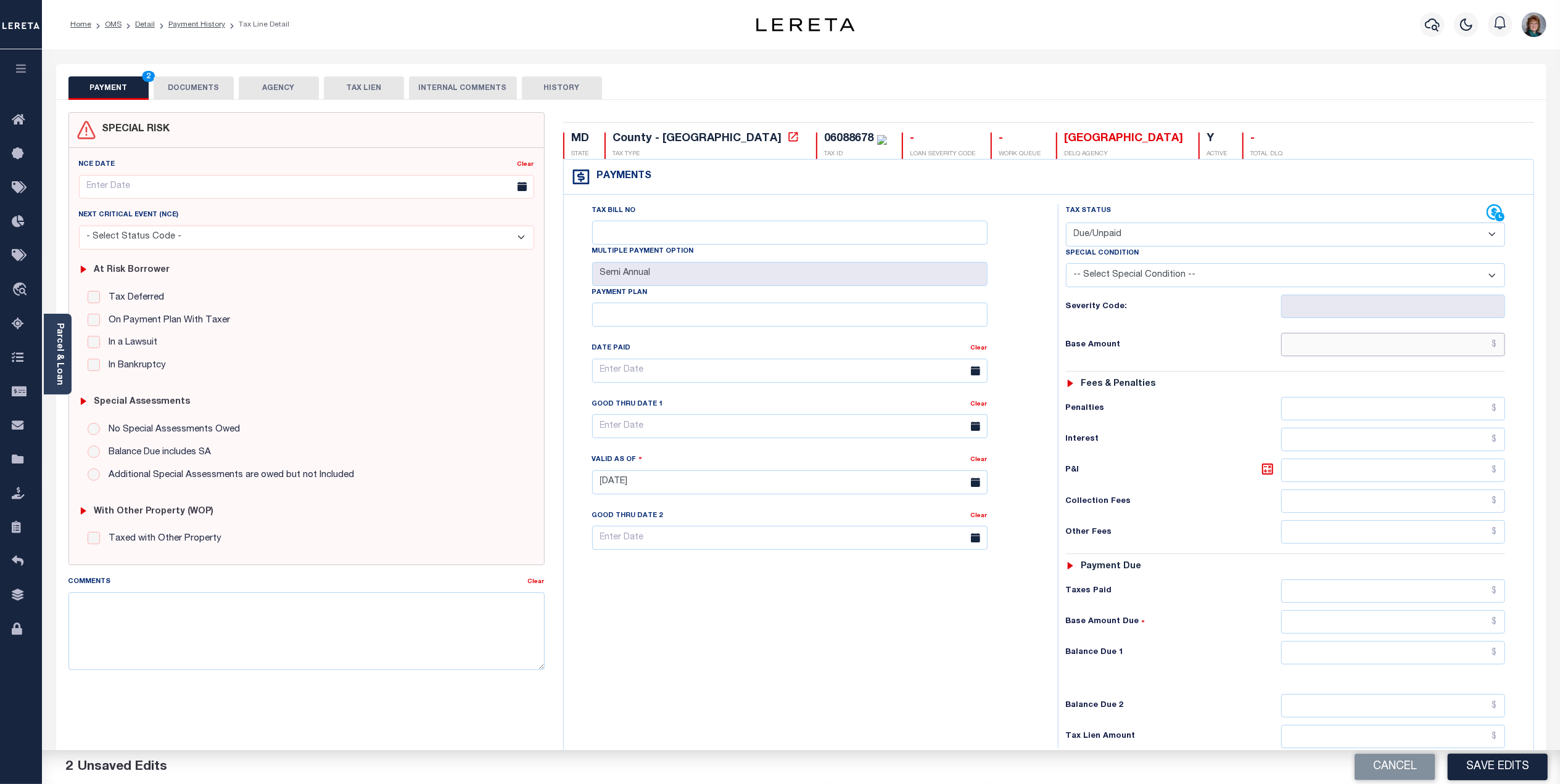
click at [1444, 343] on input "text" at bounding box center [1393, 345] width 224 height 24
type input "$2,048.99"
click at [1397, 652] on input "text" at bounding box center [1393, 653] width 224 height 24
type input "$2,048.99"
click at [763, 234] on input "Tax Bill No" at bounding box center [790, 233] width 395 height 24
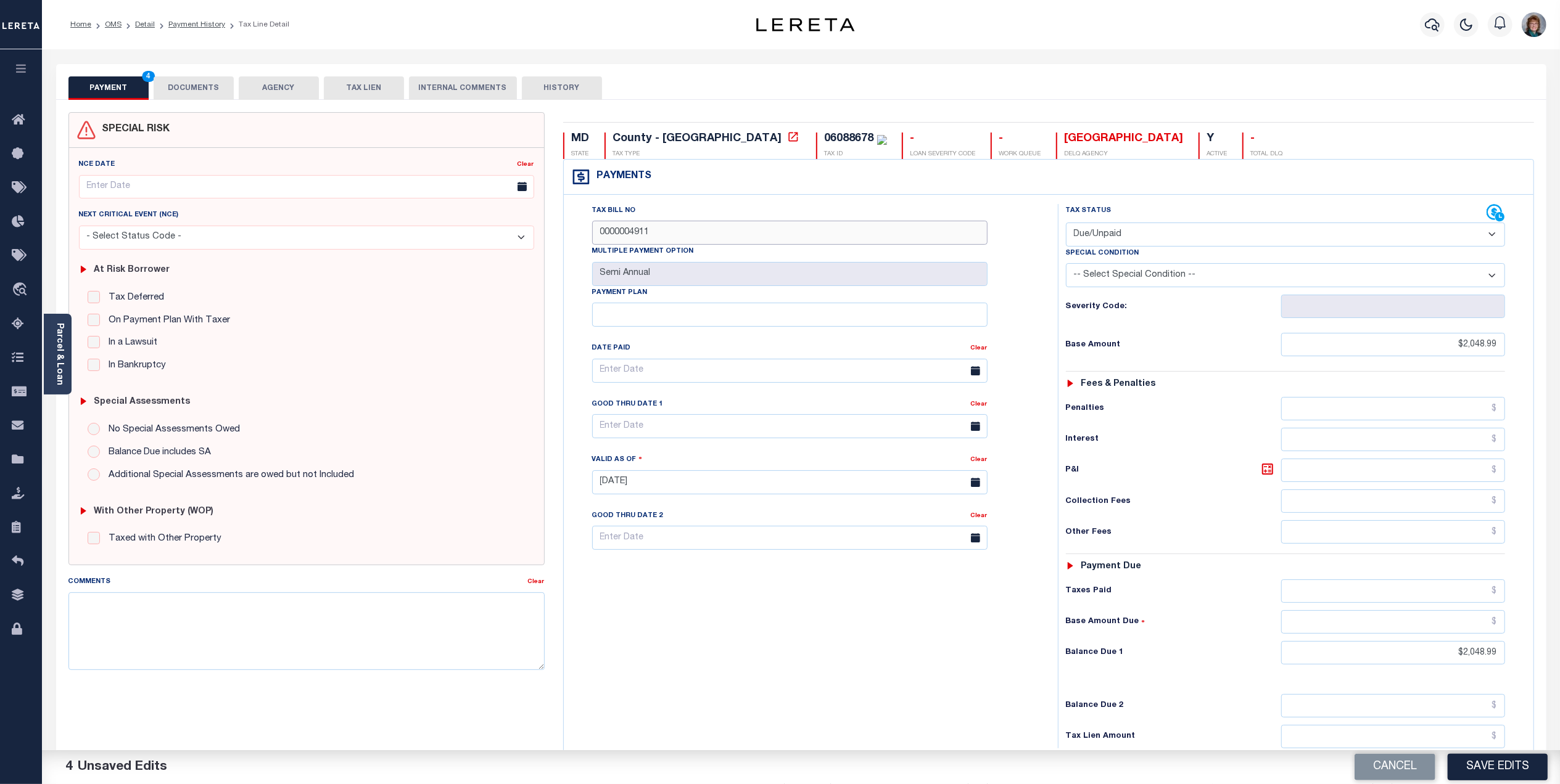
type input "0000004911"
click at [701, 427] on input "text" at bounding box center [790, 426] width 395 height 24
click at [646, 594] on div "31 1 2 3 4 5 6 7 8 9 10 11 12 13 14 15 16 17 18 19 20 21 22 23 24 25 26 27 28 2…" at bounding box center [687, 561] width 190 height 144
click at [659, 596] on span "30" at bounding box center [660, 598] width 24 height 24
type input "[DATE]"
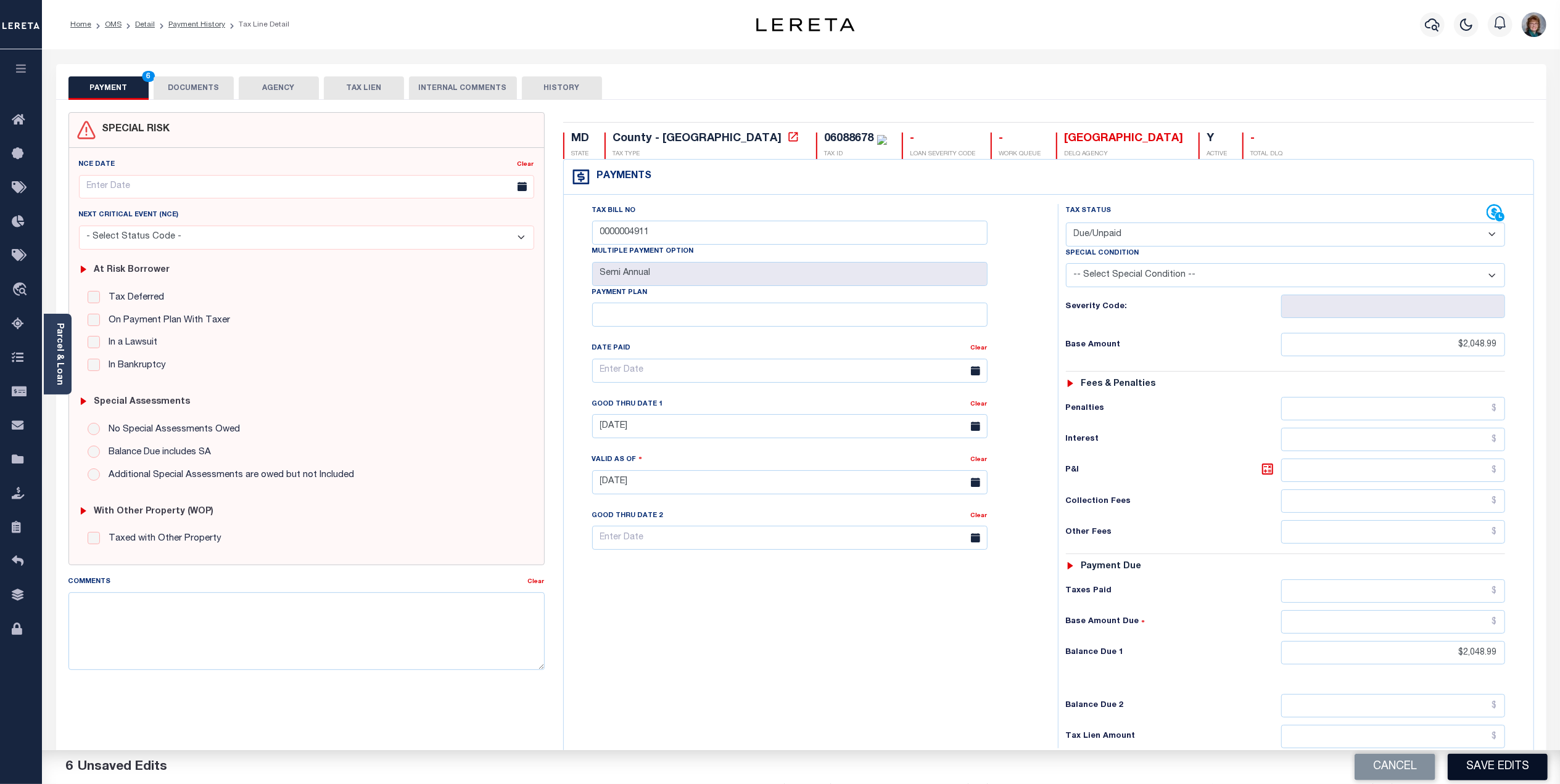
click at [1515, 772] on button "Save Edits" at bounding box center [1497, 767] width 100 height 26
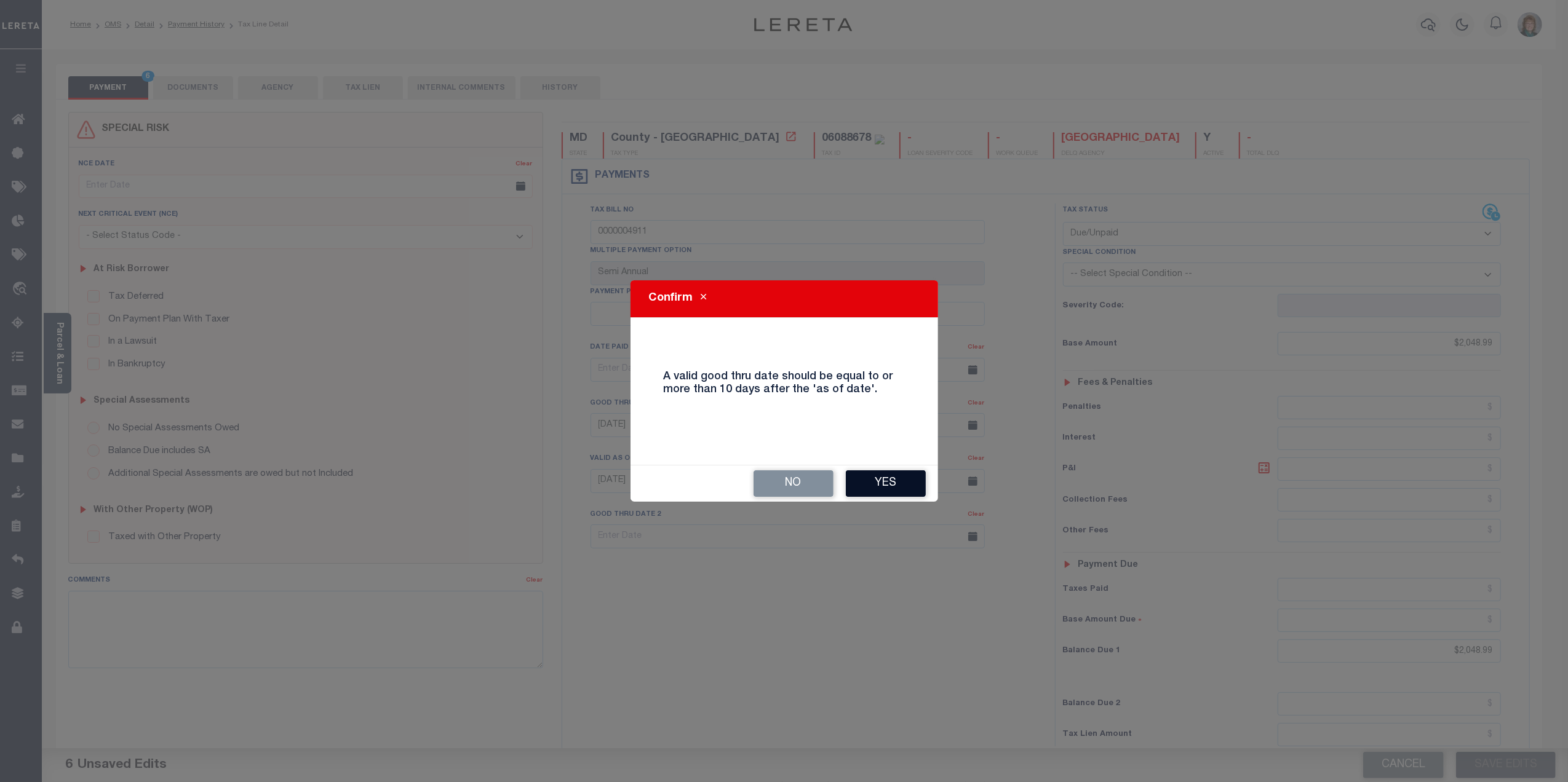
click at [879, 485] on button "Yes" at bounding box center [886, 483] width 80 height 26
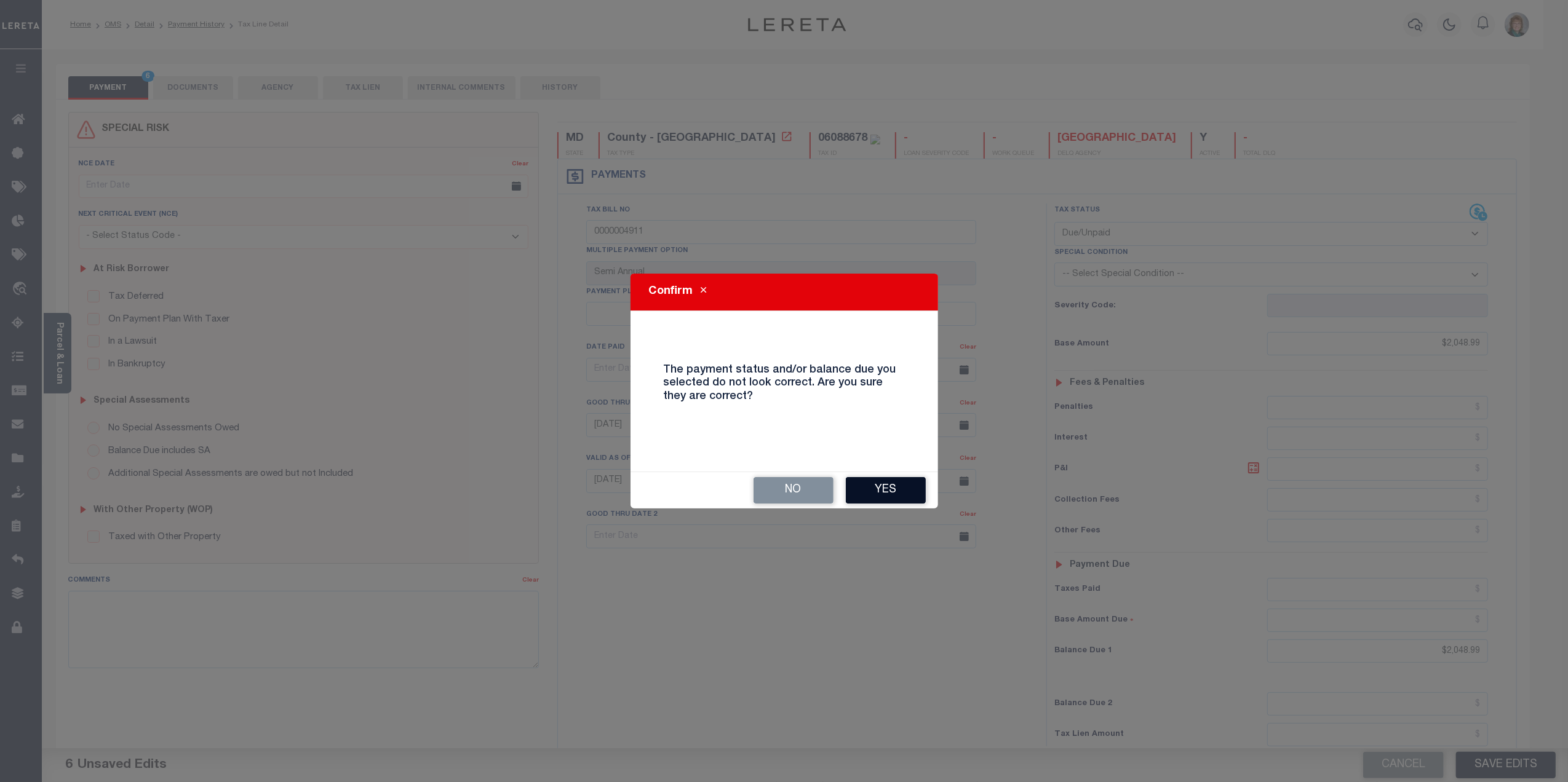
click at [878, 495] on button "Yes" at bounding box center [886, 490] width 80 height 26
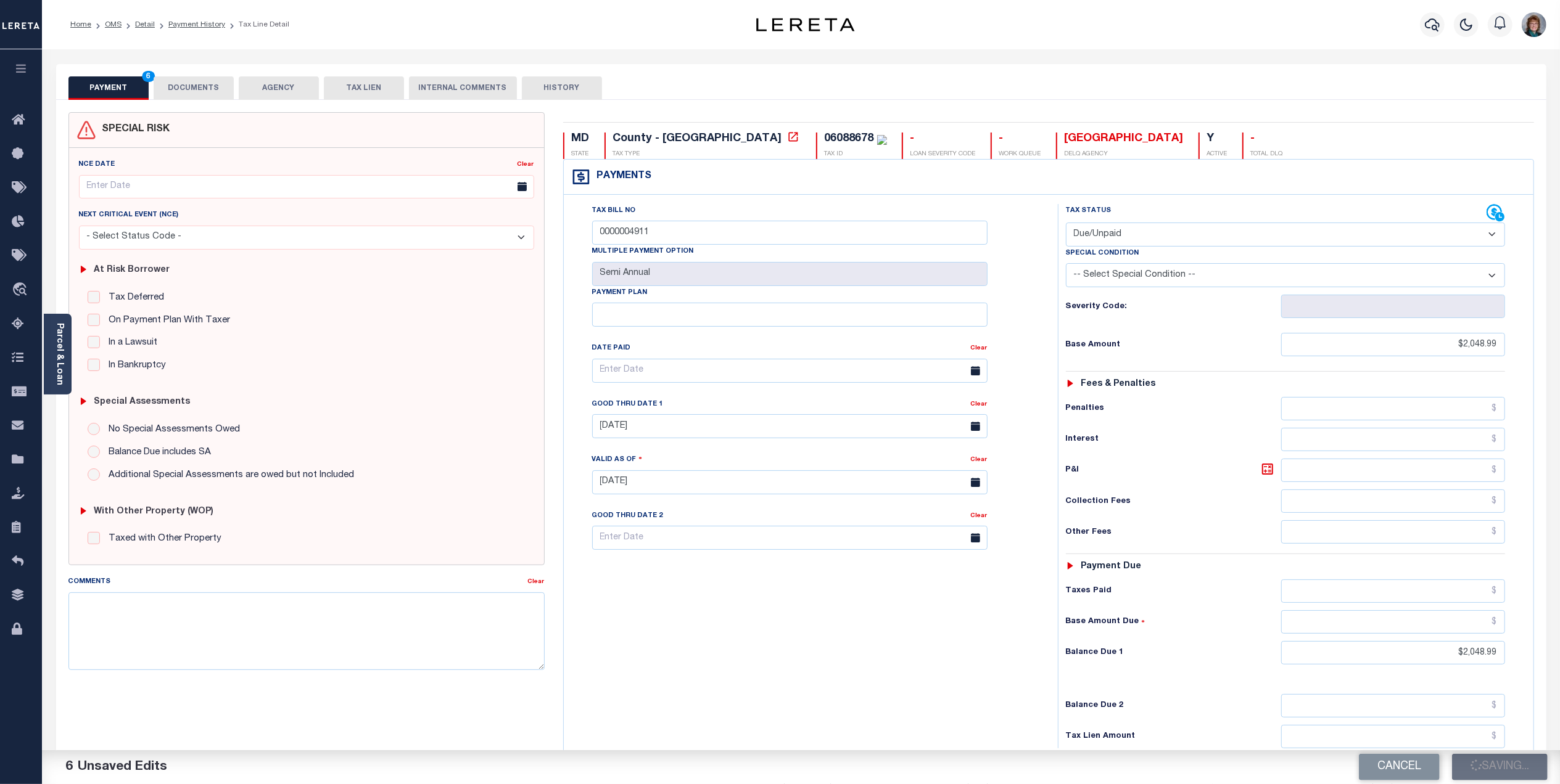
checkbox input "false"
type input "$2,048.99"
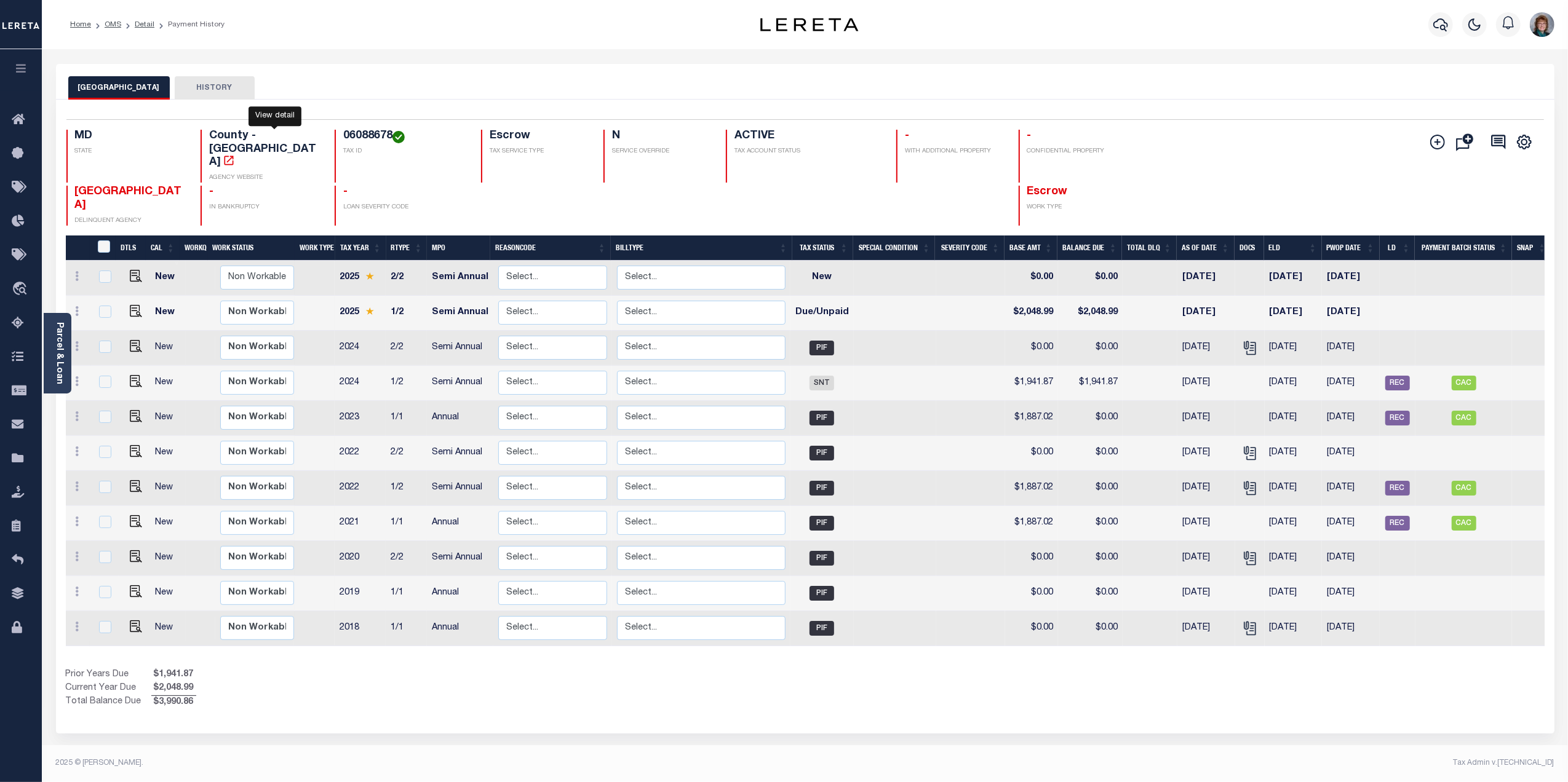
click at [235, 154] on icon "" at bounding box center [229, 160] width 13 height 13
click at [60, 357] on link "Parcel & Loan" at bounding box center [59, 353] width 9 height 63
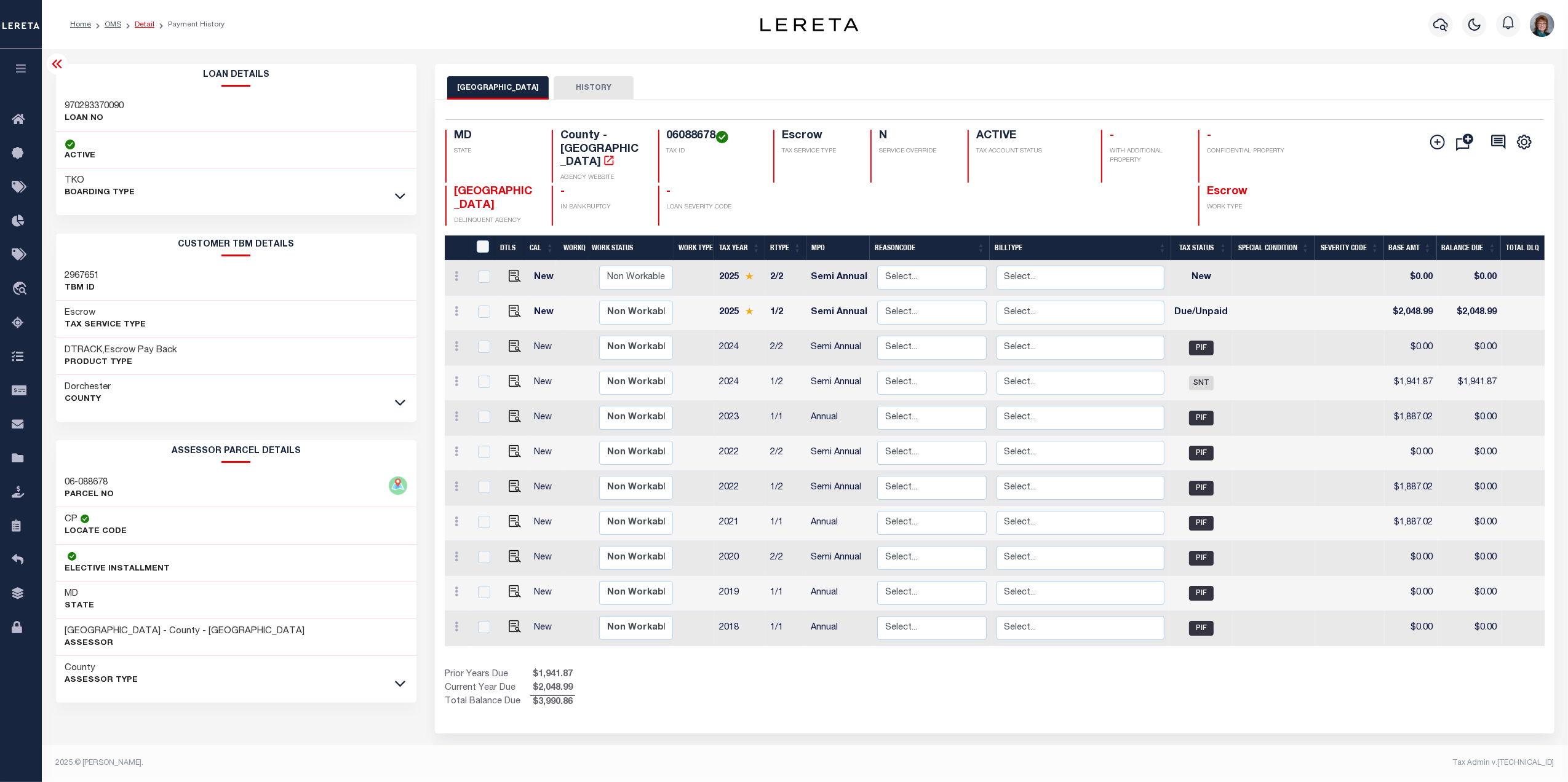
click at [140, 22] on link "Detail" at bounding box center [145, 24] width 20 height 7
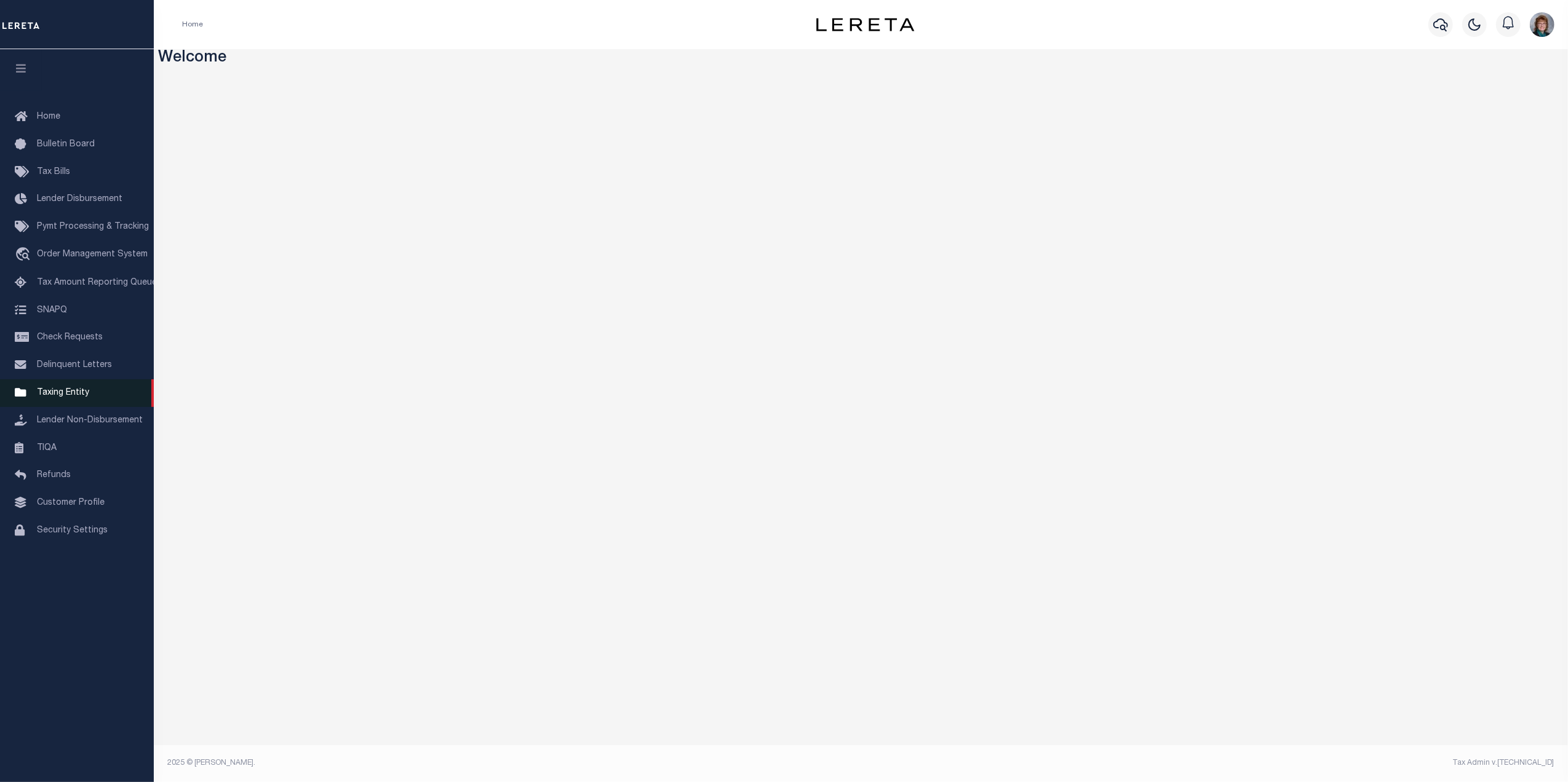
click at [87, 395] on link "Taxing Entity" at bounding box center [77, 393] width 154 height 28
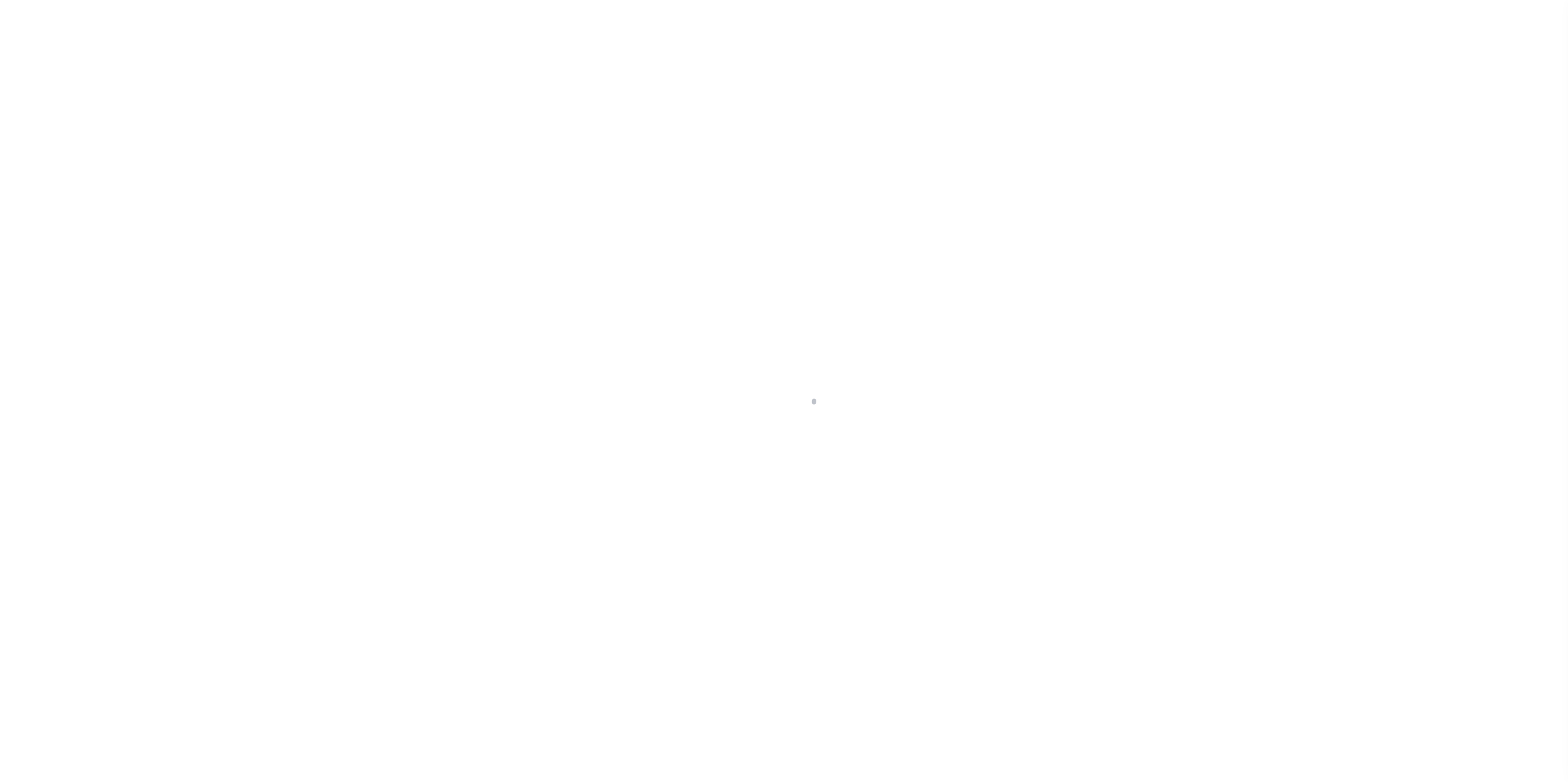
select select "10"
select select "Escrow"
select select "2140"
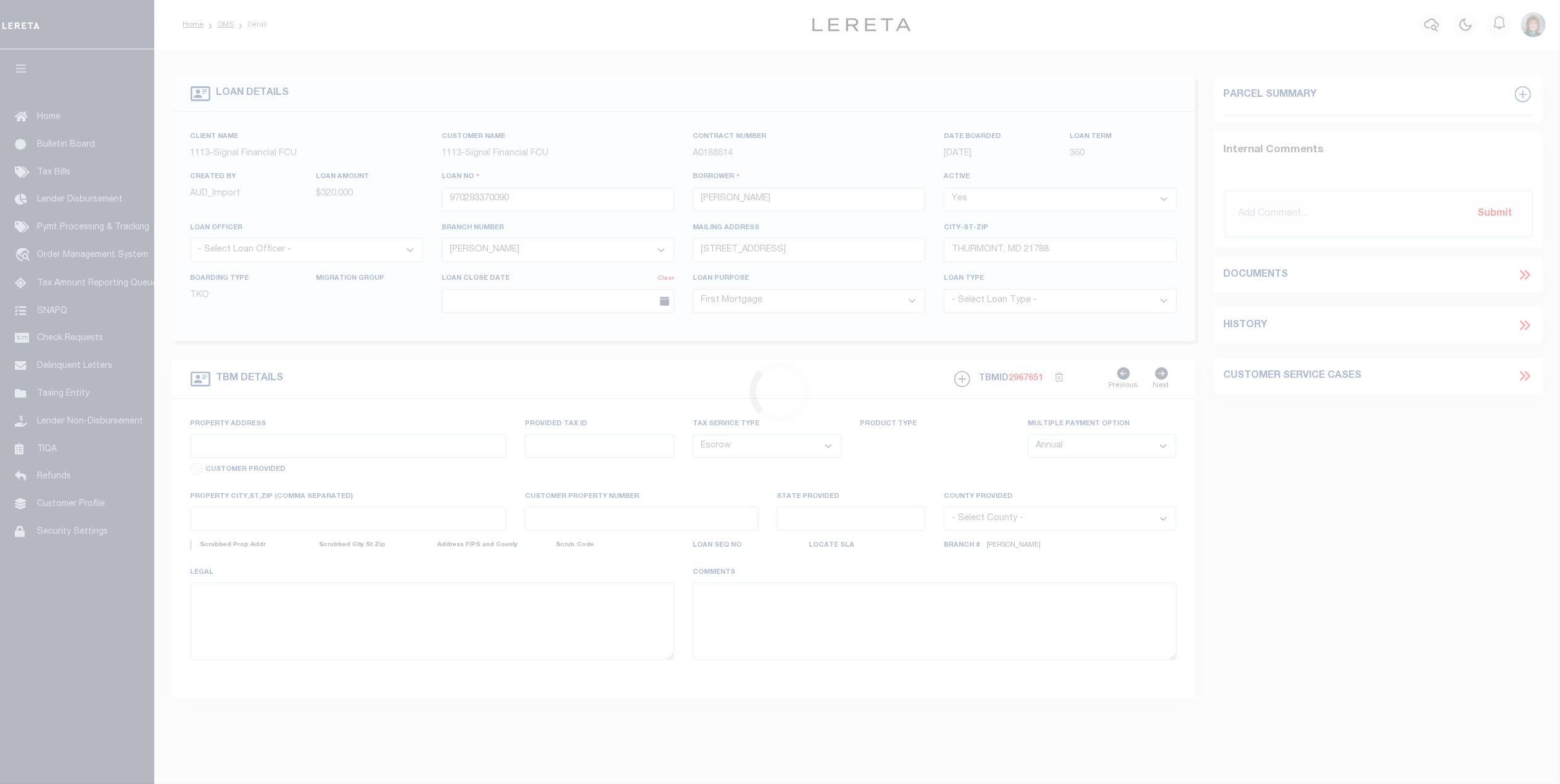
type input "[STREET_ADDRESS]"
type input "06-088678"
type input "[GEOGRAPHIC_DATA]"
type input "0010024032"
type input "MD"
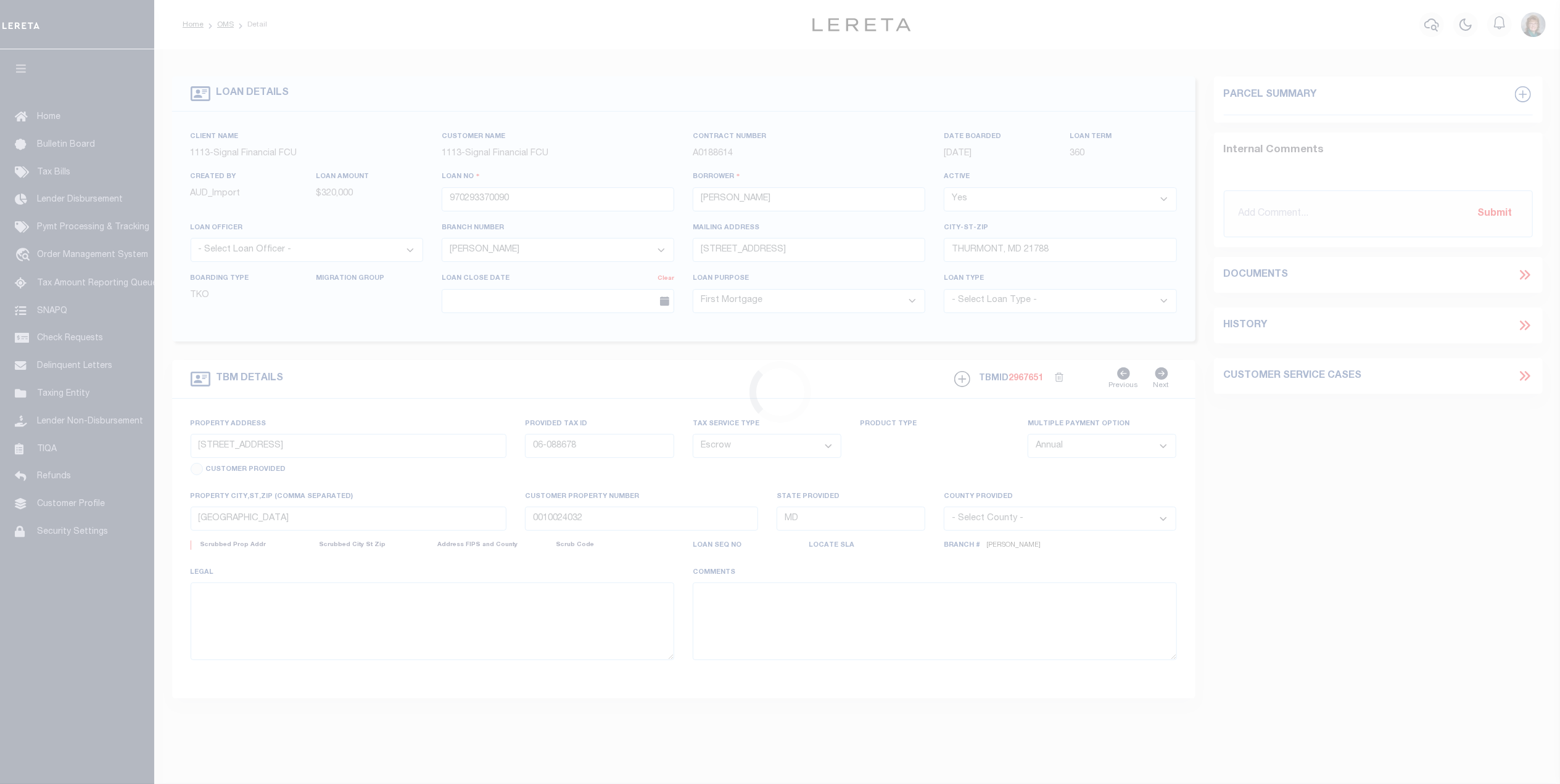
select select
type textarea "38,332 SQ FT, [GEOGRAPHIC_DATA]-W/[GEOGRAPHIC_DATA], [GEOGRAPHIC_DATA]"
select select "2"
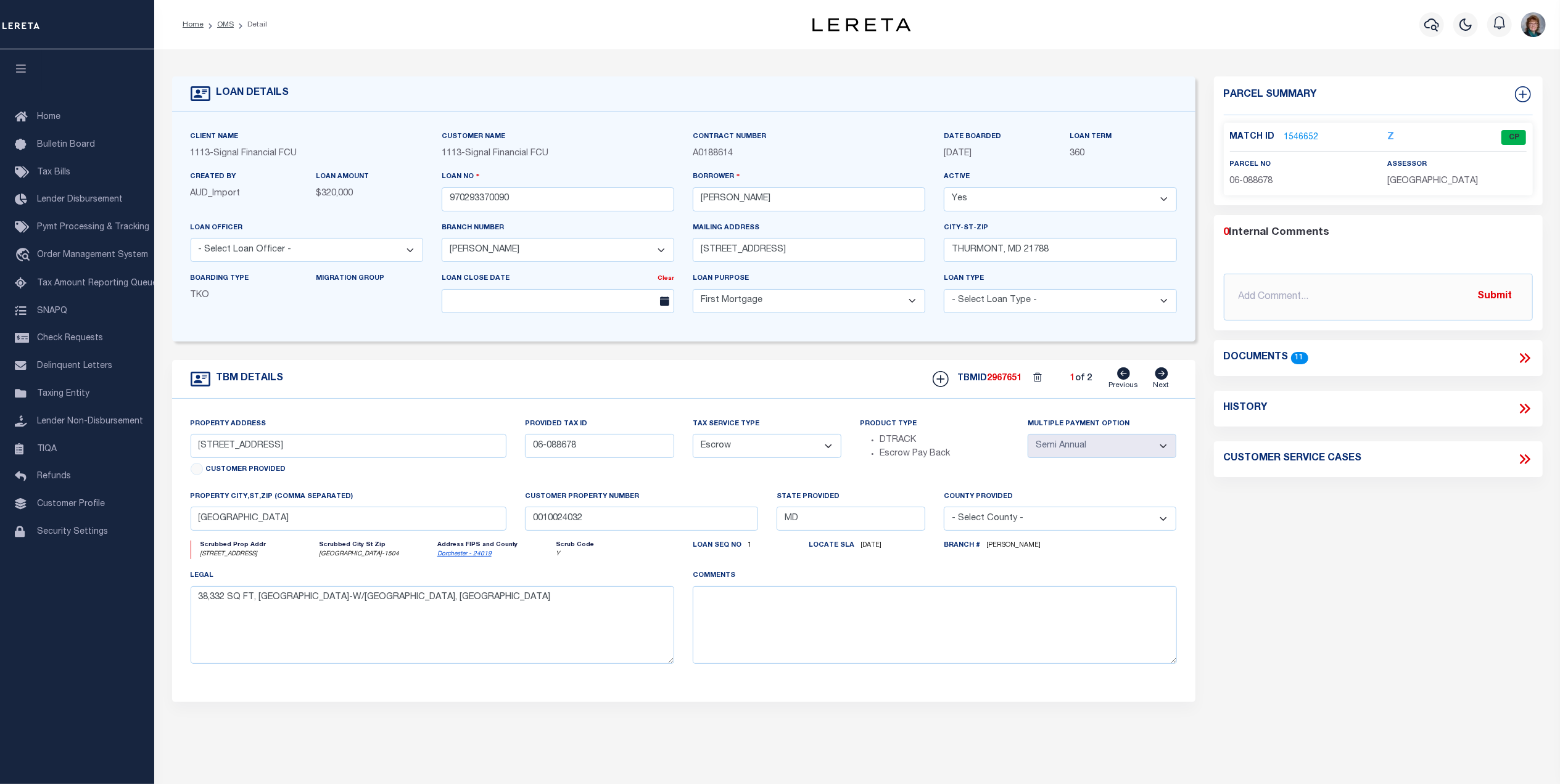
click at [1160, 375] on icon at bounding box center [1161, 374] width 13 height 13
type input "[STREET_ADDRESS]"
type input "15-319070"
type input "MD, MD 21788"
type input "97029337"
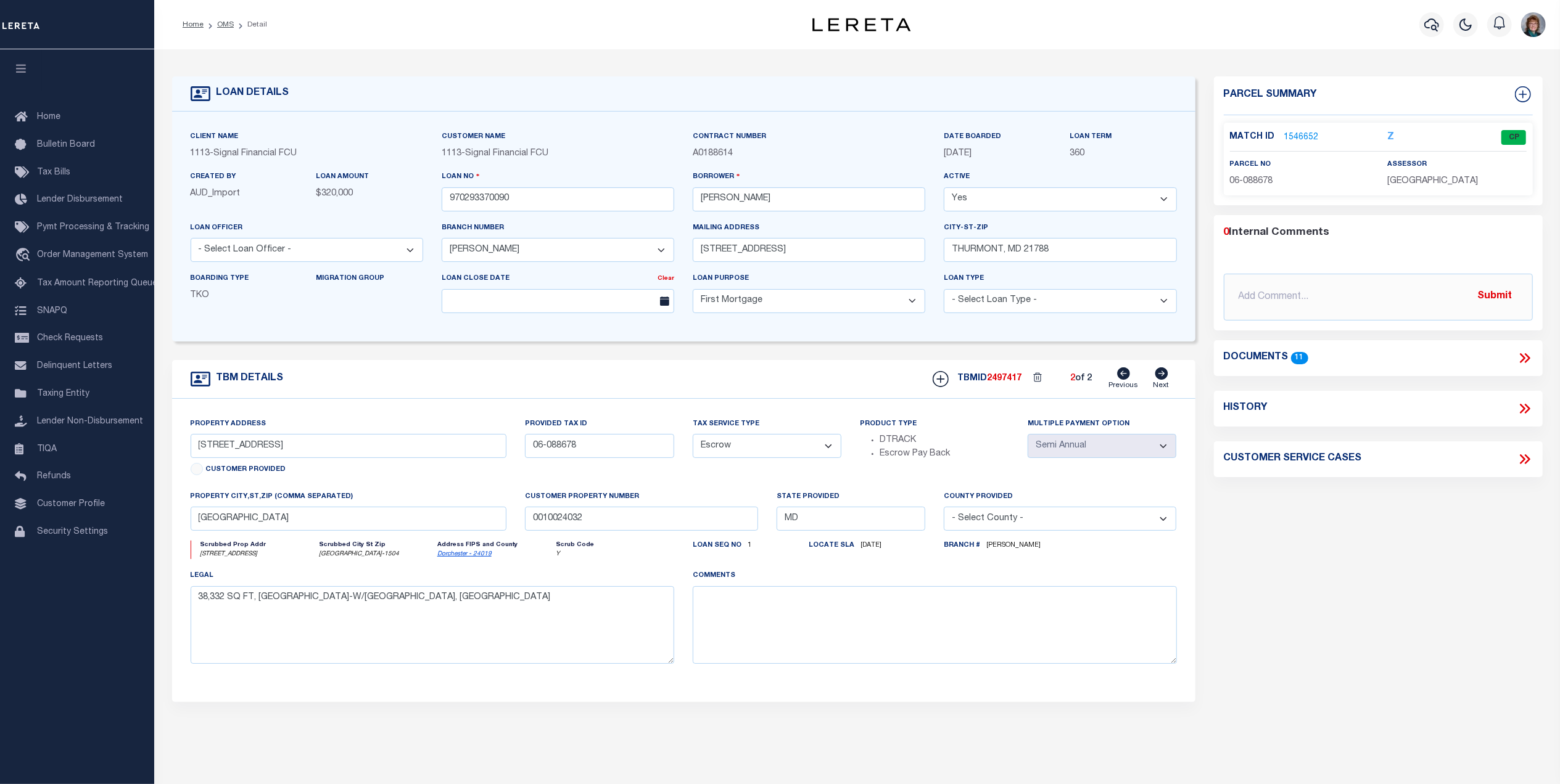
select select "[PERSON_NAME]"
type textarea "LT 1 AC 10 EMMITS. RD. [GEOGRAPHIC_DATA]"
click at [1123, 379] on icon at bounding box center [1123, 374] width 13 height 13
type input "[STREET_ADDRESS]"
type input "06-088678"
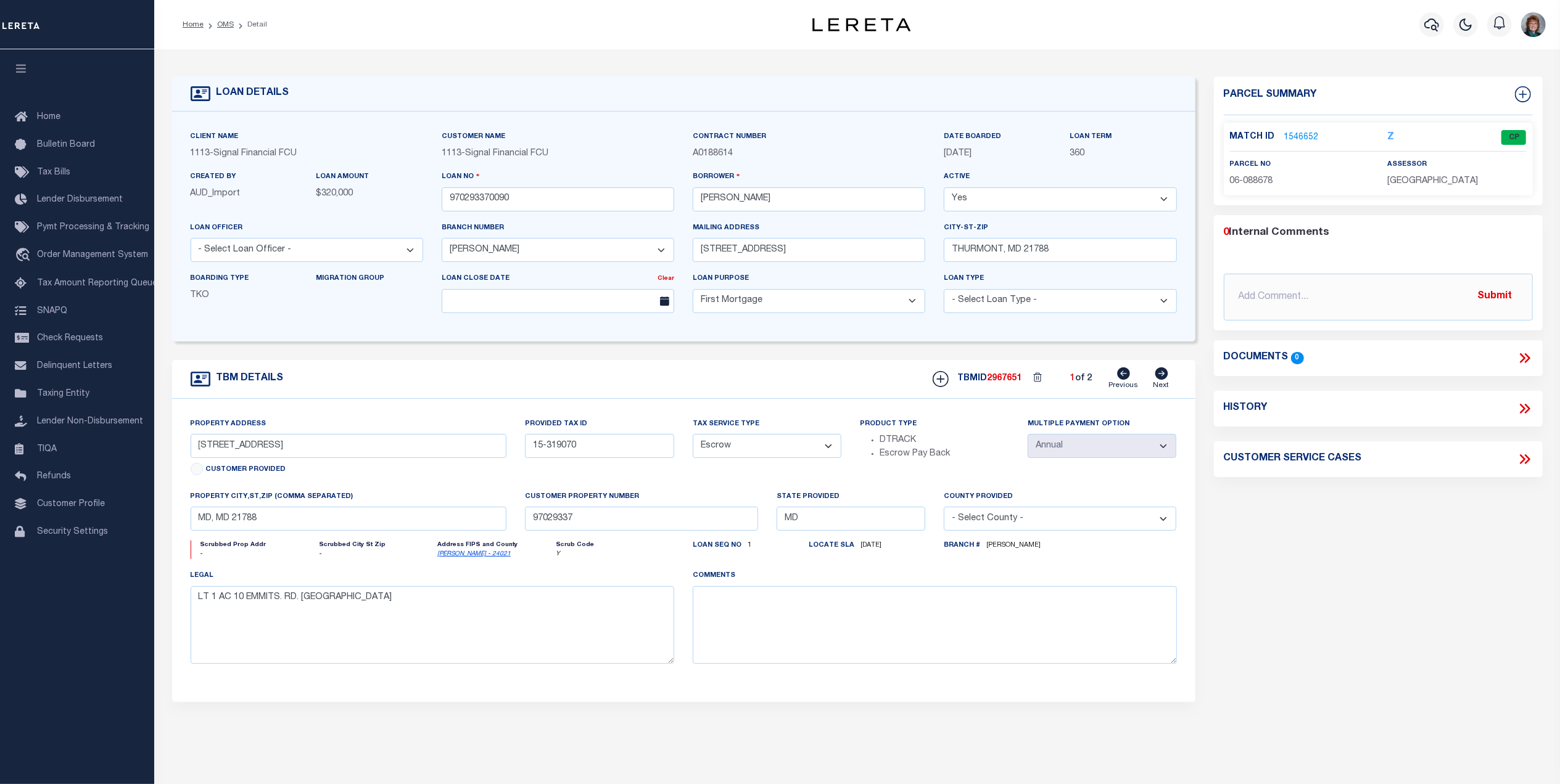
type input "[GEOGRAPHIC_DATA]"
type input "0010024032"
select select
type textarea "38,332 SQ FT, [GEOGRAPHIC_DATA]-W/[GEOGRAPHIC_DATA], [GEOGRAPHIC_DATA]"
click at [1300, 134] on link "1546652" at bounding box center [1301, 138] width 35 height 13
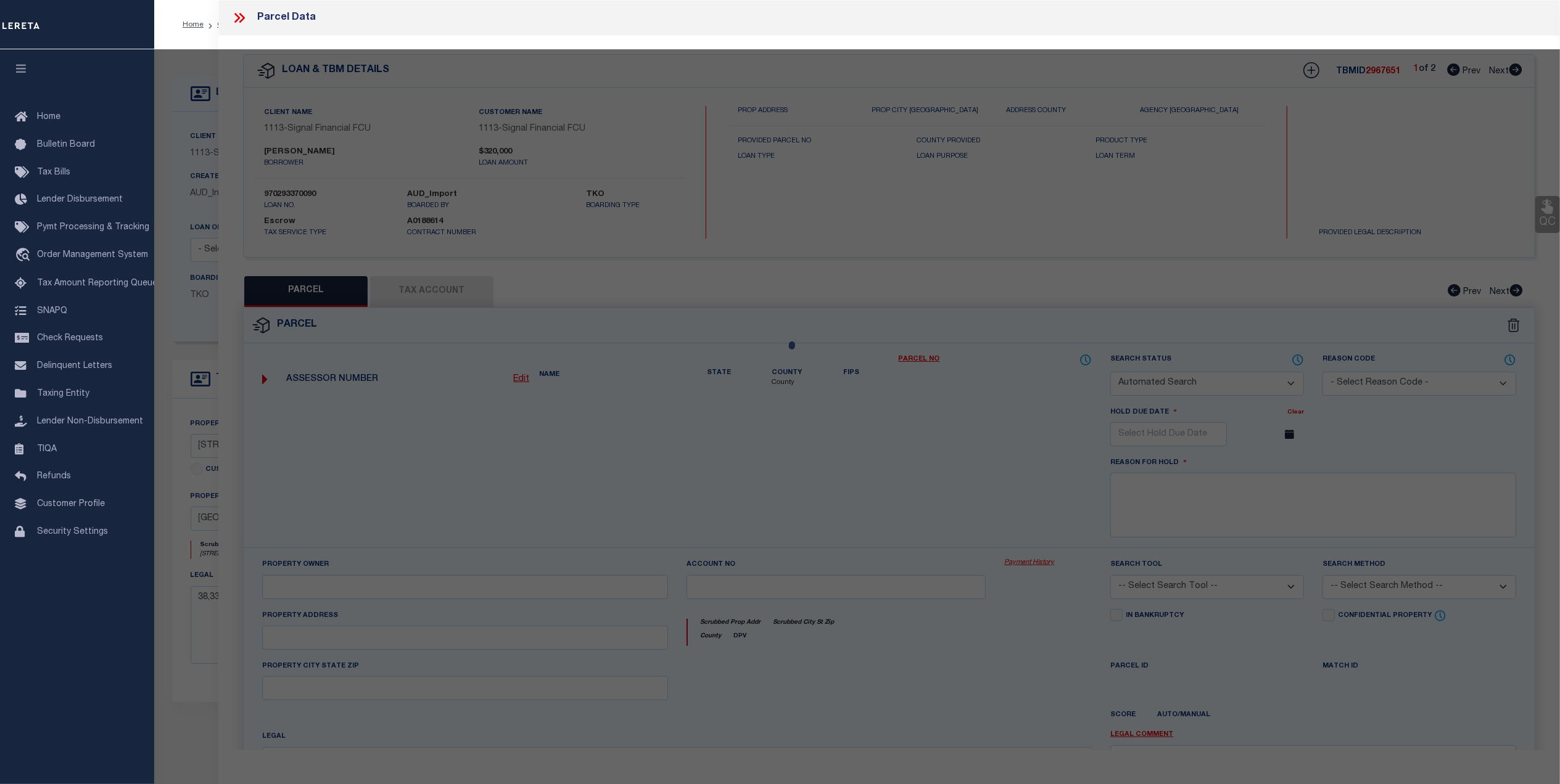
checkbox input "false"
select select "CP"
type input "[PERSON_NAME] AND [PERSON_NAME] R TRUSTEES OF THE"
select select "AGF"
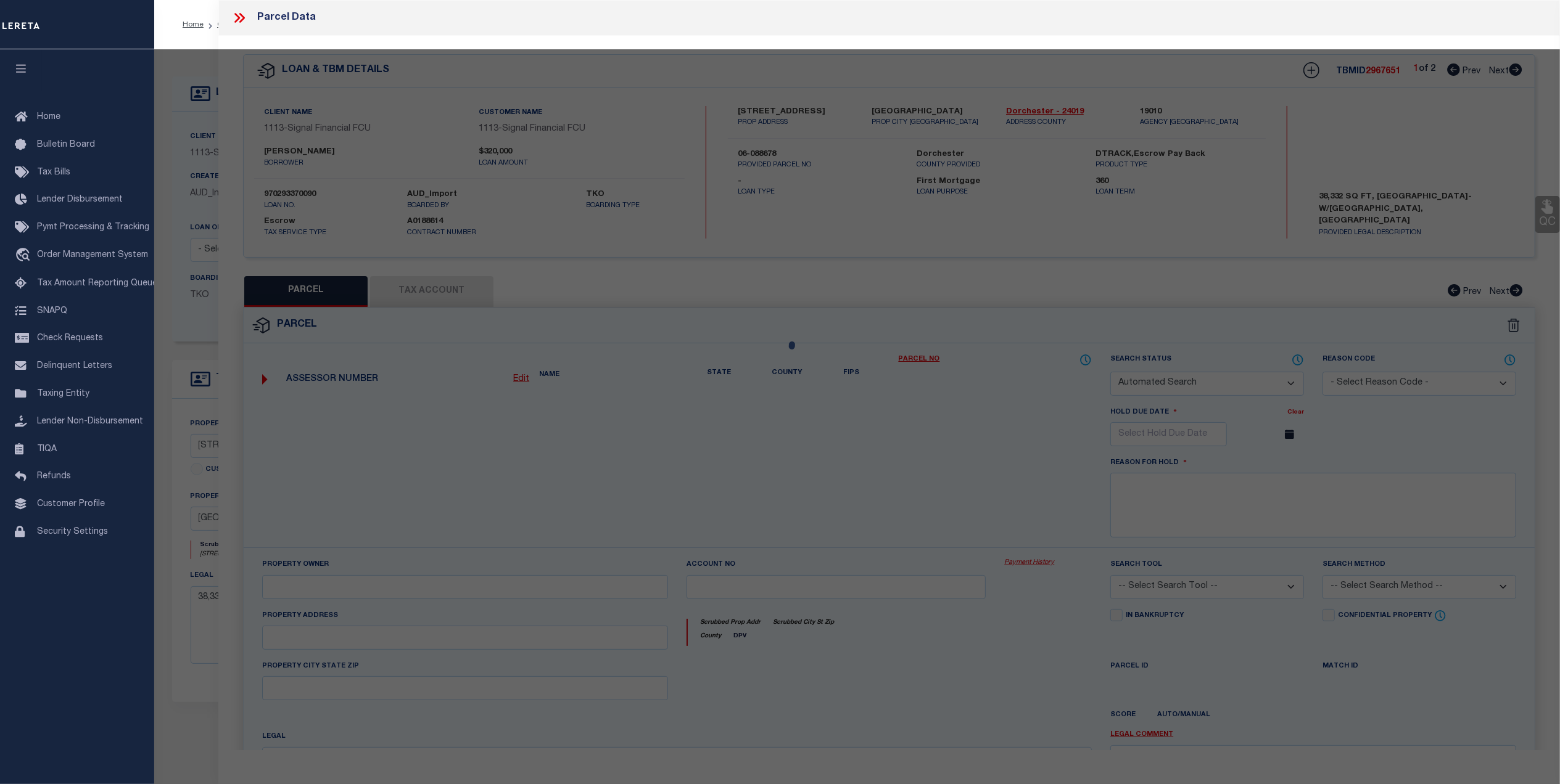
select select
type input "[STREET_ADDRESS]"
checkbox input "false"
type input "[GEOGRAPHIC_DATA]"
type textarea "38,332 SQ. FT. [GEOGRAPHIC_DATA]/[GEOGRAPHIC_DATA]"
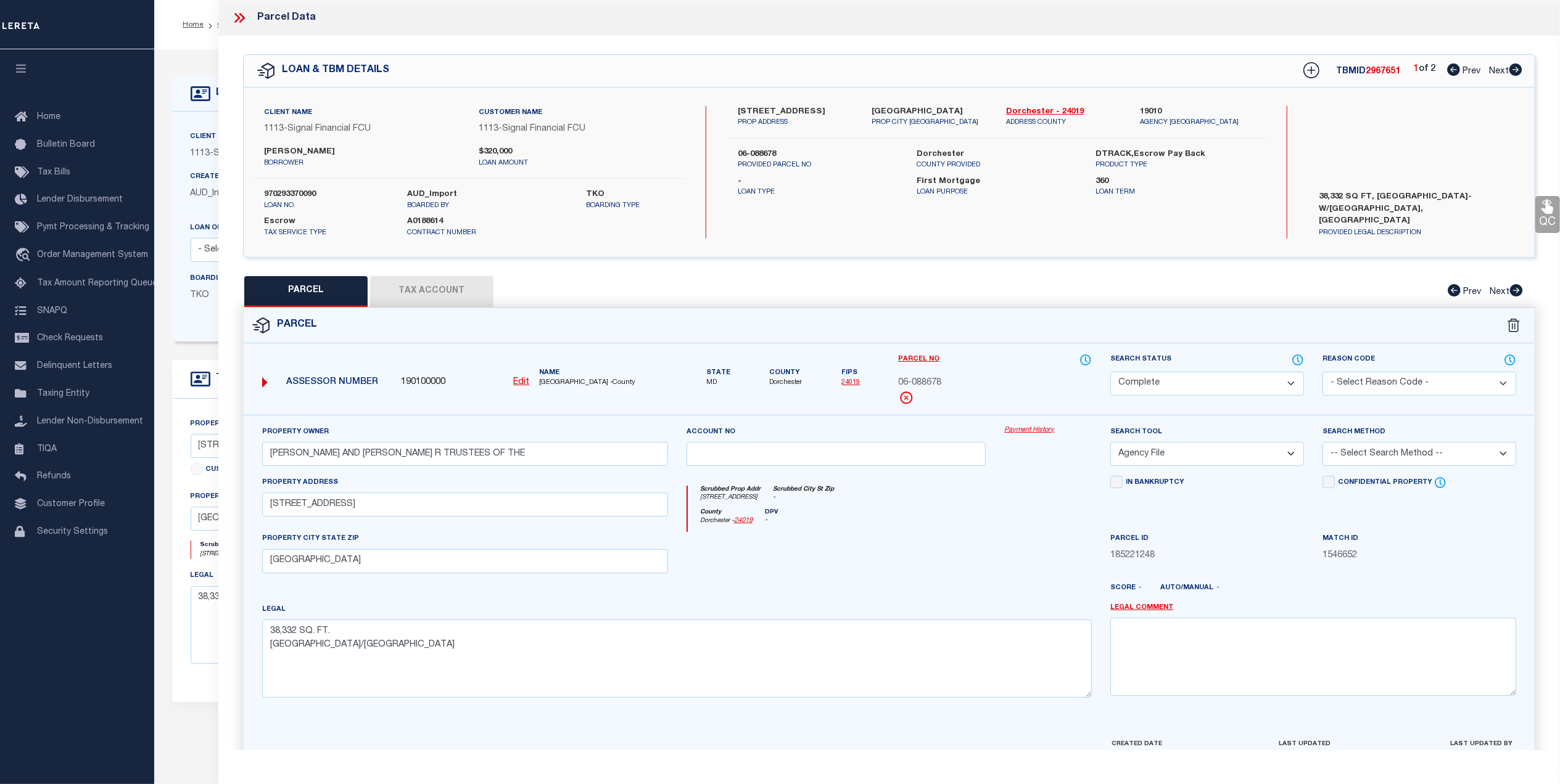
click at [1022, 434] on link "Payment History" at bounding box center [1048, 431] width 87 height 11
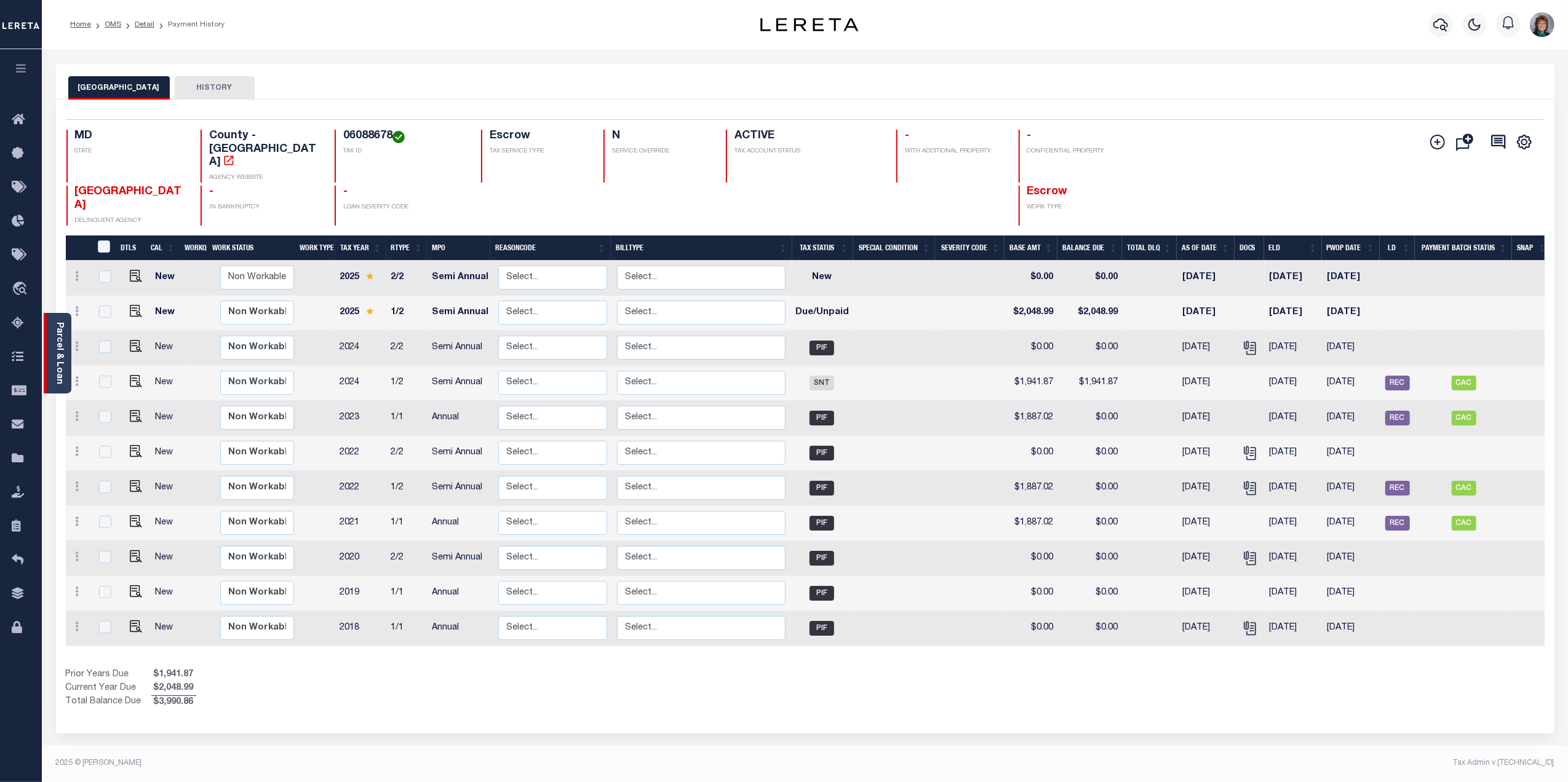
click at [58, 367] on link "Parcel & Loan" at bounding box center [59, 353] width 9 height 63
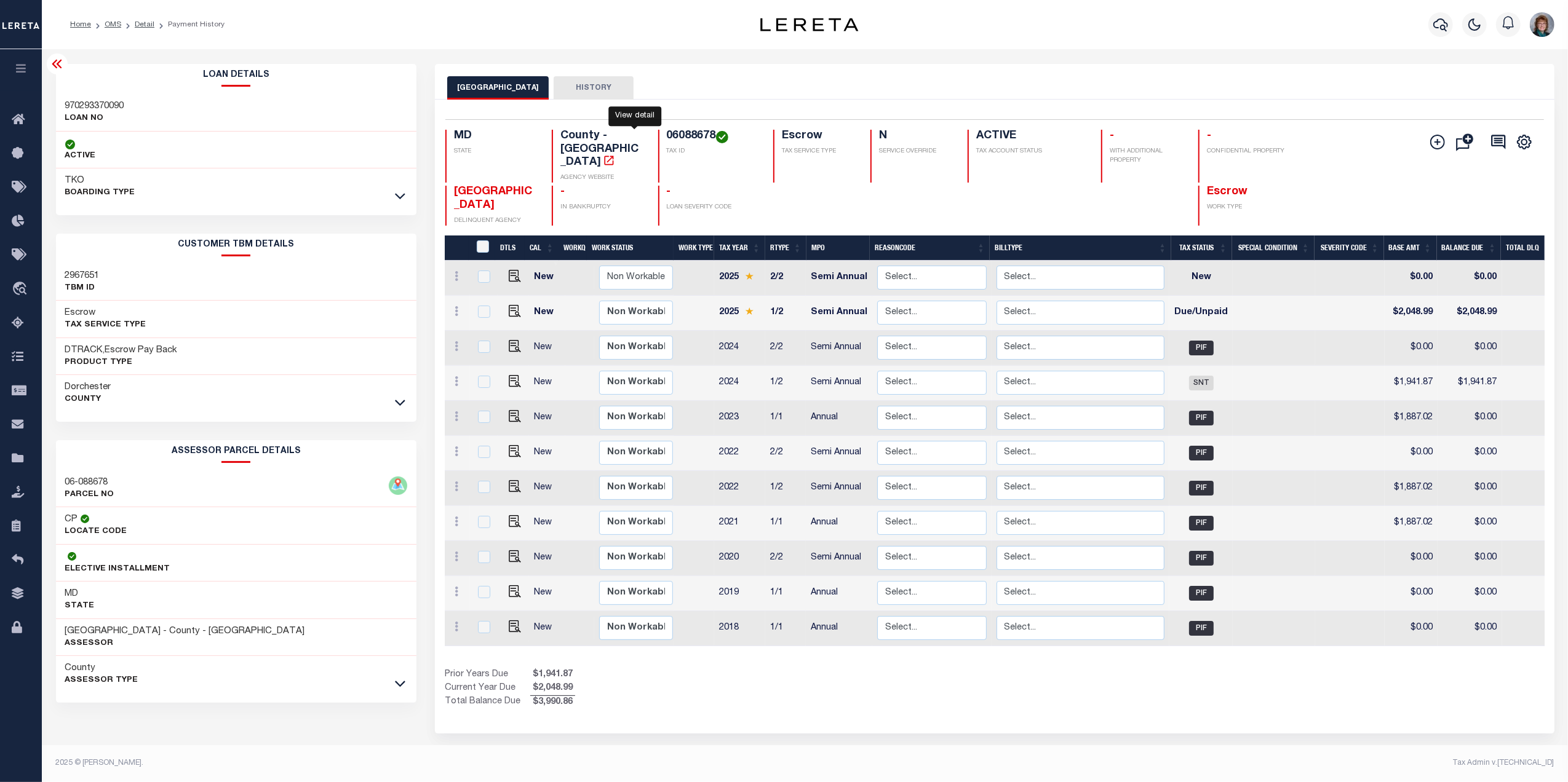
click at [615, 154] on icon "" at bounding box center [609, 160] width 13 height 13
click at [395, 196] on icon at bounding box center [401, 197] width 11 height 6
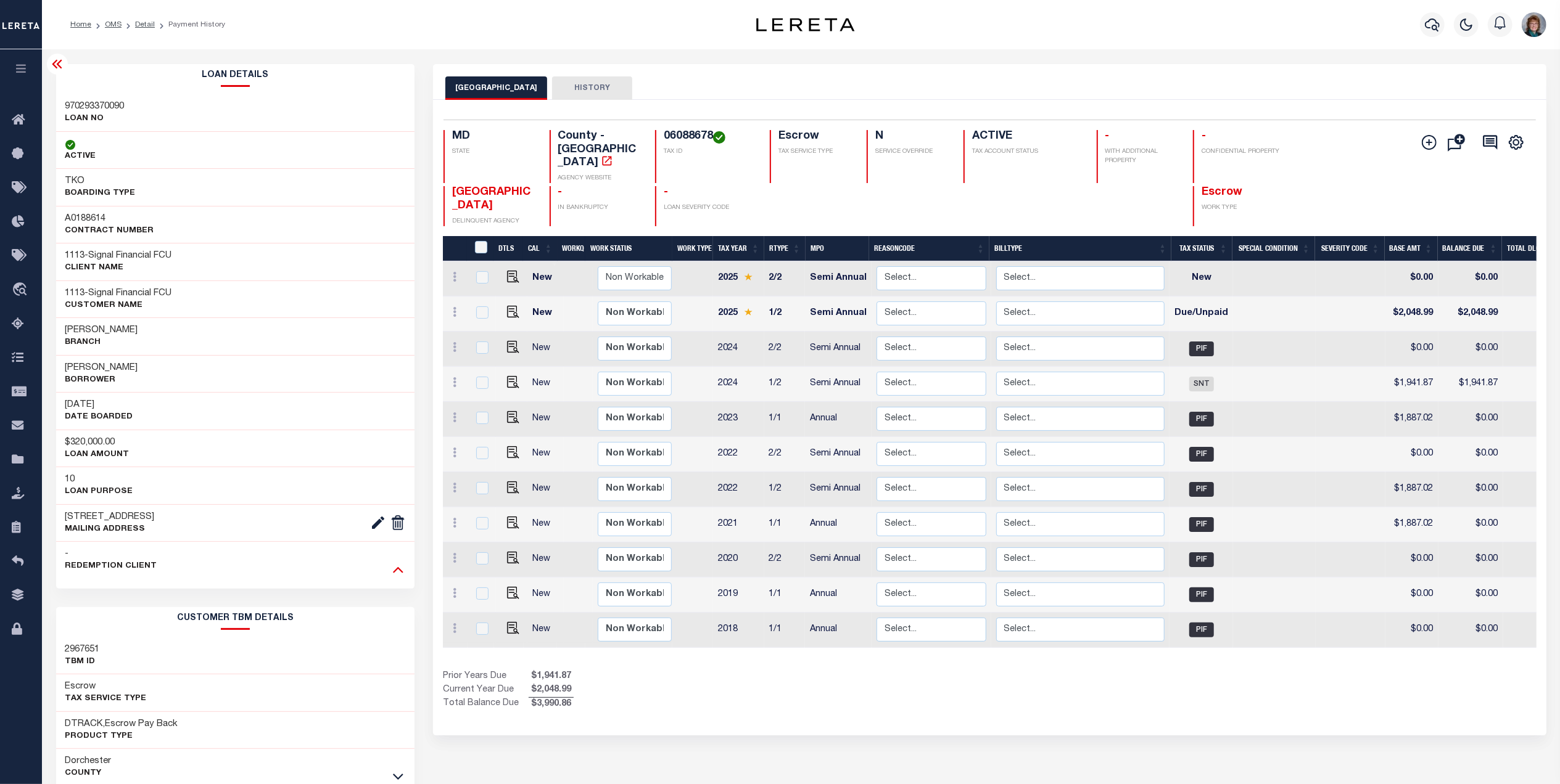
click at [394, 570] on icon at bounding box center [398, 570] width 11 height 13
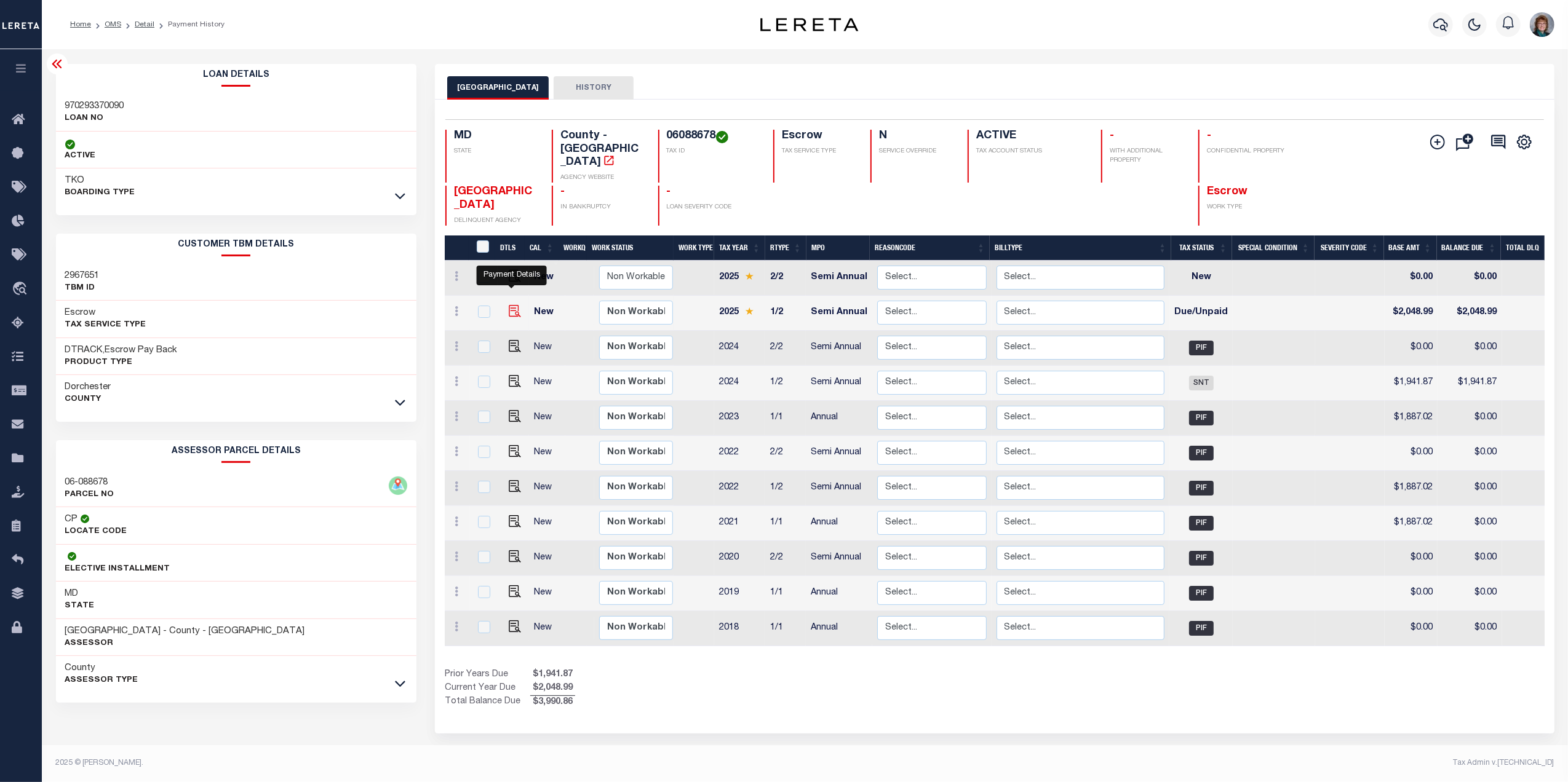
click at [515, 305] on img "" at bounding box center [515, 312] width 13 height 13
checkbox input "true"
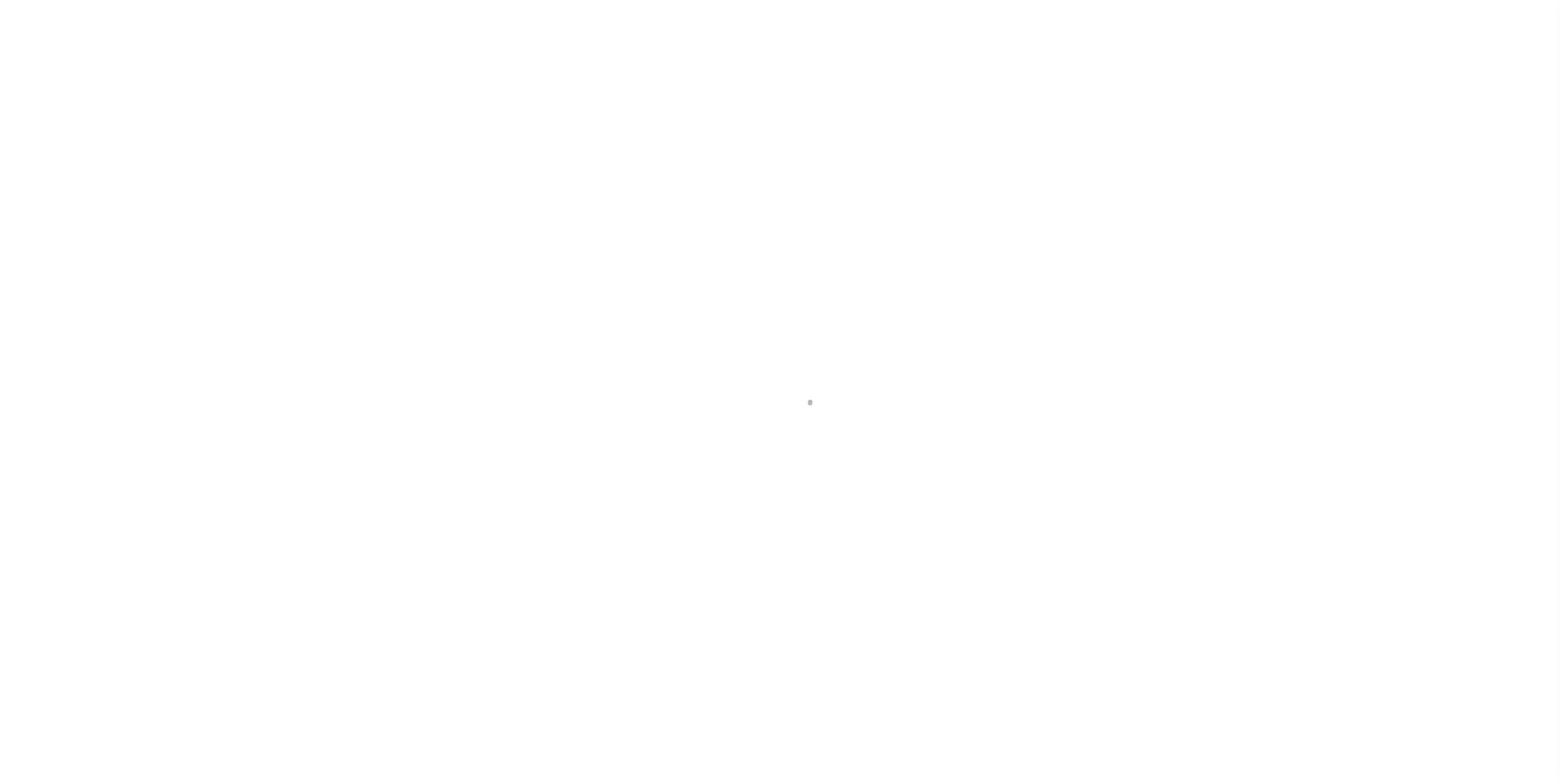
select select "DUE"
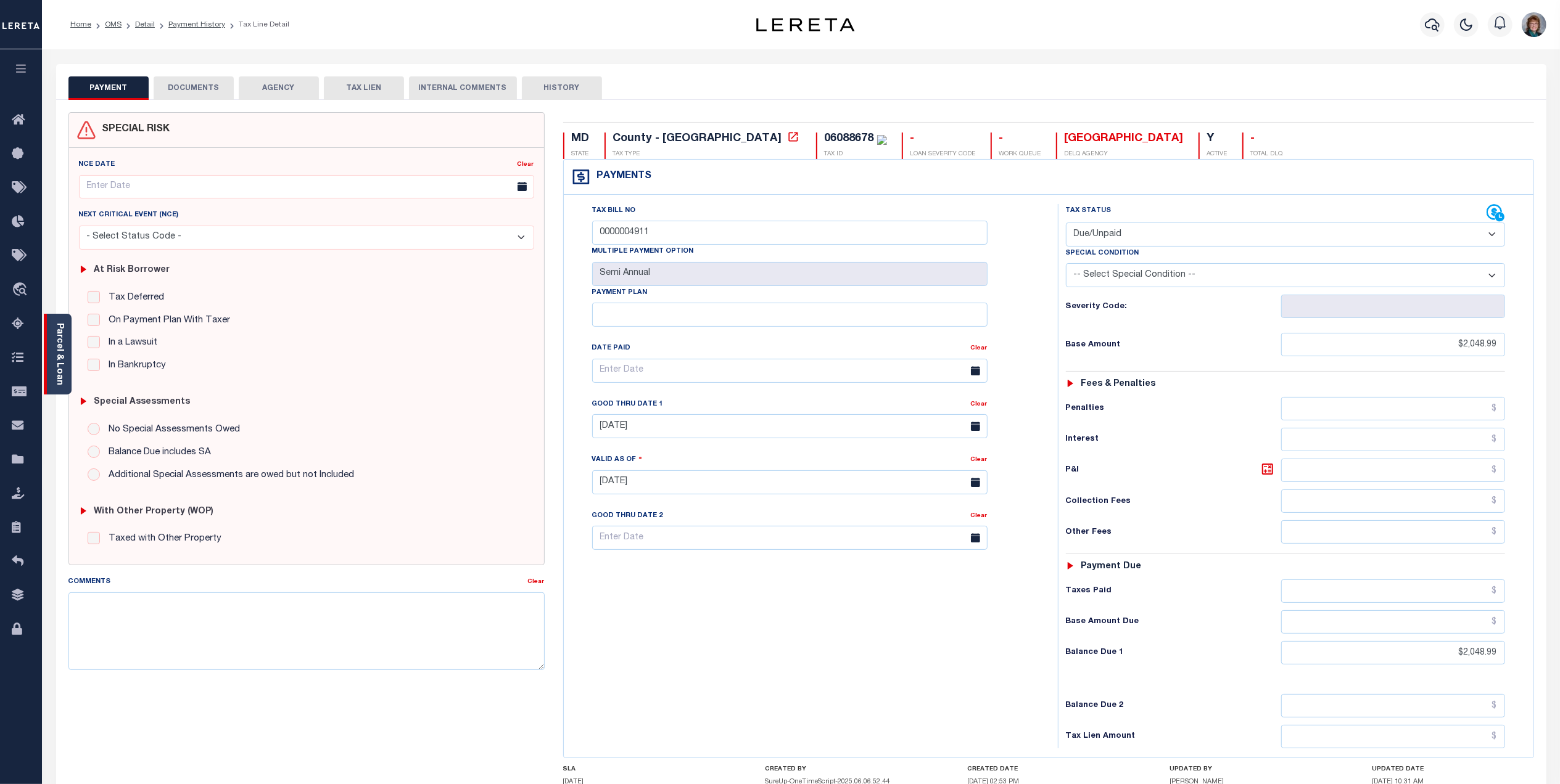
click at [59, 344] on link "Parcel & Loan" at bounding box center [59, 354] width 9 height 63
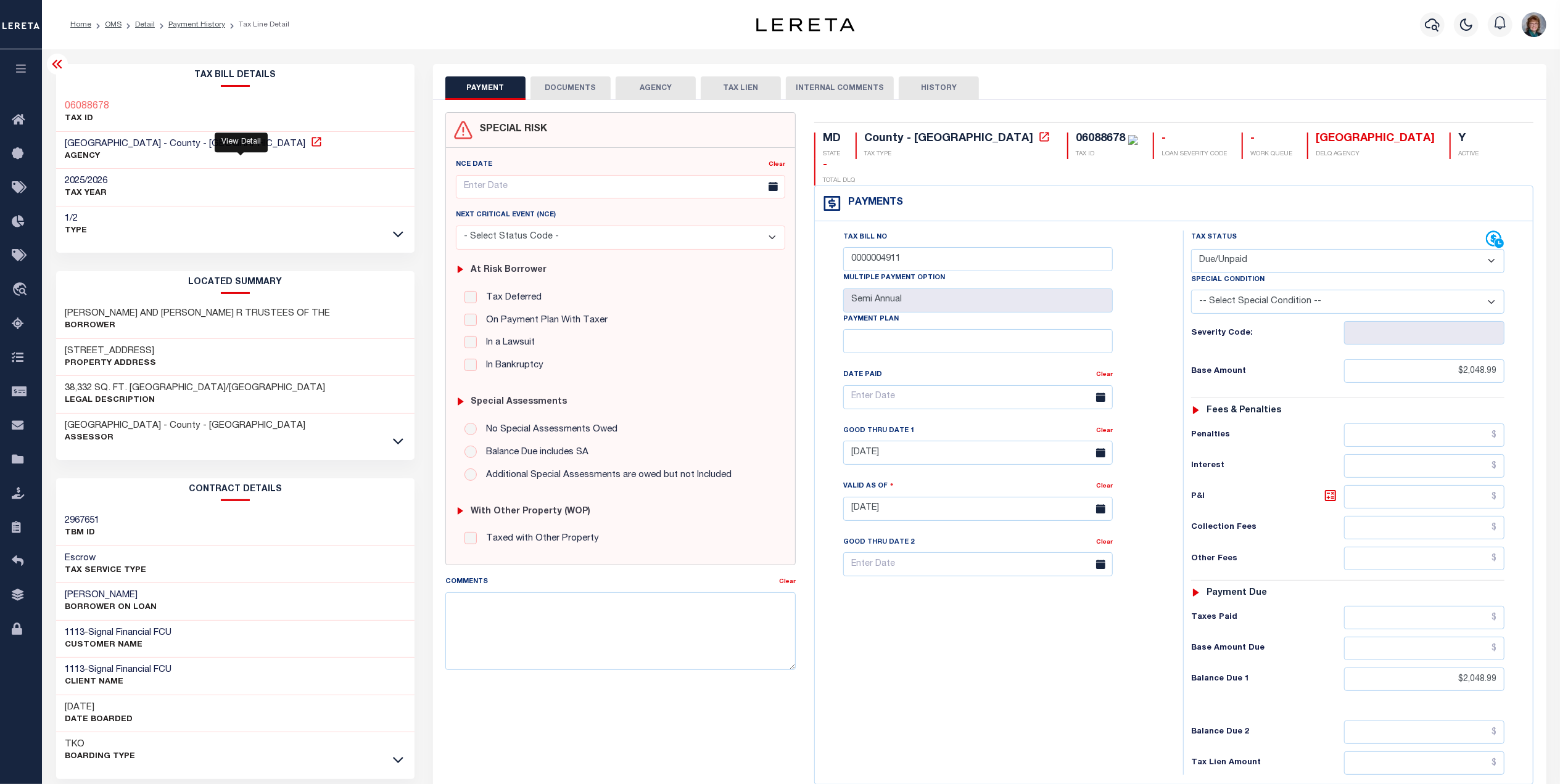
click at [312, 144] on icon at bounding box center [316, 142] width 9 height 9
click at [532, 615] on textarea "Comments" at bounding box center [621, 631] width 351 height 78
type textarea "Lereta responsible for P&I"
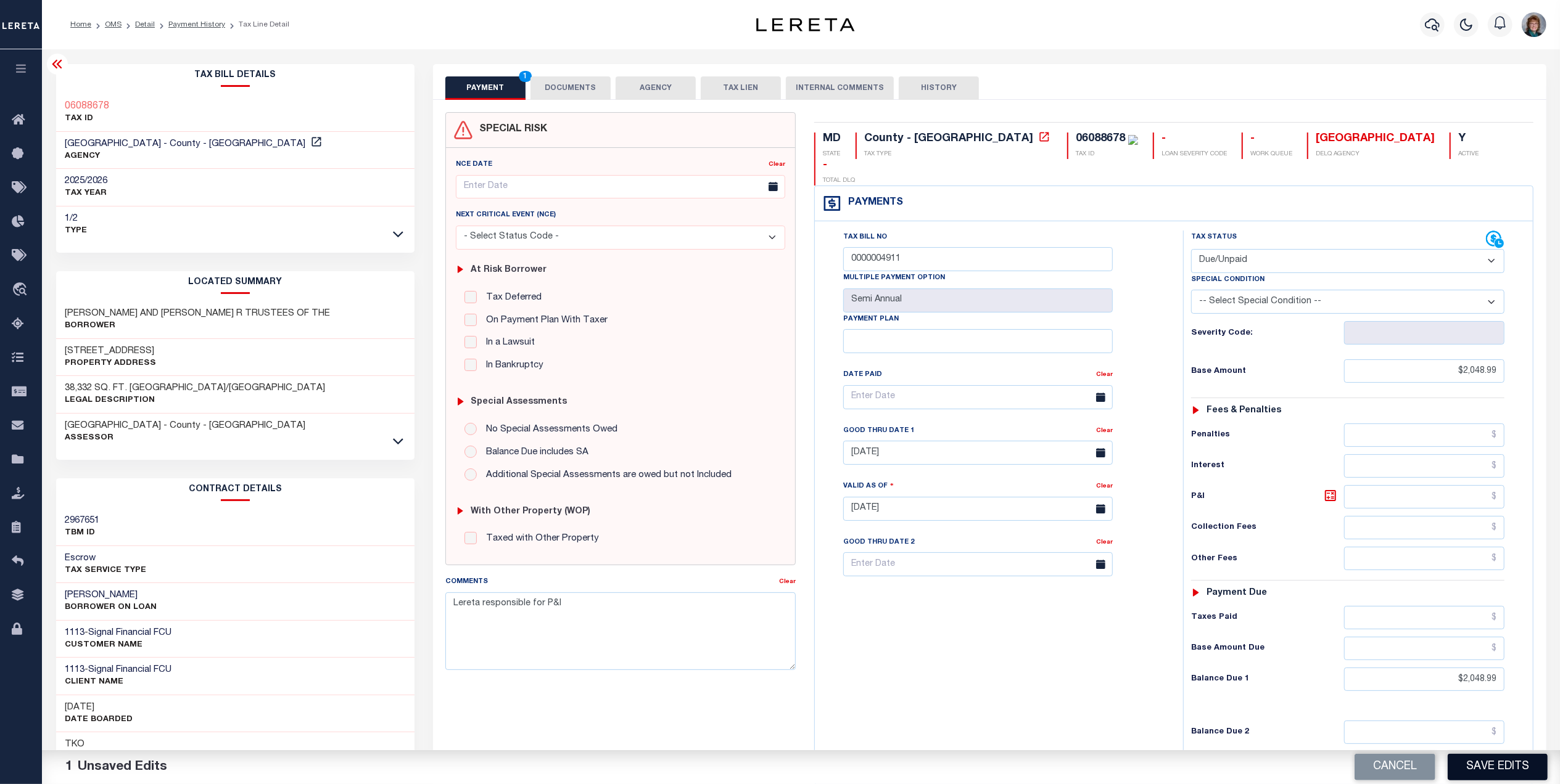
click at [1474, 759] on button "Save Edits" at bounding box center [1497, 767] width 100 height 26
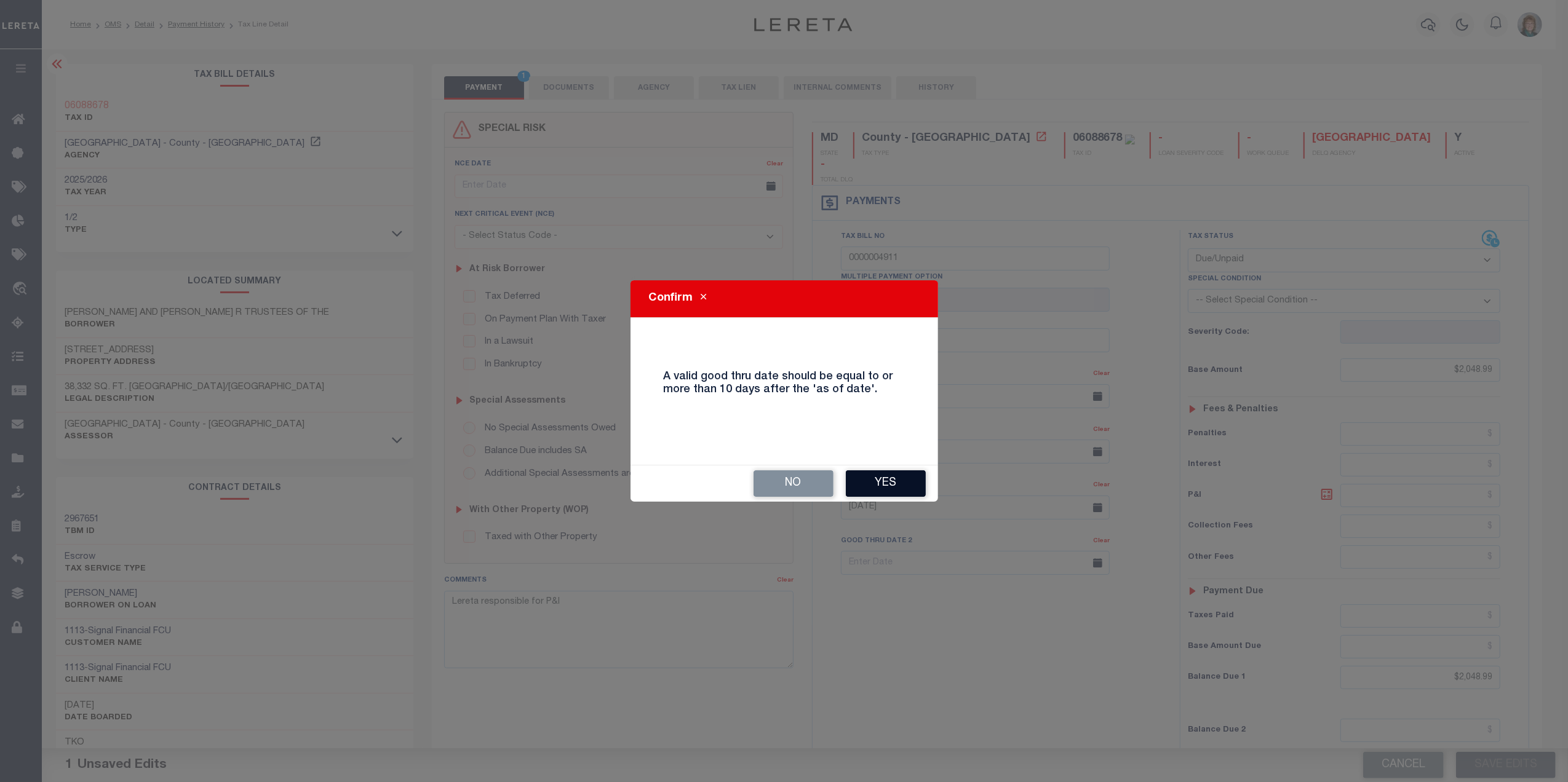
click at [901, 483] on button "Yes" at bounding box center [886, 483] width 80 height 26
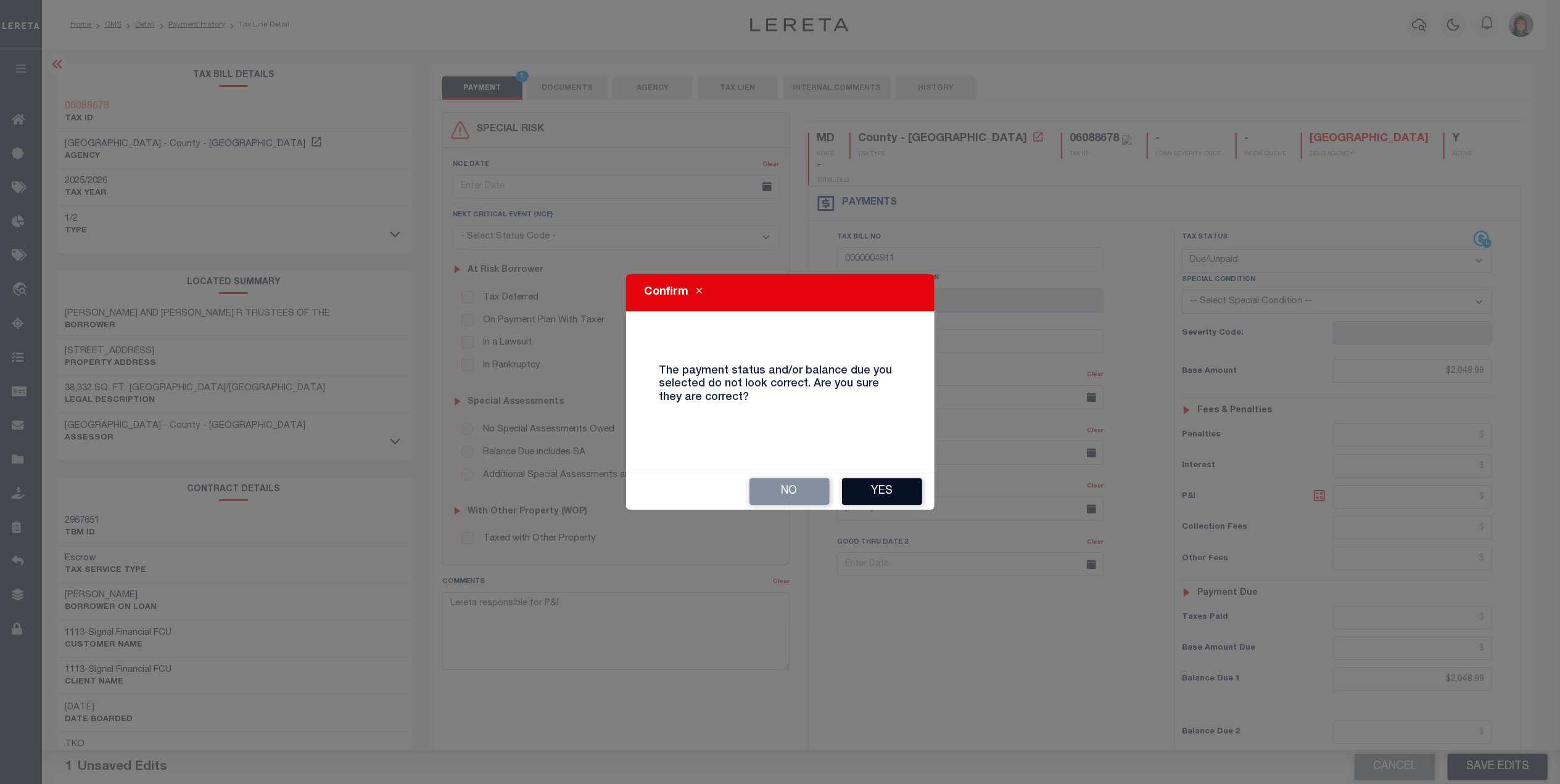
click at [879, 494] on button "Yes" at bounding box center [881, 491] width 80 height 26
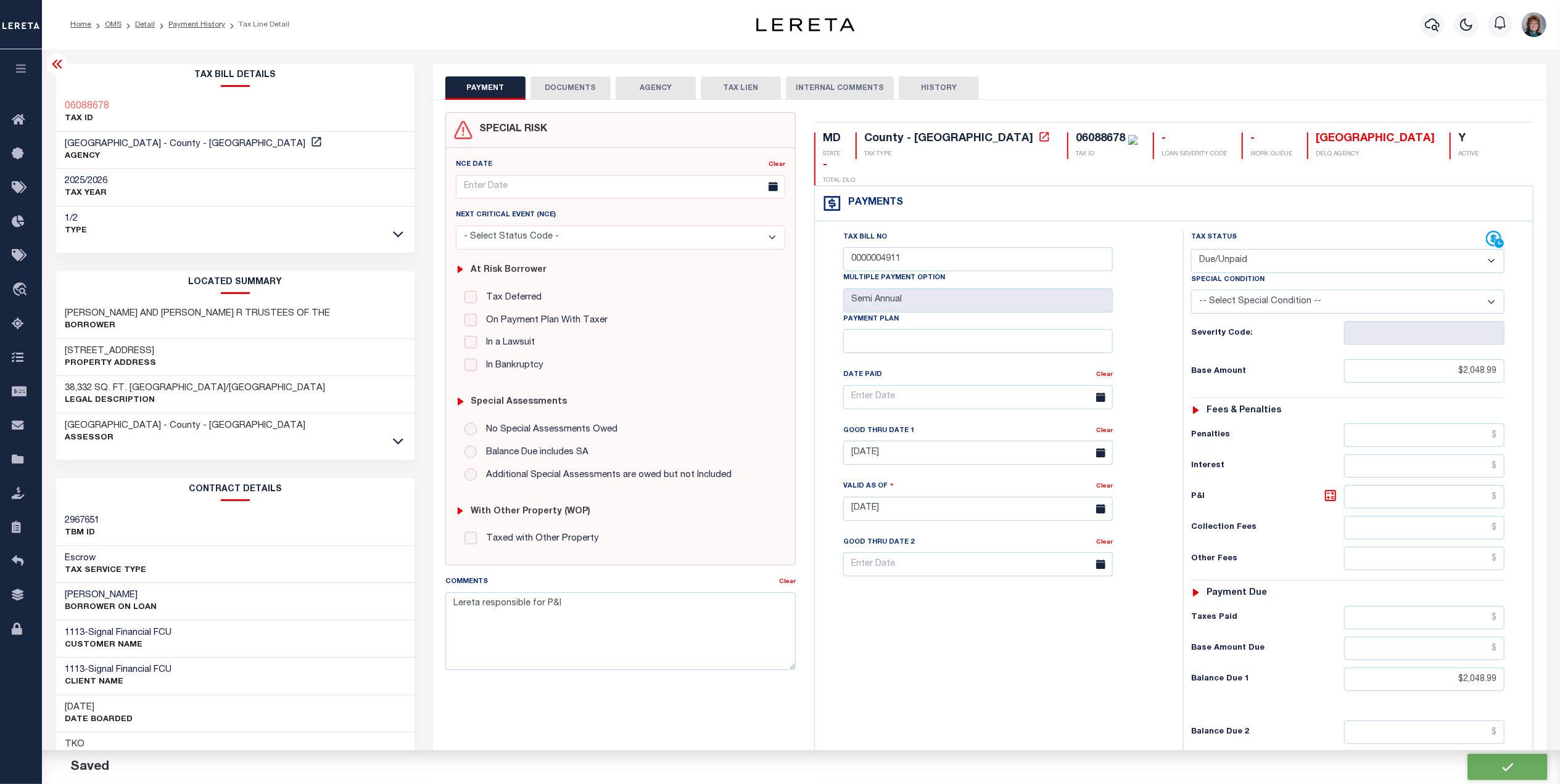
checkbox input "false"
type input "$2,048.99"
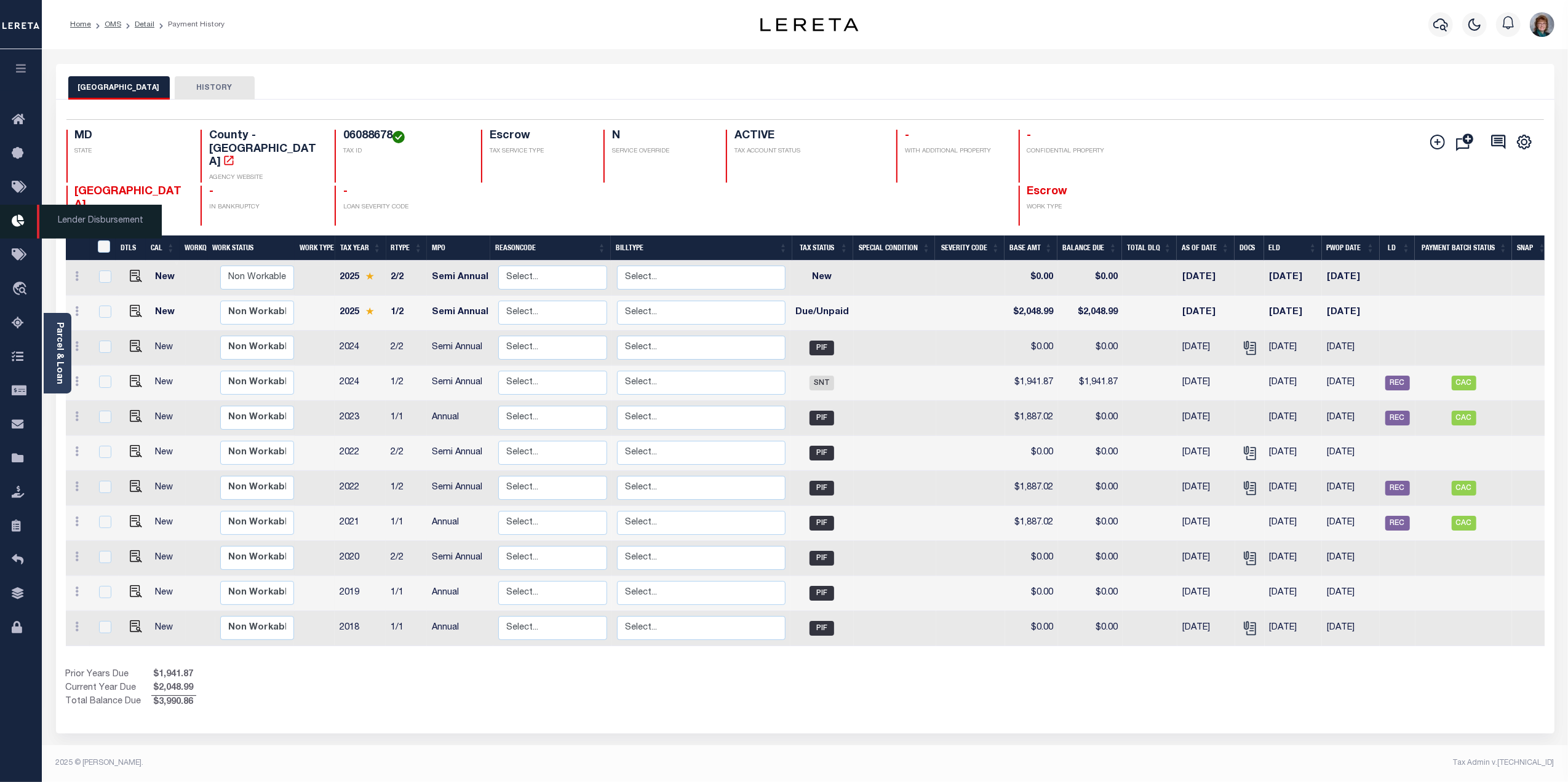
click at [10, 219] on link "Lender Disbursement" at bounding box center [21, 221] width 42 height 34
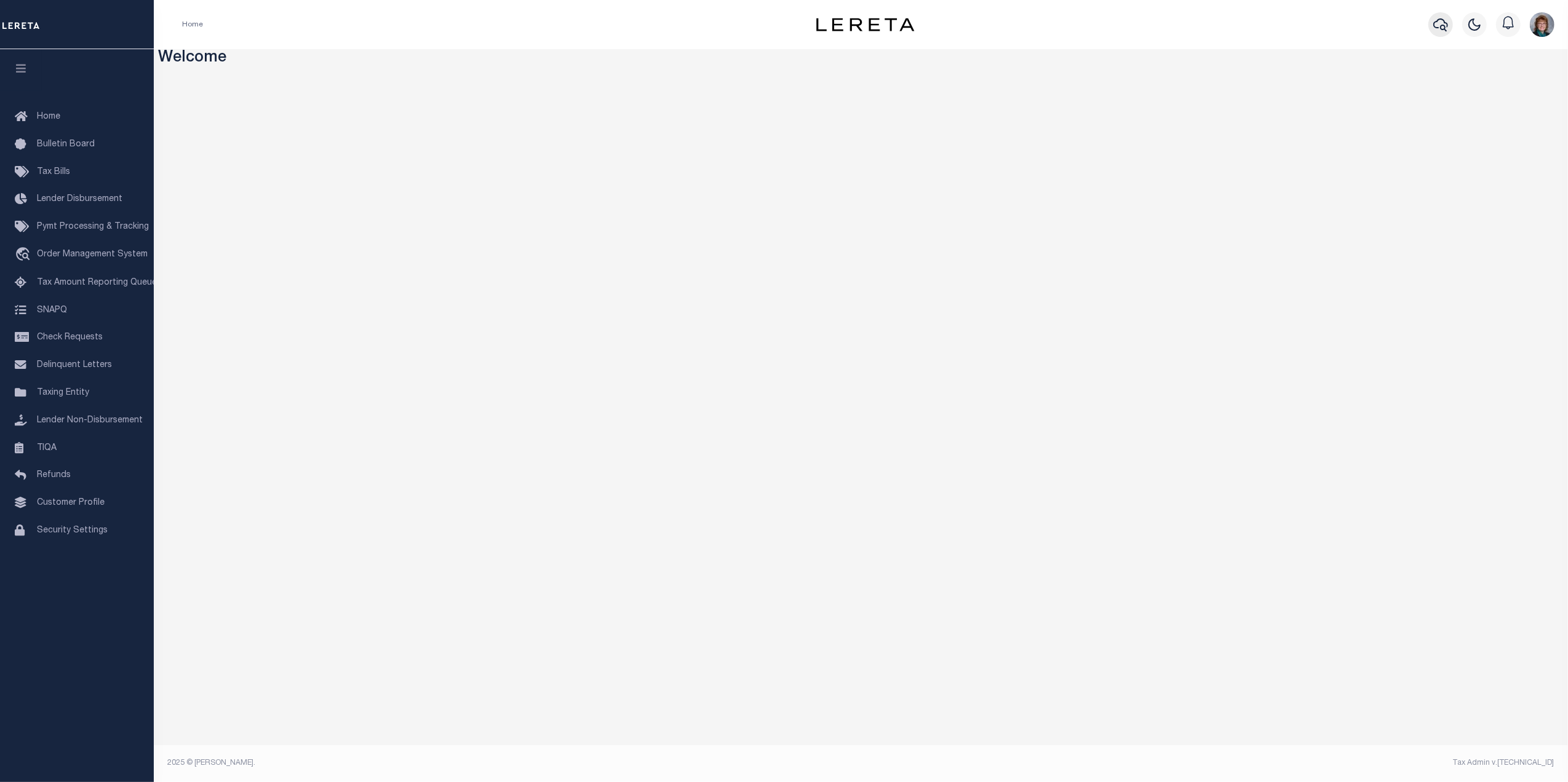
click at [1437, 24] on icon "button" at bounding box center [1440, 24] width 15 height 14
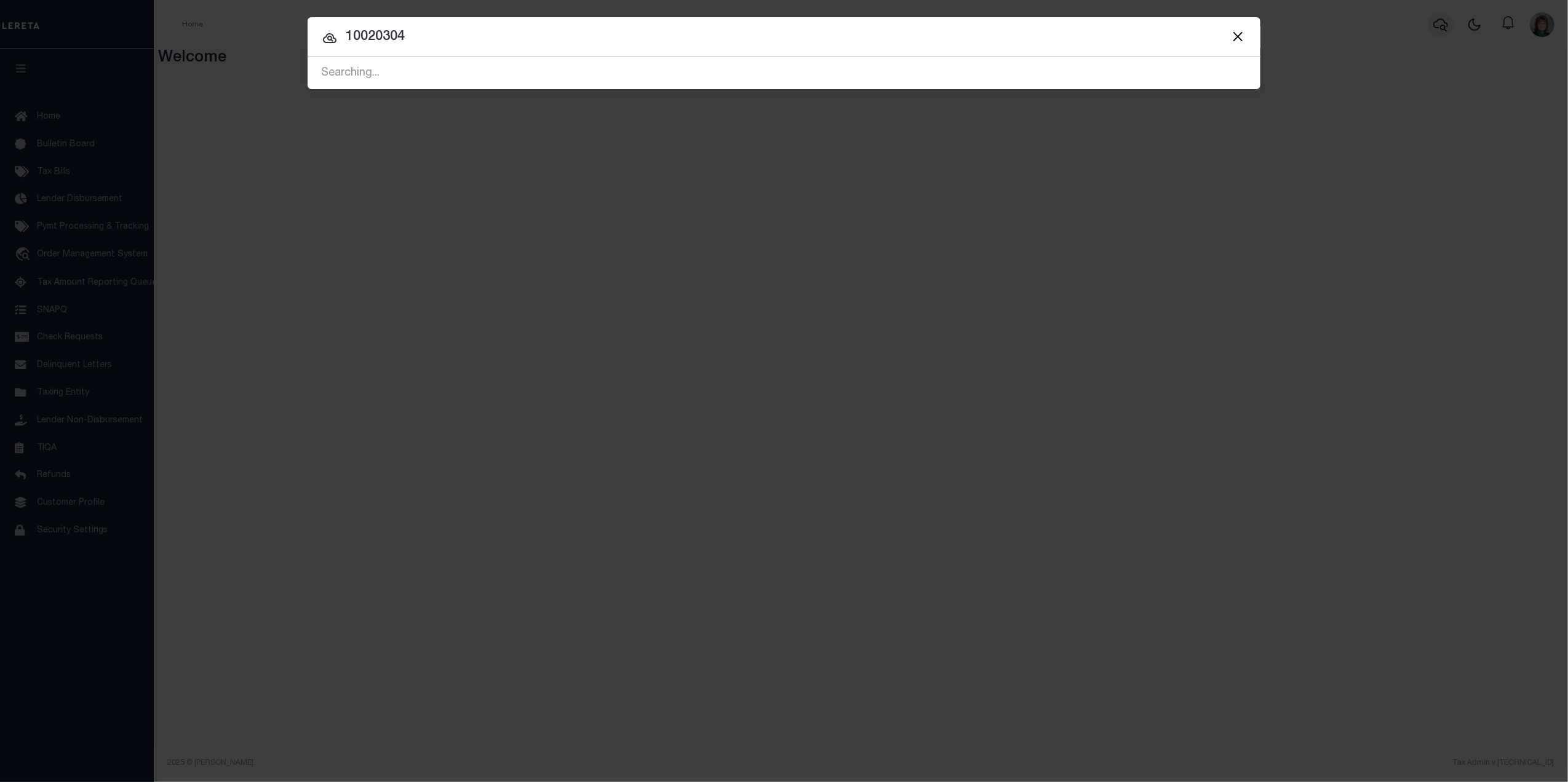
type input "10020304"
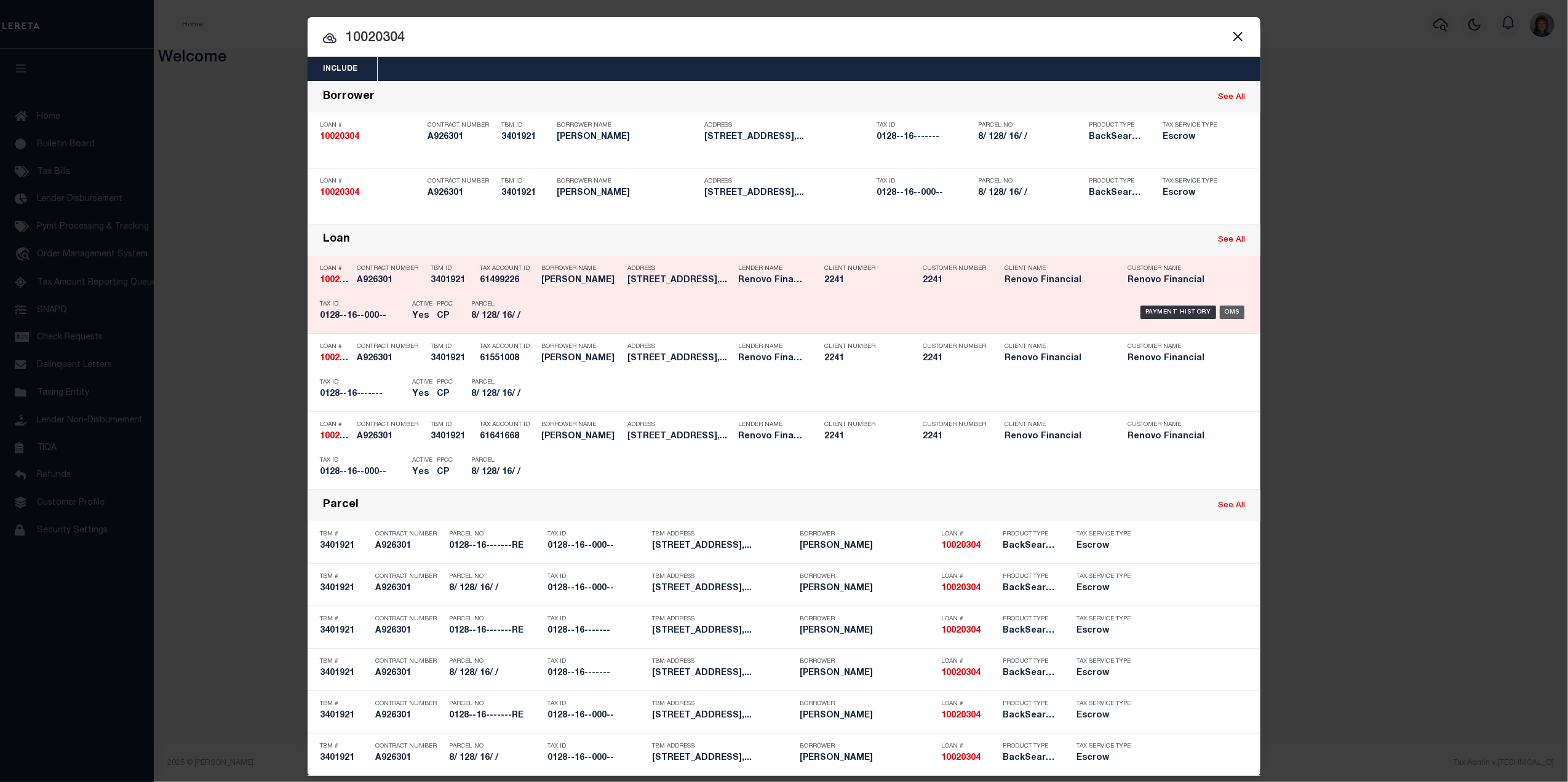
click at [1226, 311] on div "OMS" at bounding box center [1233, 312] width 25 height 14
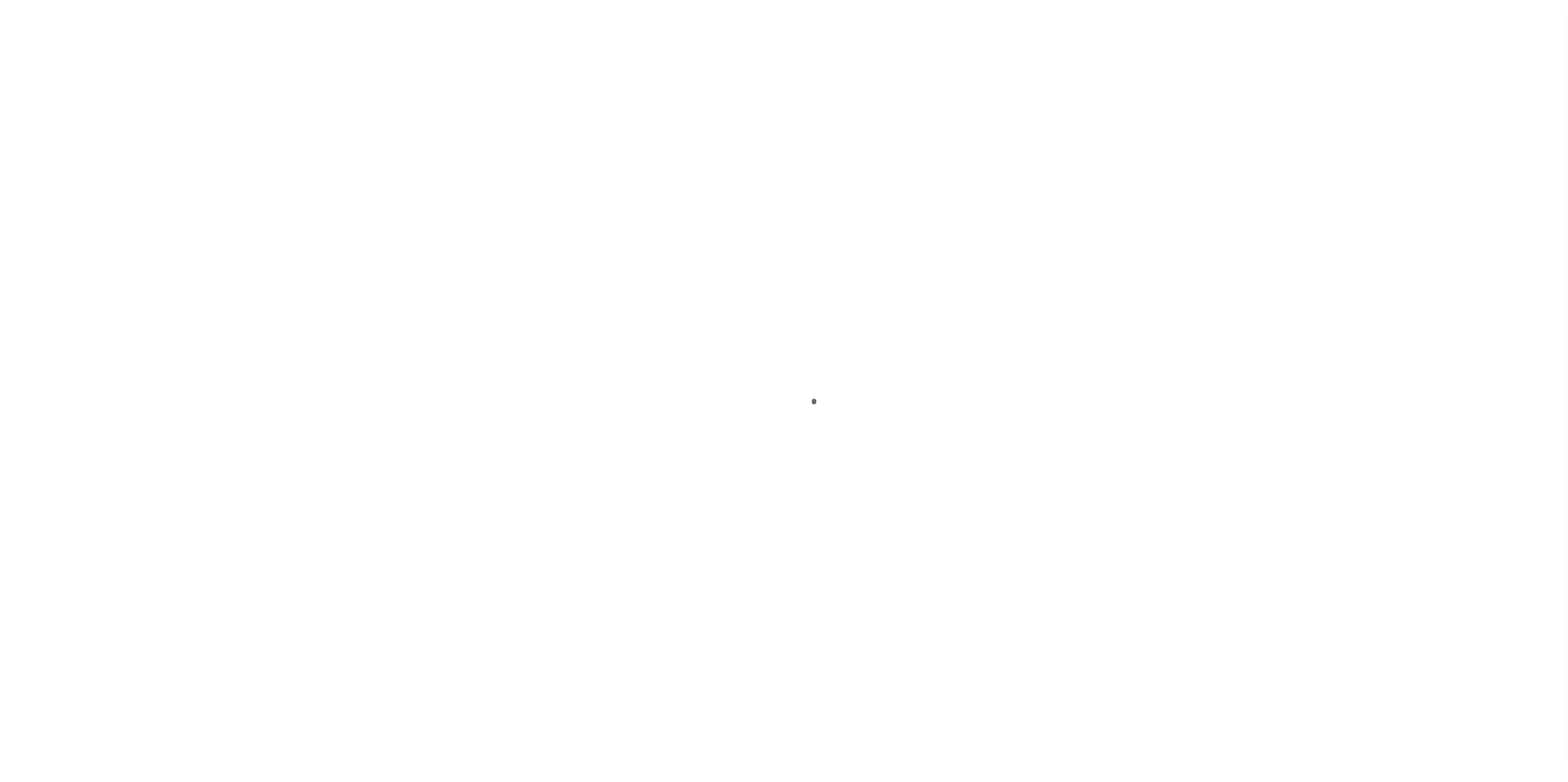
type input "10020304"
type input "[PERSON_NAME]"
select select
type input "[STREET_ADDRESS][PERSON_NAME]"
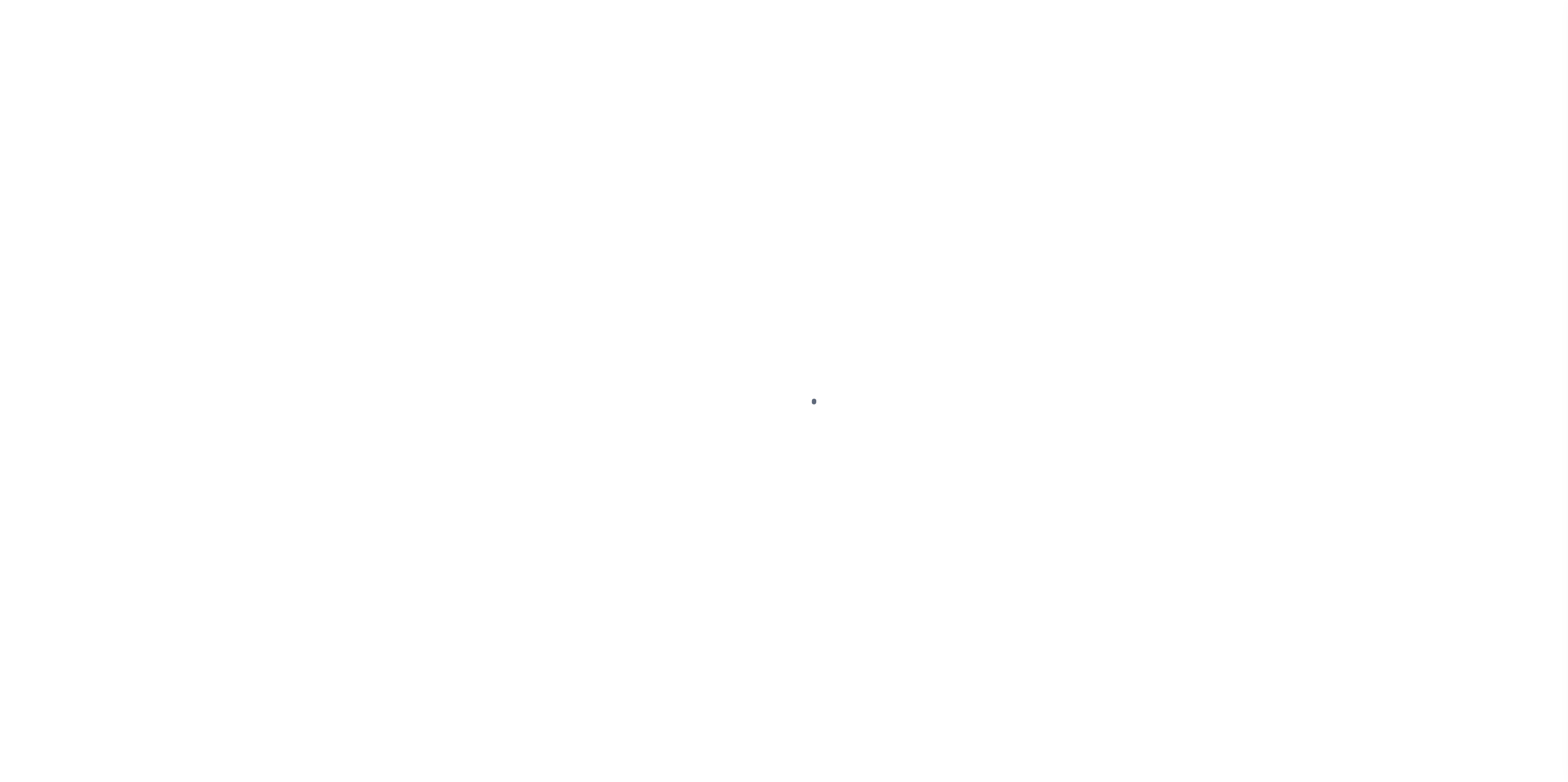
type input "NORWALK CT 06854"
select select "10"
select select "Escrow"
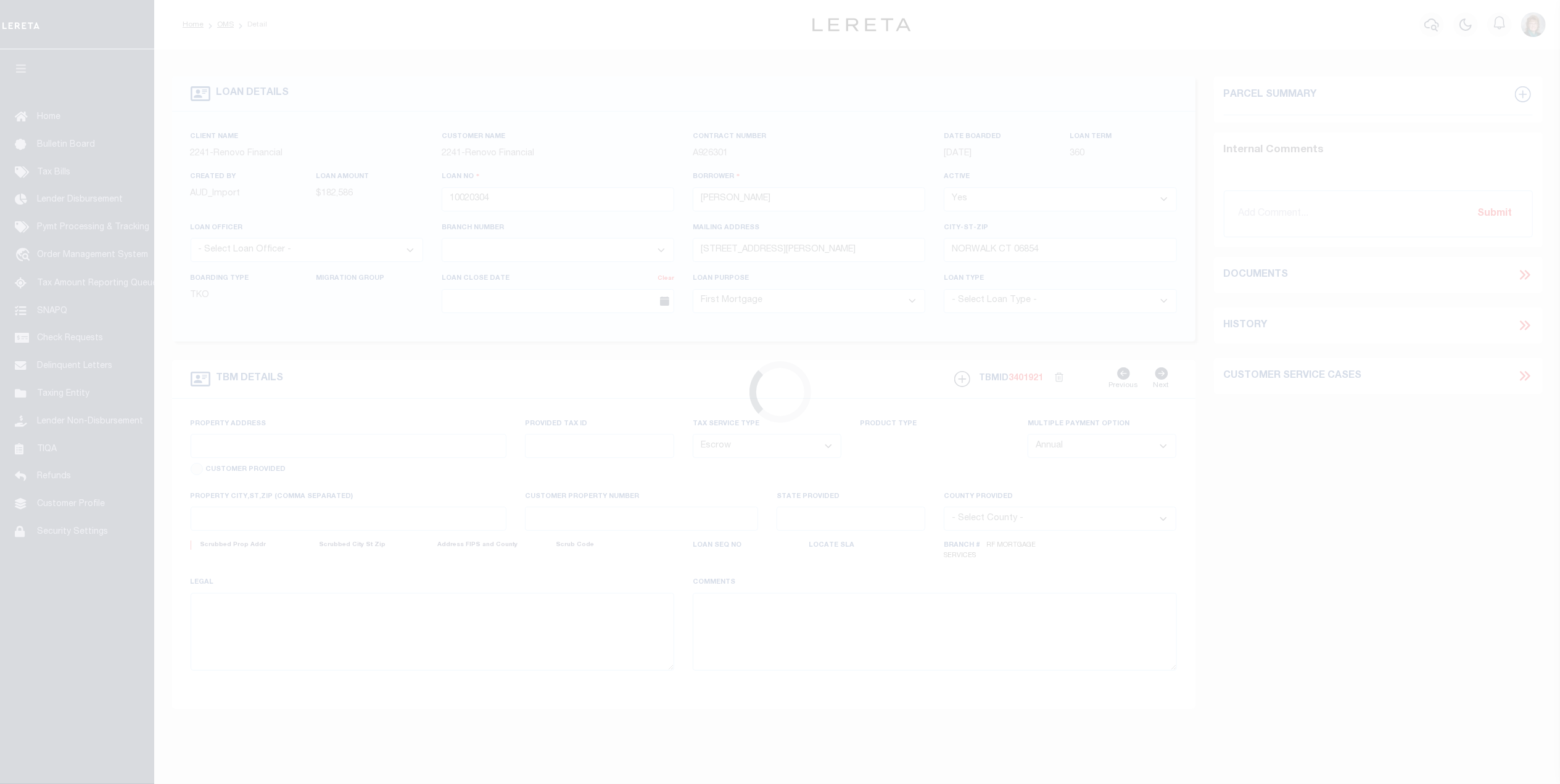
select select "25067"
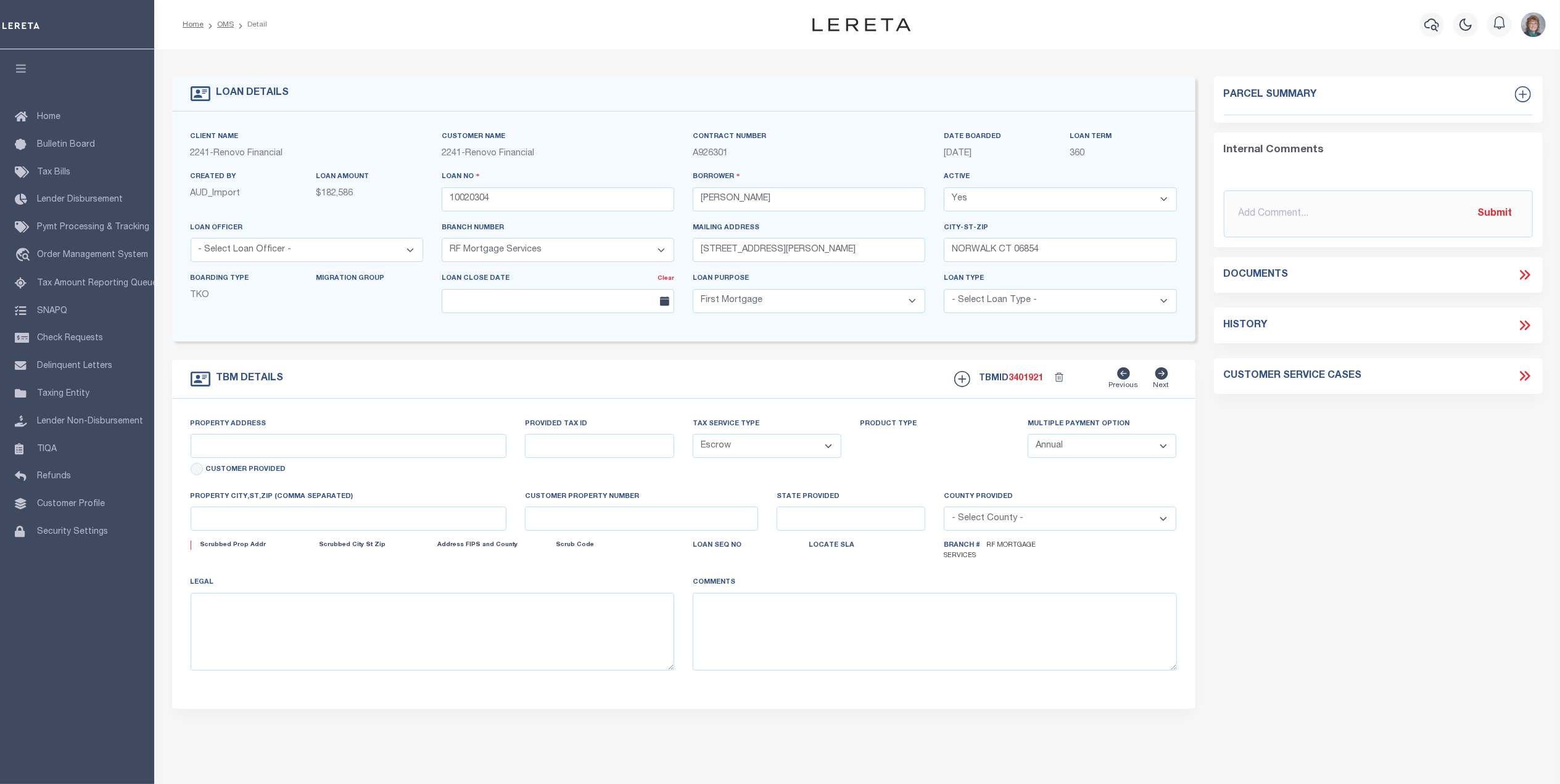
type input "[STREET_ADDRESS]"
type input "0128--16-------RE"
type input "[GEOGRAPHIC_DATA]"
type input "a0kUS000007e9qA"
type input "CT"
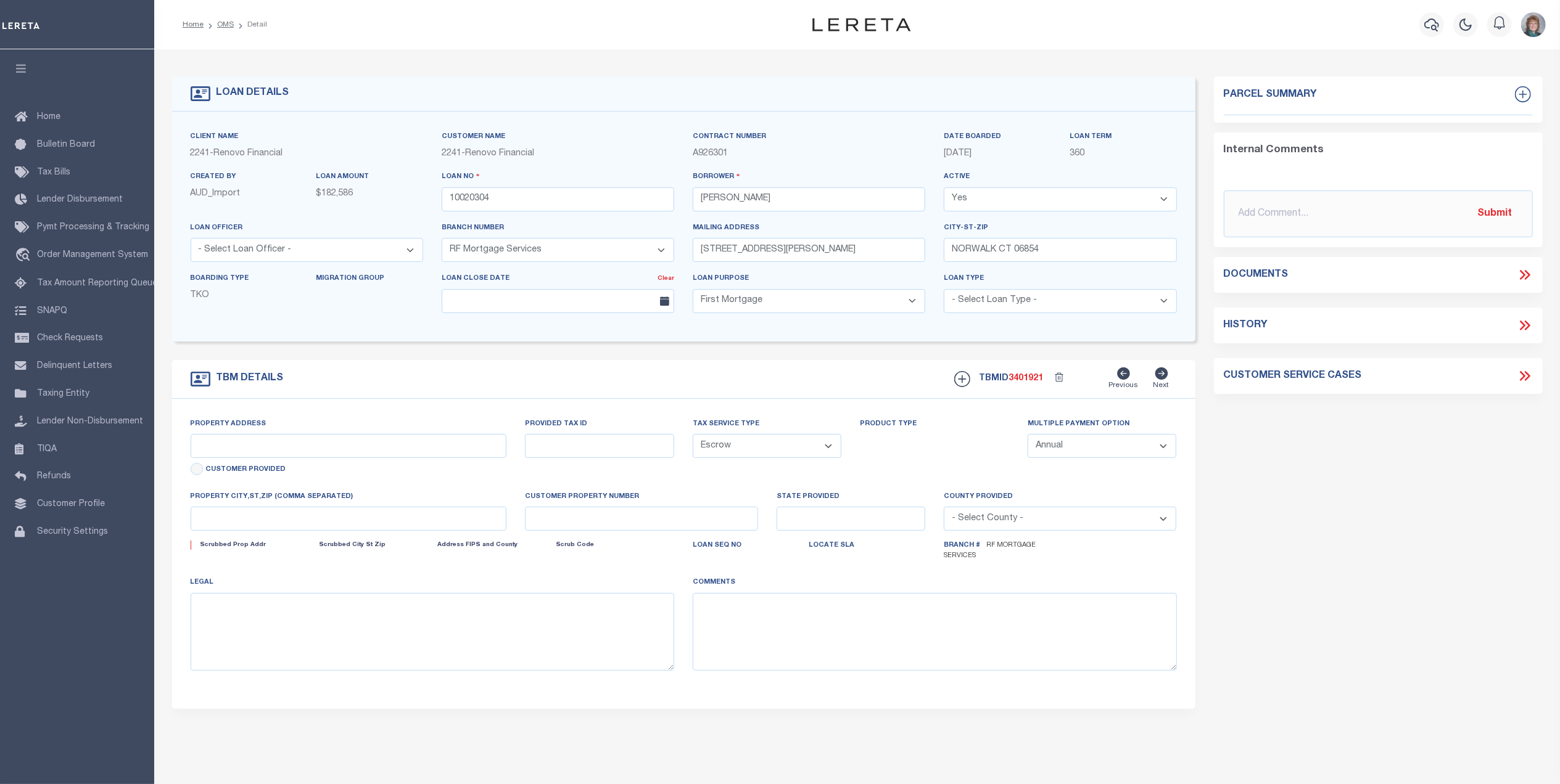
select select
type textarea "Liability Limited to Customer Provided Parcel"
select select
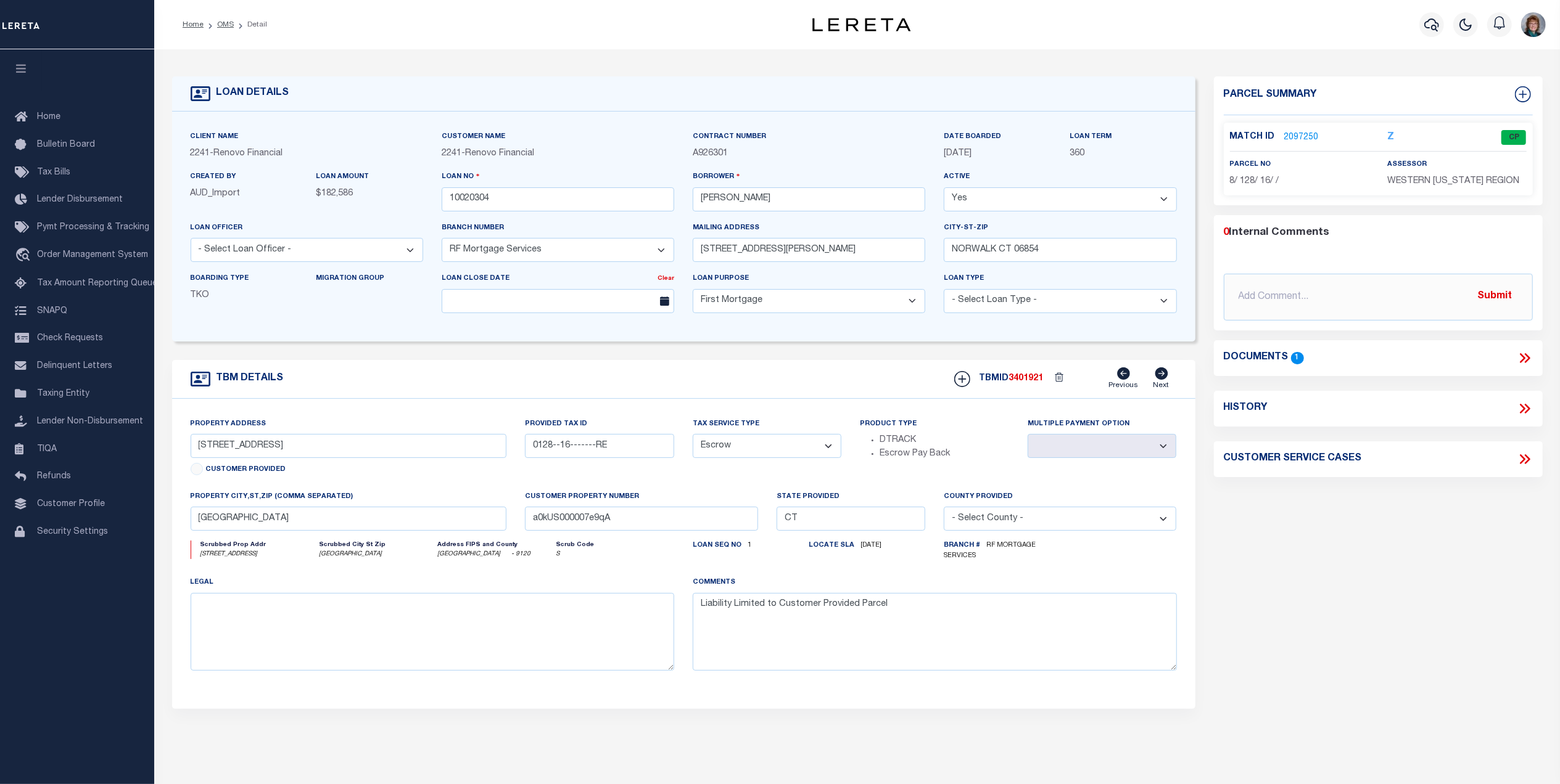
click at [1519, 417] on icon at bounding box center [1525, 409] width 16 height 16
select select "100"
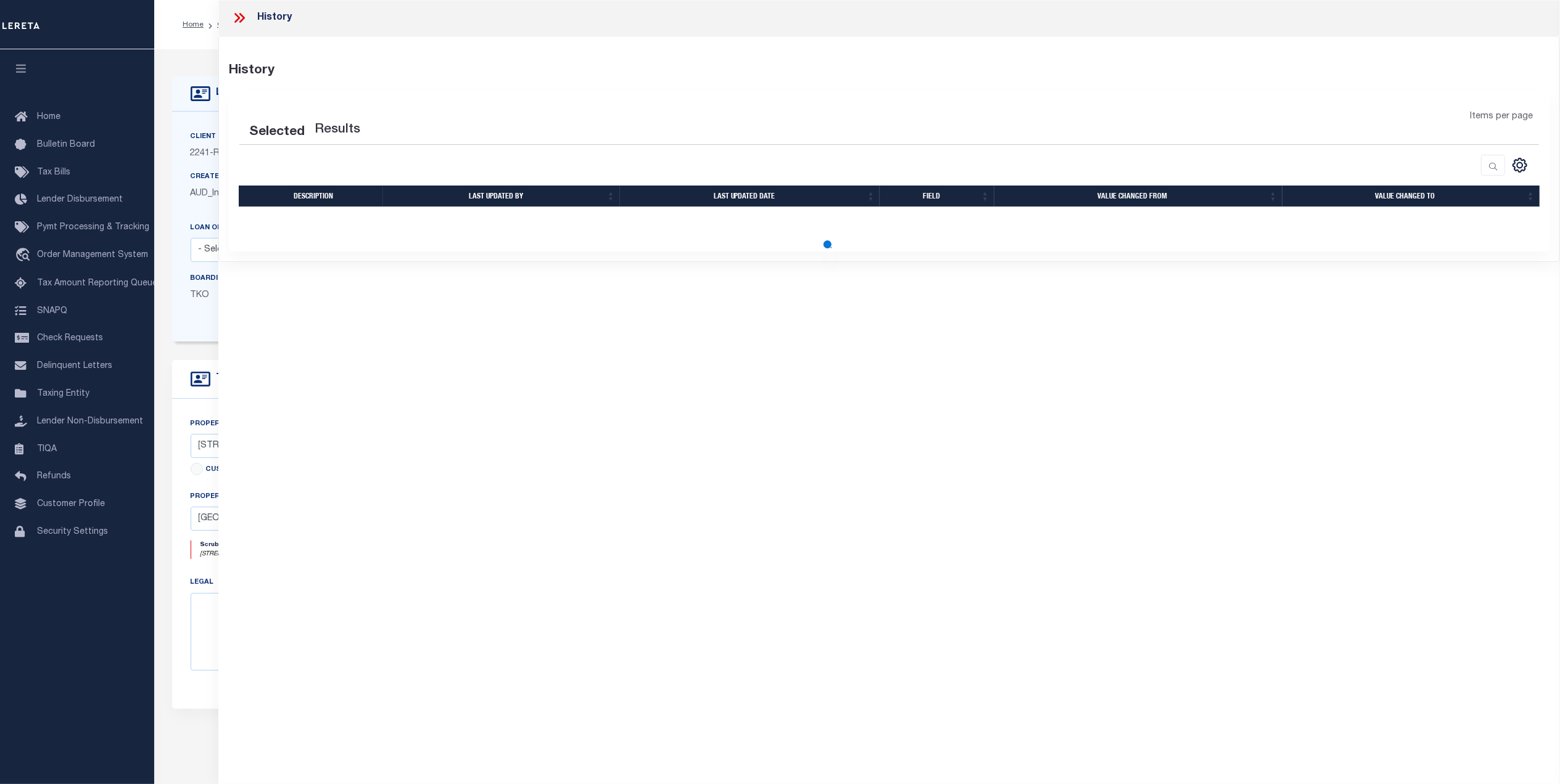
select select "100"
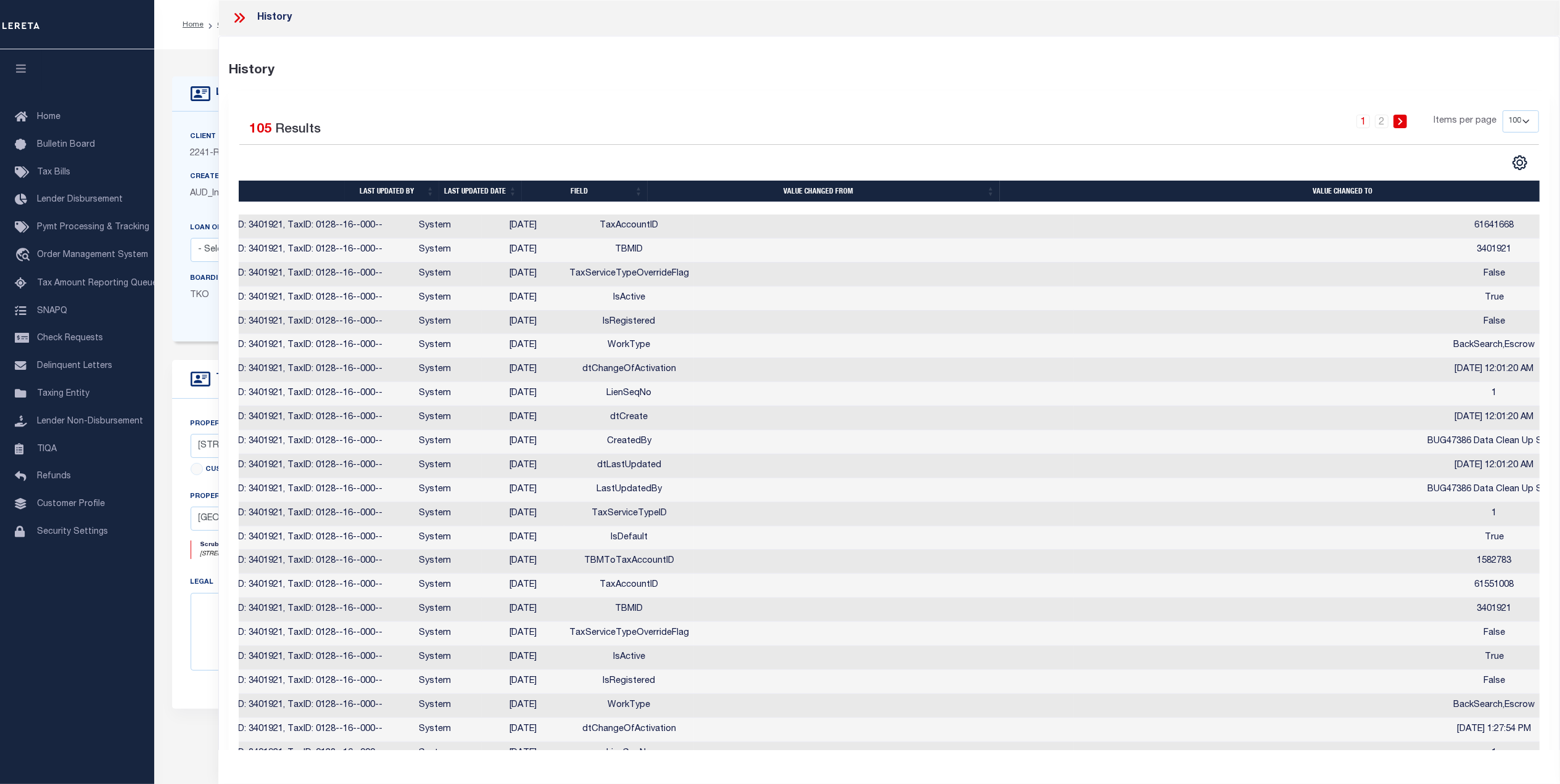
scroll to position [0, 134]
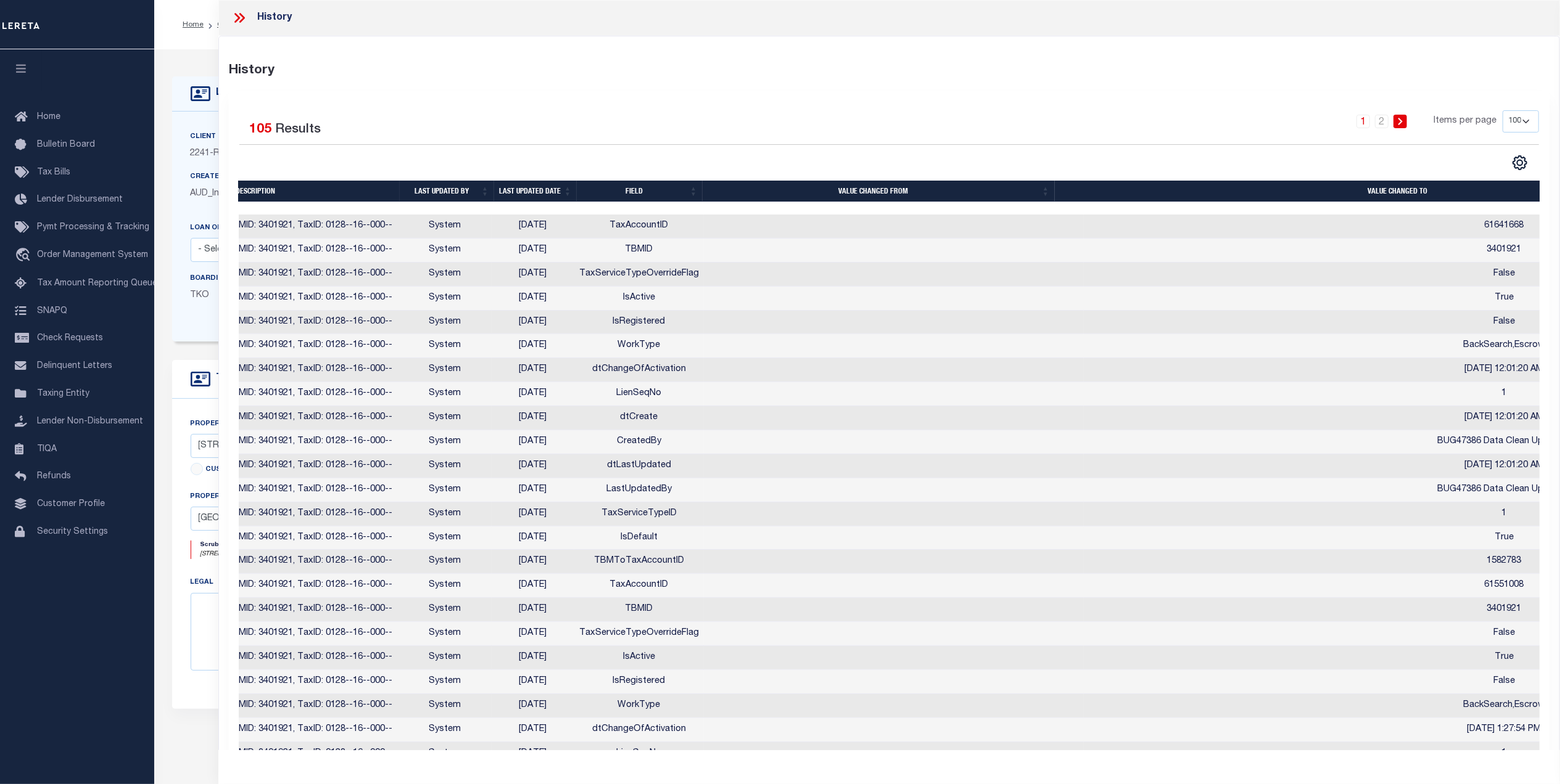
click at [235, 20] on icon at bounding box center [240, 18] width 16 height 16
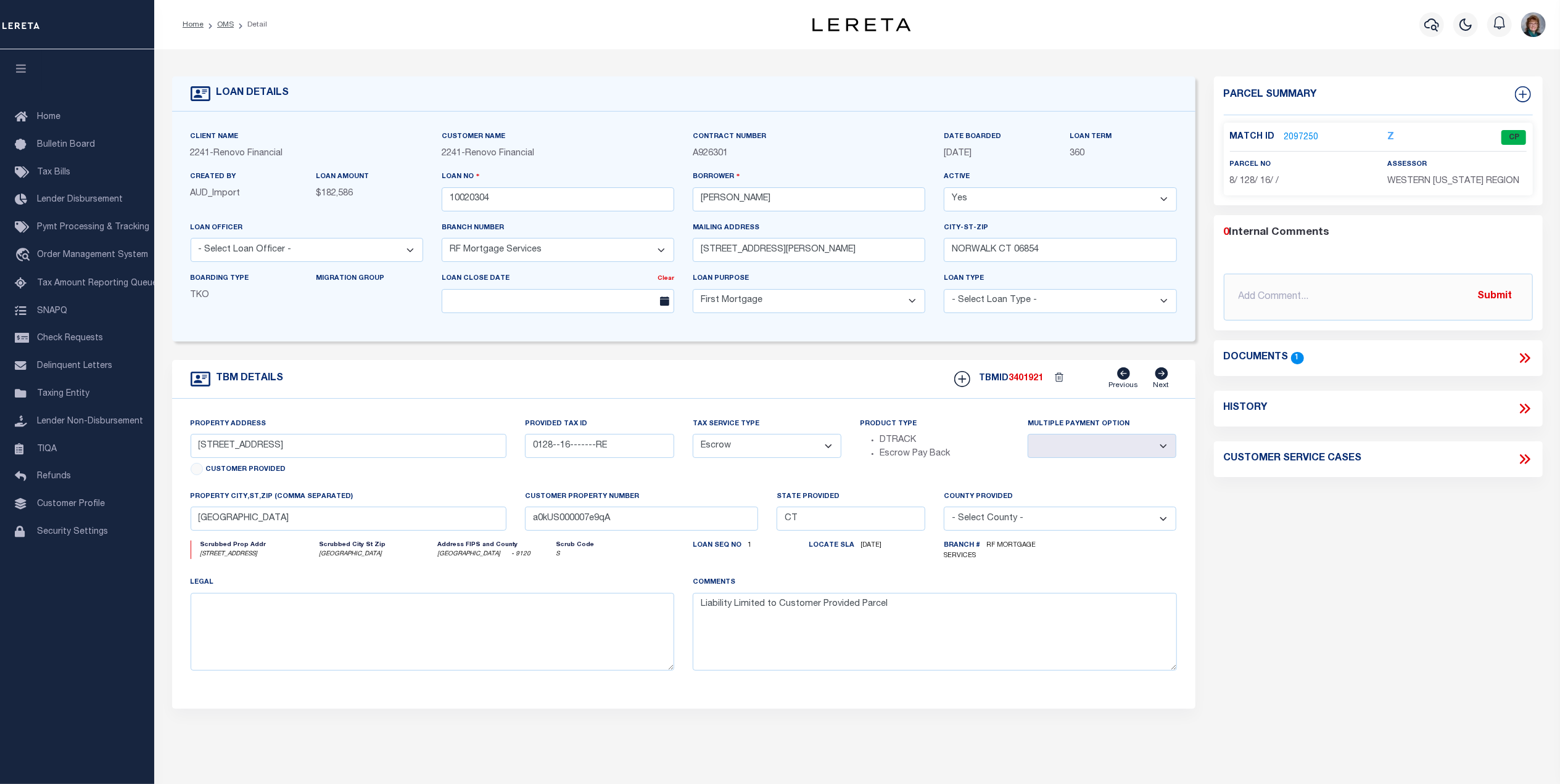
click at [1297, 134] on link "2097250" at bounding box center [1301, 138] width 35 height 13
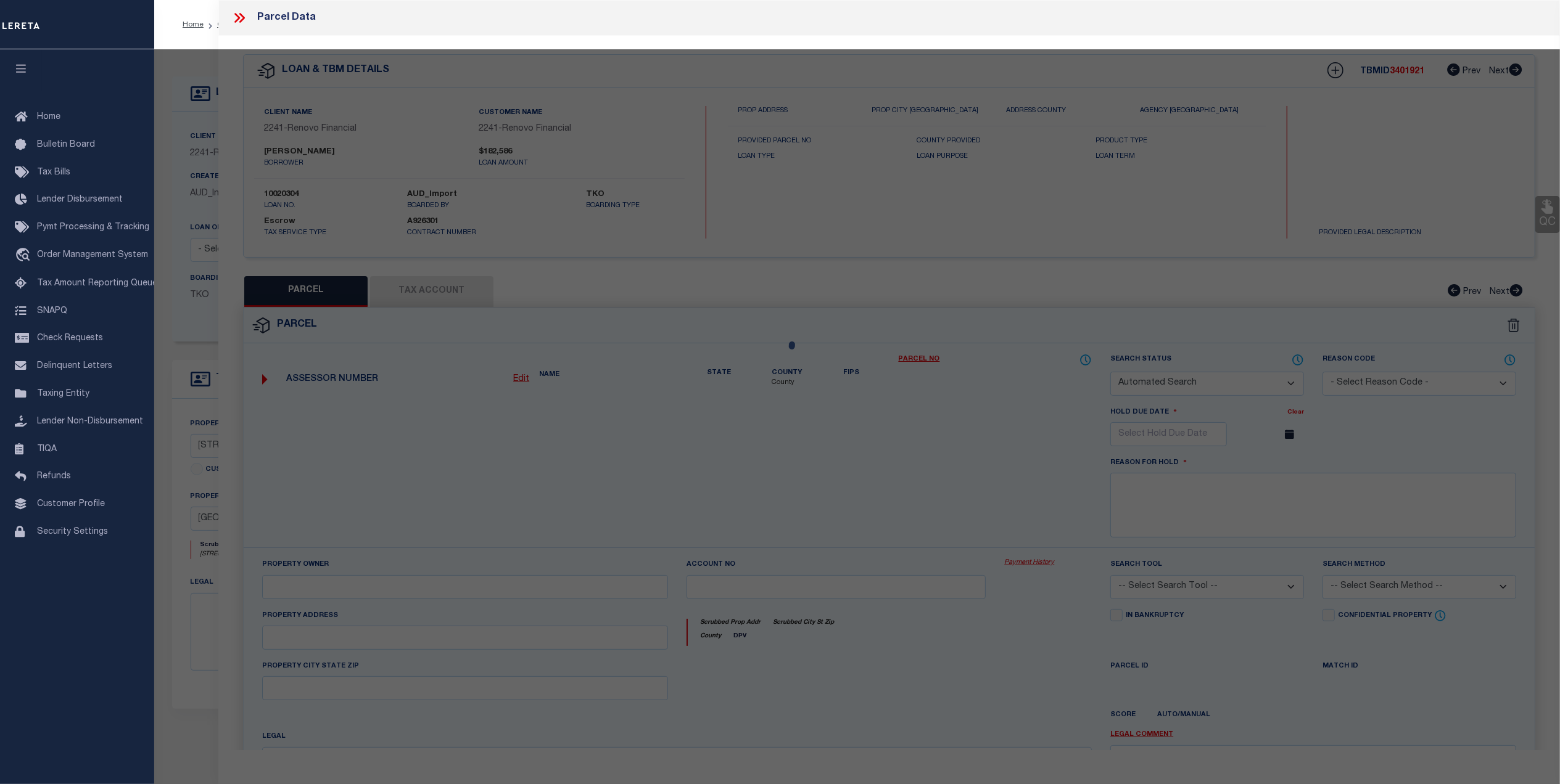
checkbox input "false"
select select "CP"
type input "[PERSON_NAME]"
select select "AGF"
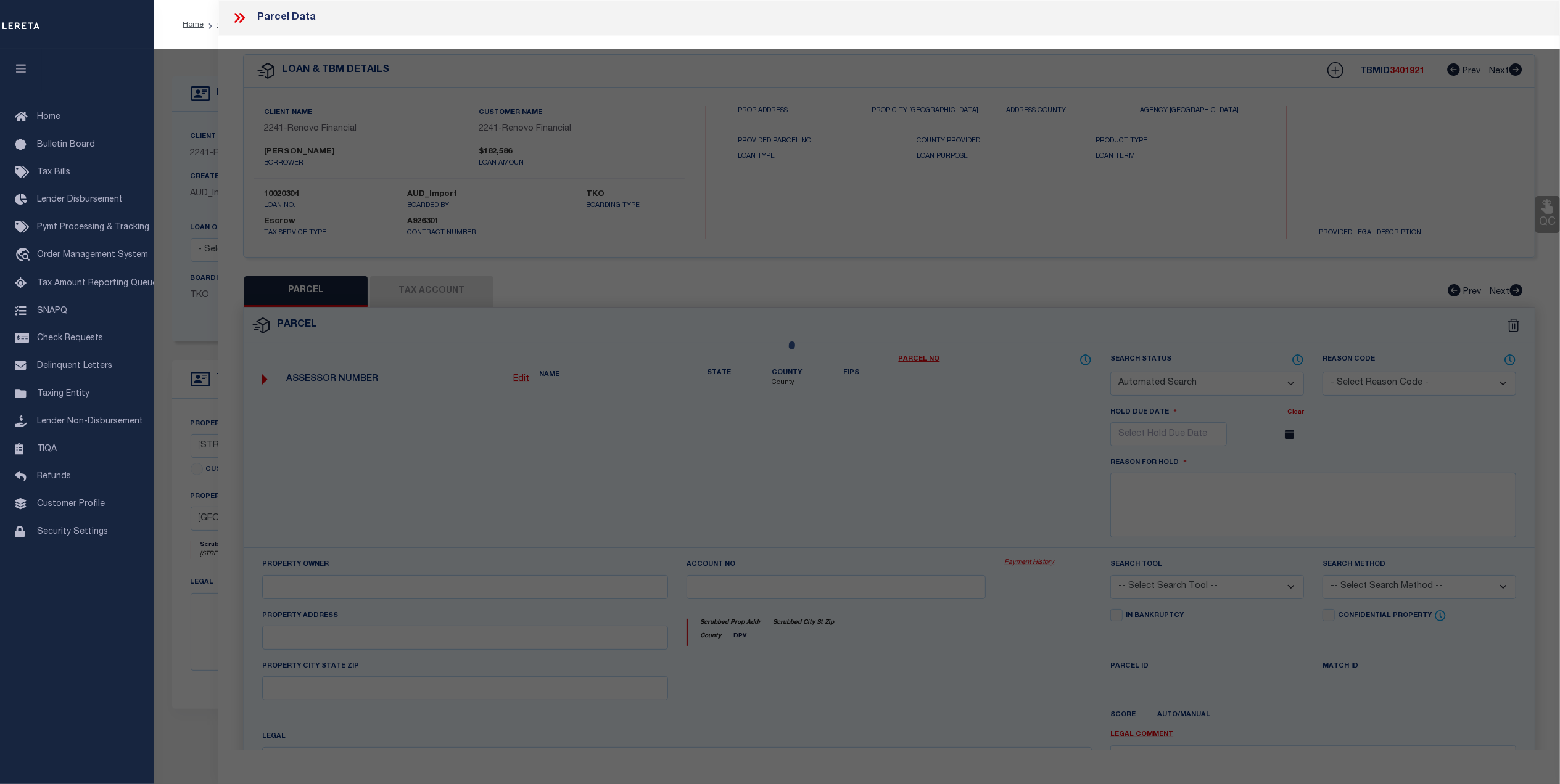
select select "ADD"
type input "[STREET_ADDRESS]"
type input "BRIDGEPORT CT 06605"
type textarea "LOT:16 BLK:128 CITY/[GEOGRAPHIC_DATA]/TWP:BRIDGEPORT"
type textarea "@[PERSON_NAME]: Agency below is inactive (far right flag on Tax Account tab), s…"
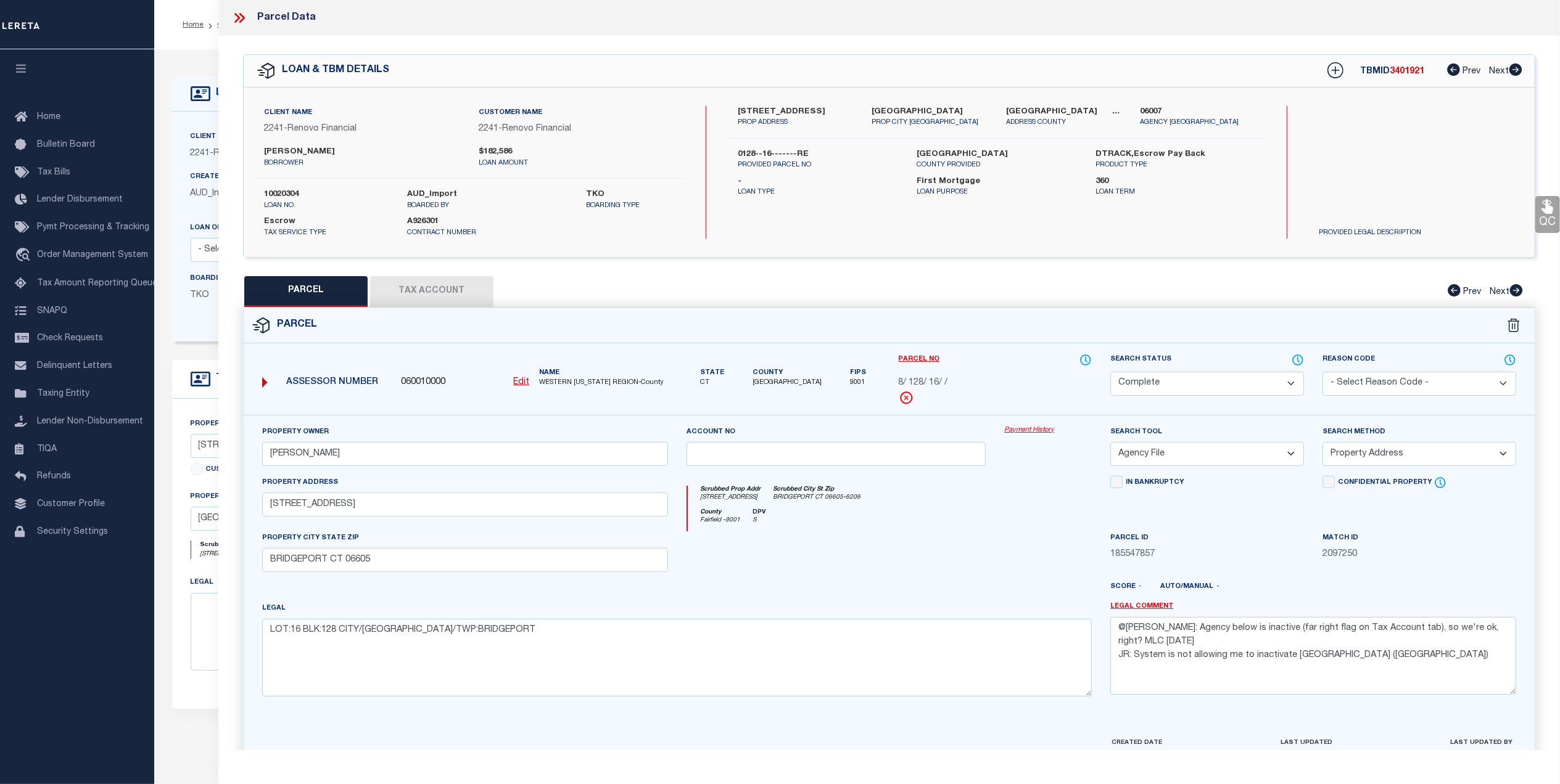
click at [1024, 429] on link "Payment History" at bounding box center [1048, 431] width 87 height 11
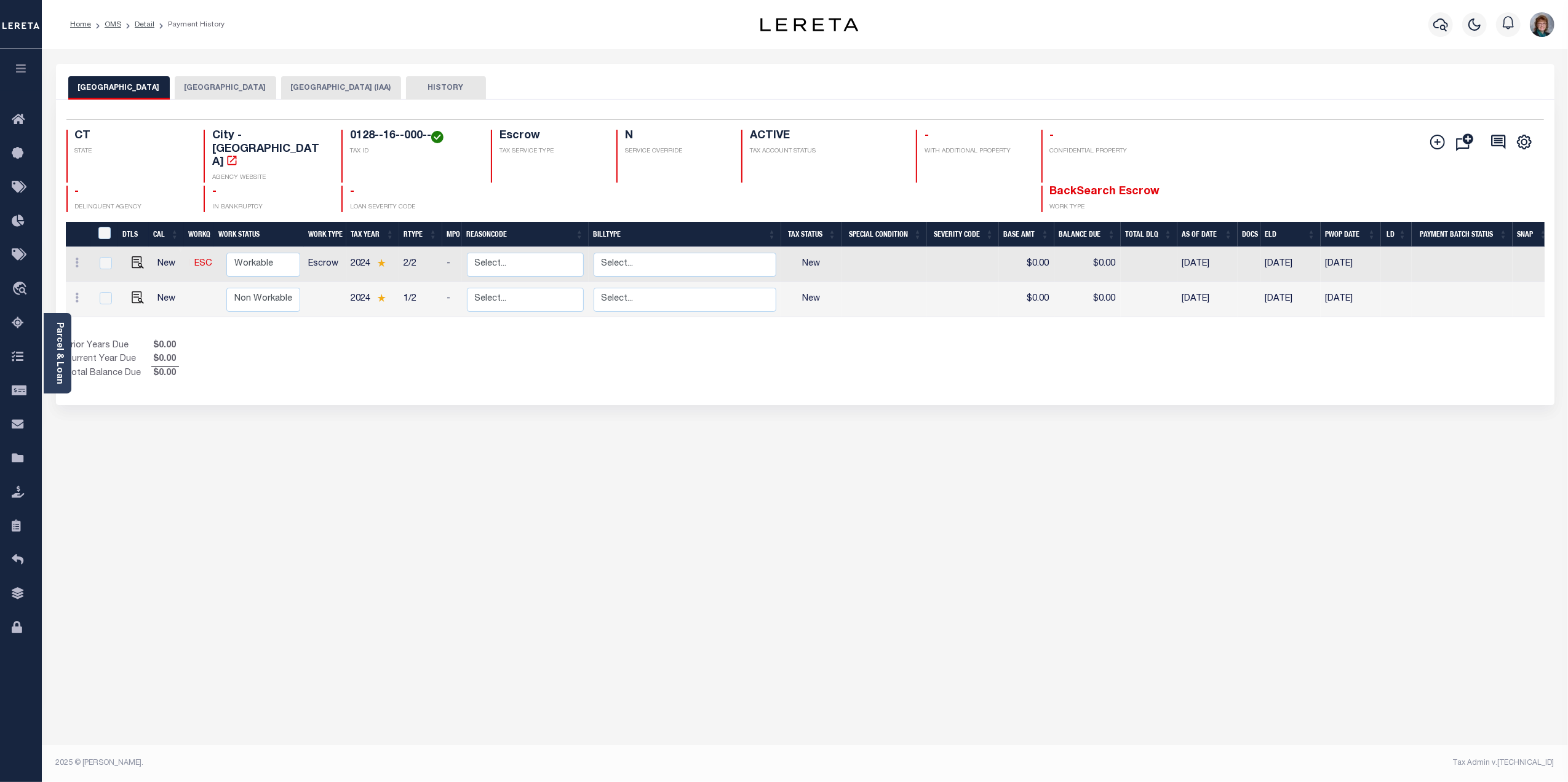
click at [210, 92] on button "[GEOGRAPHIC_DATA]" at bounding box center [226, 88] width 102 height 24
click at [59, 340] on link "Parcel & Loan" at bounding box center [59, 353] width 9 height 63
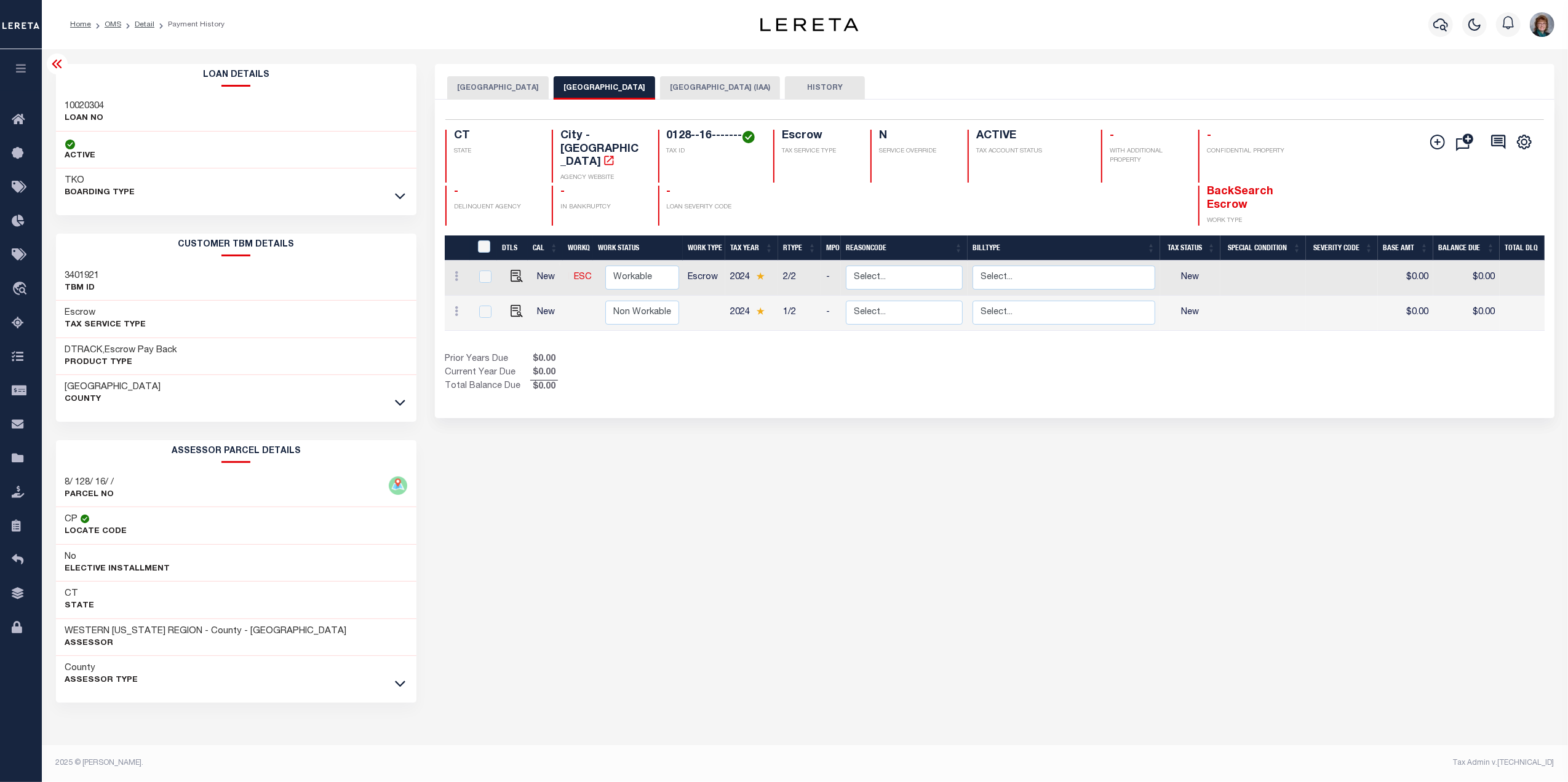
click at [692, 89] on button "[GEOGRAPHIC_DATA] (IAA)" at bounding box center [720, 88] width 120 height 24
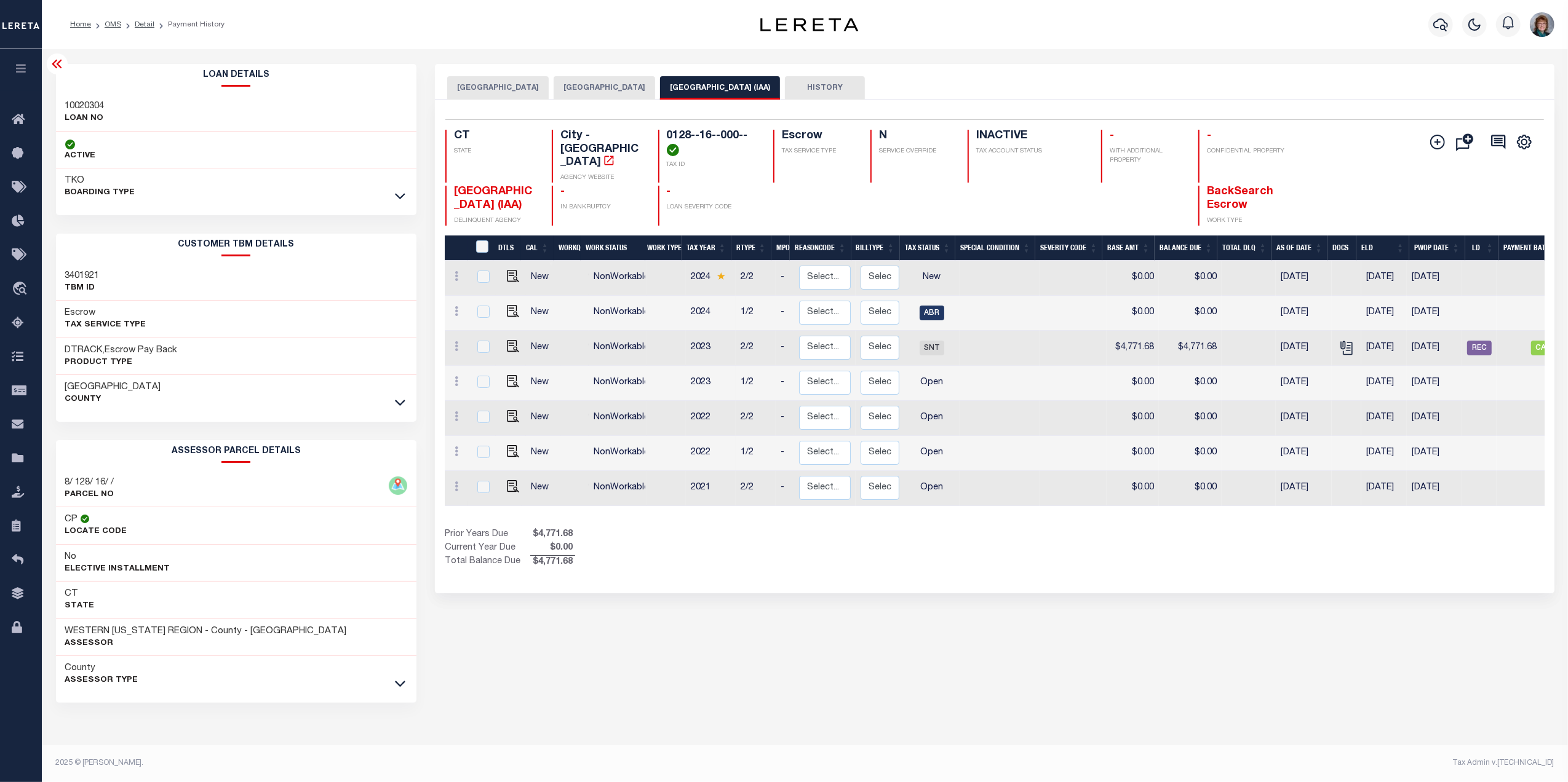
click at [58, 64] on icon at bounding box center [56, 64] width 10 height 9
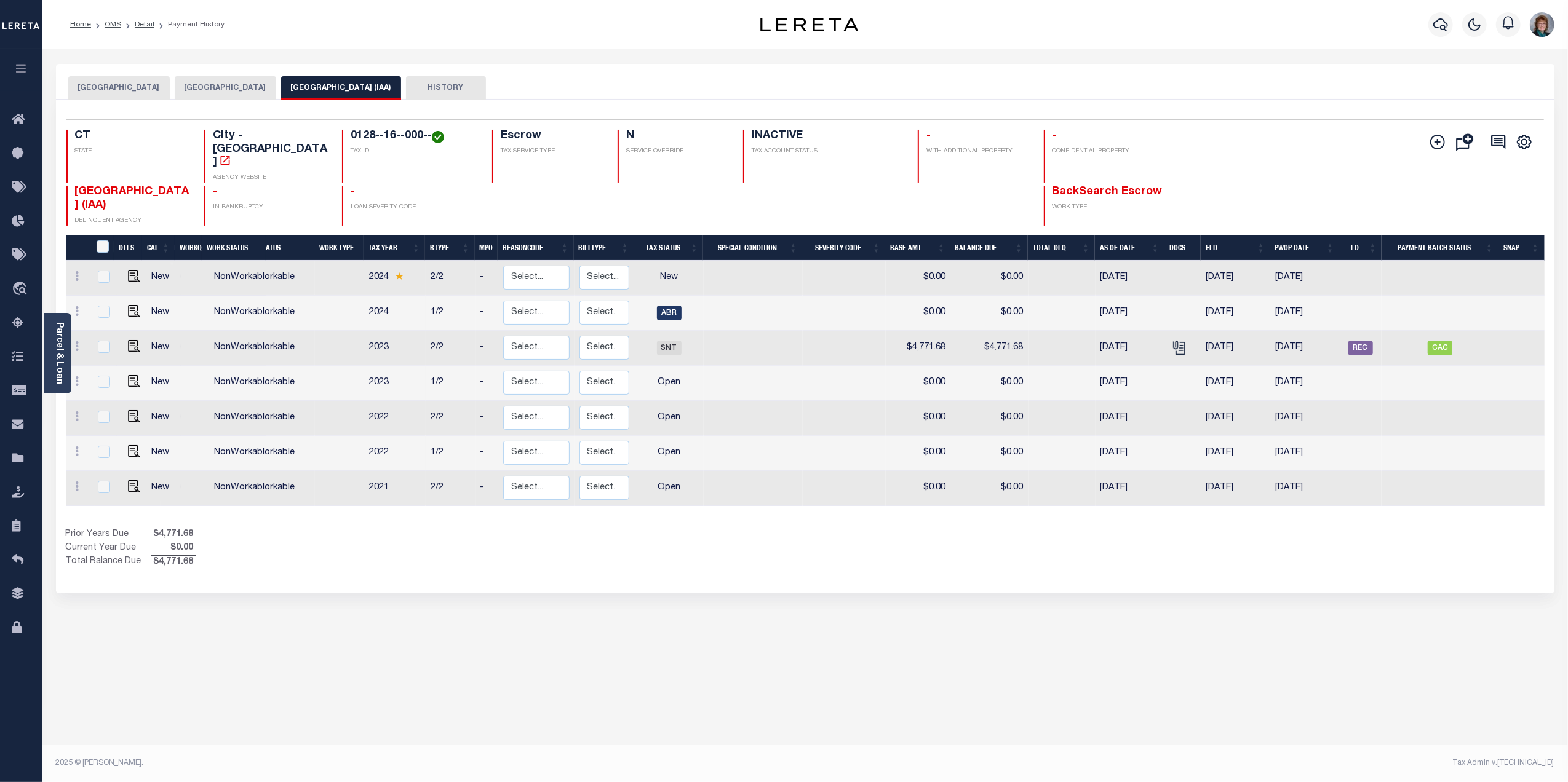
click at [208, 90] on button "[GEOGRAPHIC_DATA]" at bounding box center [226, 88] width 102 height 24
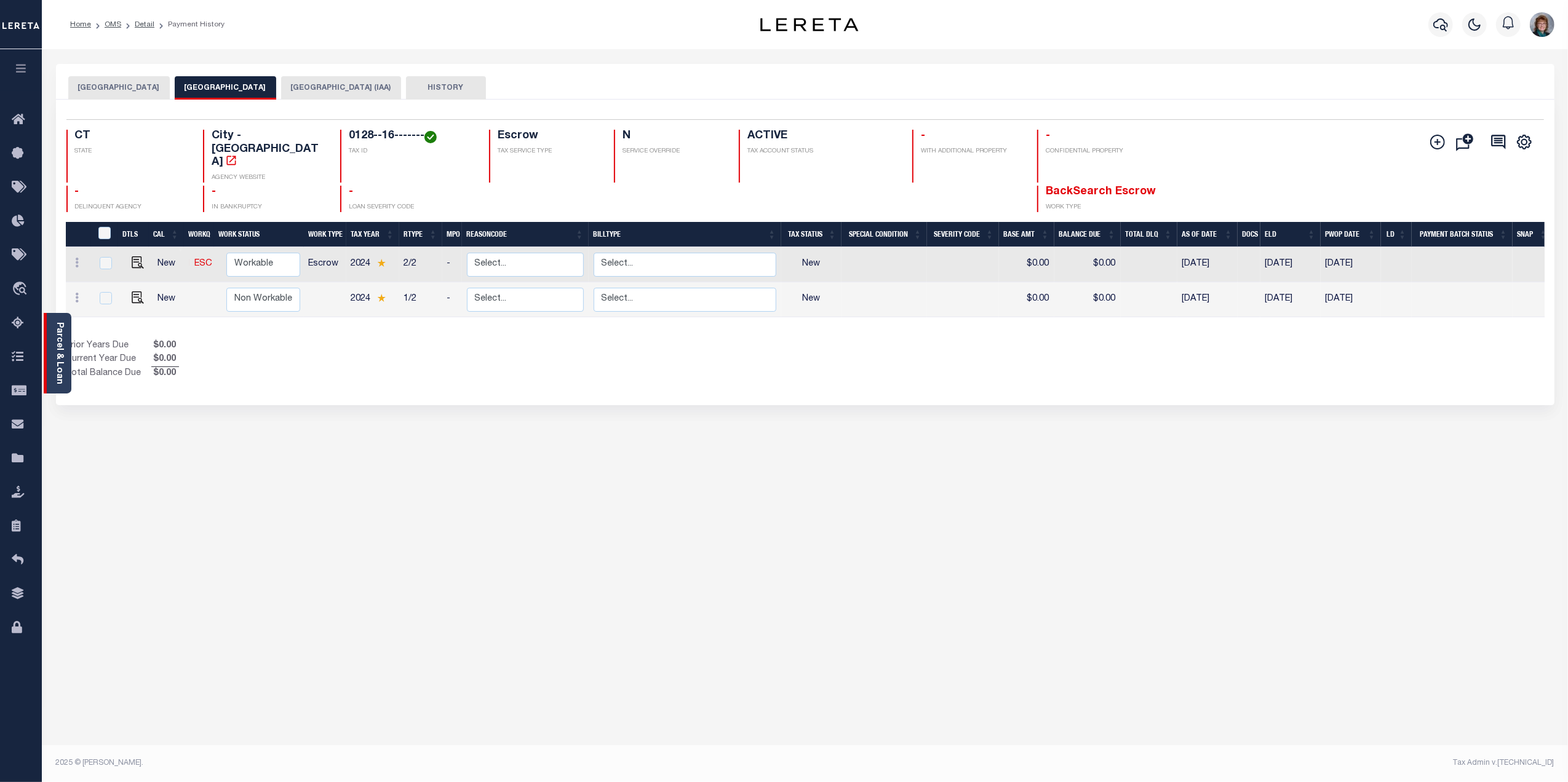
click at [60, 364] on link "Parcel & Loan" at bounding box center [59, 353] width 9 height 63
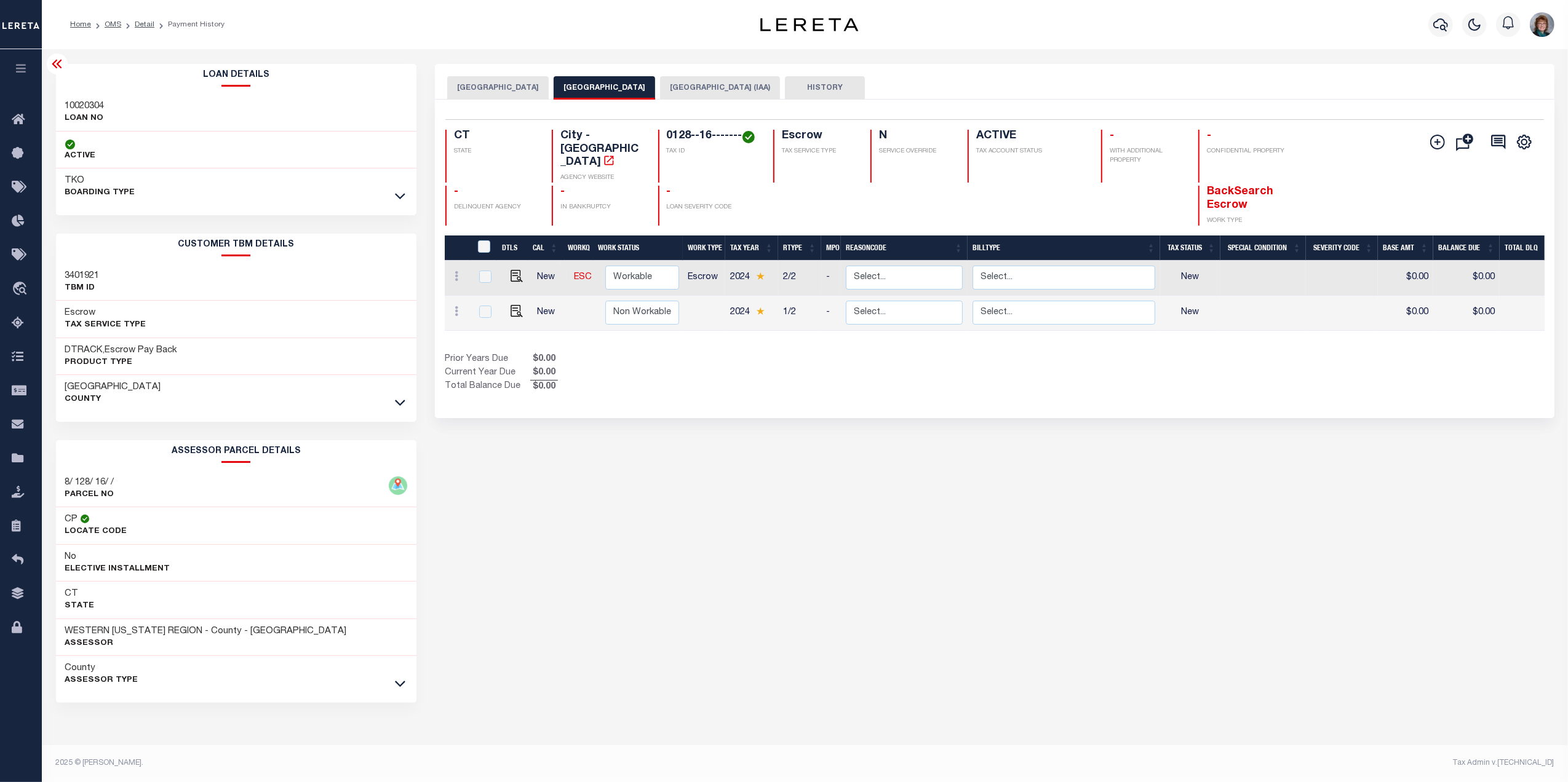
click at [63, 59] on icon at bounding box center [57, 63] width 15 height 14
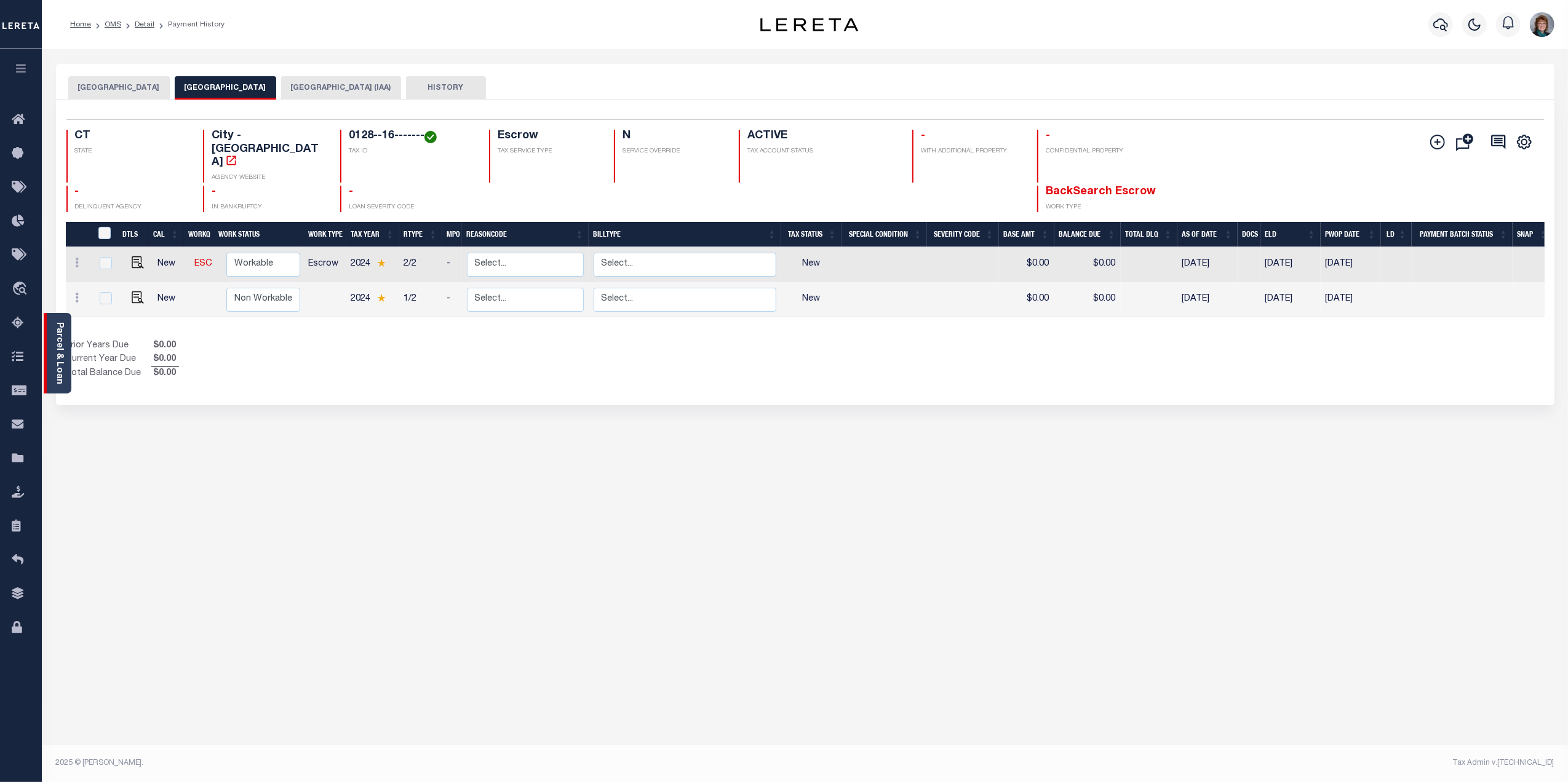
click at [59, 350] on link "Parcel & Loan" at bounding box center [59, 353] width 9 height 63
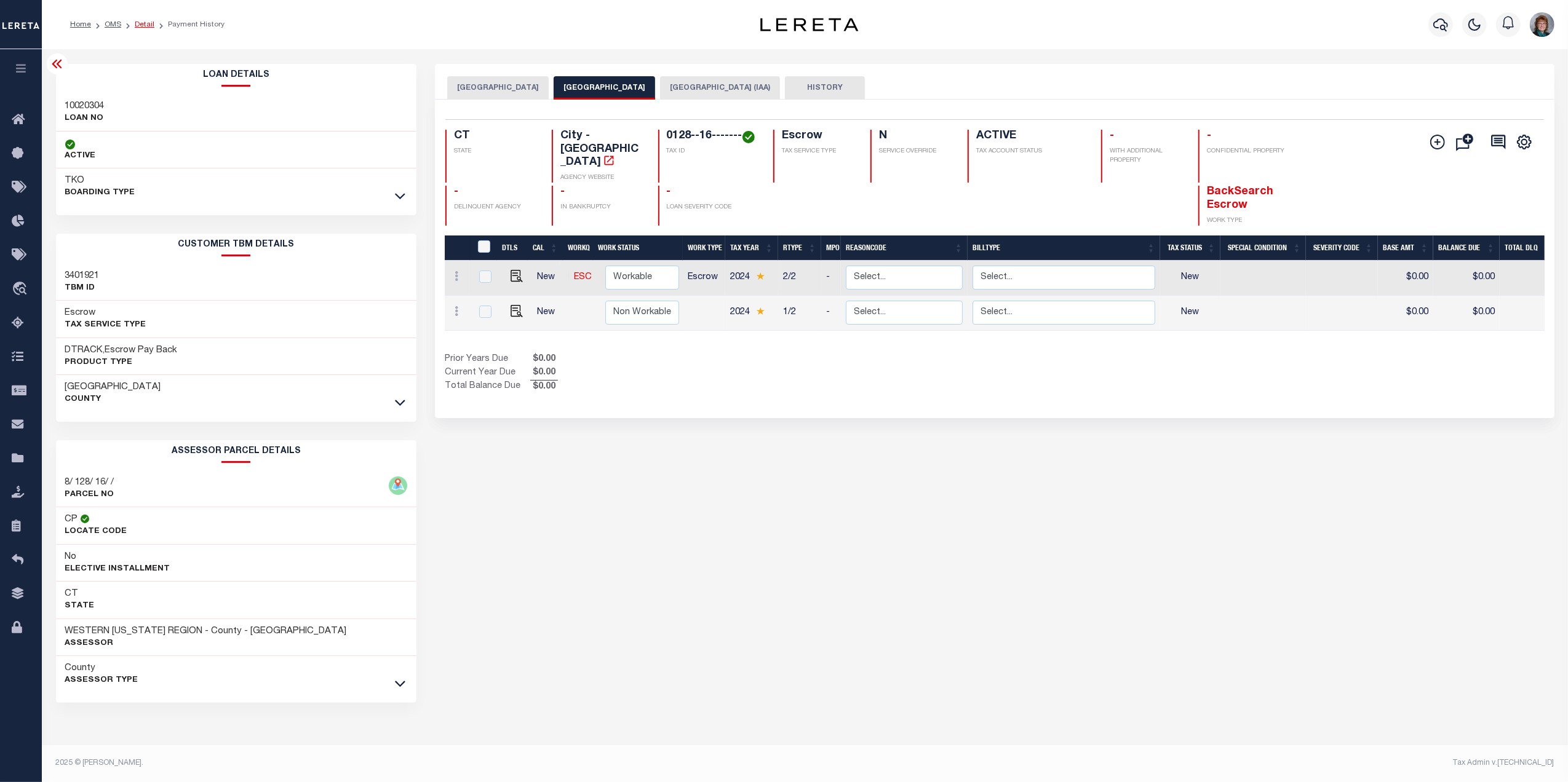
click at [146, 27] on link "Detail" at bounding box center [145, 24] width 20 height 7
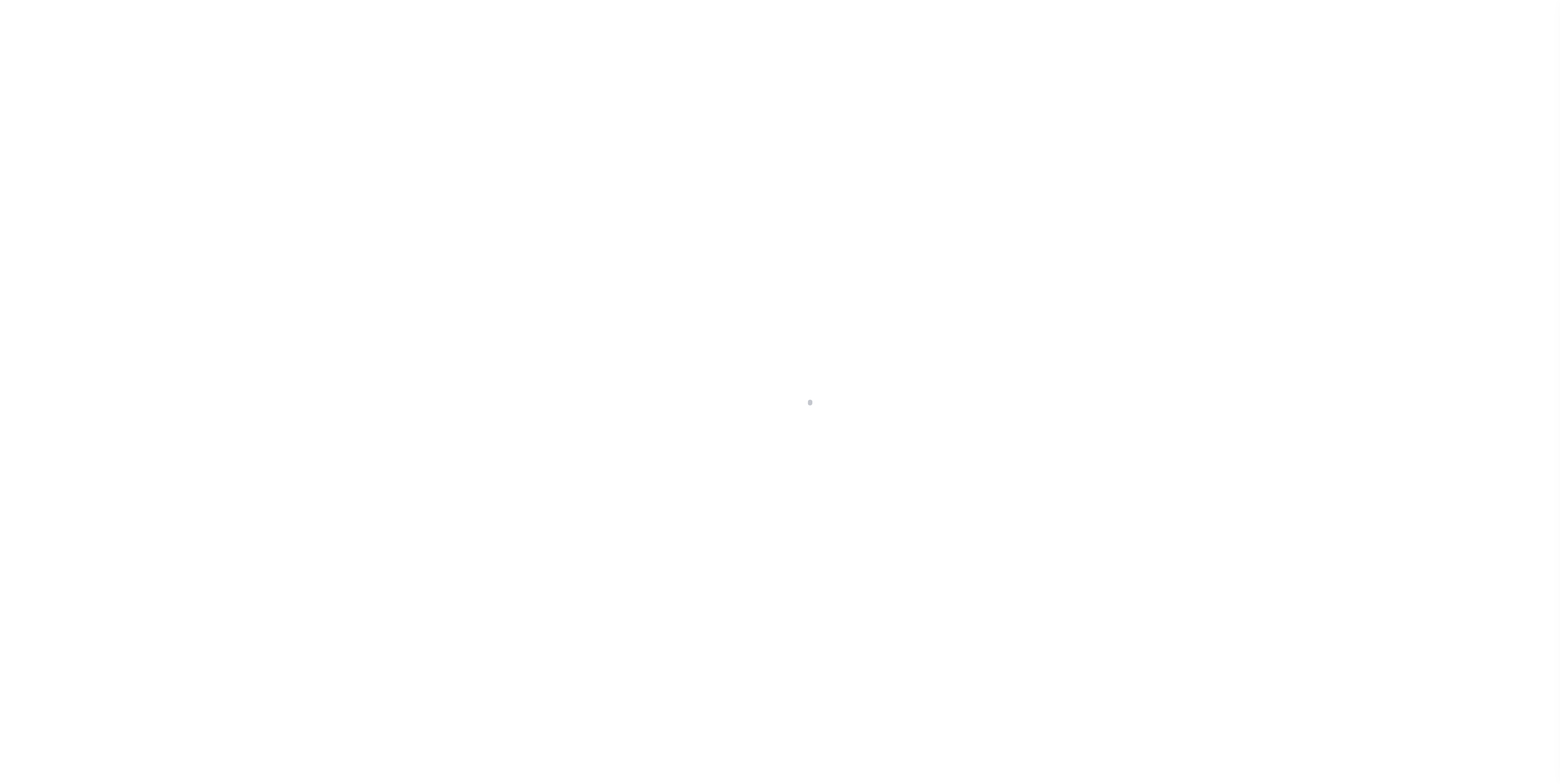
select select "10"
select select "Escrow"
type input "[STREET_ADDRESS]"
type input "0128--16-------RE"
type input "[GEOGRAPHIC_DATA]"
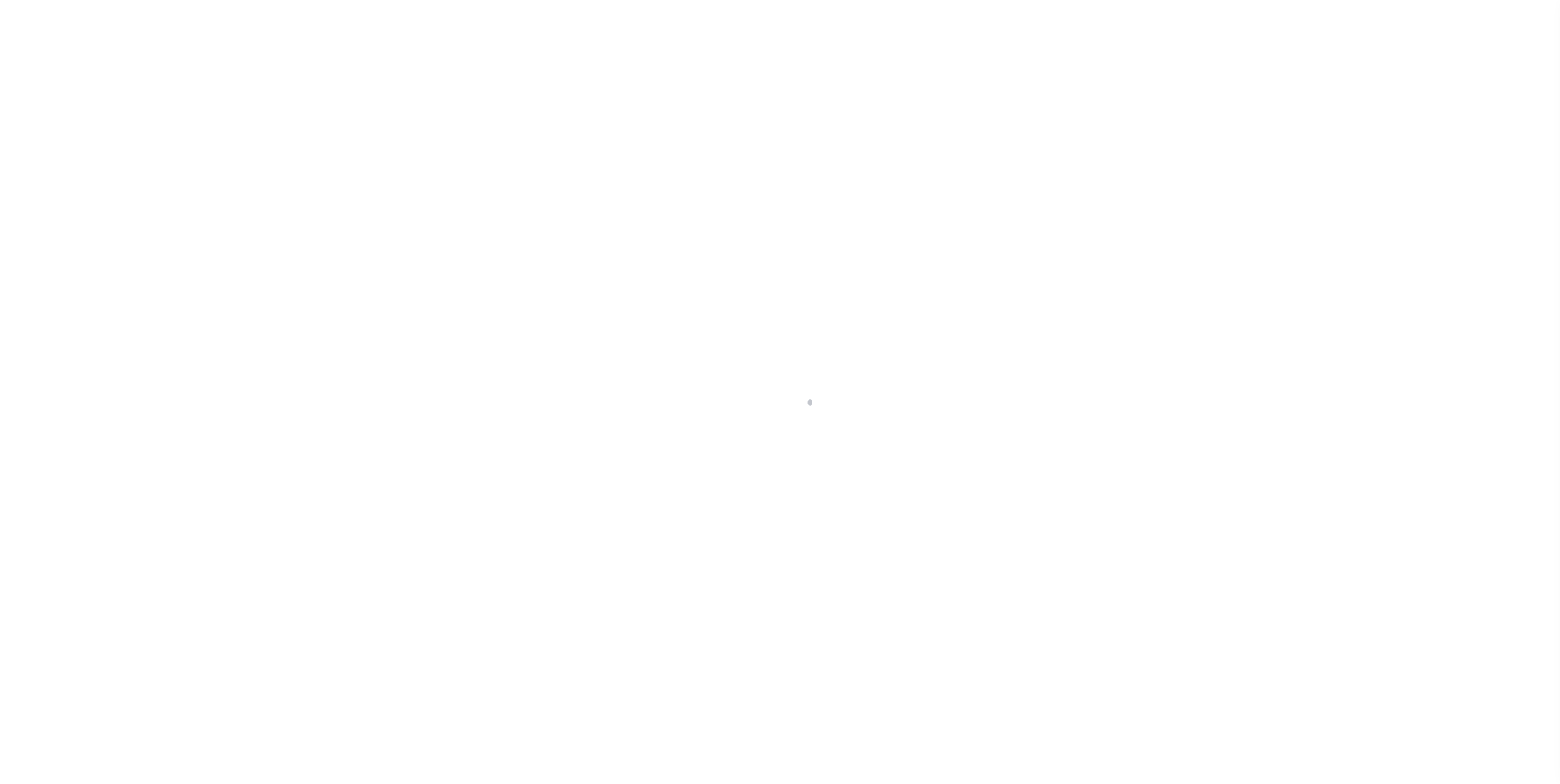
type input "a0kUS000007e9qA"
type input "CT"
select select
type textarea "Liability Limited to Customer Provided Parcel"
select select "25067"
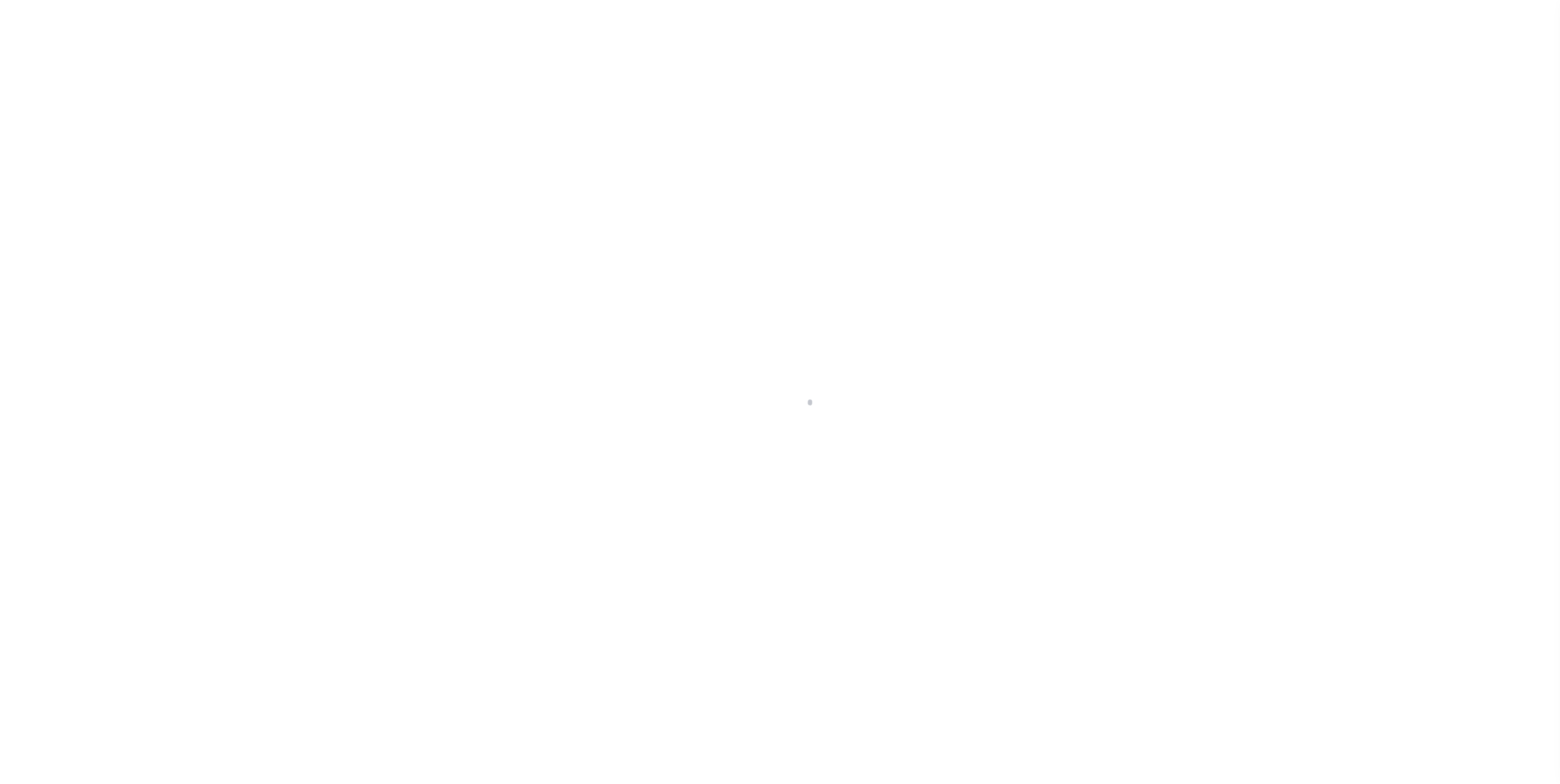
select select
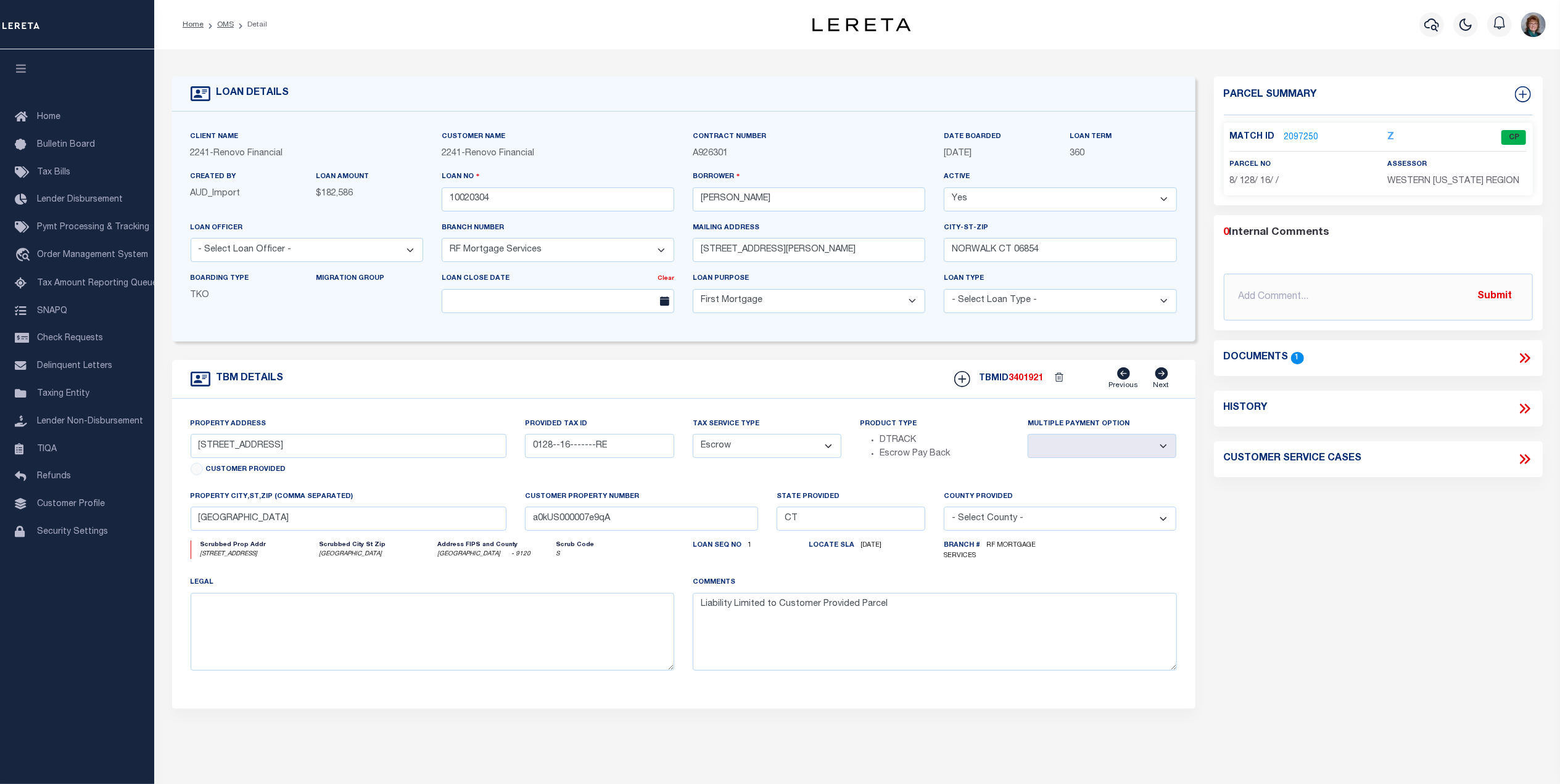
click at [1297, 142] on link "2097250" at bounding box center [1301, 138] width 35 height 13
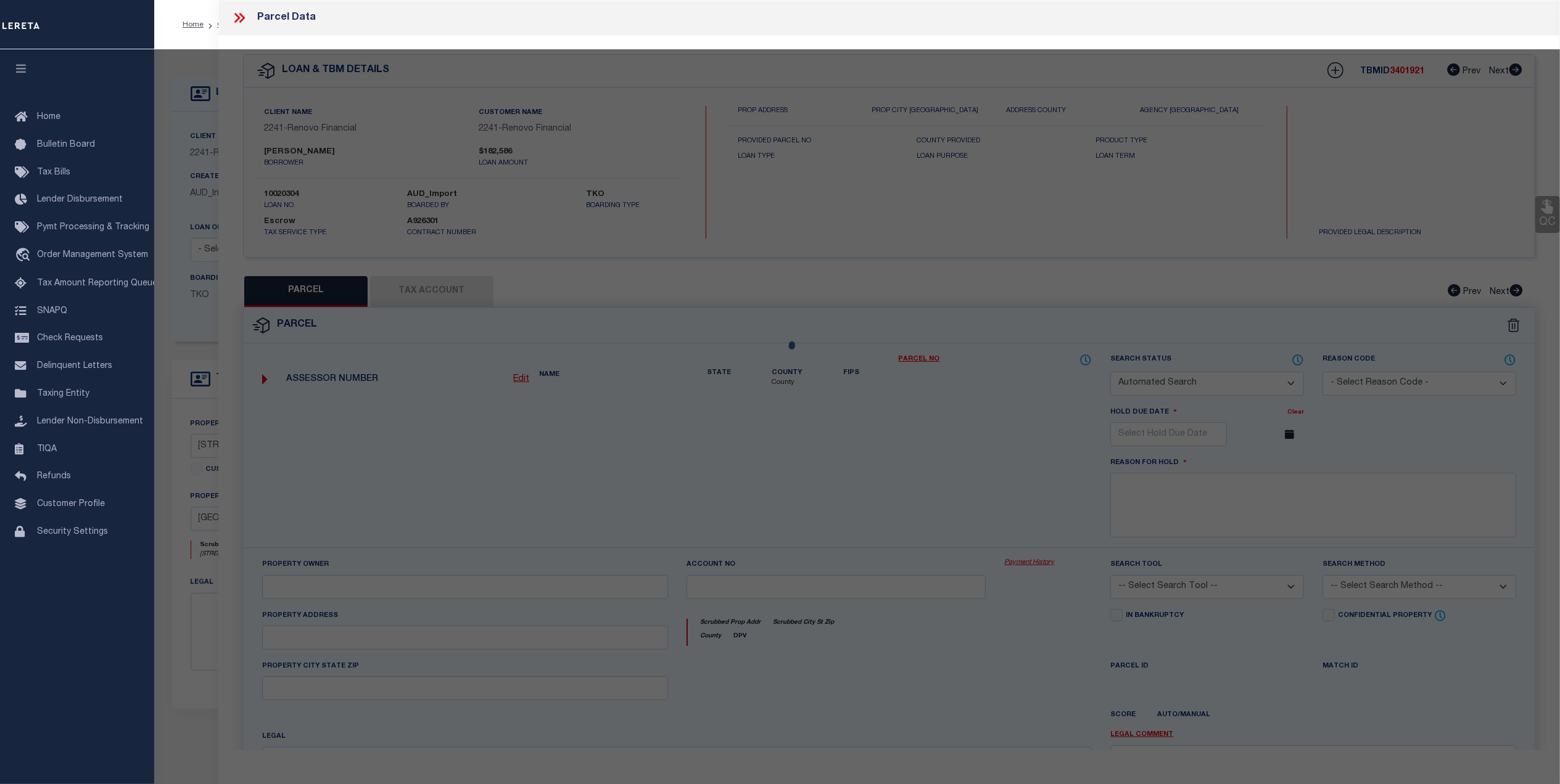
checkbox input "false"
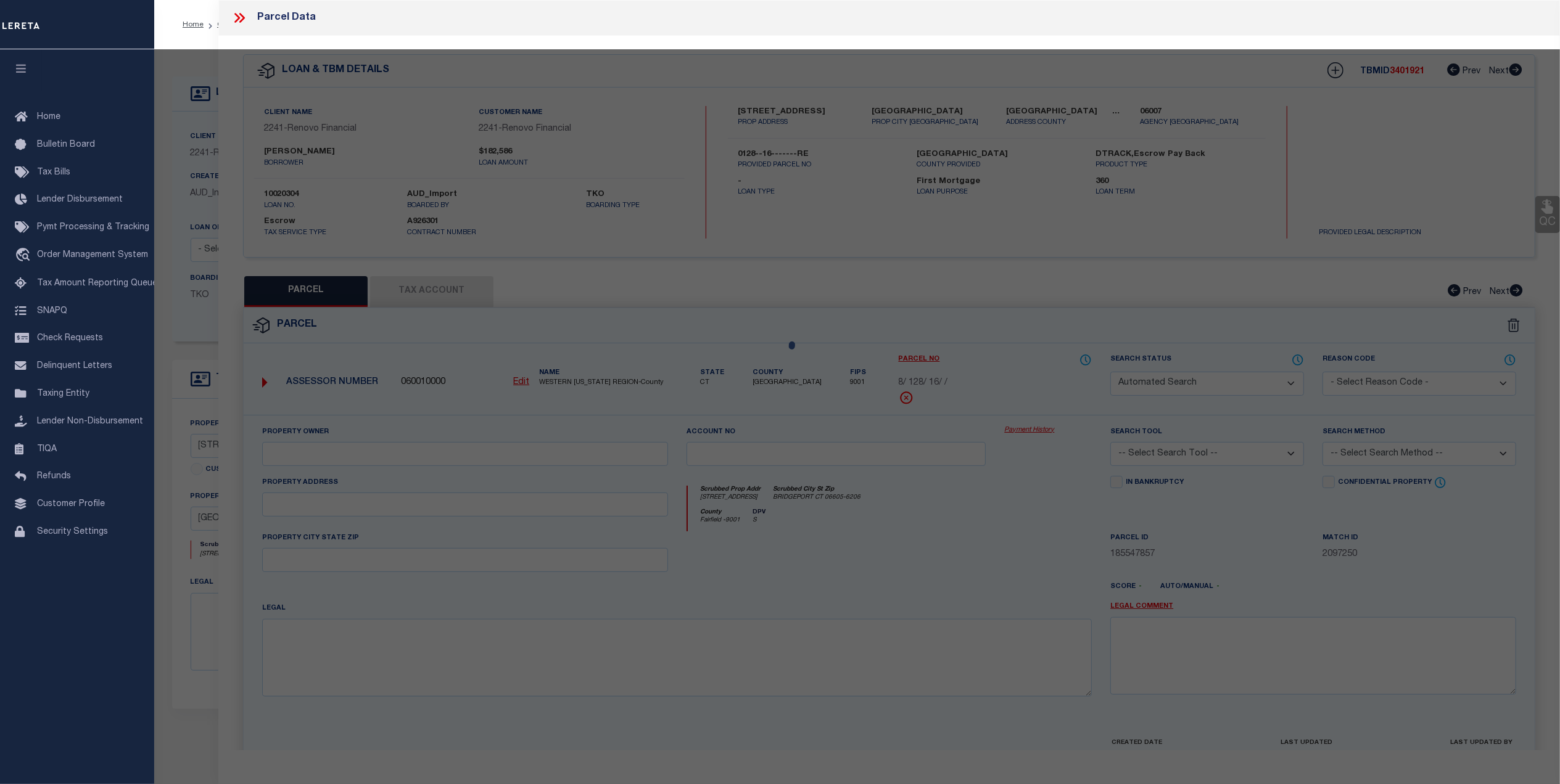
select select "CP"
type input "[PERSON_NAME]"
select select "AGF"
select select "ADD"
type input "[STREET_ADDRESS]"
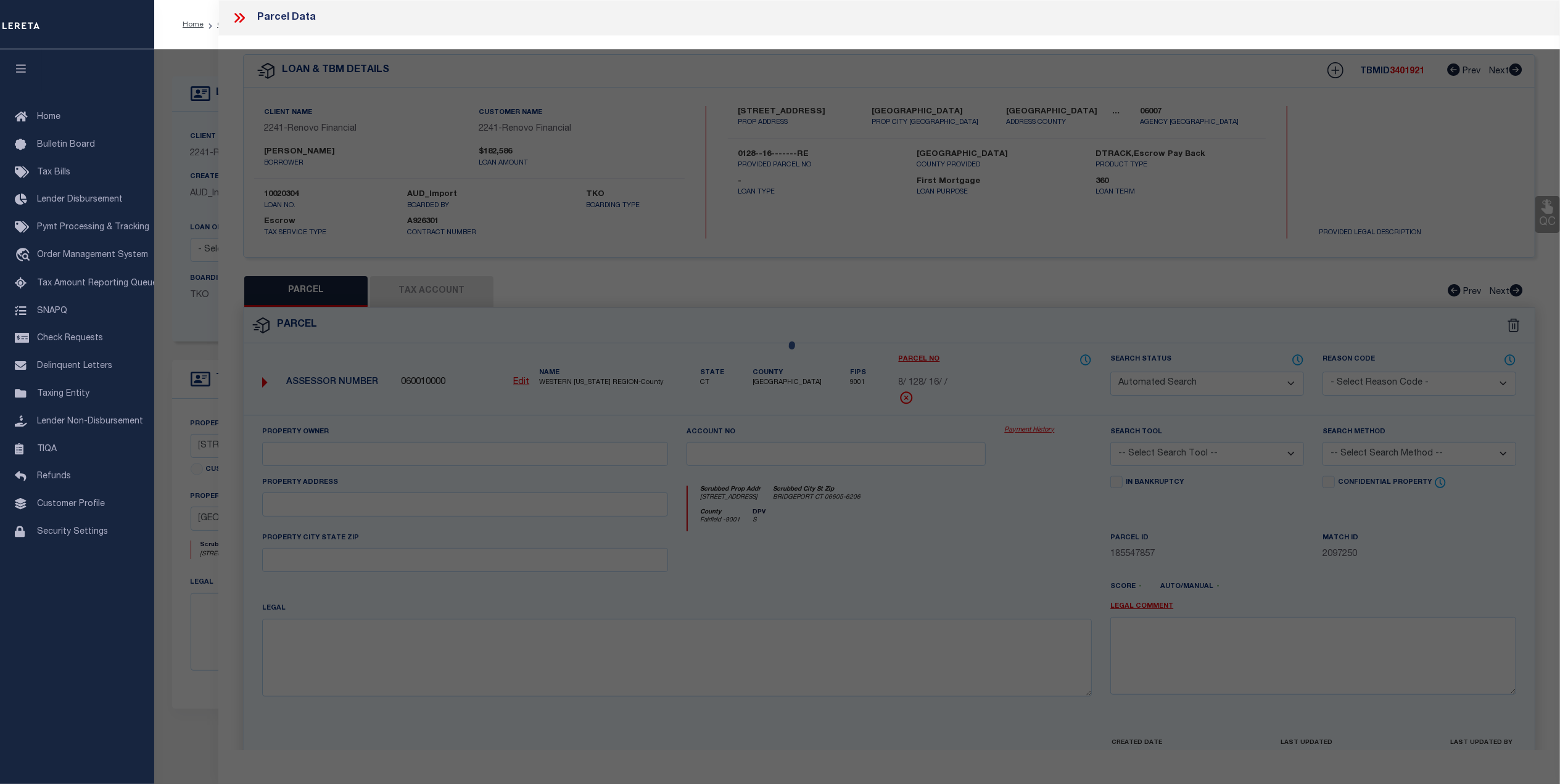
type input "BRIDGEPORT CT 06605"
type textarea "LOT:16 BLK:128 CITY/[GEOGRAPHIC_DATA]/TWP:BRIDGEPORT"
type textarea "@[PERSON_NAME]: Agency below is inactive (far right flag on Tax Account tab), s…"
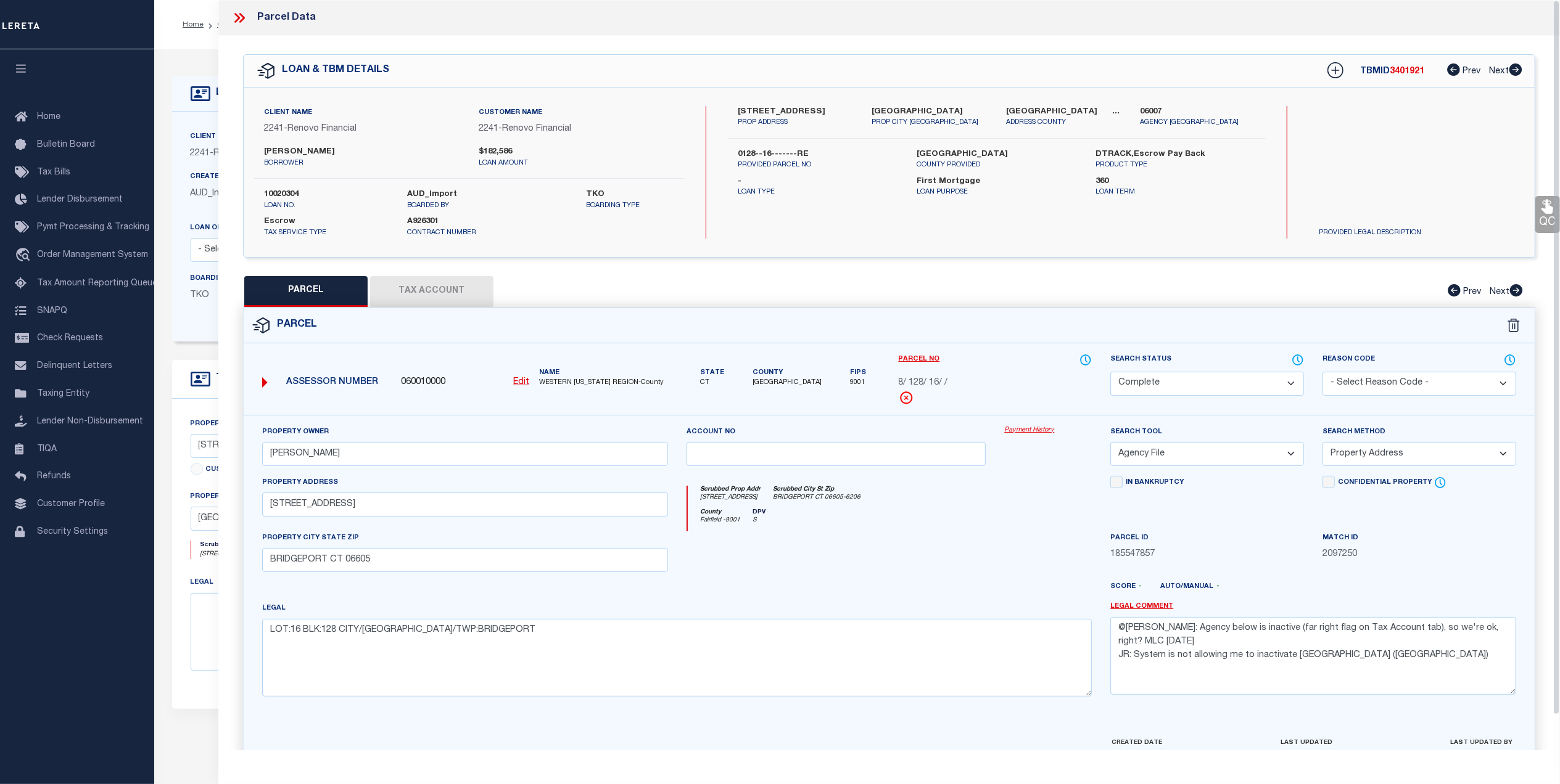
click at [442, 293] on button "Tax Account" at bounding box center [432, 292] width 124 height 31
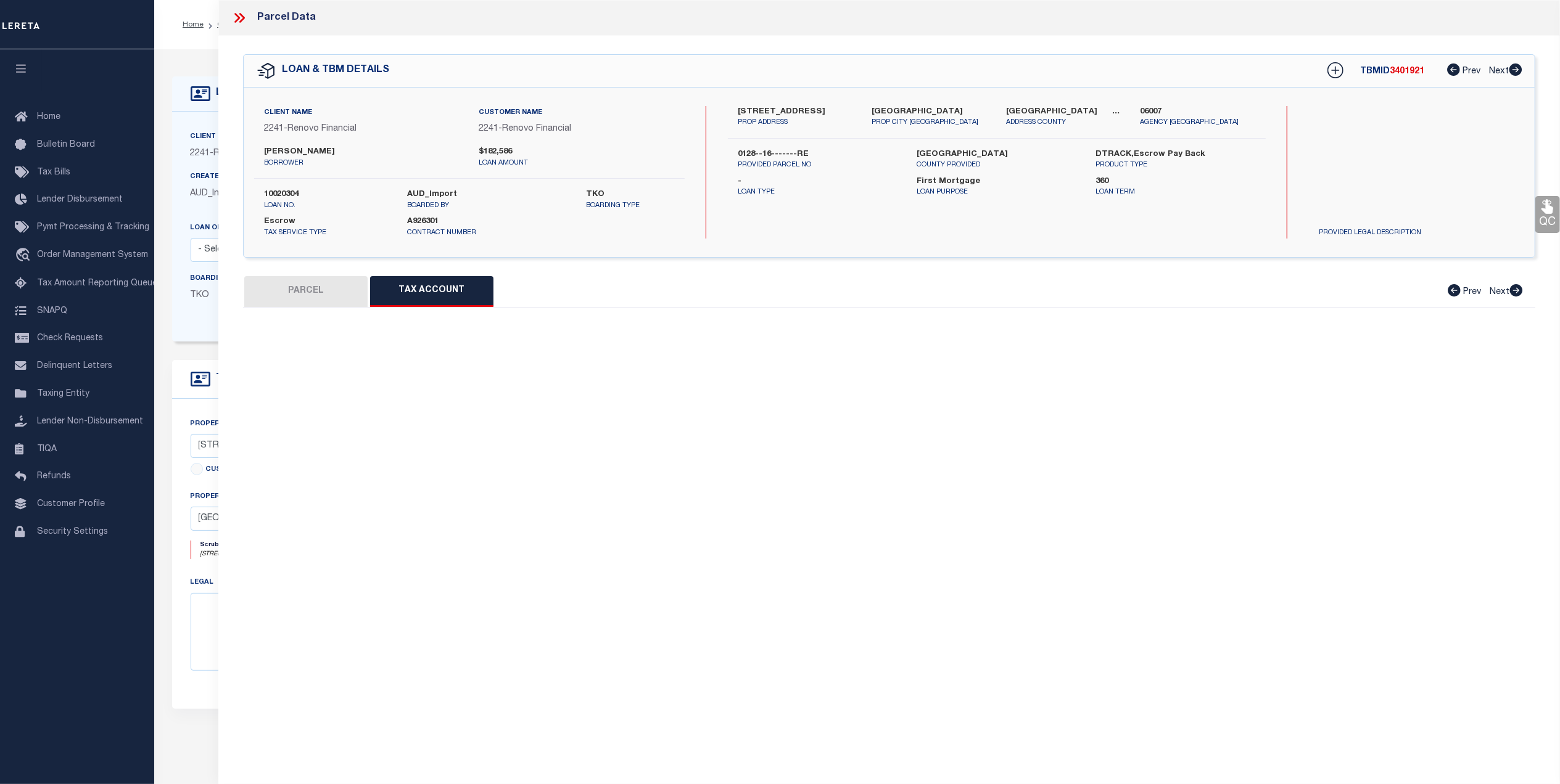
select select "100"
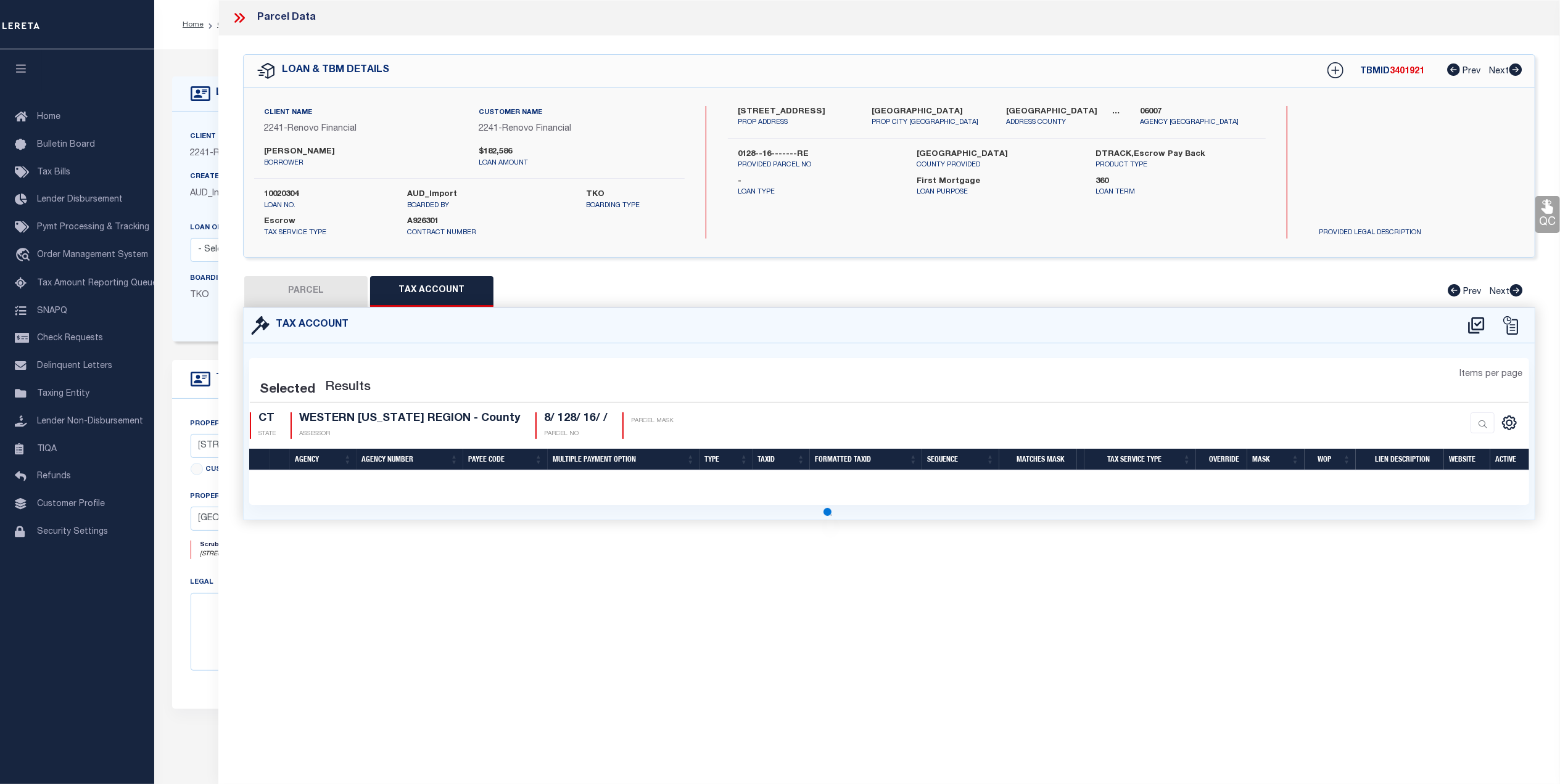
select select "100"
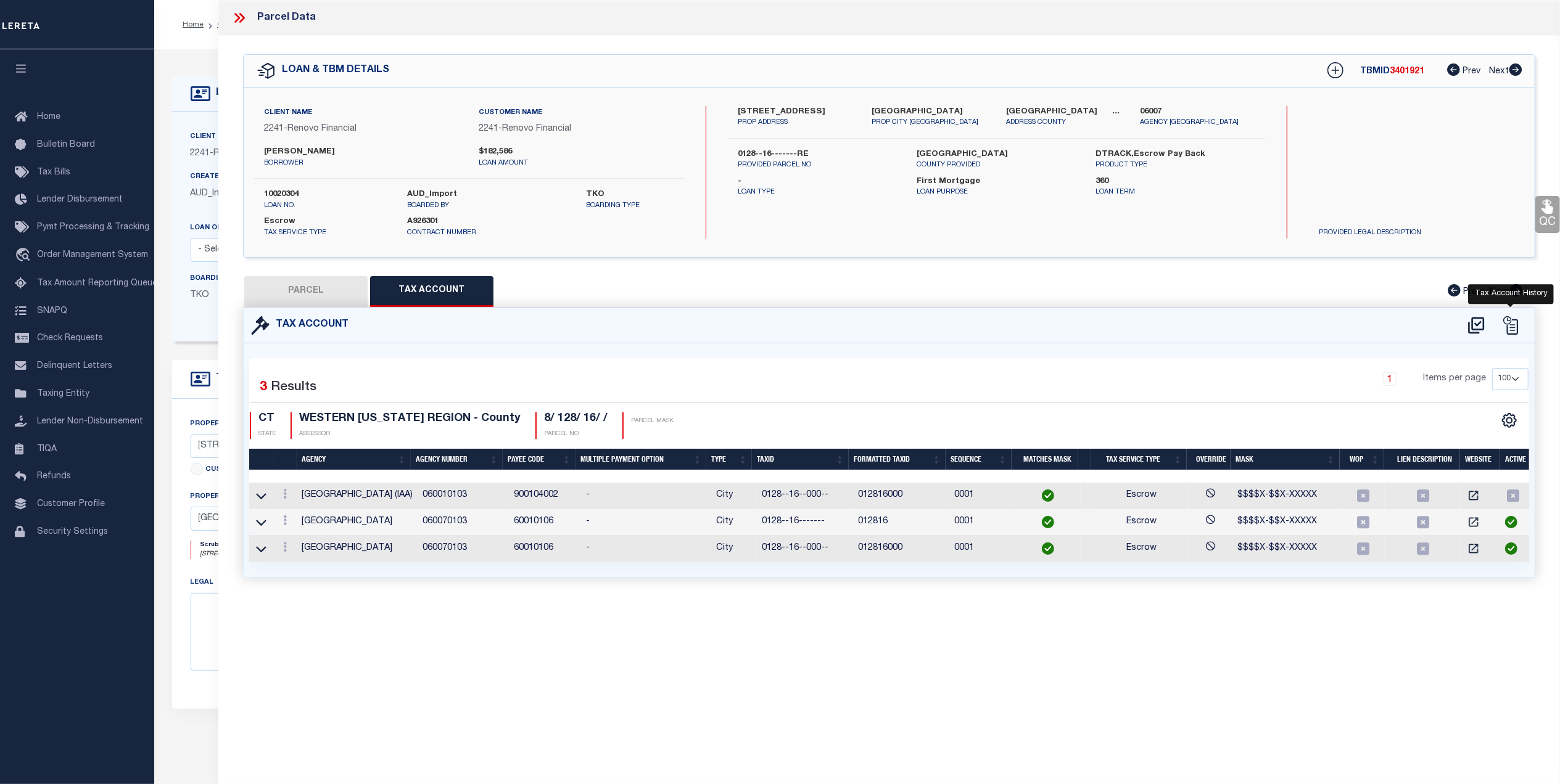
click at [1515, 331] on icon at bounding box center [1510, 325] width 15 height 18
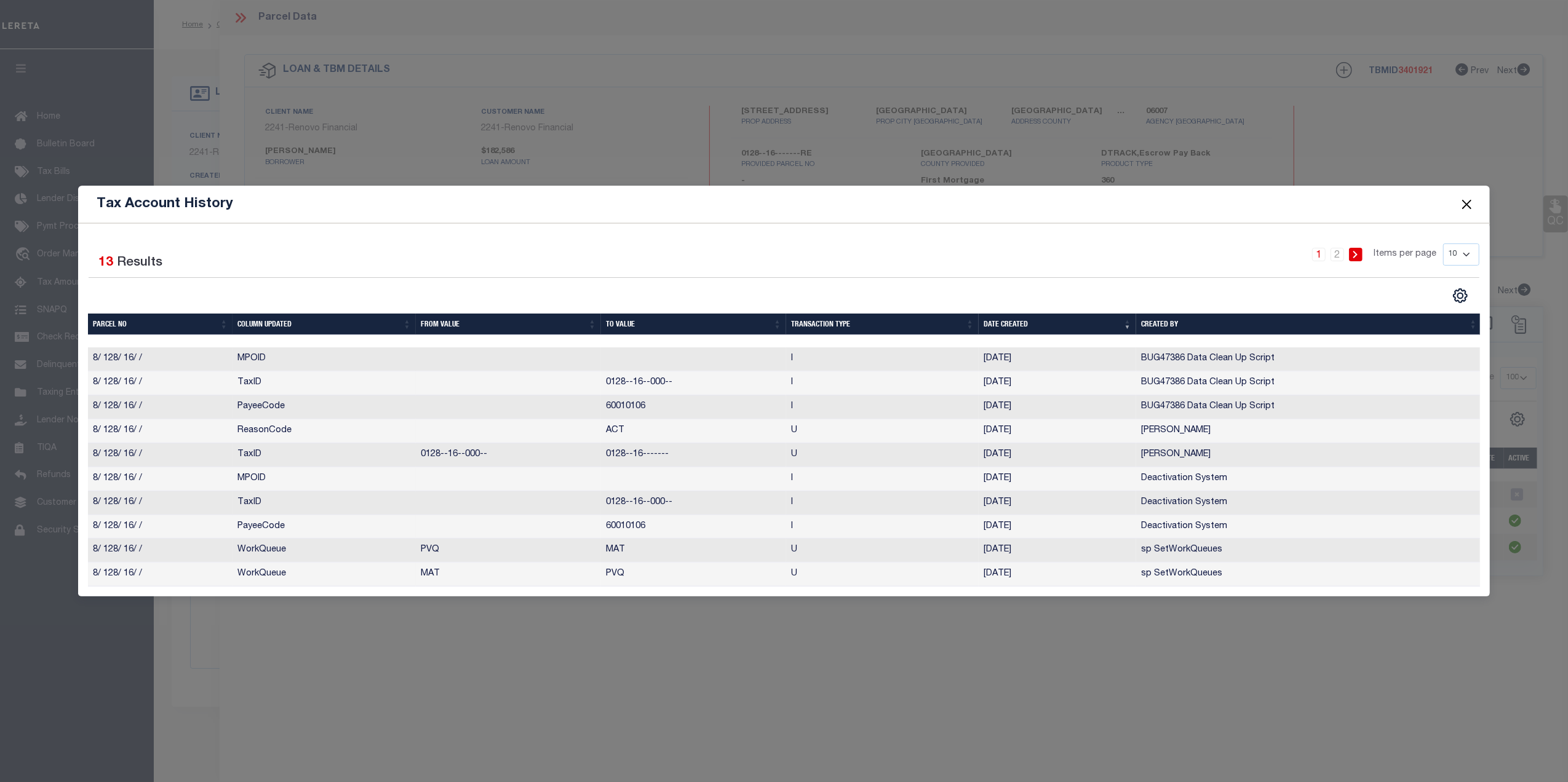
click at [1470, 198] on button "Close" at bounding box center [1466, 205] width 16 height 16
